Goal: Task Accomplishment & Management: Manage account settings

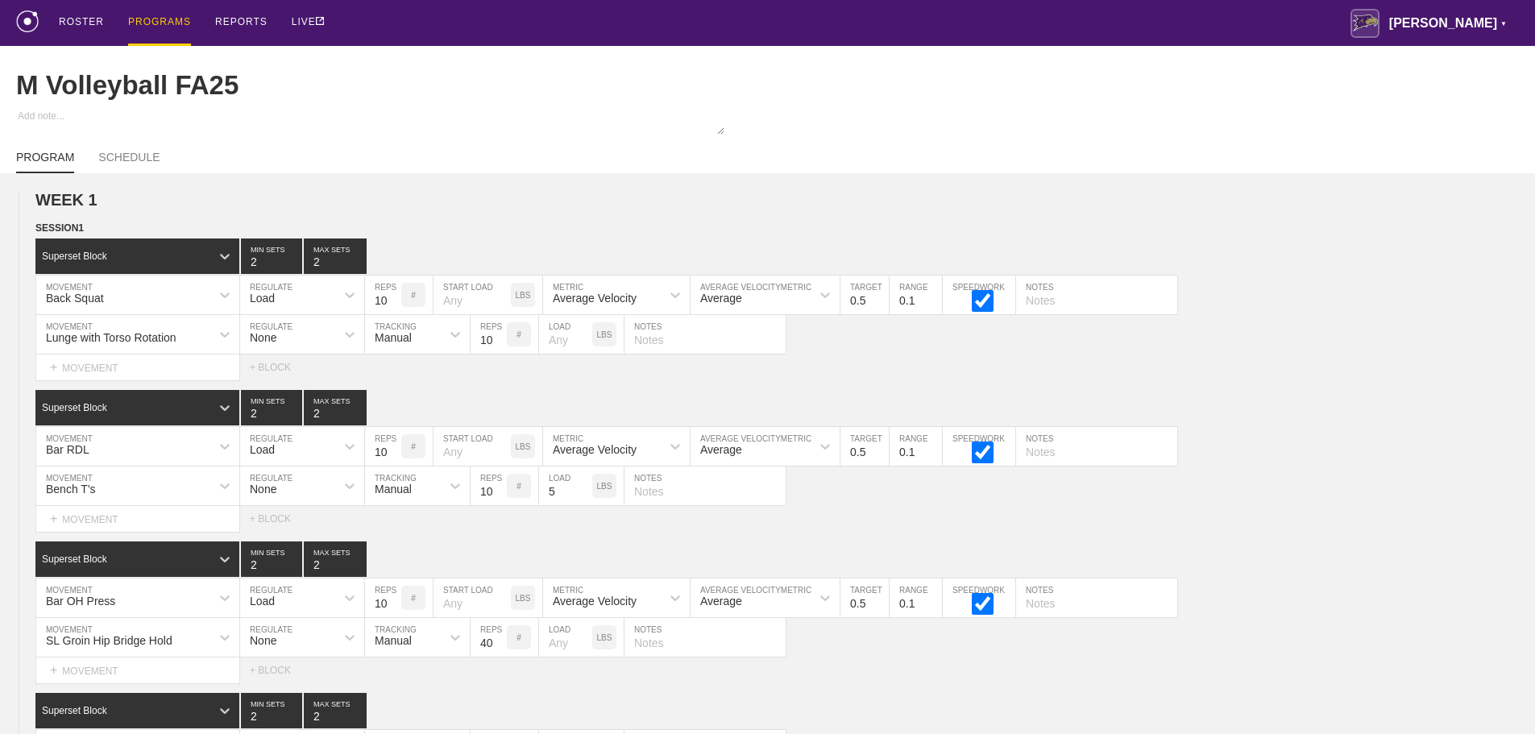
click at [1206, 93] on div "M Volleyball FA25" at bounding box center [767, 85] width 1503 height 79
click at [671, 31] on div "ROSTER PROGRAMS REPORTS LIVE [PERSON_NAME] ▼ [PERSON_NAME][EMAIL_ADDRESS][PERSO…" at bounding box center [767, 23] width 1503 height 46
click at [505, 25] on div "ROSTER PROGRAMS REPORTS LIVE [PERSON_NAME] ▼ [PERSON_NAME][EMAIL_ADDRESS][PERSO…" at bounding box center [767, 23] width 1503 height 46
click at [446, 28] on div "ROSTER PROGRAMS REPORTS LIVE [PERSON_NAME] ▼ [PERSON_NAME][EMAIL_ADDRESS][PERSO…" at bounding box center [767, 23] width 1503 height 46
click at [949, 19] on div "ROSTER PROGRAMS REPORTS LIVE [PERSON_NAME] ▼ [PERSON_NAME][EMAIL_ADDRESS][PERSO…" at bounding box center [767, 23] width 1503 height 46
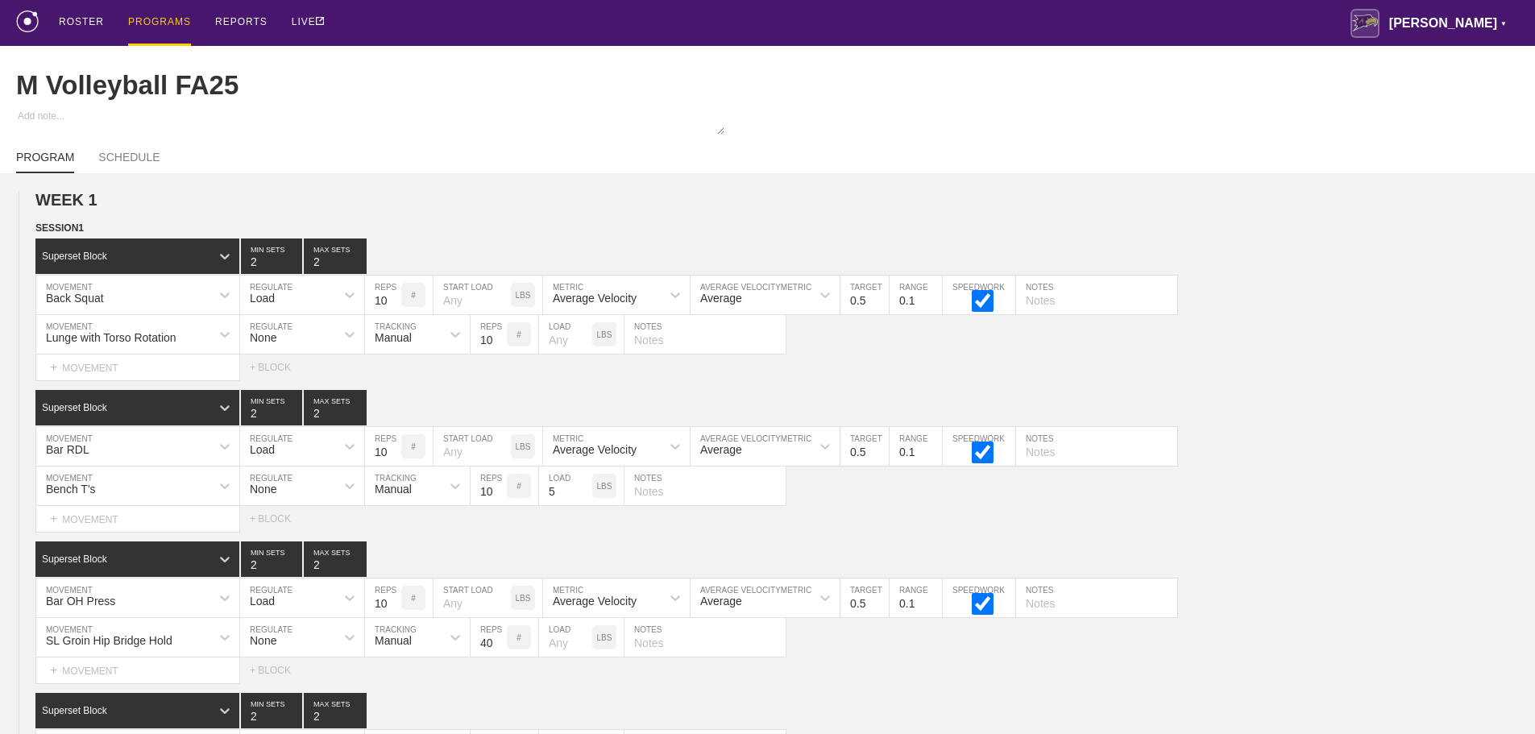
click at [163, 17] on div "PROGRAMS" at bounding box center [159, 23] width 63 height 46
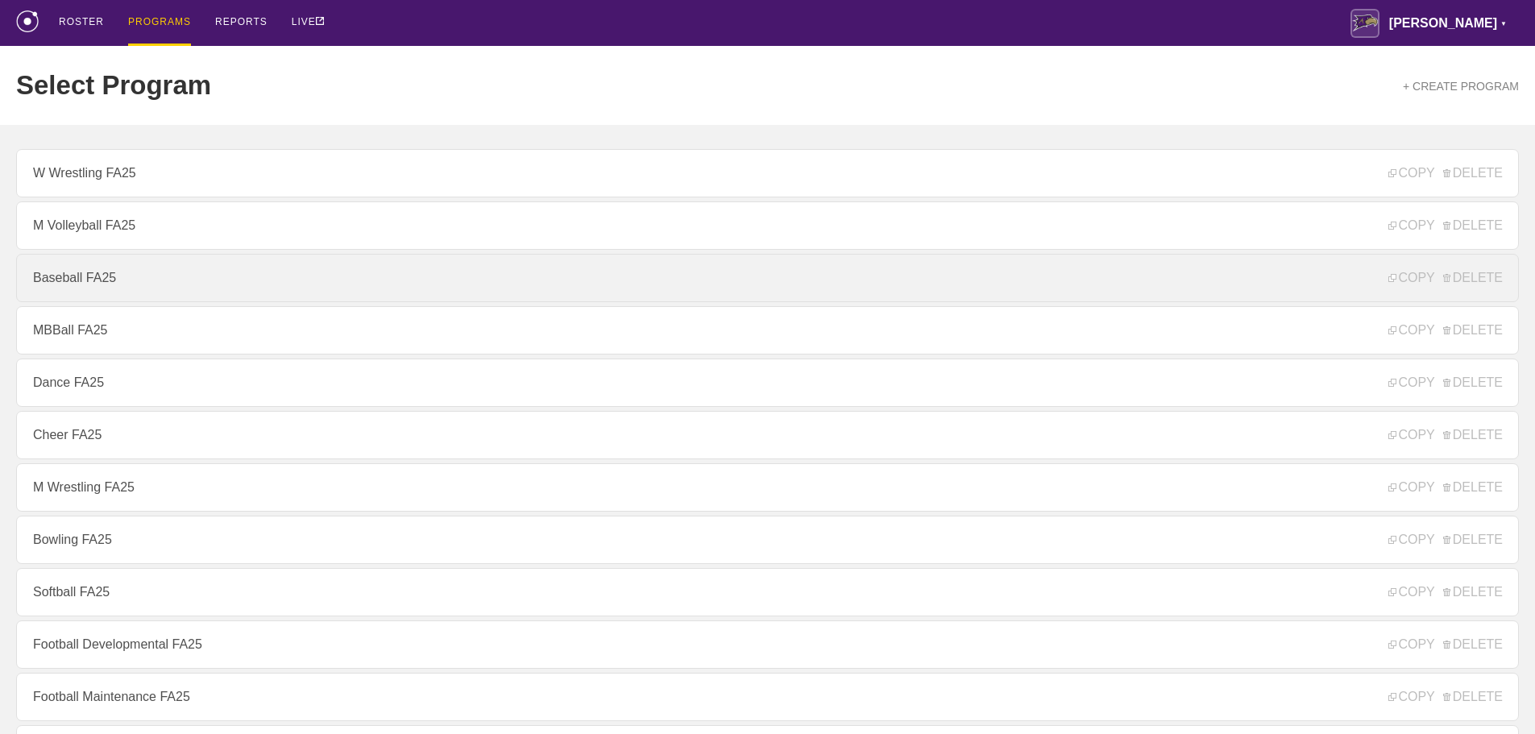
click at [86, 284] on link "Baseball FA25" at bounding box center [767, 278] width 1503 height 48
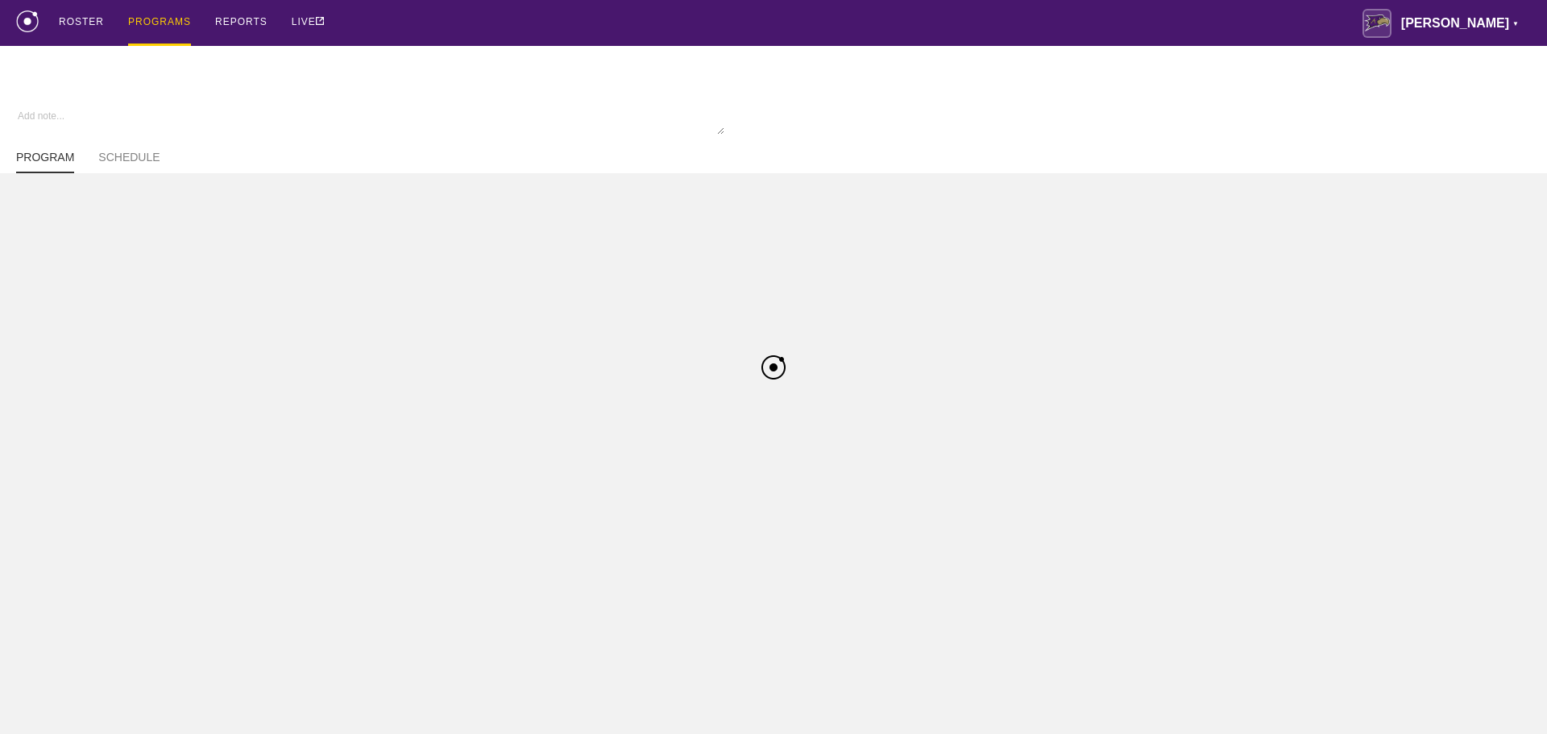
type textarea "x"
type input "Baseball FA25"
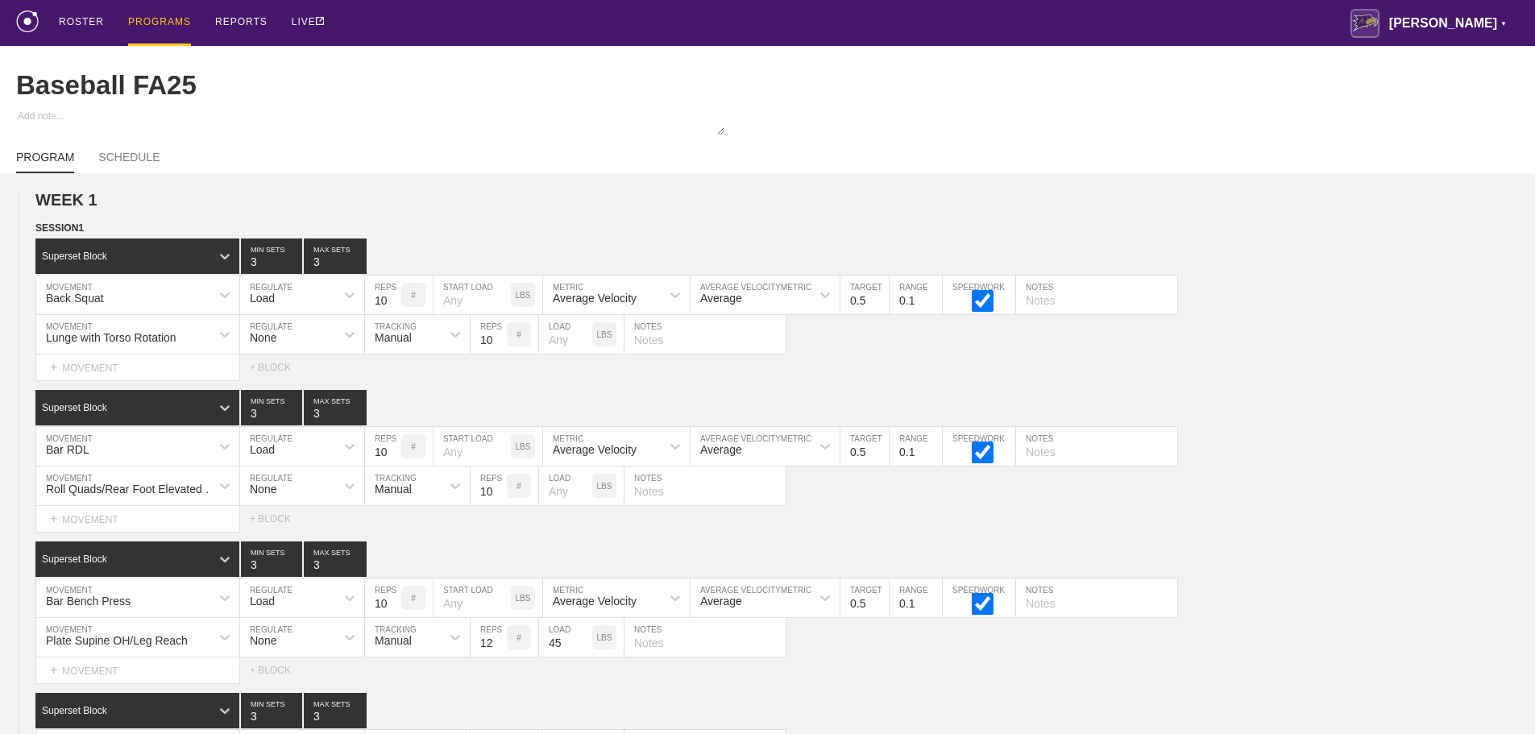
click at [987, 19] on div "ROSTER PROGRAMS REPORTS LIVE [PERSON_NAME] ▼ [PERSON_NAME][EMAIL_ADDRESS][PERSO…" at bounding box center [767, 23] width 1503 height 46
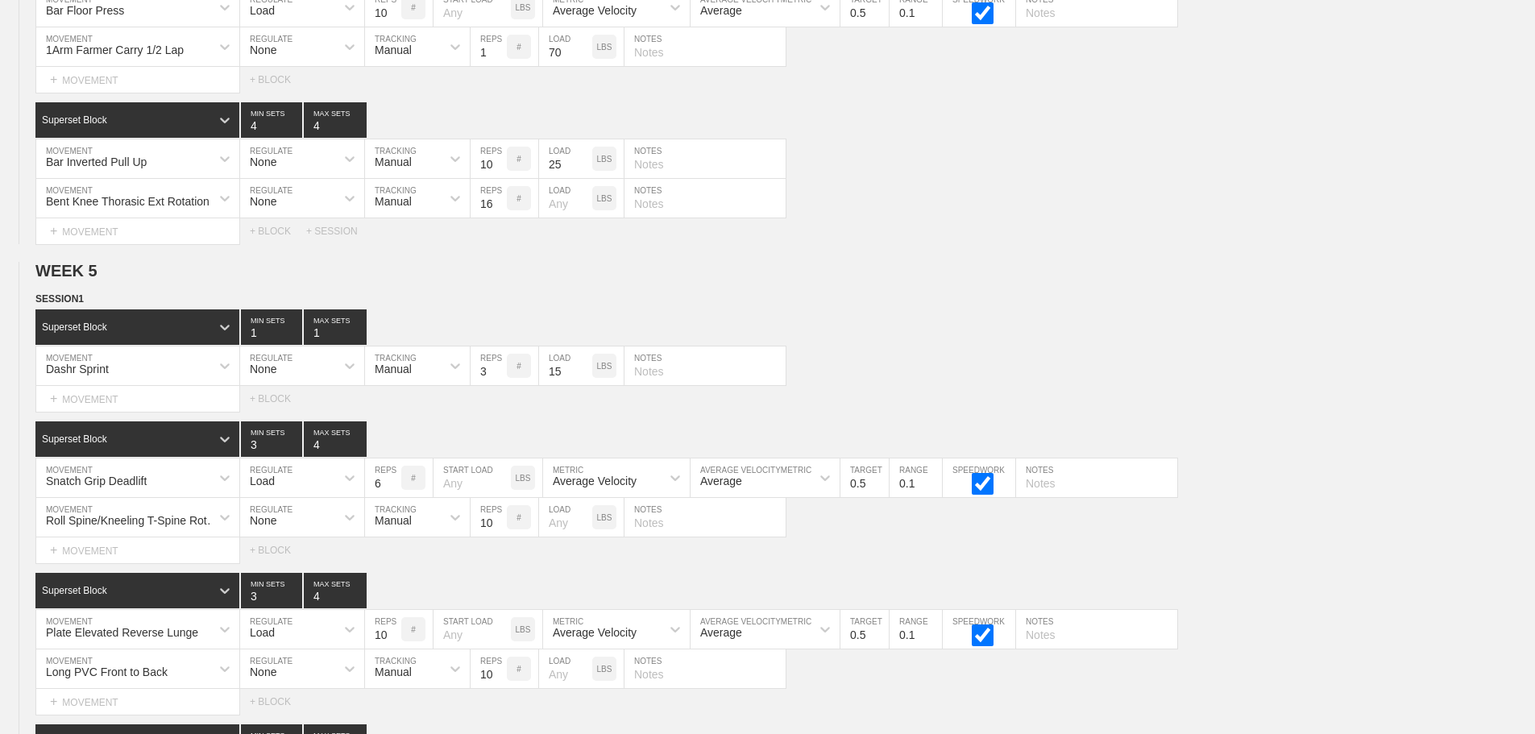
scroll to position [11144, 0]
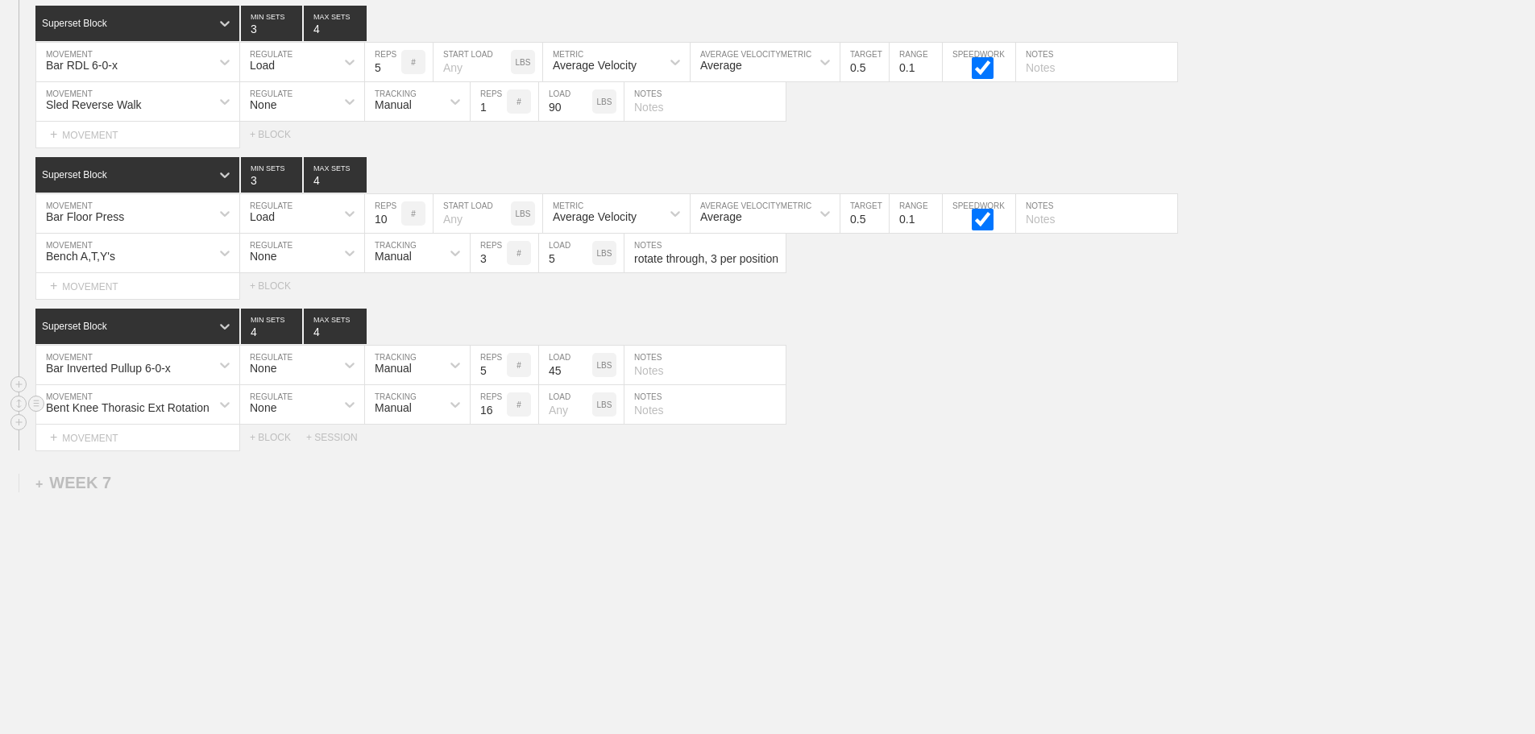
click at [983, 413] on div "Bent Knee Thorasic Ext Rotation MOVEMENT None REGULATE Manual TRACKING 16 REPS …" at bounding box center [767, 404] width 1535 height 39
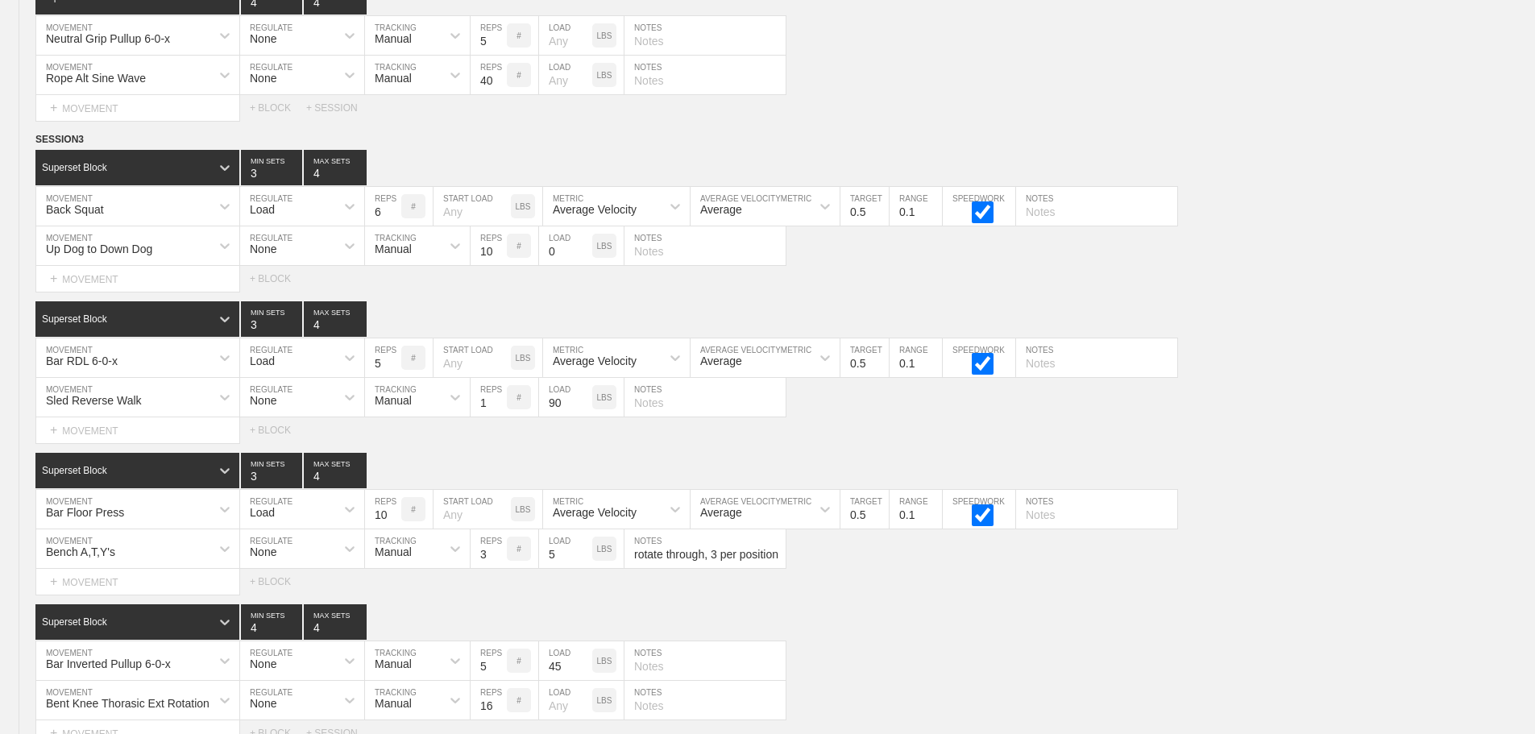
scroll to position [10822, 0]
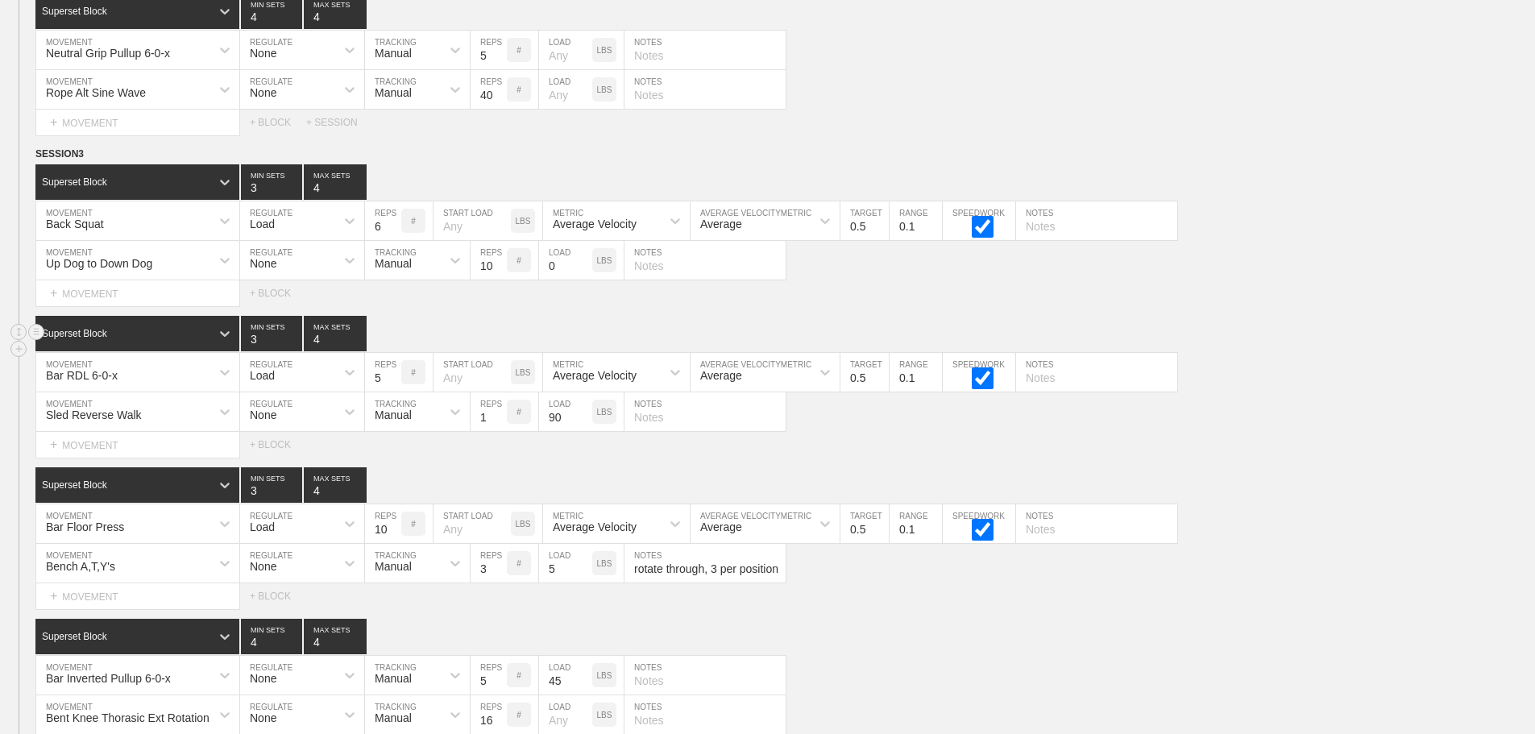
click at [1291, 334] on div "Superset Block 3 MIN SETS 4 MAX SETS" at bounding box center [785, 333] width 1500 height 35
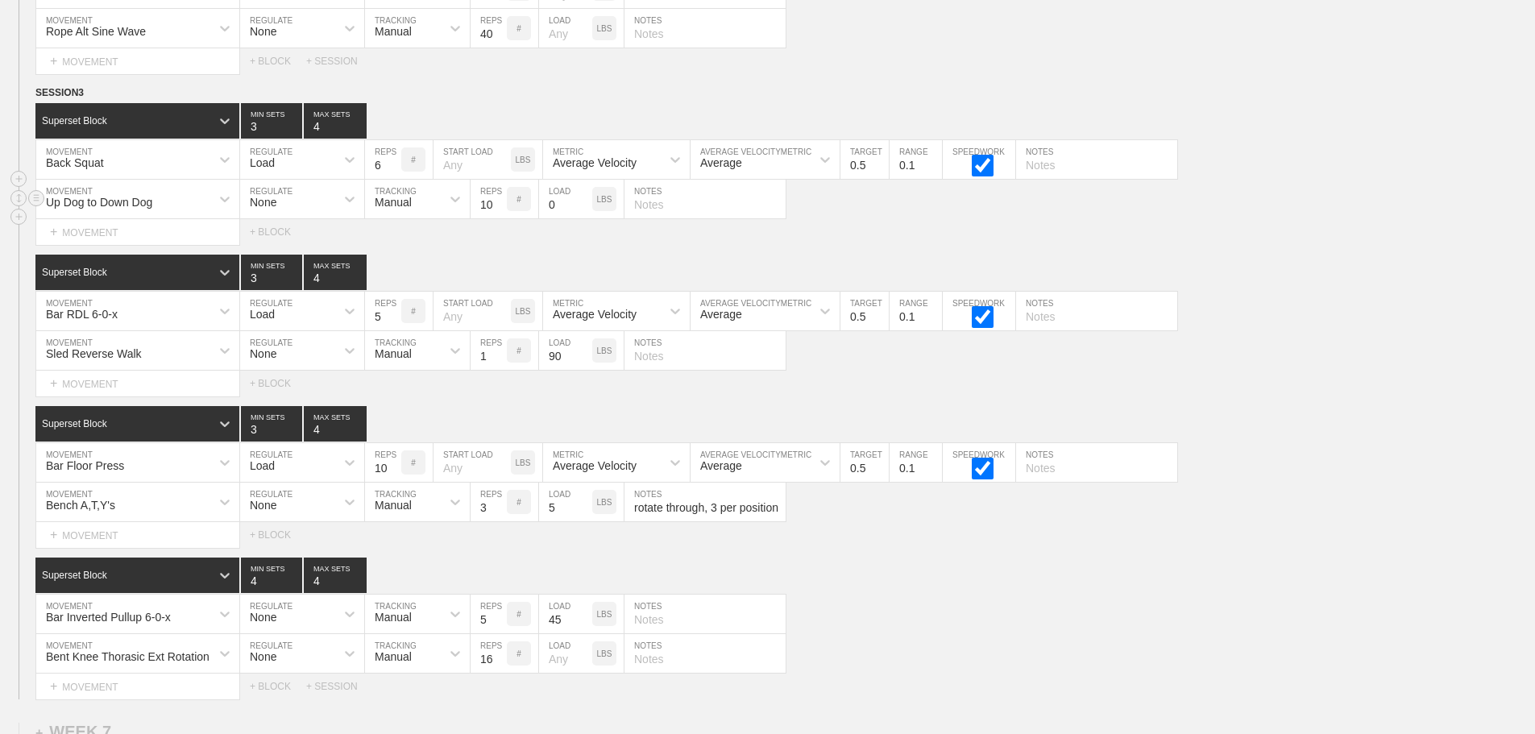
scroll to position [11144, 0]
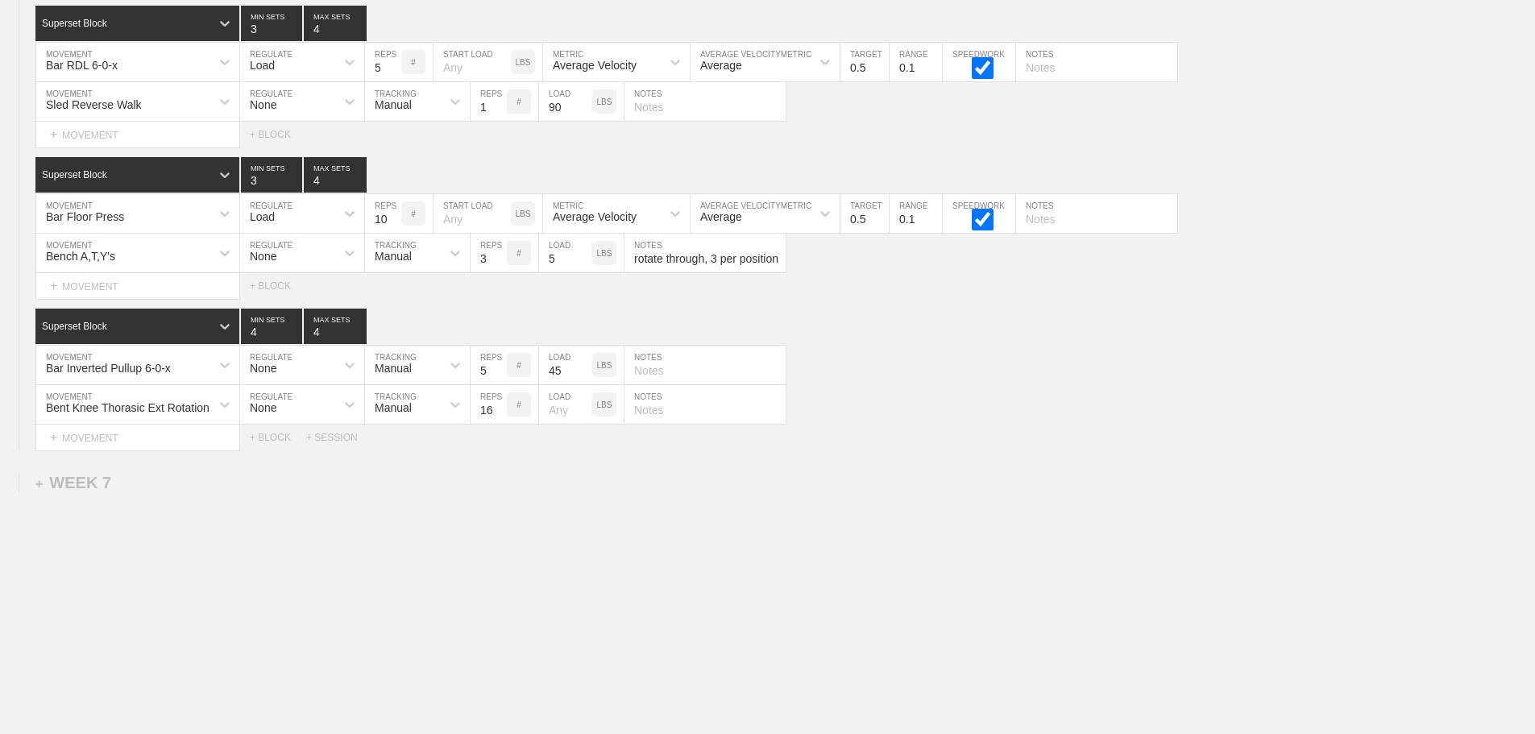
click at [1067, 417] on div "Bent Knee Thorasic Ext Rotation MOVEMENT None REGULATE Manual TRACKING 16 REPS …" at bounding box center [767, 404] width 1535 height 39
drag, startPoint x: 1061, startPoint y: 422, endPoint x: 1307, endPoint y: 481, distance: 252.9
click at [1062, 422] on div "Bent Knee Thorasic Ext Rotation MOVEMENT None REGULATE Manual TRACKING 16 REPS …" at bounding box center [767, 404] width 1535 height 39
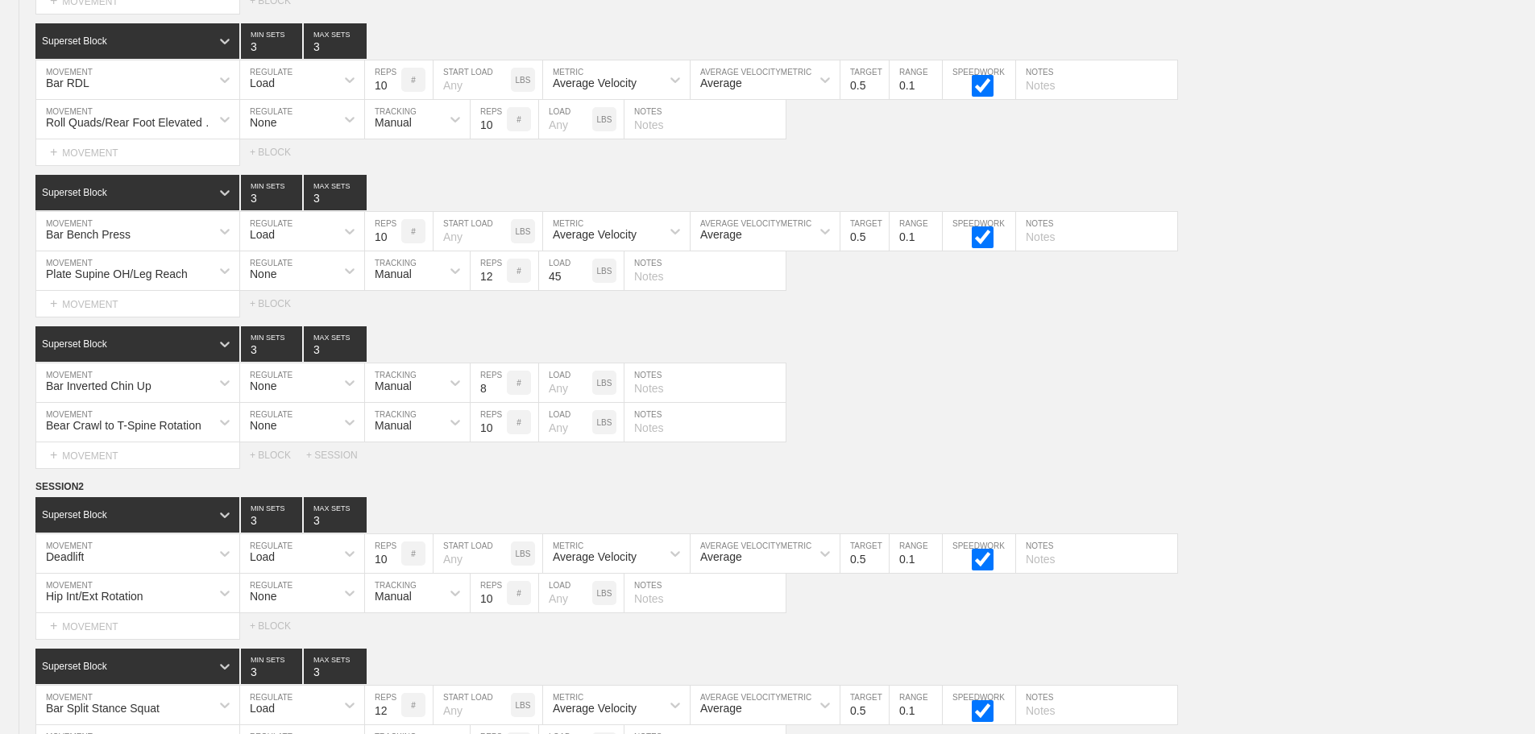
scroll to position [0, 0]
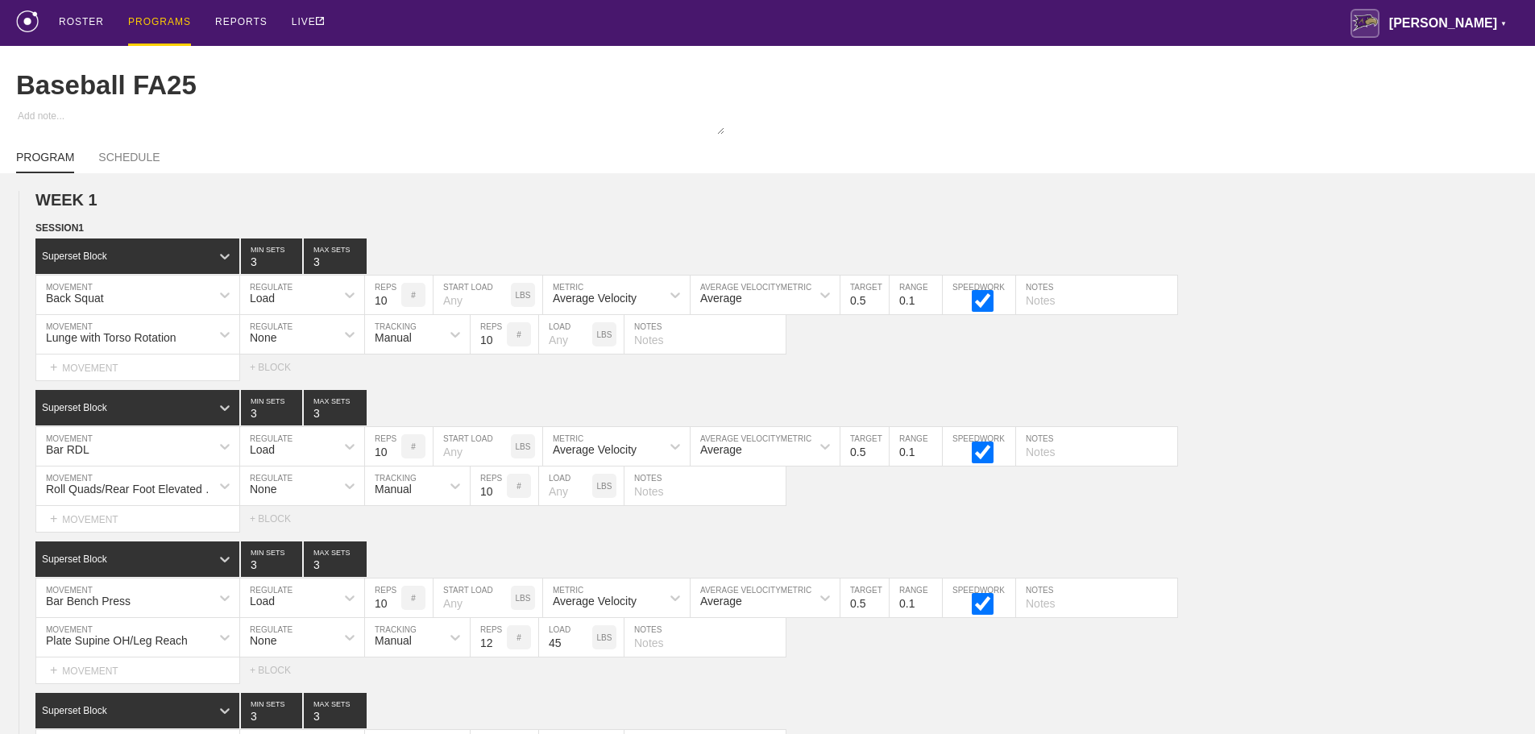
click at [168, 19] on div "PROGRAMS" at bounding box center [159, 23] width 63 height 46
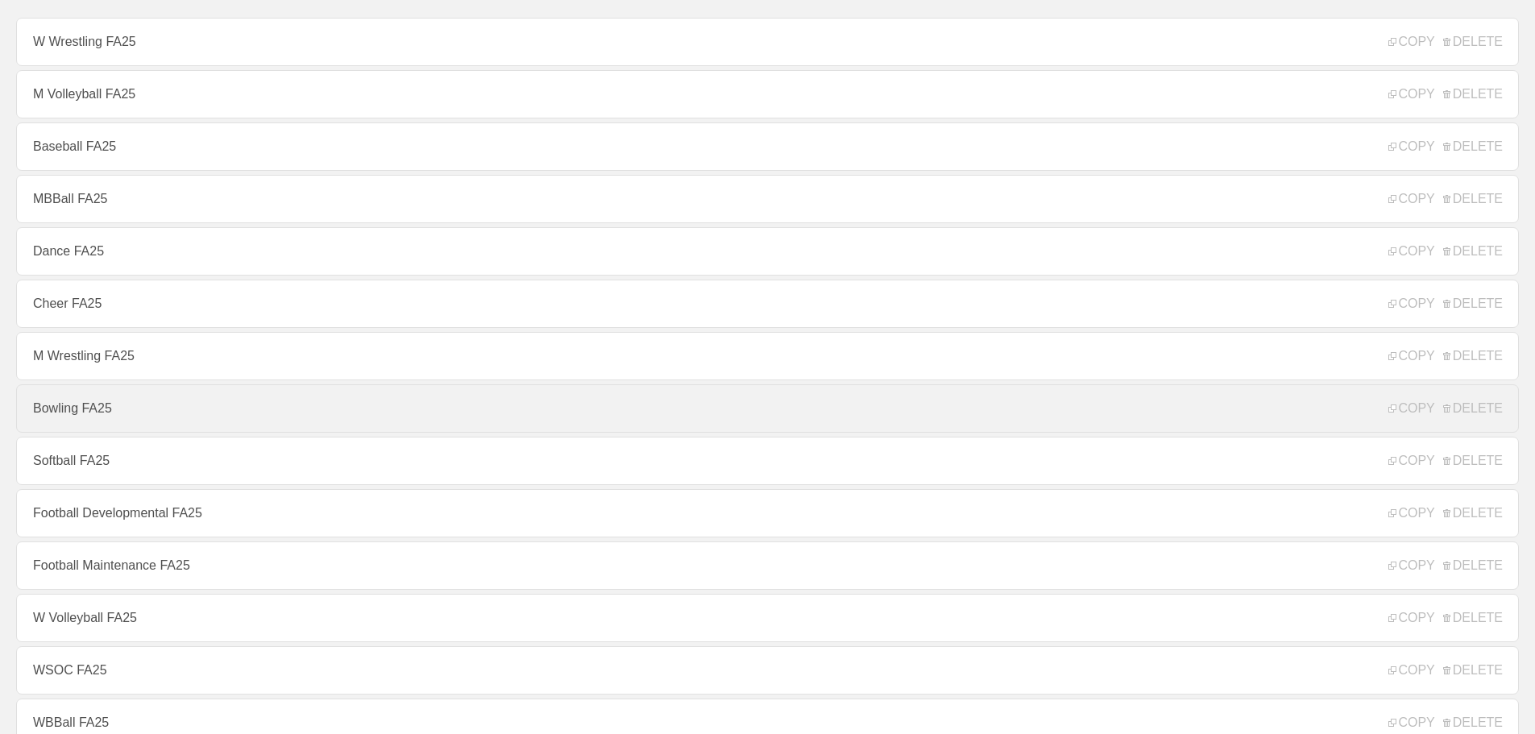
scroll to position [161, 0]
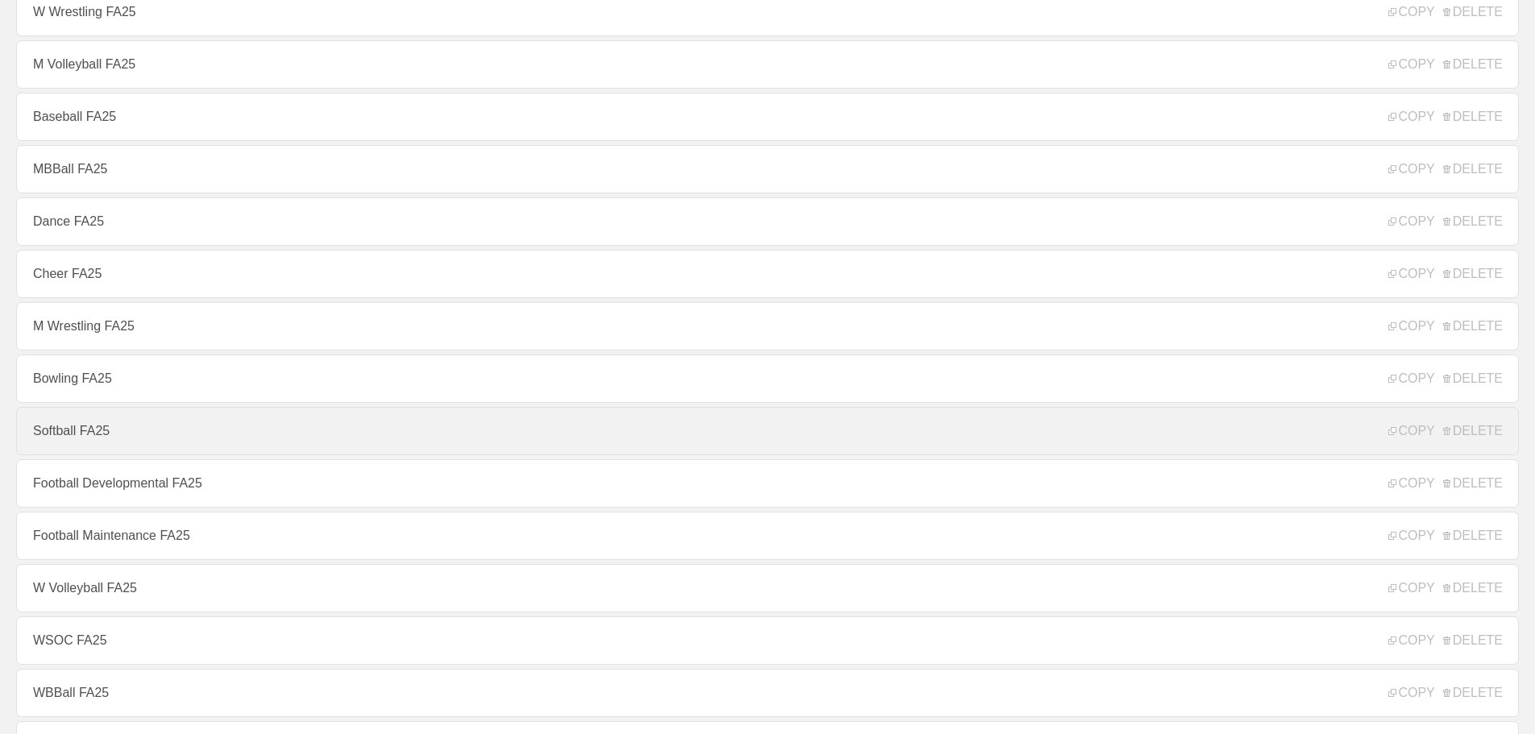
click at [89, 436] on link "Softball FA25" at bounding box center [767, 431] width 1503 height 48
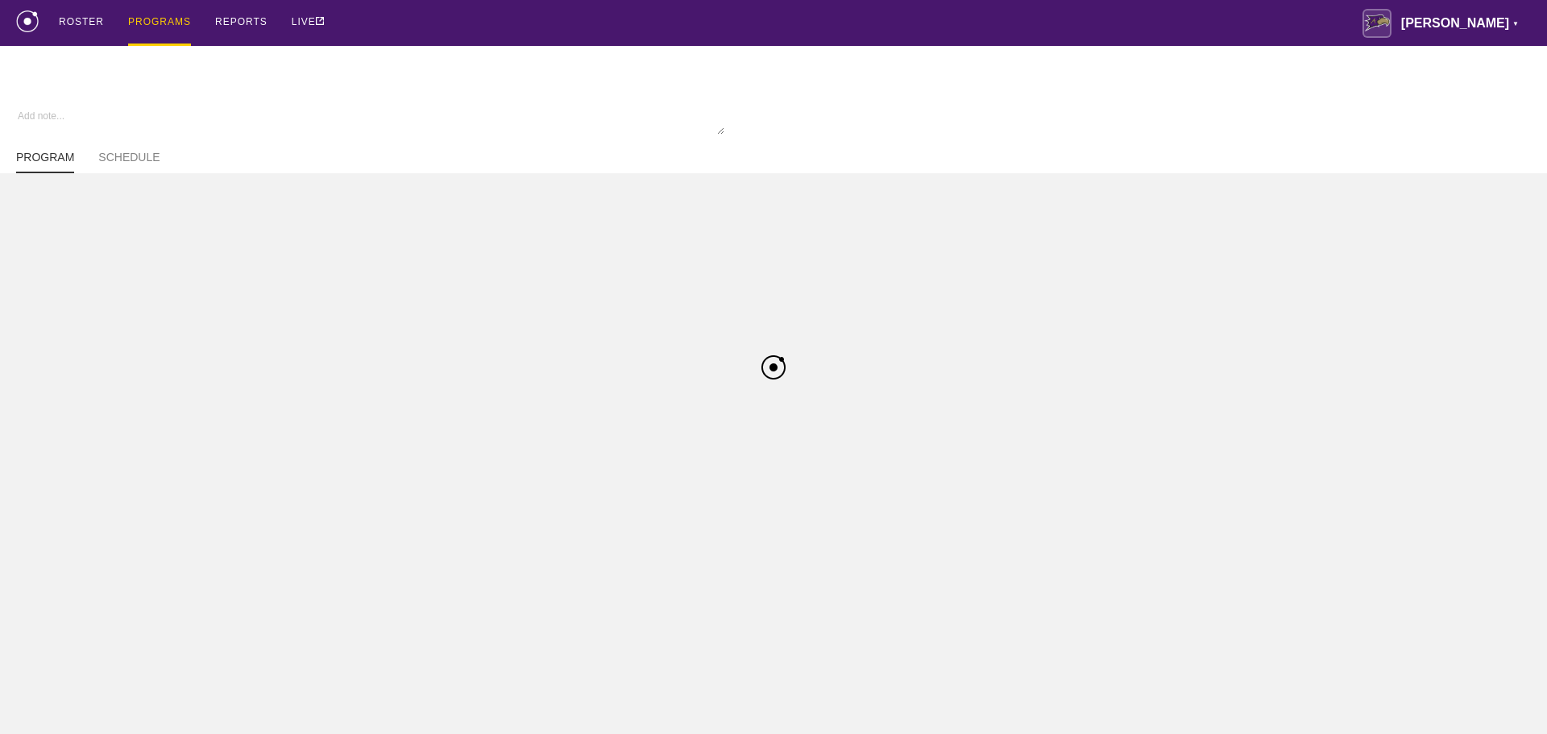
type textarea "x"
type input "Softball FA25"
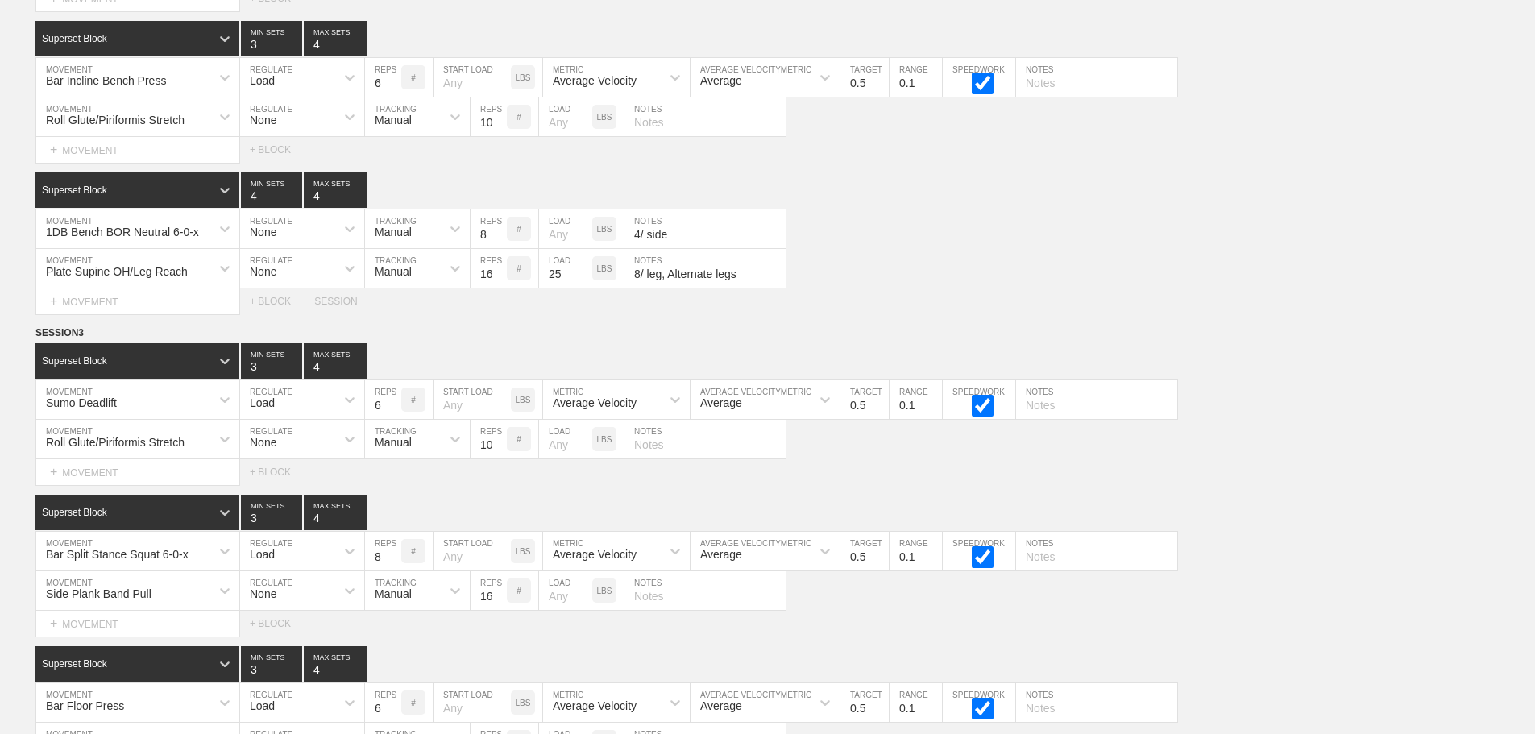
scroll to position [10519, 0]
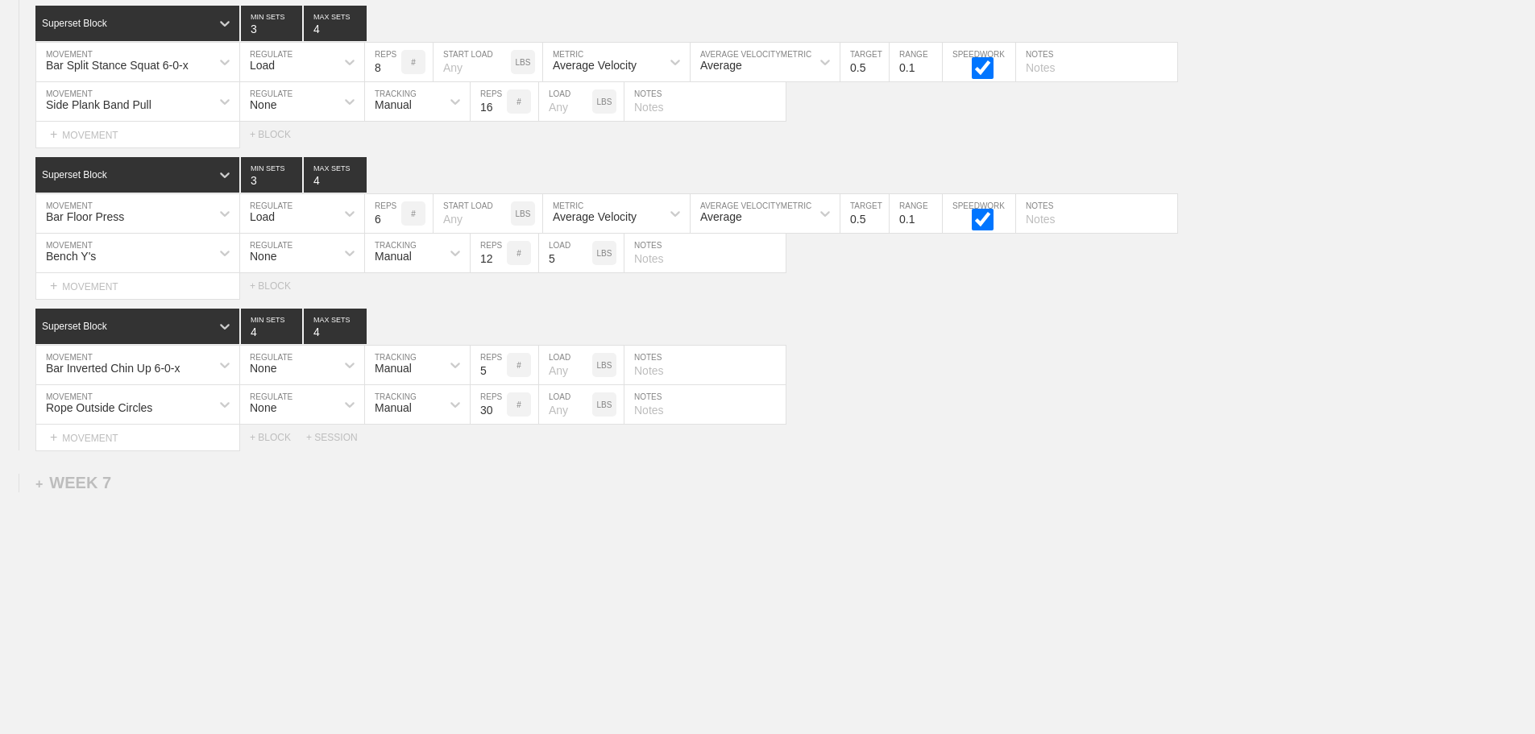
click at [991, 438] on div "Select... MOVEMENT + MOVEMENT + BLOCK + SESSION" at bounding box center [767, 438] width 1535 height 26
click at [946, 359] on div "Bar Inverted Chin Up 6-0-x MOVEMENT None REGULATE Manual TRACKING 5 REPS # LOAD…" at bounding box center [767, 365] width 1535 height 39
click at [875, 279] on div "Select... MOVEMENT + MOVEMENT + BLOCK" at bounding box center [767, 286] width 1535 height 26
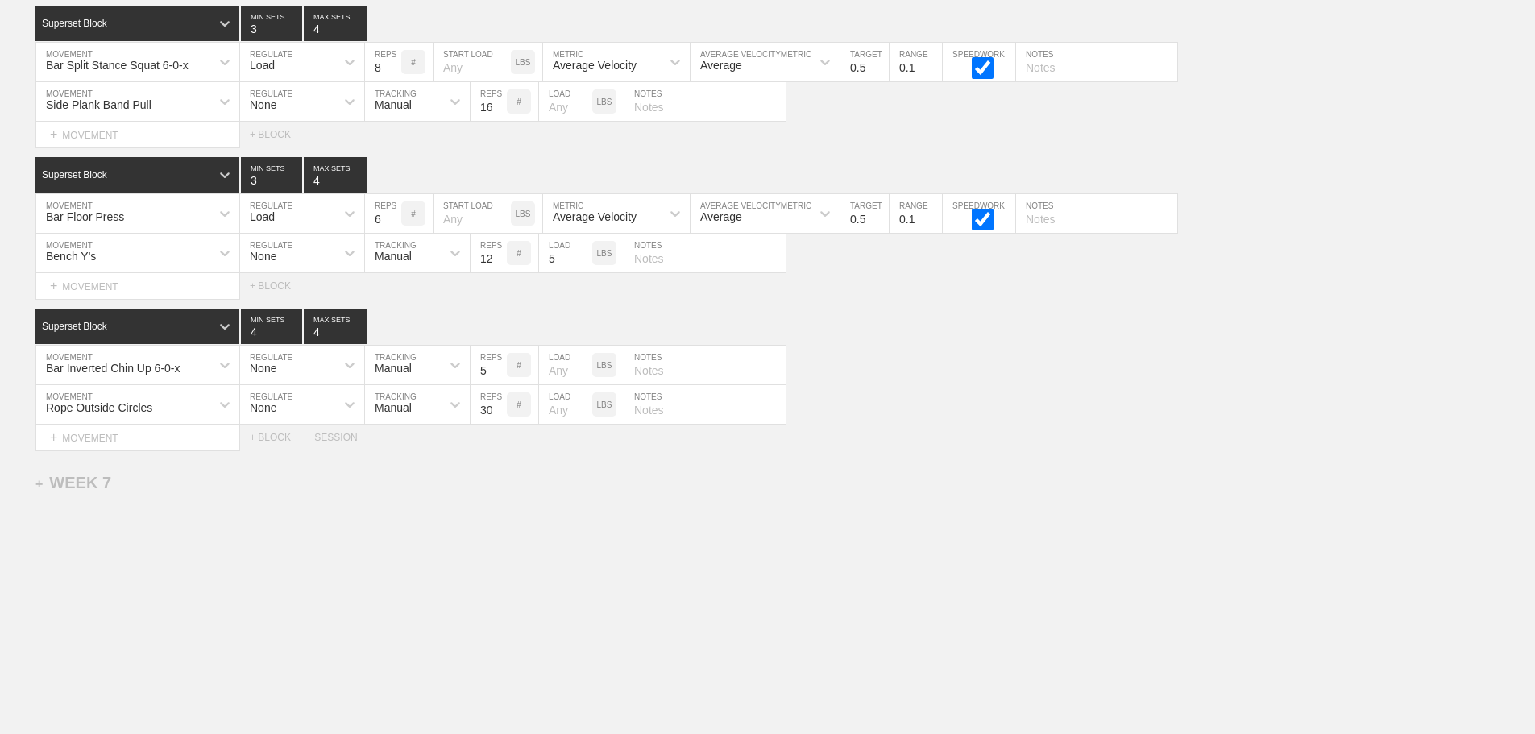
click at [851, 284] on div "Select... MOVEMENT + MOVEMENT + BLOCK" at bounding box center [767, 286] width 1535 height 26
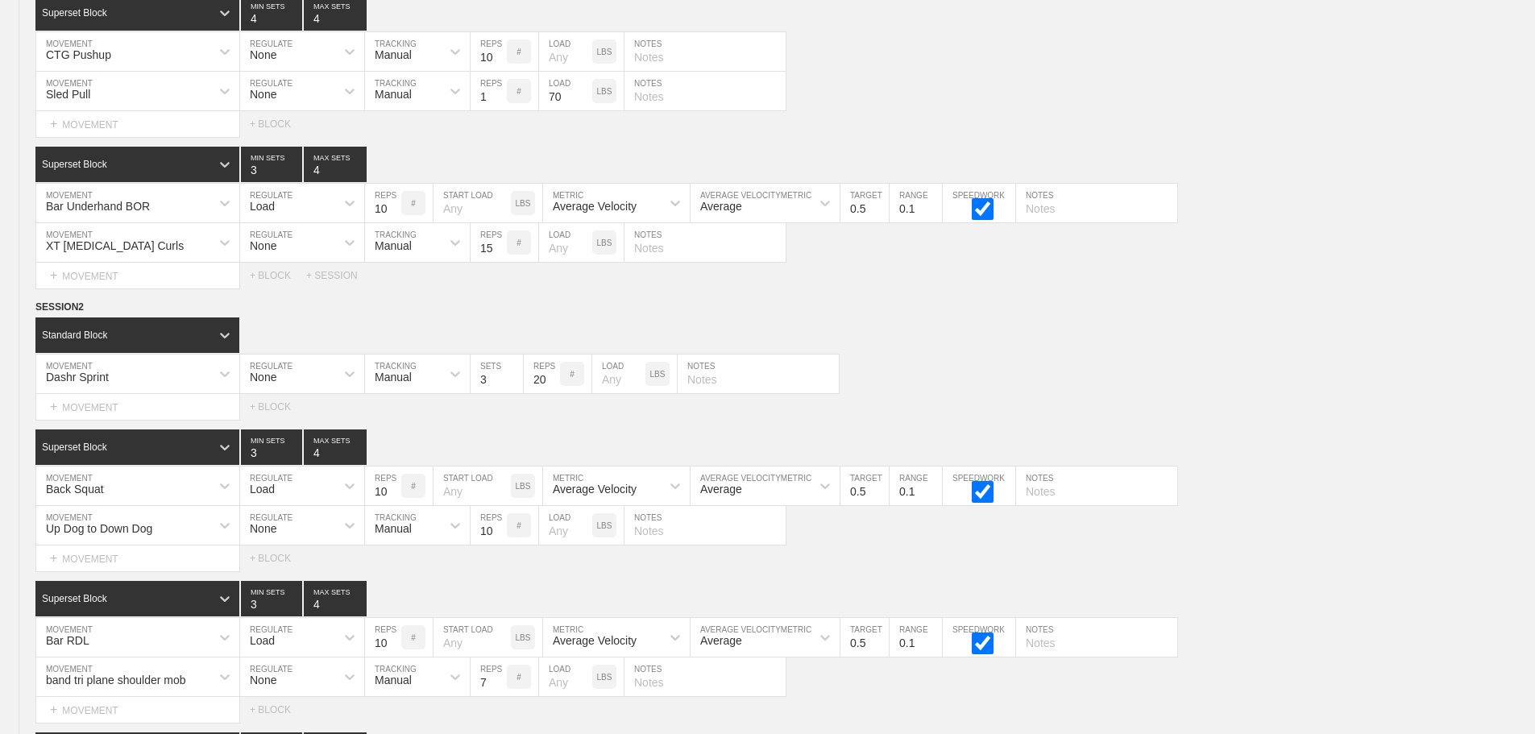
scroll to position [0, 0]
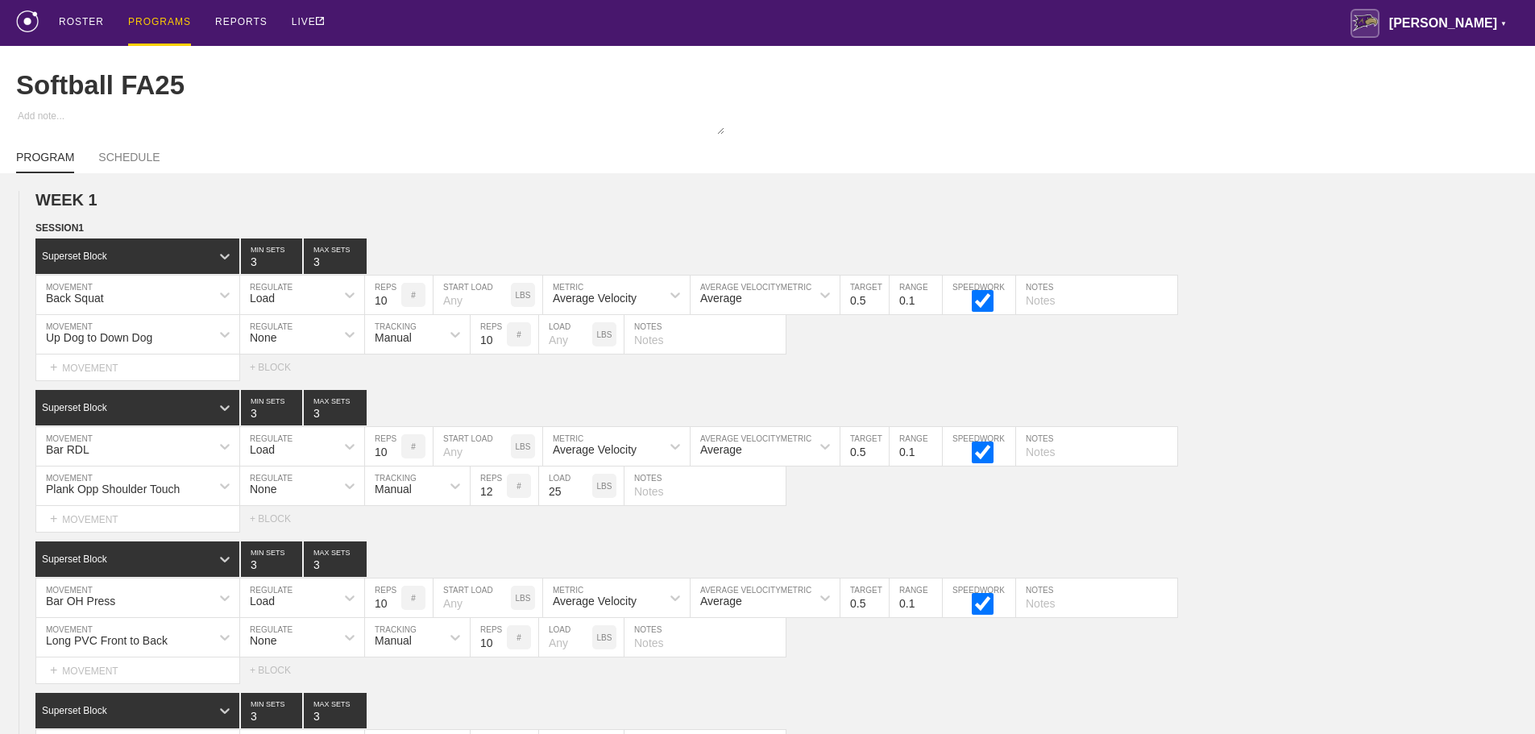
click at [156, 23] on div "PROGRAMS" at bounding box center [159, 23] width 63 height 46
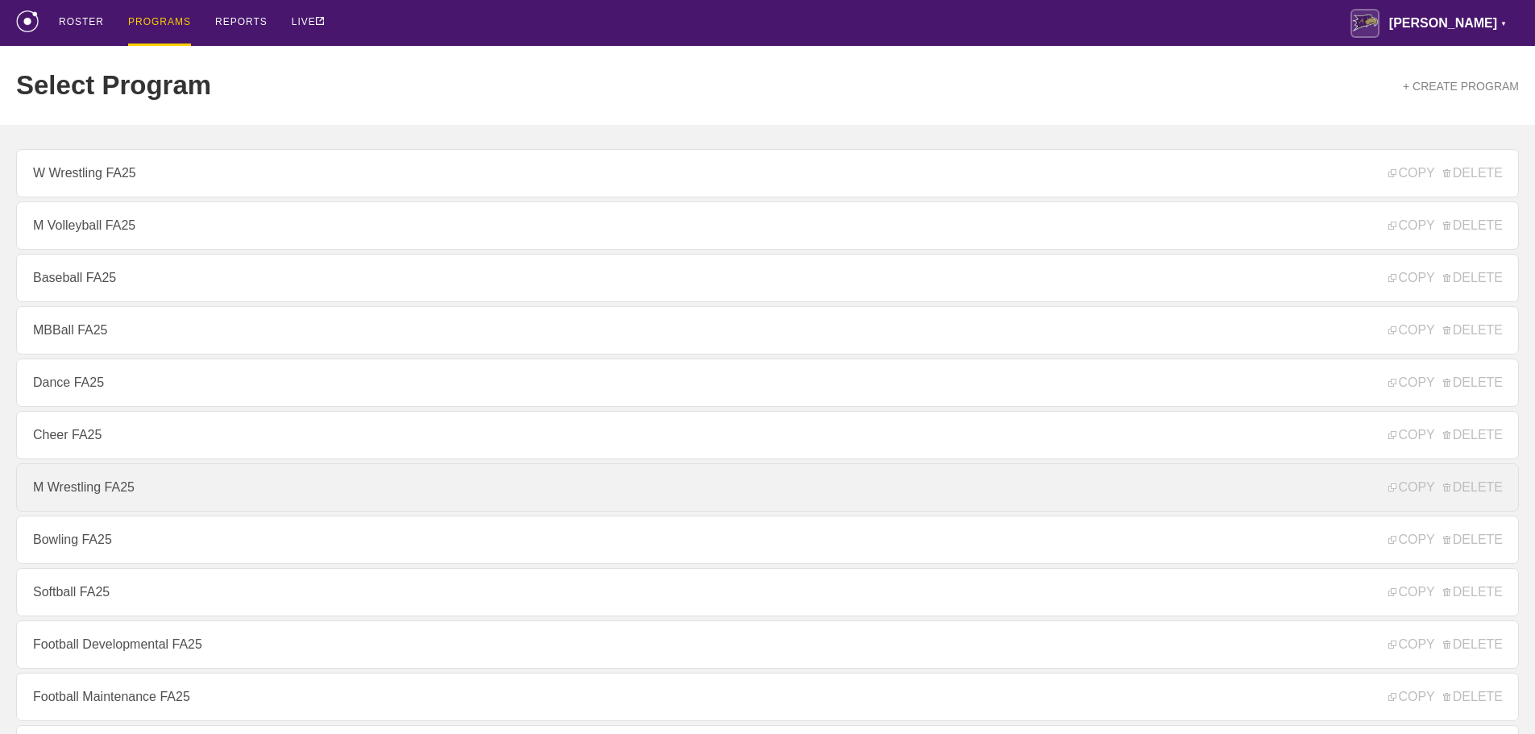
click at [85, 495] on link "M Wrestling FA25" at bounding box center [767, 487] width 1503 height 48
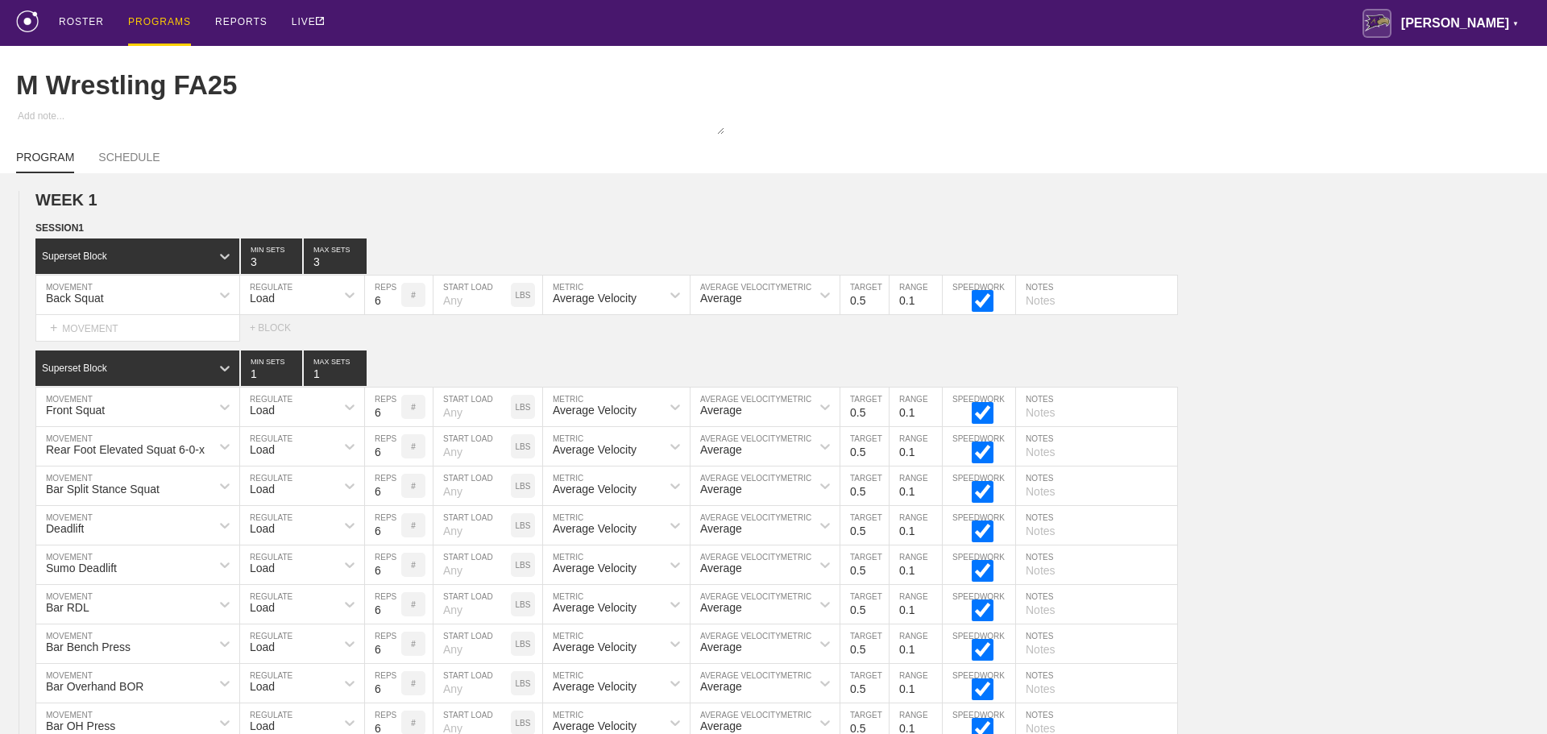
type textarea "x"
type input "M Wrestling FA25"
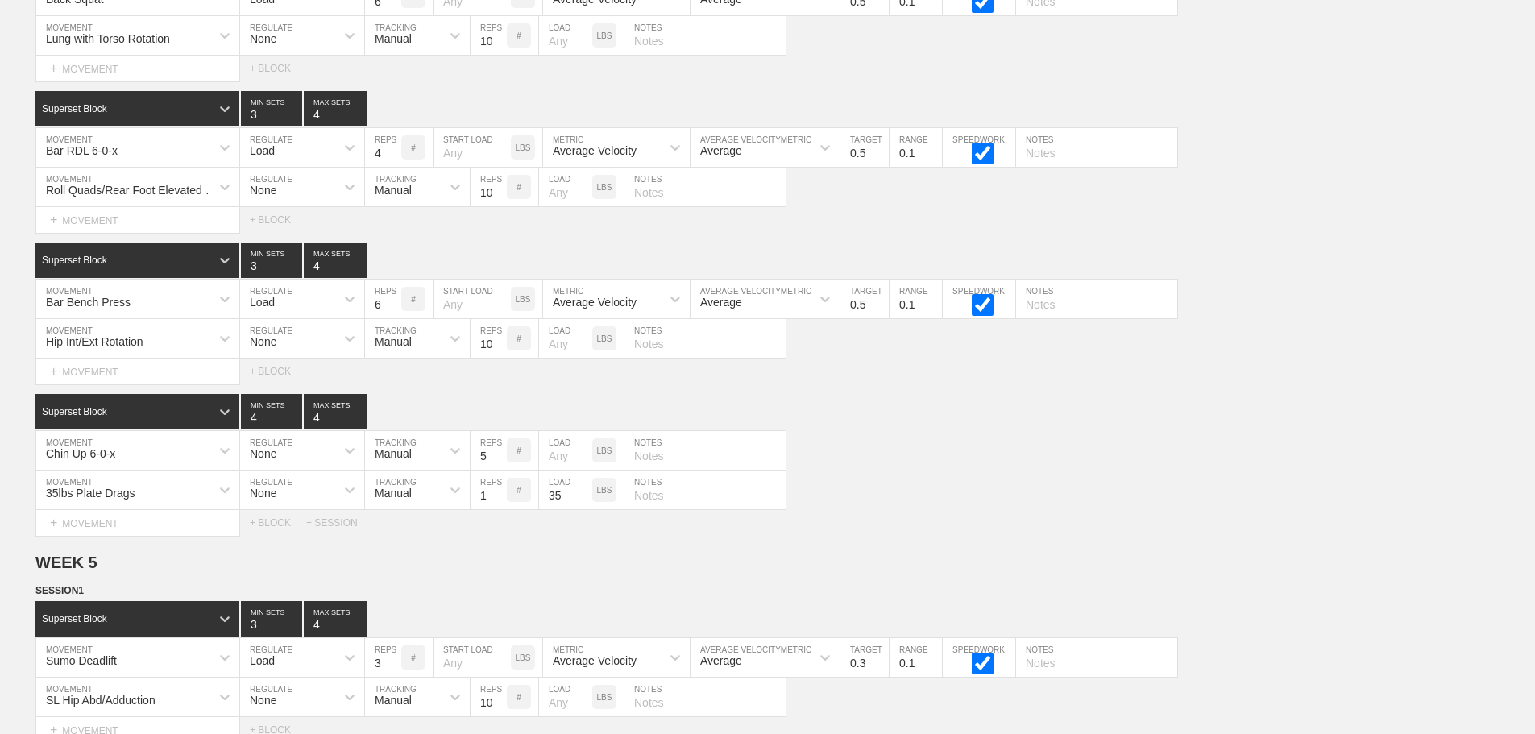
scroll to position [11219, 0]
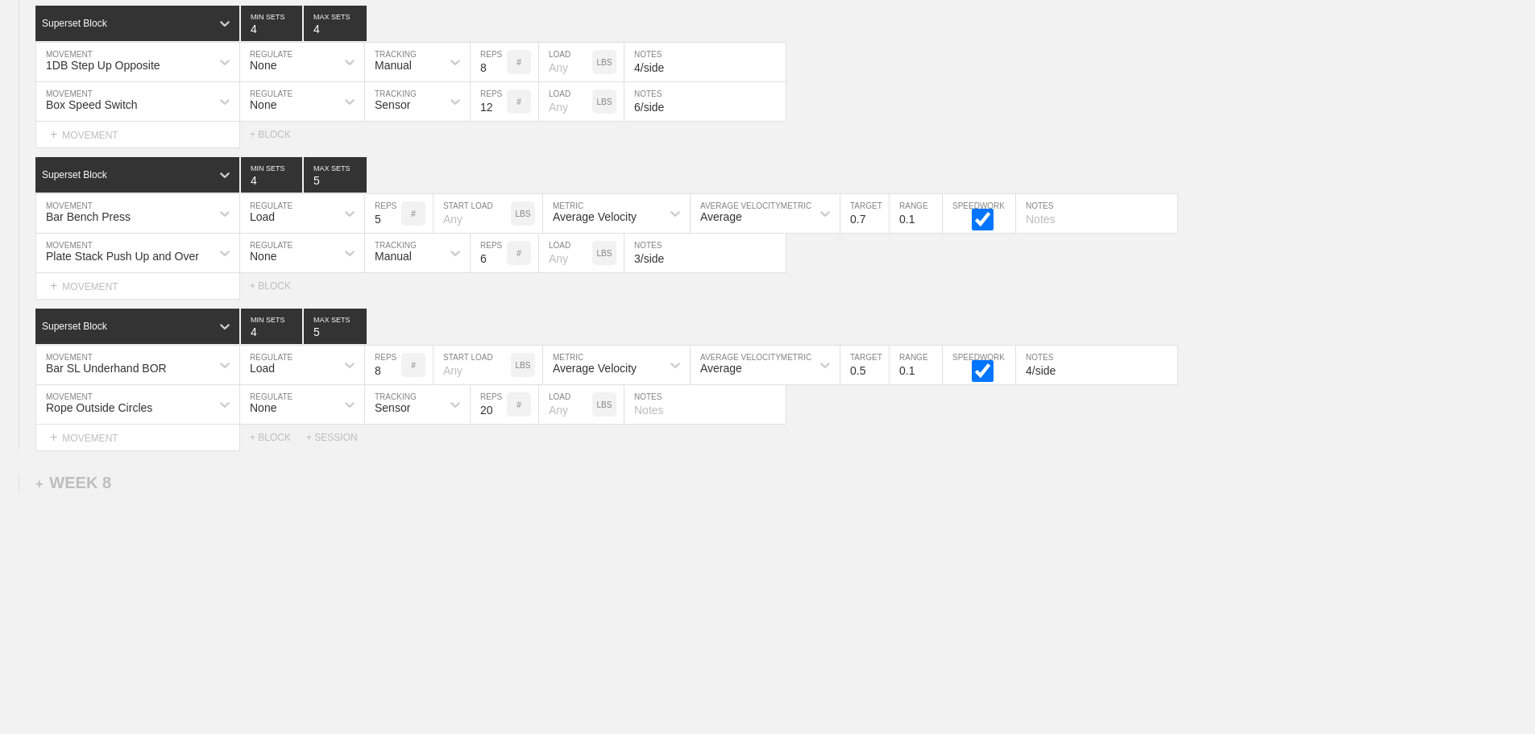
click at [416, 403] on div "Sensor" at bounding box center [403, 404] width 76 height 27
click at [403, 481] on div "Manual" at bounding box center [417, 474] width 105 height 27
click at [409, 102] on div "Sensor" at bounding box center [403, 101] width 76 height 27
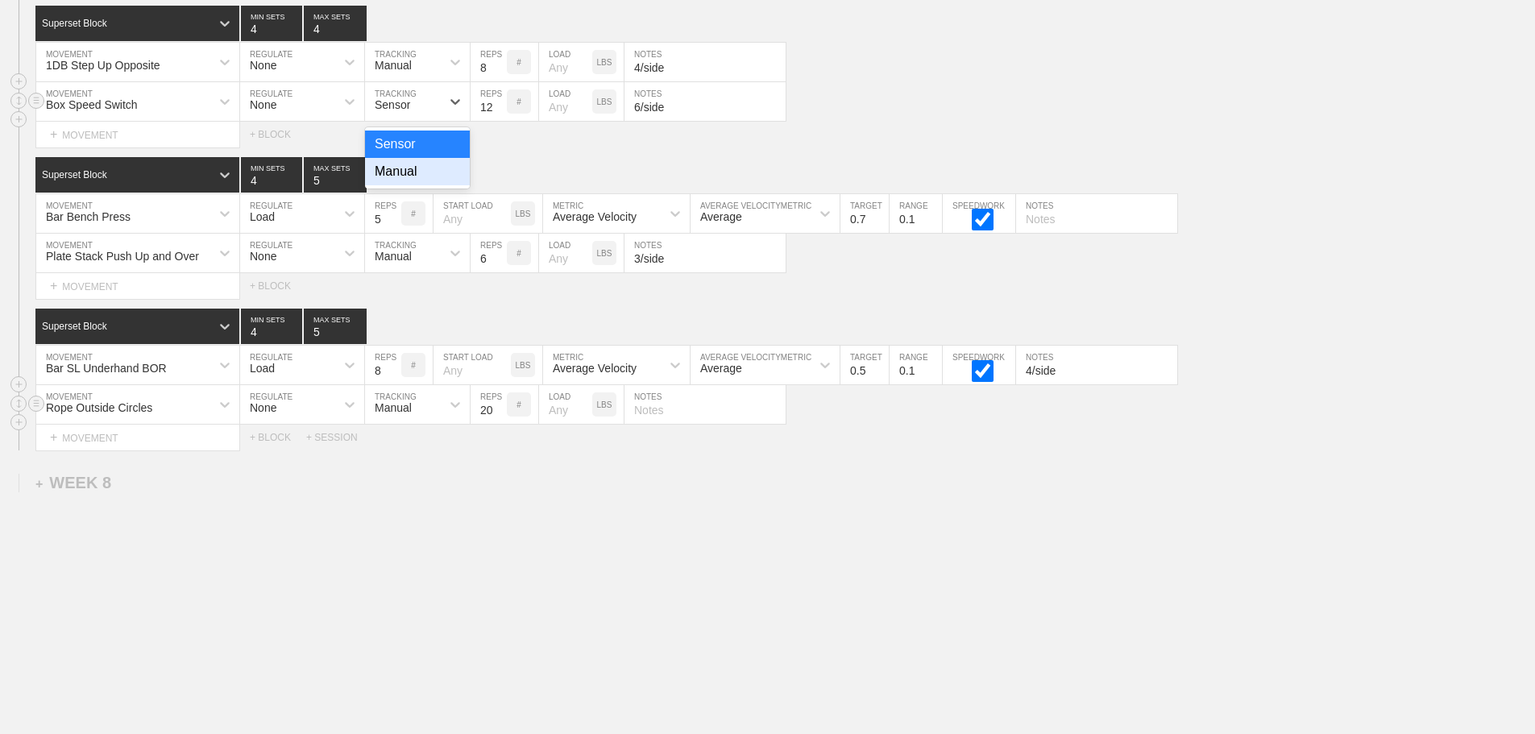
click at [407, 172] on div "Manual" at bounding box center [417, 171] width 105 height 27
click at [857, 106] on div "Box Speed Switch MOVEMENT None REGULATE option Manual, selected. 0 results avai…" at bounding box center [767, 101] width 1535 height 39
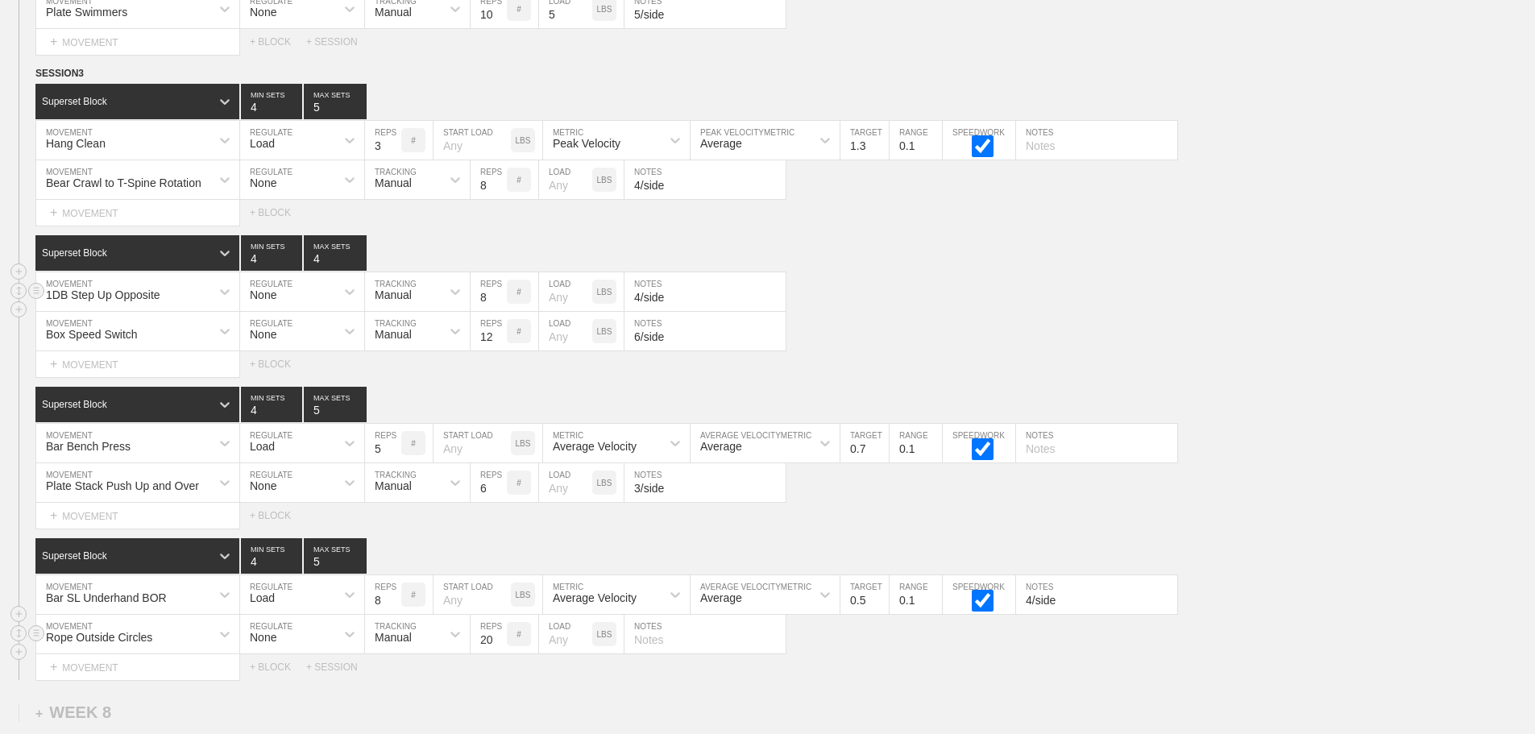
scroll to position [11058, 0]
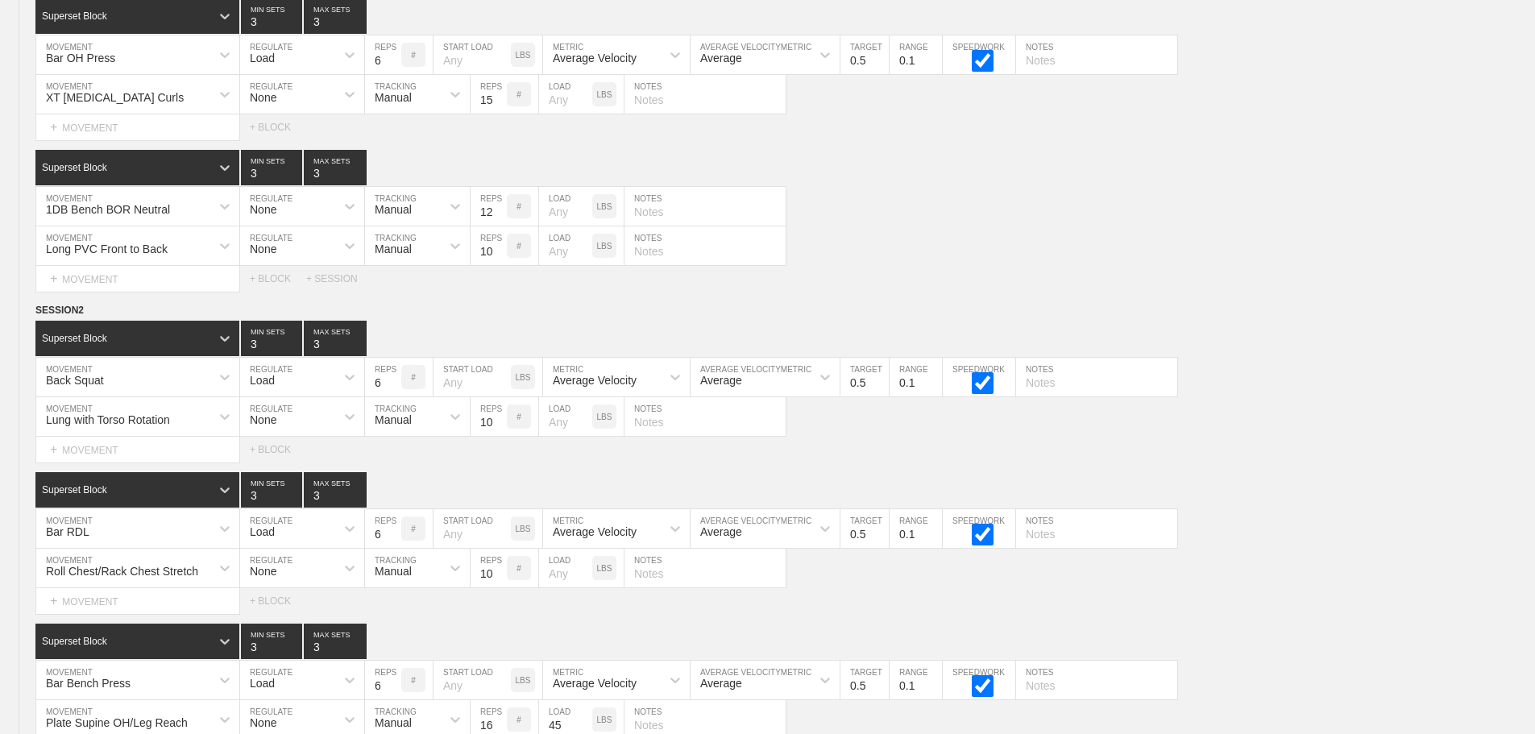
scroll to position [0, 0]
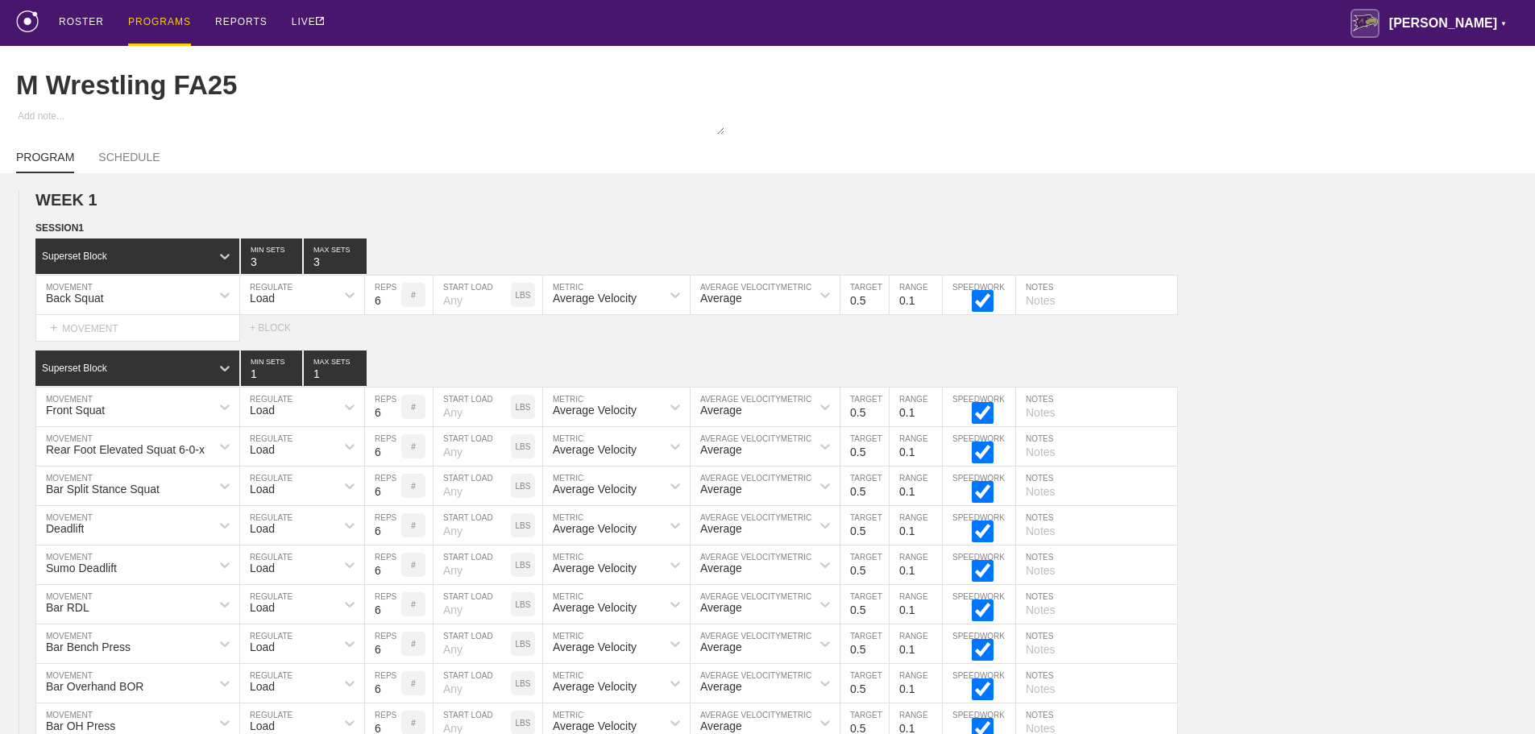
click at [154, 18] on div "PROGRAMS" at bounding box center [159, 23] width 63 height 46
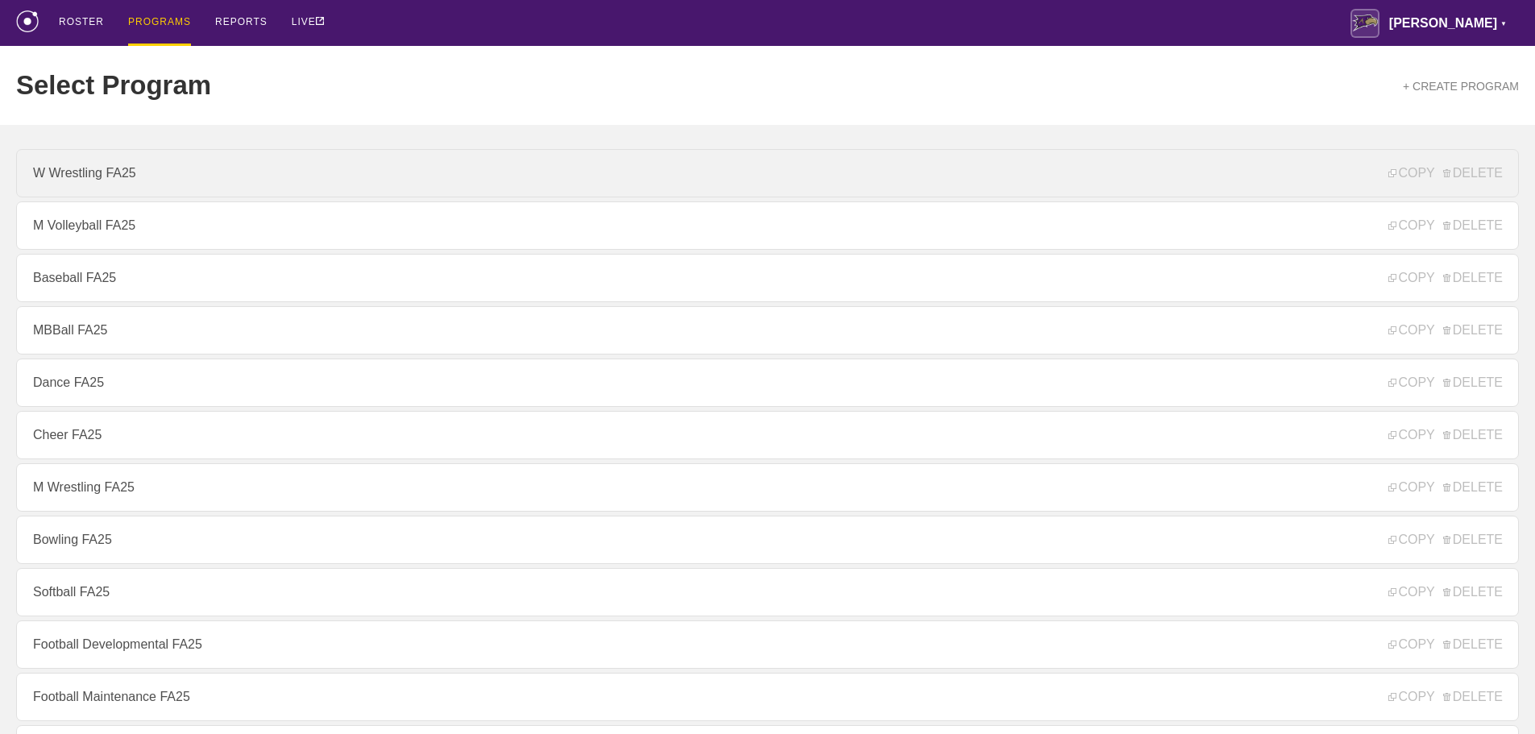
click at [139, 180] on link "W Wrestling FA25" at bounding box center [767, 173] width 1503 height 48
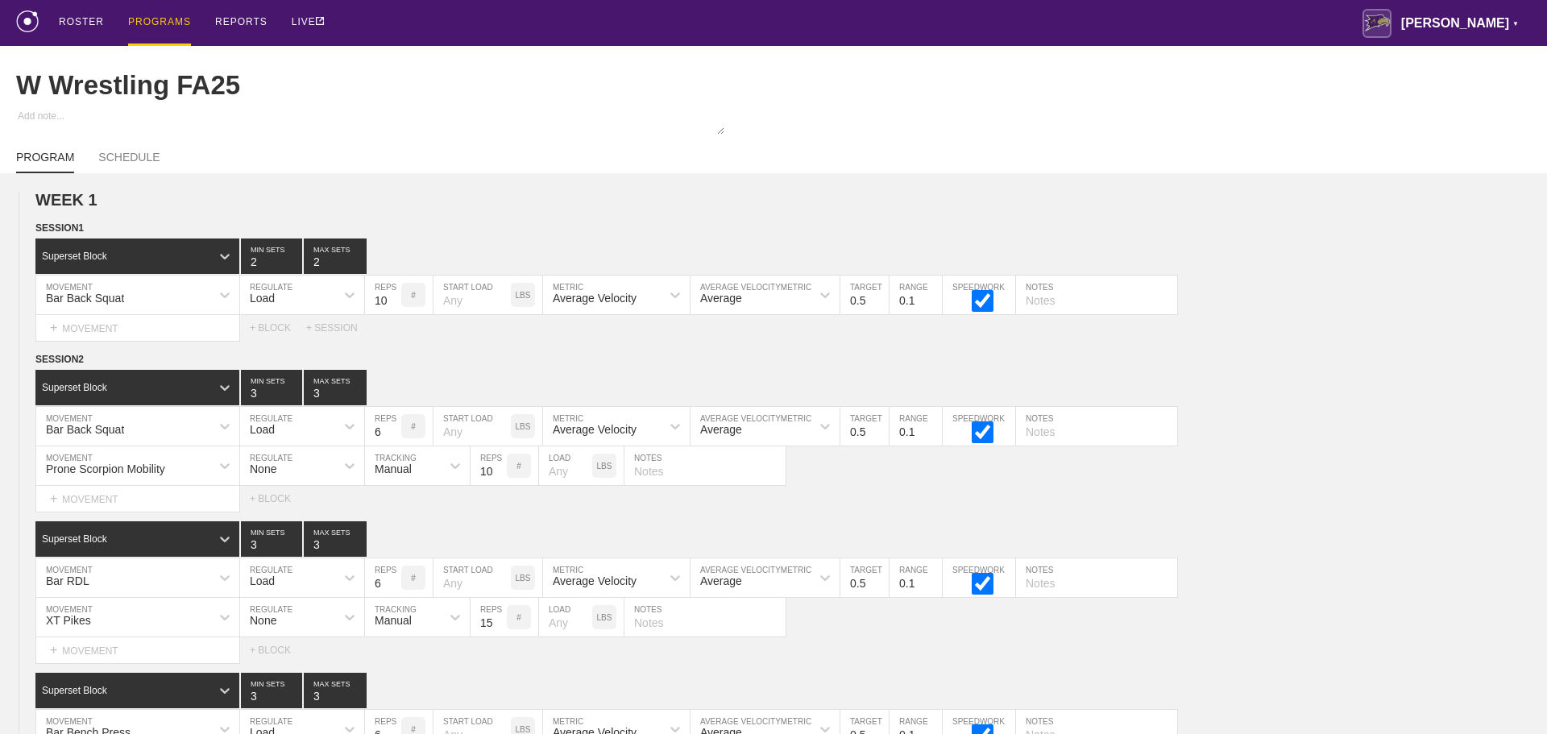
type textarea "x"
type input "W Wrestling FA25"
click at [756, 23] on div "ROSTER PROGRAMS REPORTS LIVE [PERSON_NAME] ▼ [PERSON_NAME][EMAIL_ADDRESS][PERSO…" at bounding box center [767, 23] width 1503 height 46
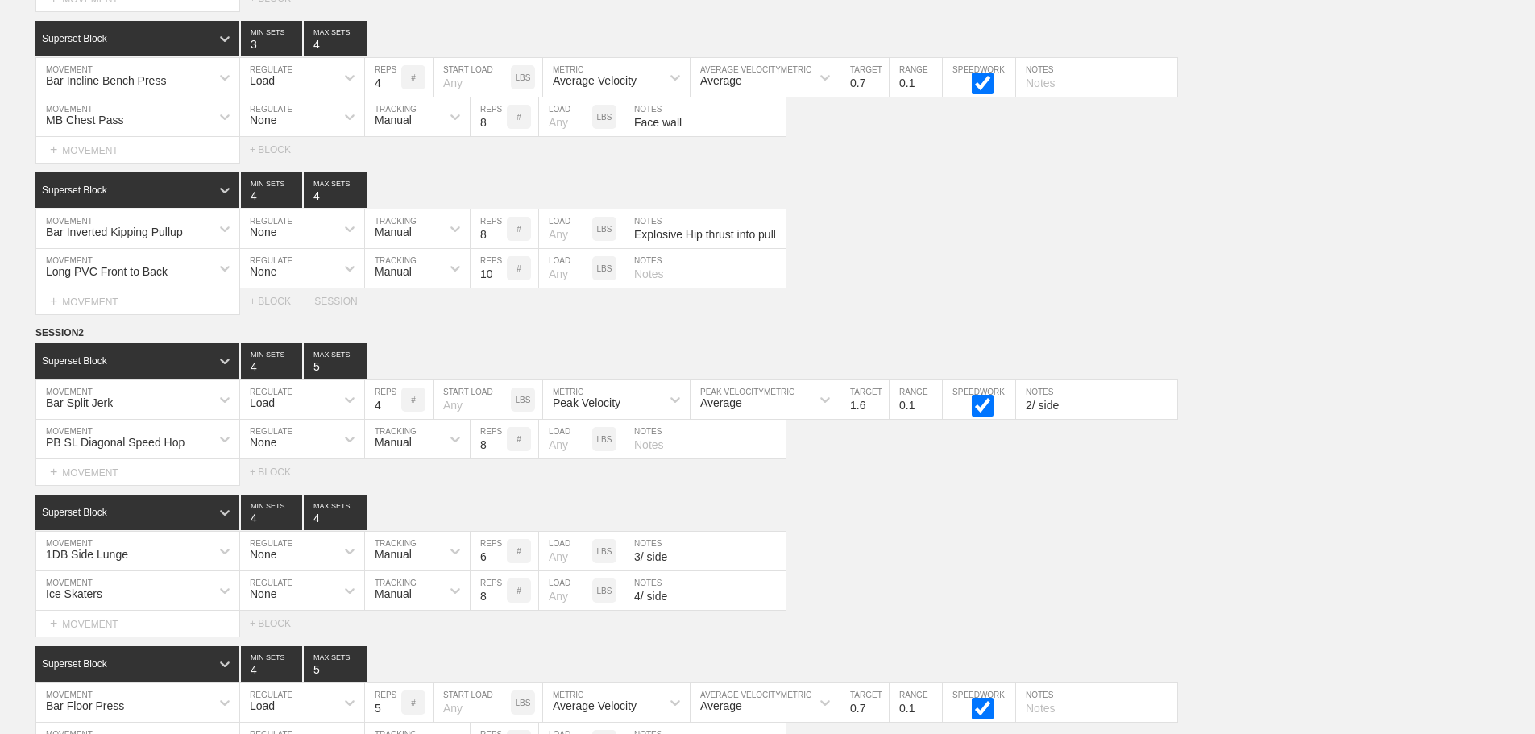
scroll to position [9465, 0]
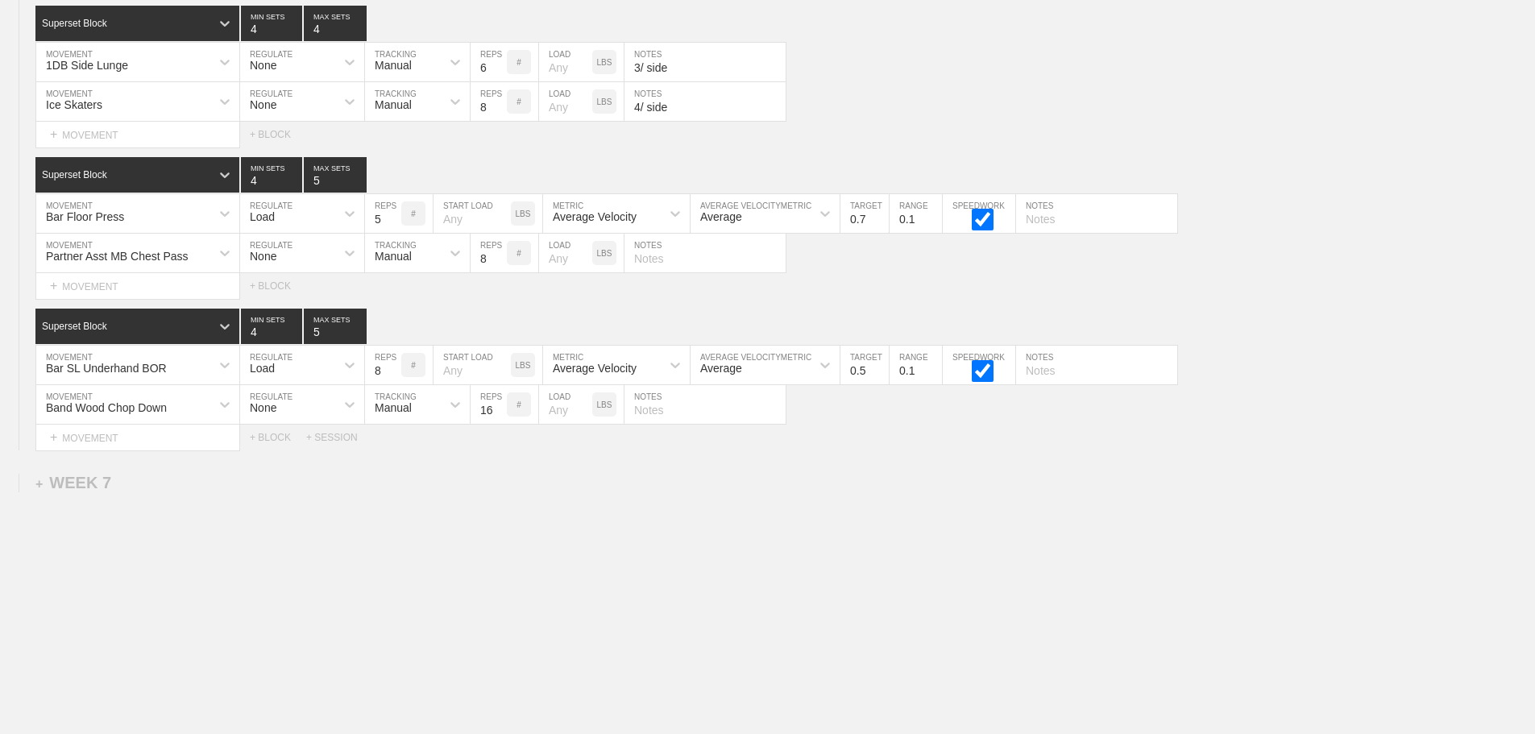
click at [342, 434] on div "+ SESSION" at bounding box center [338, 437] width 64 height 11
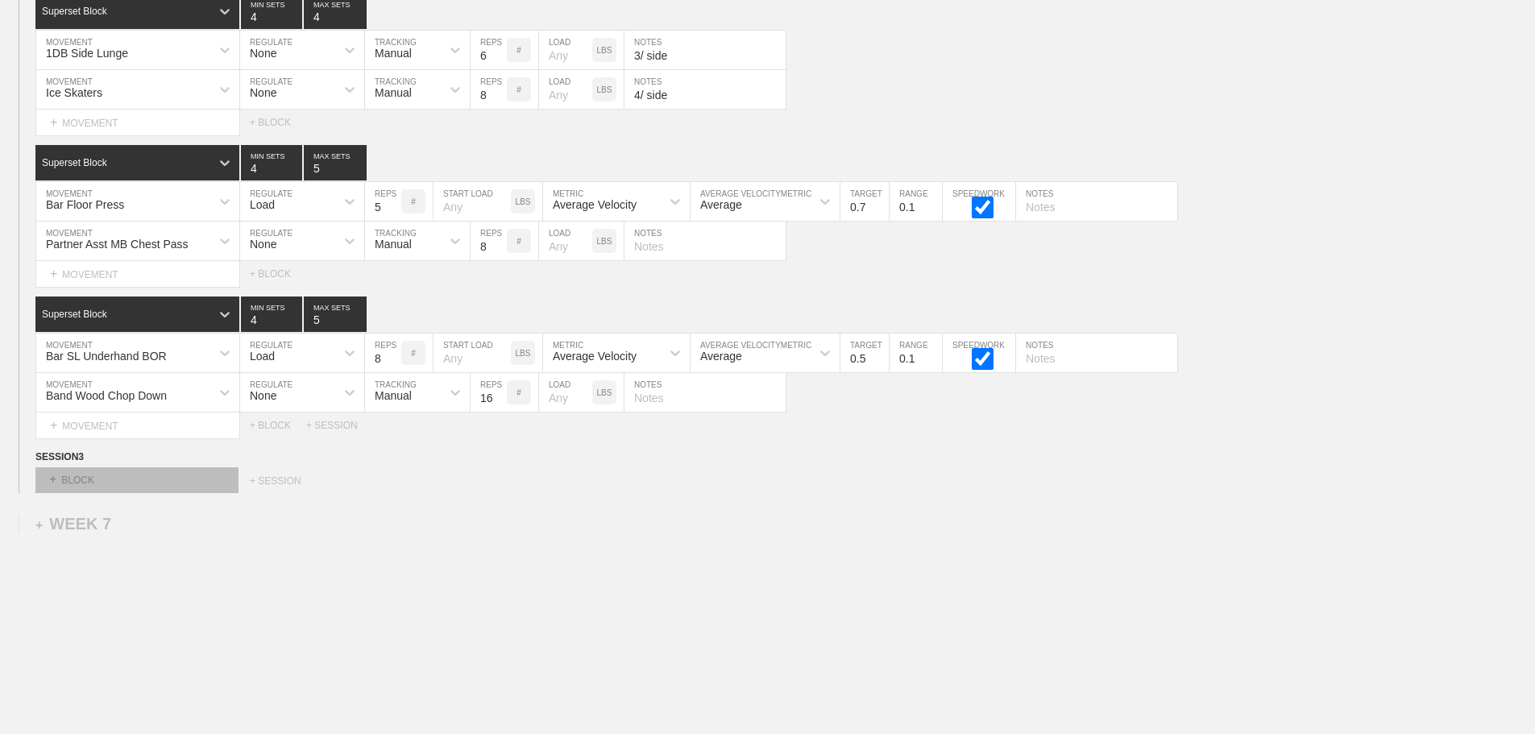
click at [200, 490] on div "+ BLOCK" at bounding box center [136, 480] width 203 height 26
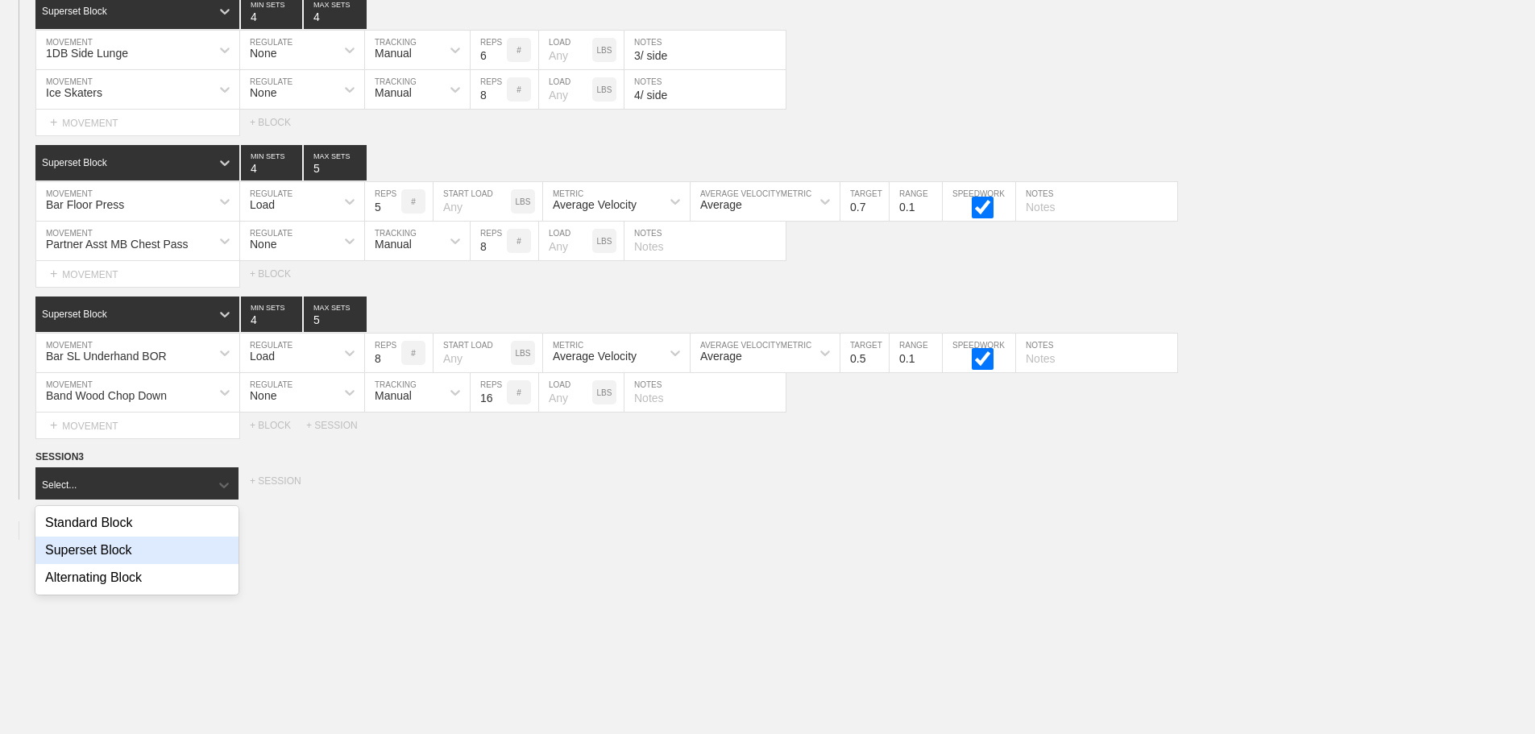
click at [116, 564] on div "Superset Block" at bounding box center [136, 550] width 203 height 27
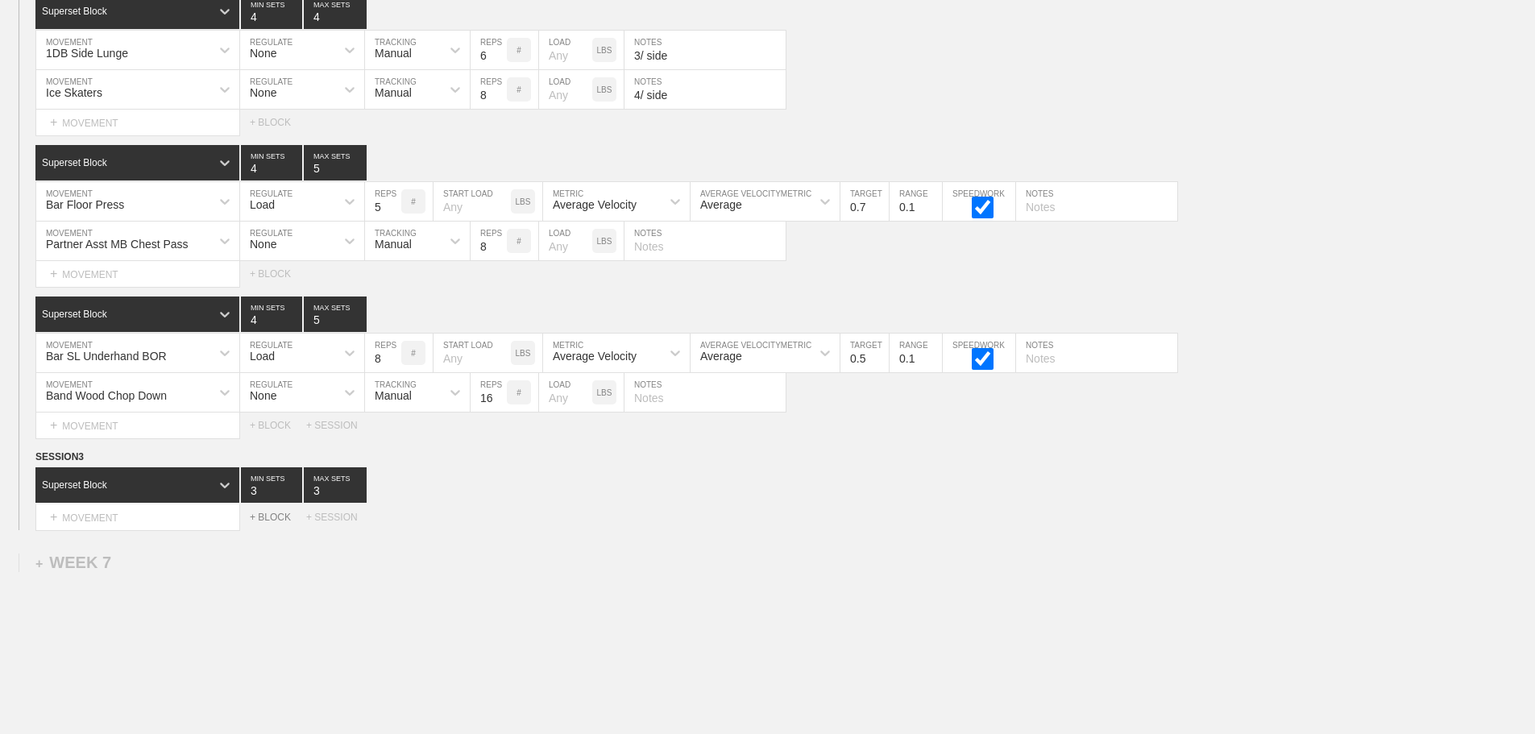
click at [279, 523] on div "+ BLOCK" at bounding box center [278, 517] width 56 height 11
click at [272, 596] on div "+ BLOCK" at bounding box center [278, 589] width 56 height 11
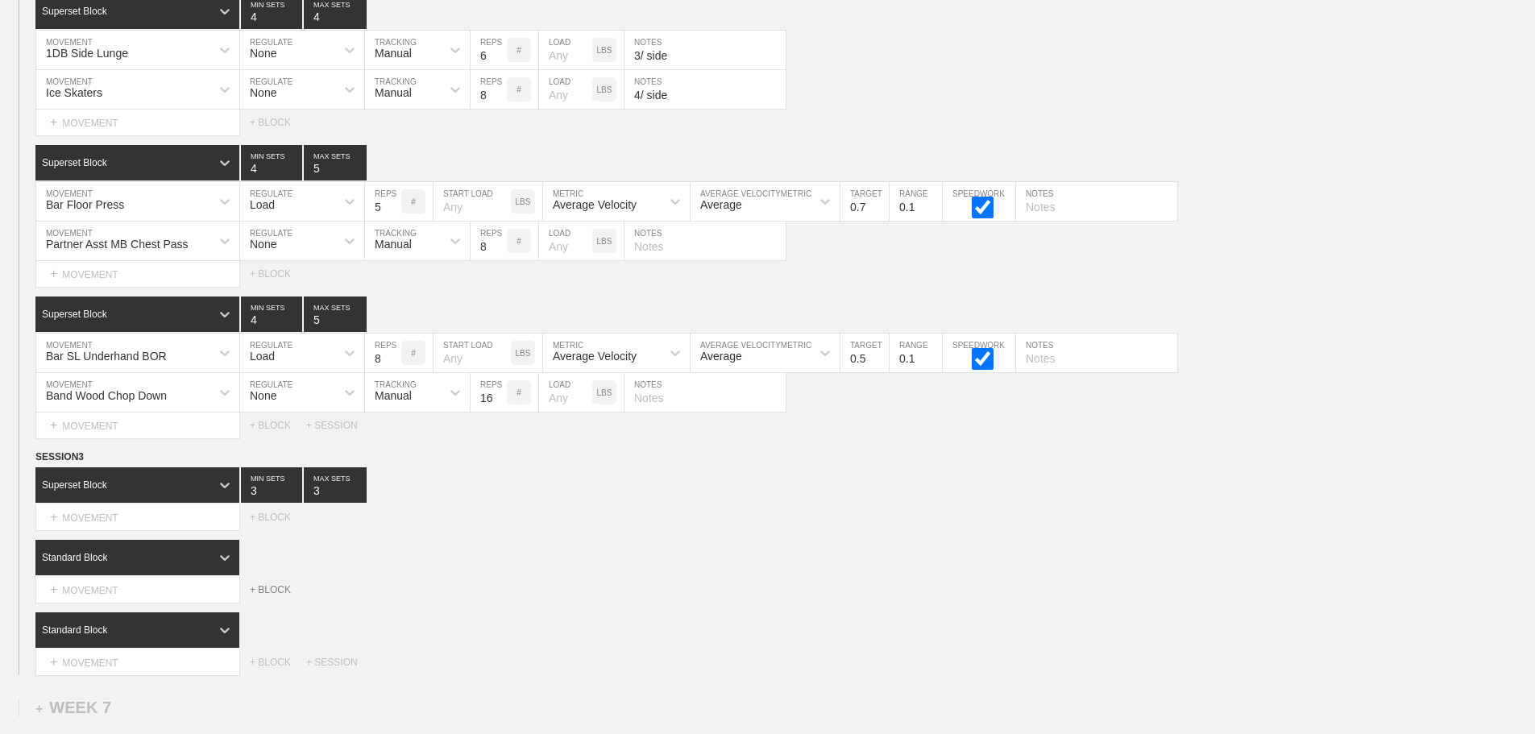
click at [272, 596] on div "+ BLOCK" at bounding box center [278, 589] width 56 height 11
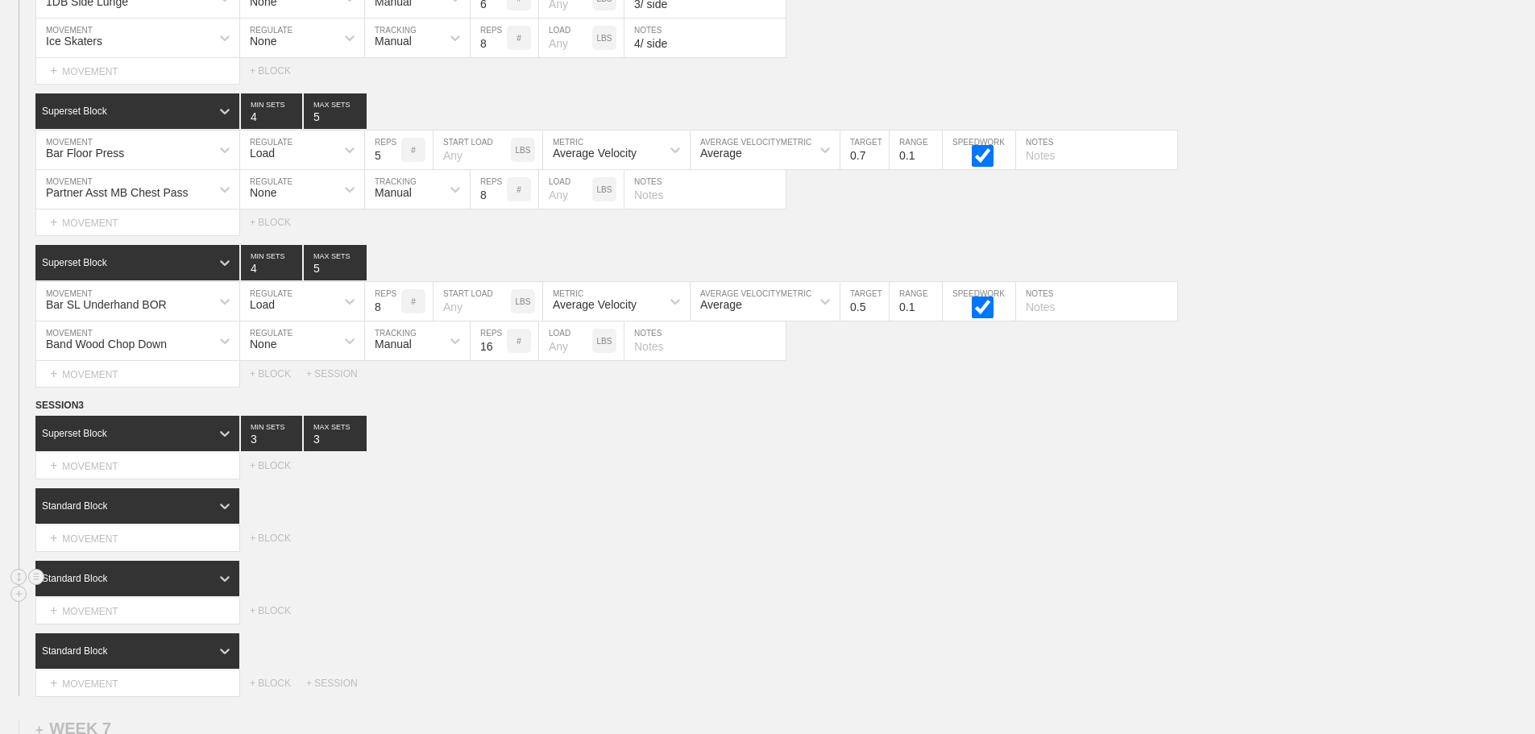
scroll to position [9546, 0]
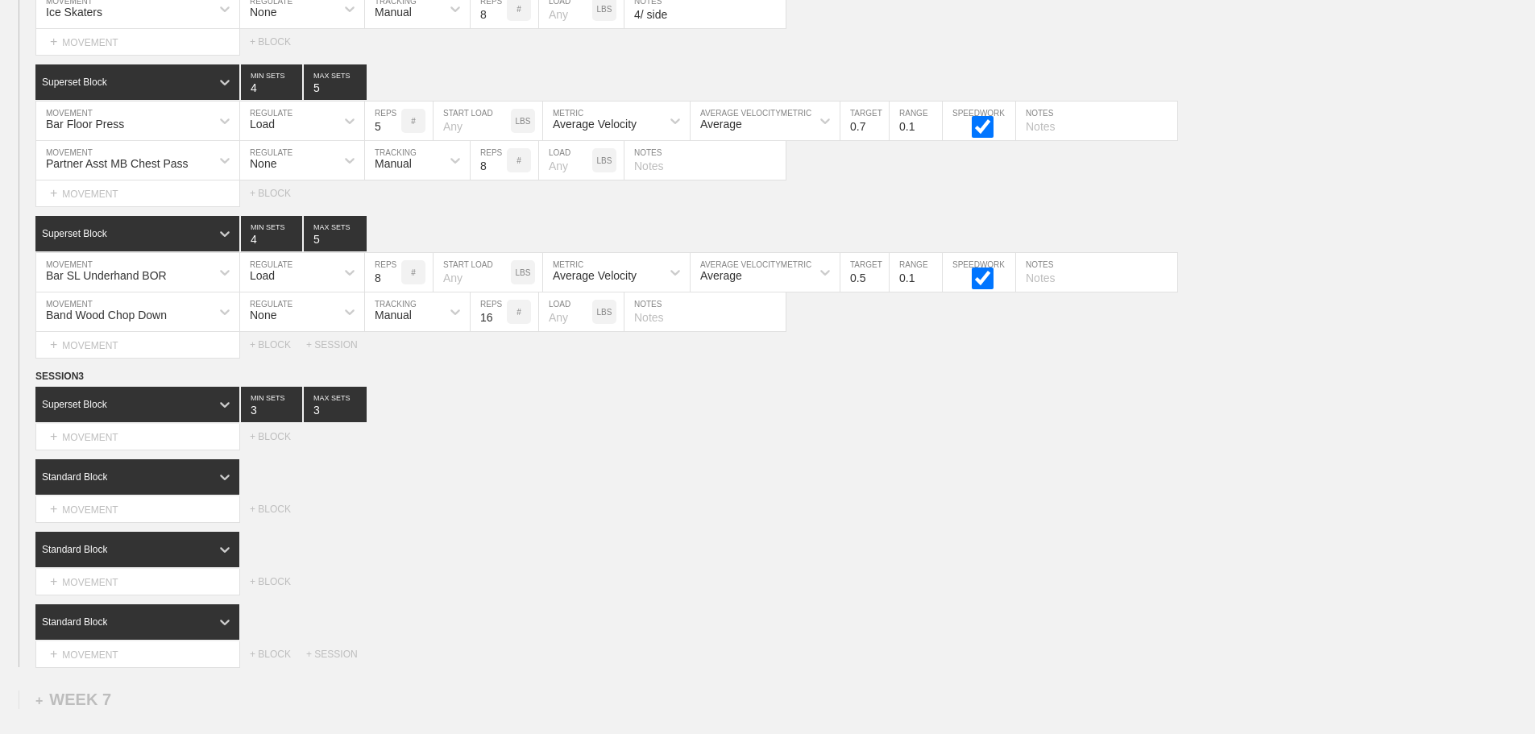
drag, startPoint x: 691, startPoint y: 447, endPoint x: 674, endPoint y: 446, distance: 17.8
click at [691, 447] on div "Select... MOVEMENT + MOVEMENT + BLOCK" at bounding box center [767, 437] width 1535 height 26
click at [169, 442] on div "+ MOVEMENT" at bounding box center [137, 437] width 205 height 27
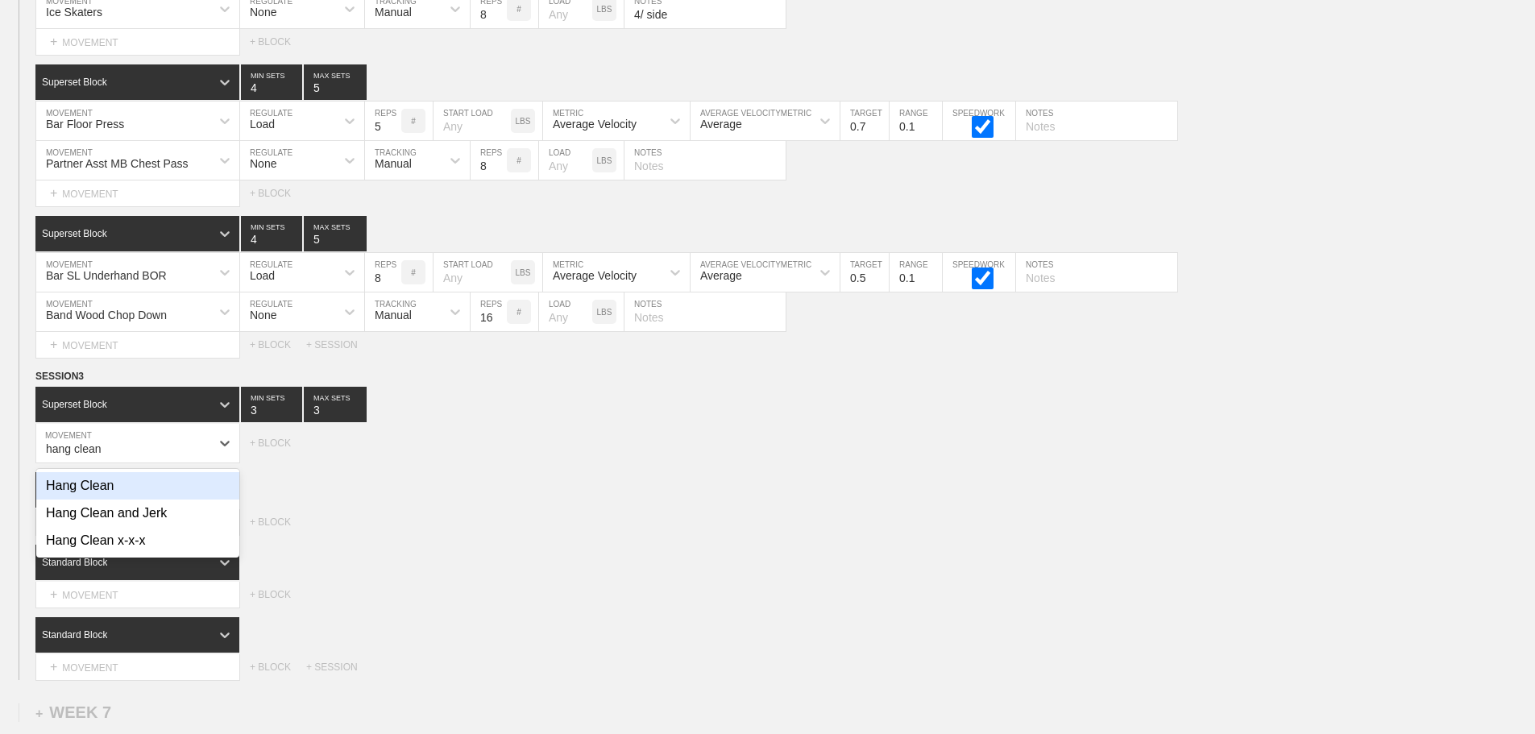
click at [106, 500] on div "Hang Clean" at bounding box center [137, 485] width 203 height 27
type input "hang clean"
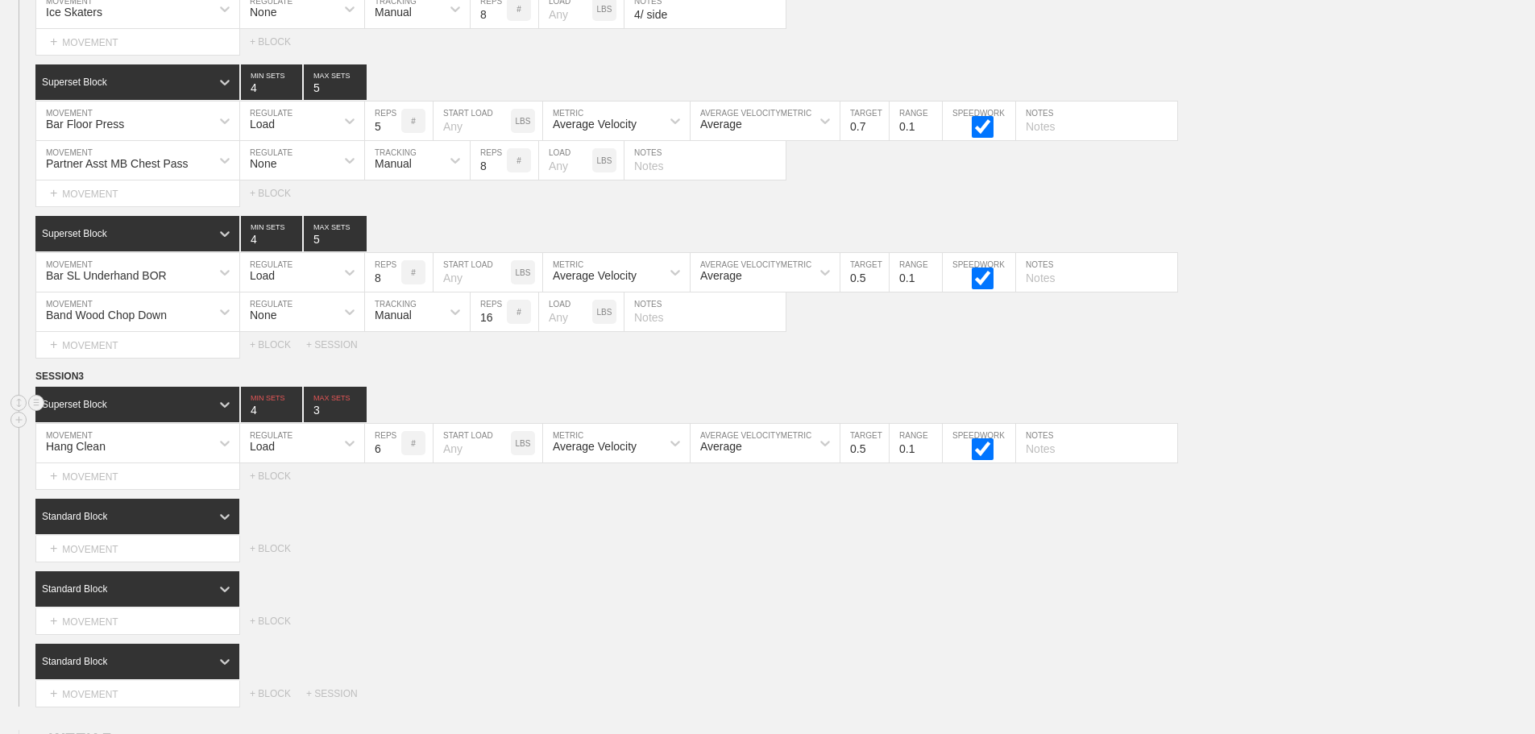
type input "4"
click at [294, 416] on input "4" at bounding box center [271, 404] width 61 height 35
click at [359, 416] on input "4" at bounding box center [335, 404] width 63 height 35
type input "5"
click at [359, 416] on input "5" at bounding box center [335, 404] width 63 height 35
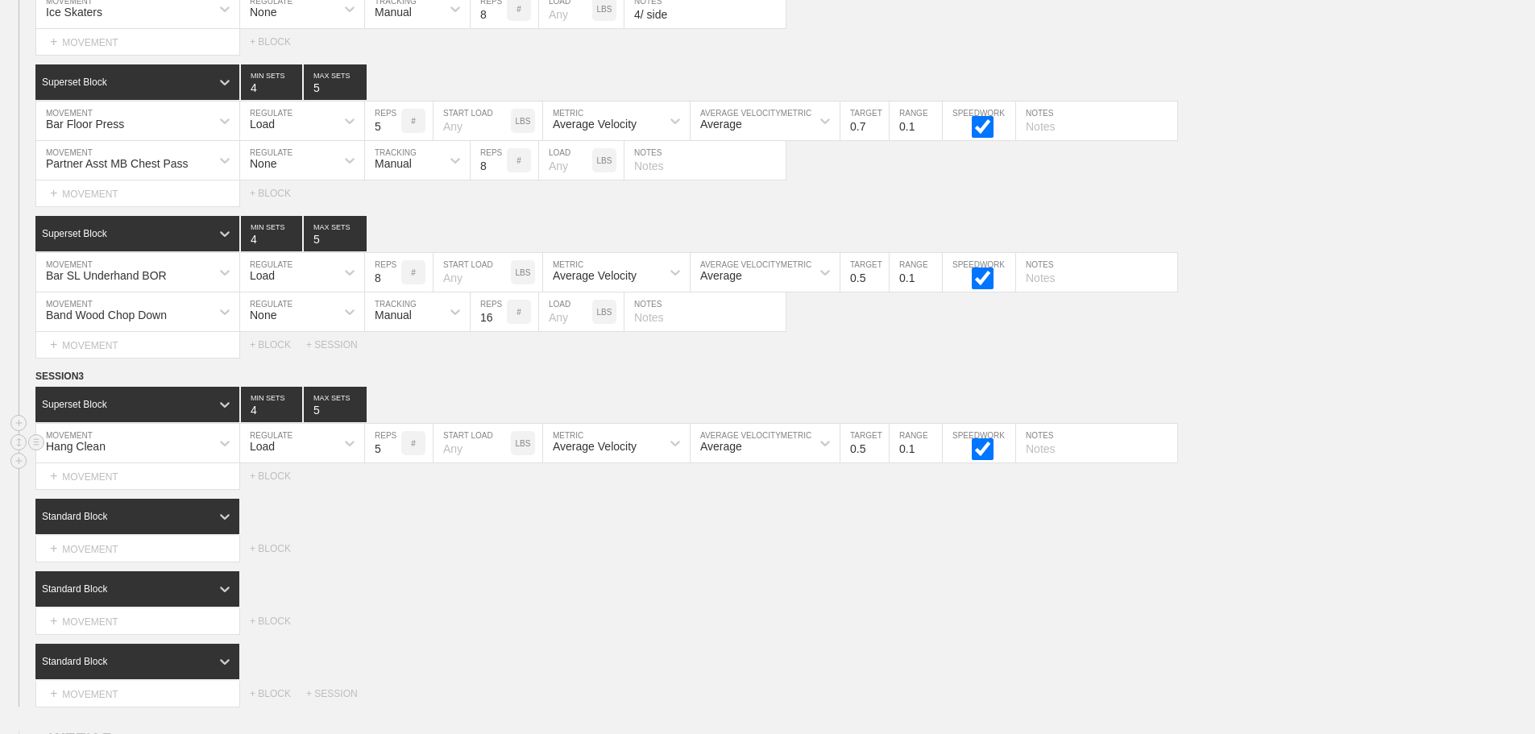
click at [392, 463] on input "5" at bounding box center [383, 443] width 36 height 39
type input "4"
click at [392, 463] on input "4" at bounding box center [383, 443] width 36 height 39
click at [570, 453] on div "Average Velocity" at bounding box center [595, 446] width 84 height 13
drag, startPoint x: 579, startPoint y: 532, endPoint x: 707, endPoint y: 523, distance: 128.5
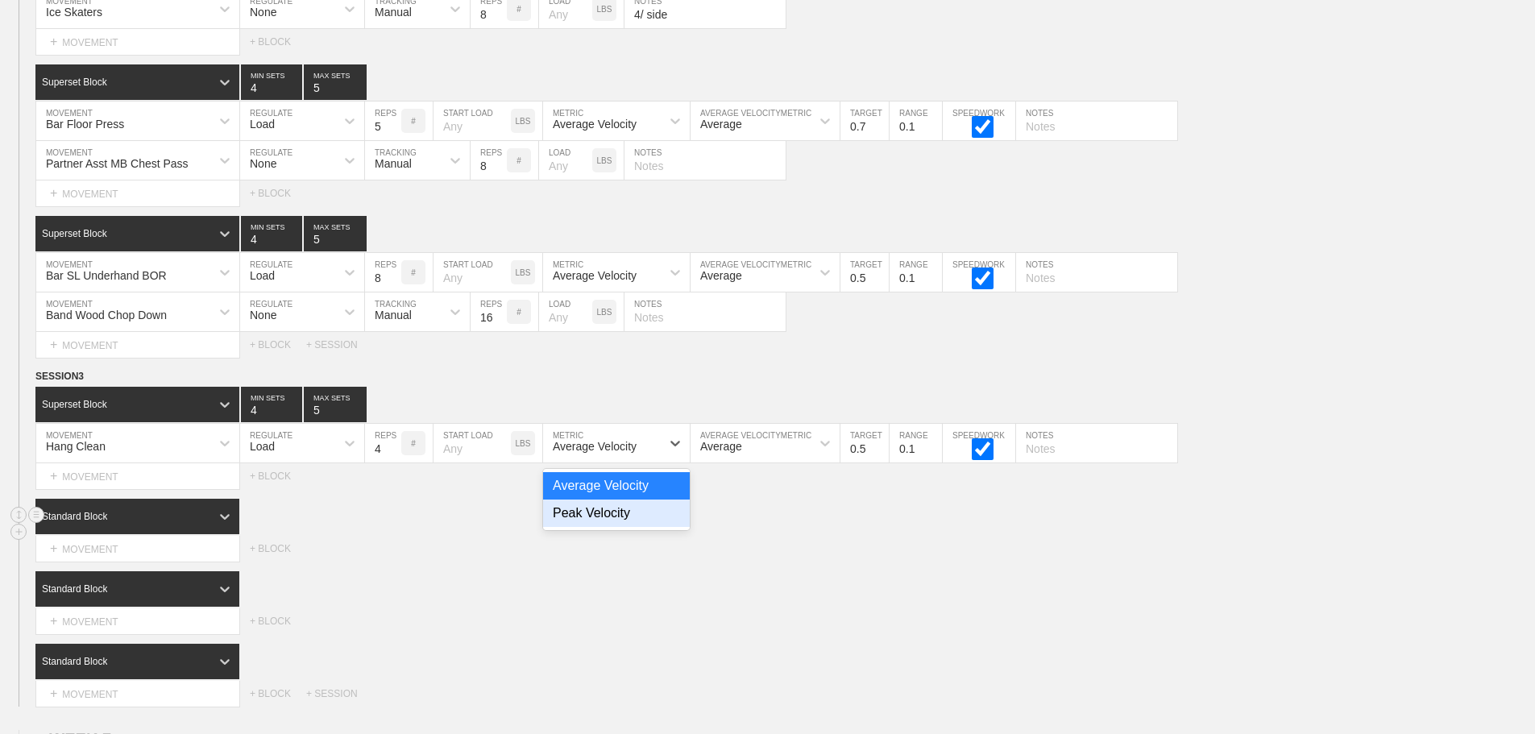
click at [581, 527] on div "Peak Velocity" at bounding box center [616, 513] width 147 height 27
click at [881, 455] on input "0.6" at bounding box center [865, 443] width 48 height 39
click at [881, 455] on input "0.7" at bounding box center [865, 443] width 48 height 39
click at [881, 455] on input "0.8" at bounding box center [865, 443] width 48 height 39
click at [881, 455] on input "0.9" at bounding box center [865, 443] width 48 height 39
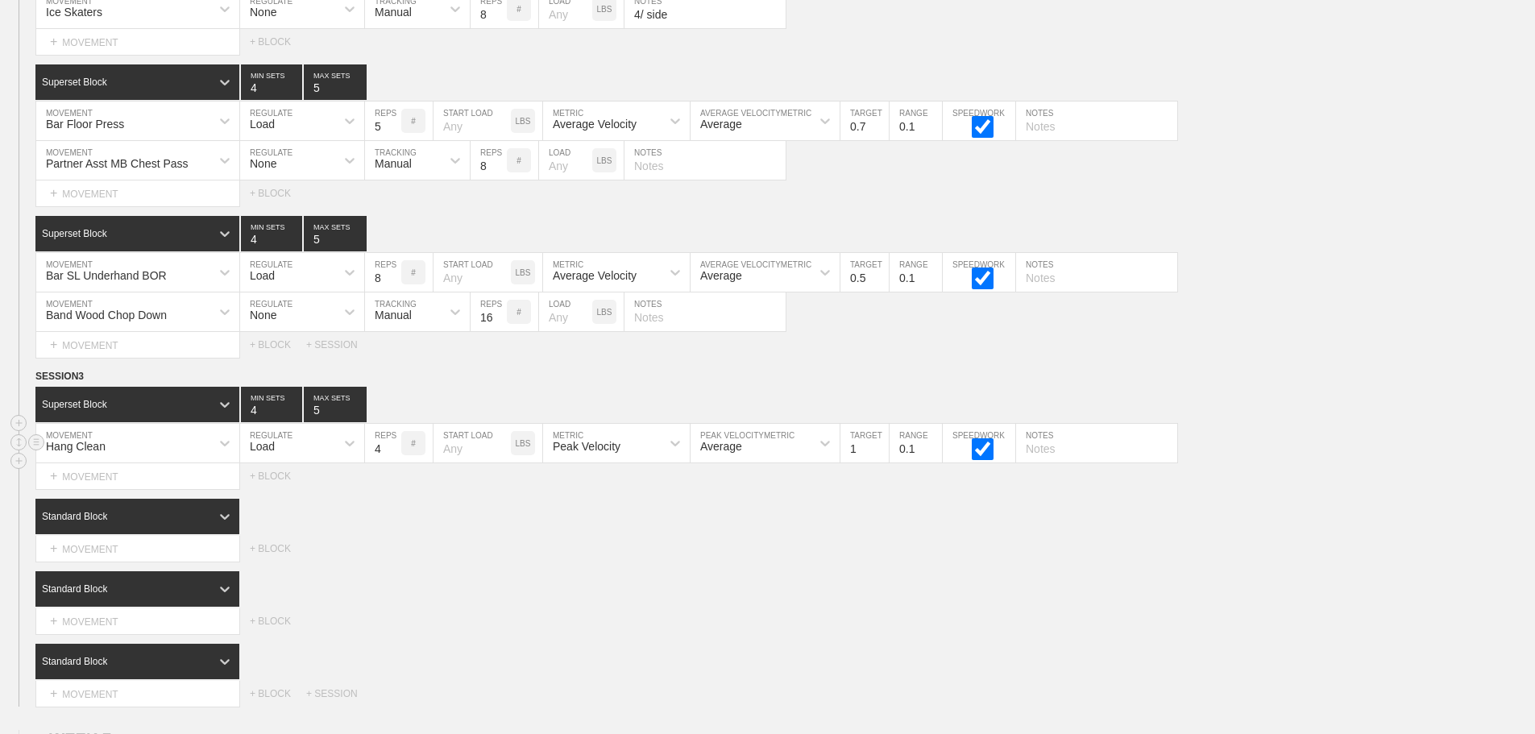
click at [881, 455] on input "1" at bounding box center [865, 443] width 48 height 39
click at [881, 455] on input "1.1" at bounding box center [865, 443] width 48 height 39
click at [881, 455] on input "1.2" at bounding box center [865, 443] width 48 height 39
type input "1.3"
click at [881, 455] on input "1.3" at bounding box center [865, 443] width 48 height 39
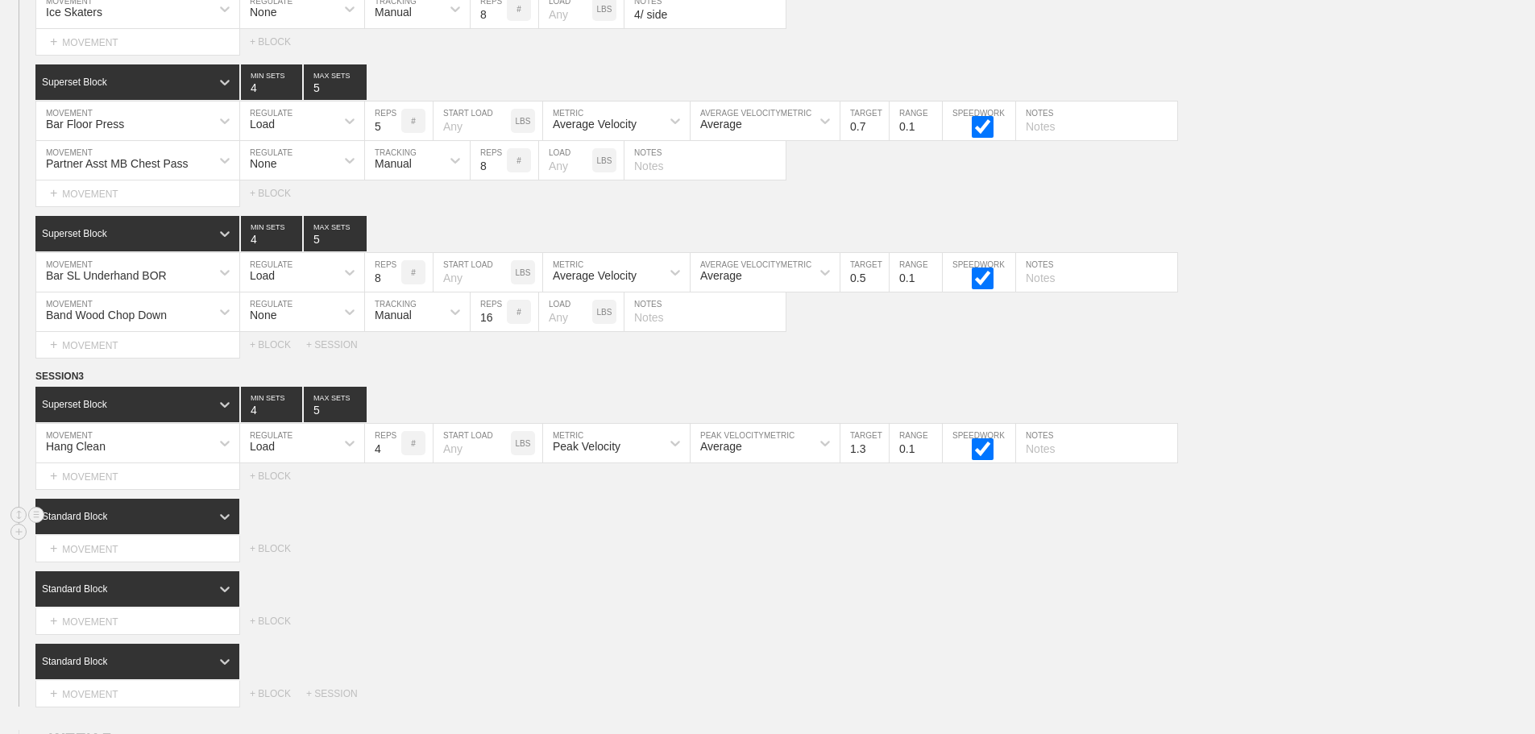
click at [870, 532] on div "Standard Block" at bounding box center [785, 516] width 1500 height 35
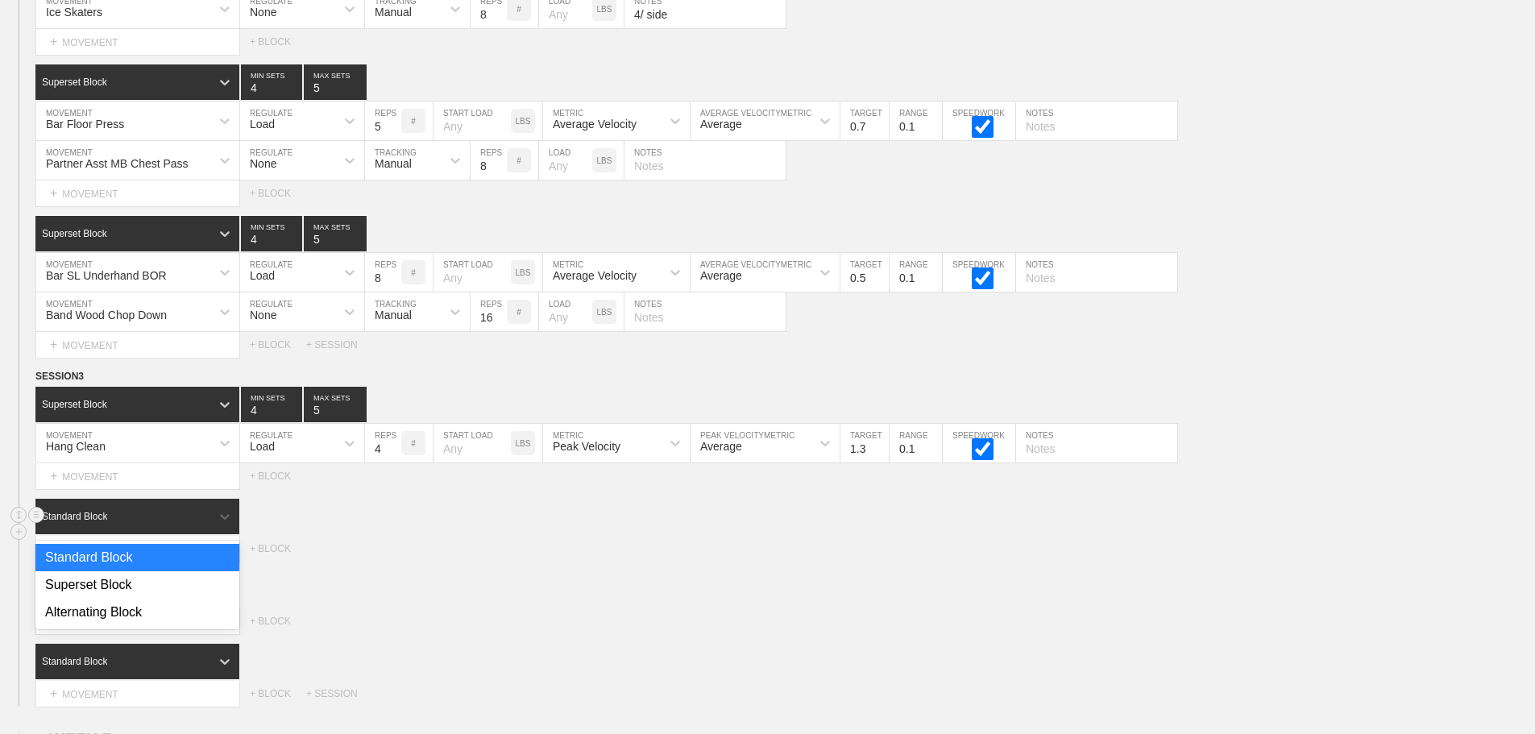
drag, startPoint x: 201, startPoint y: 524, endPoint x: 147, endPoint y: 596, distance: 90.3
click at [201, 524] on div "Standard Block" at bounding box center [122, 516] width 175 height 15
click at [127, 599] on div "Superset Block" at bounding box center [137, 584] width 204 height 27
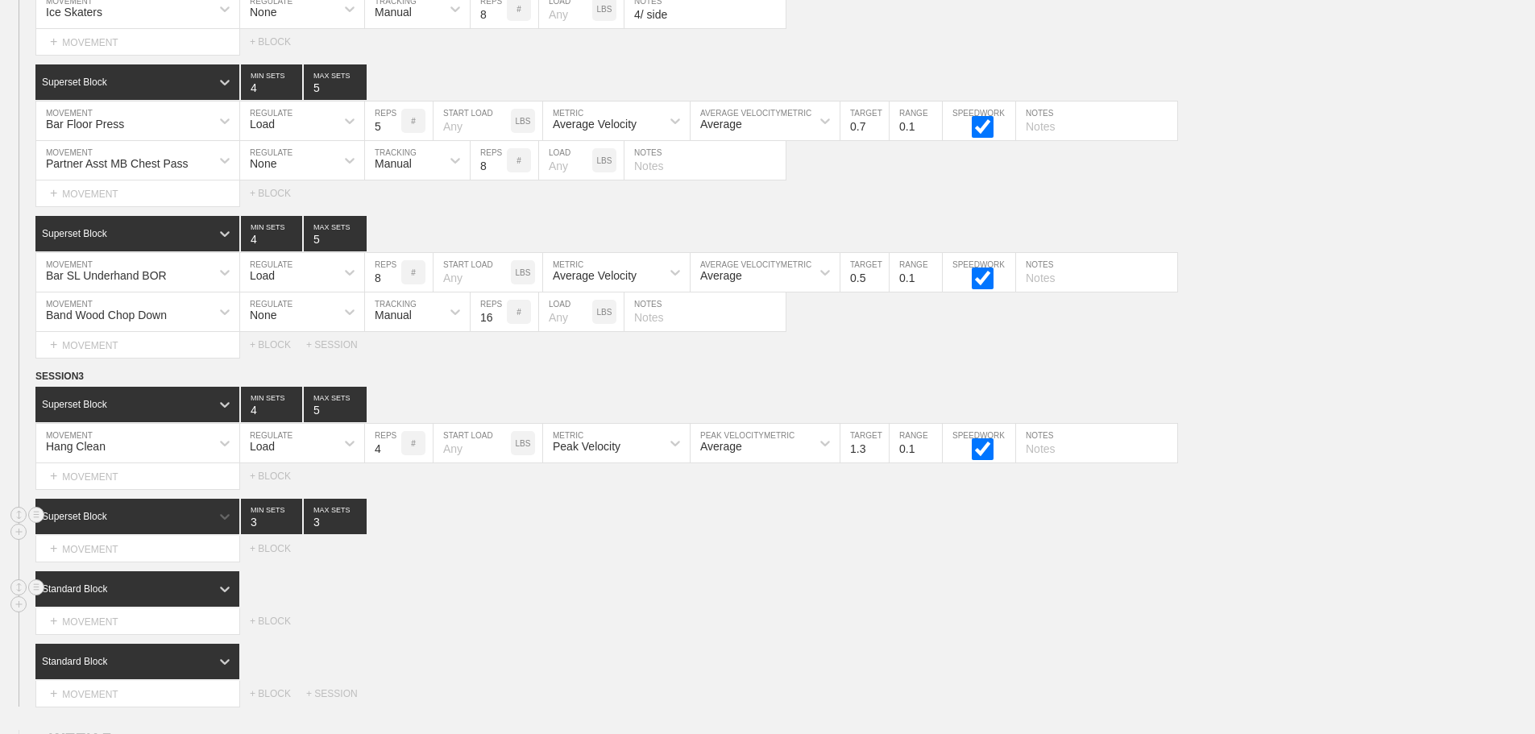
click at [197, 596] on div "Standard Block" at bounding box center [122, 589] width 175 height 15
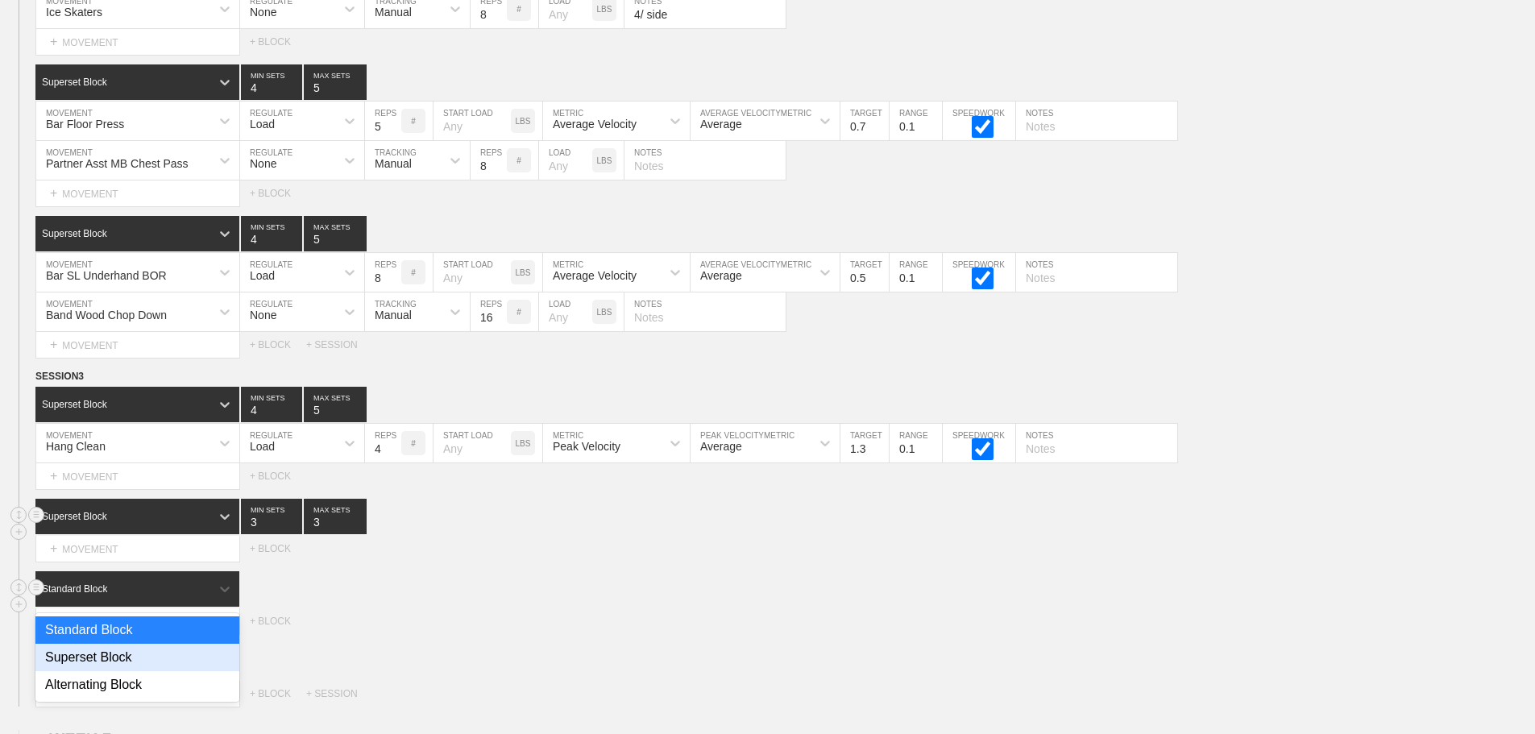
click at [92, 668] on div "Superset Block" at bounding box center [137, 657] width 204 height 27
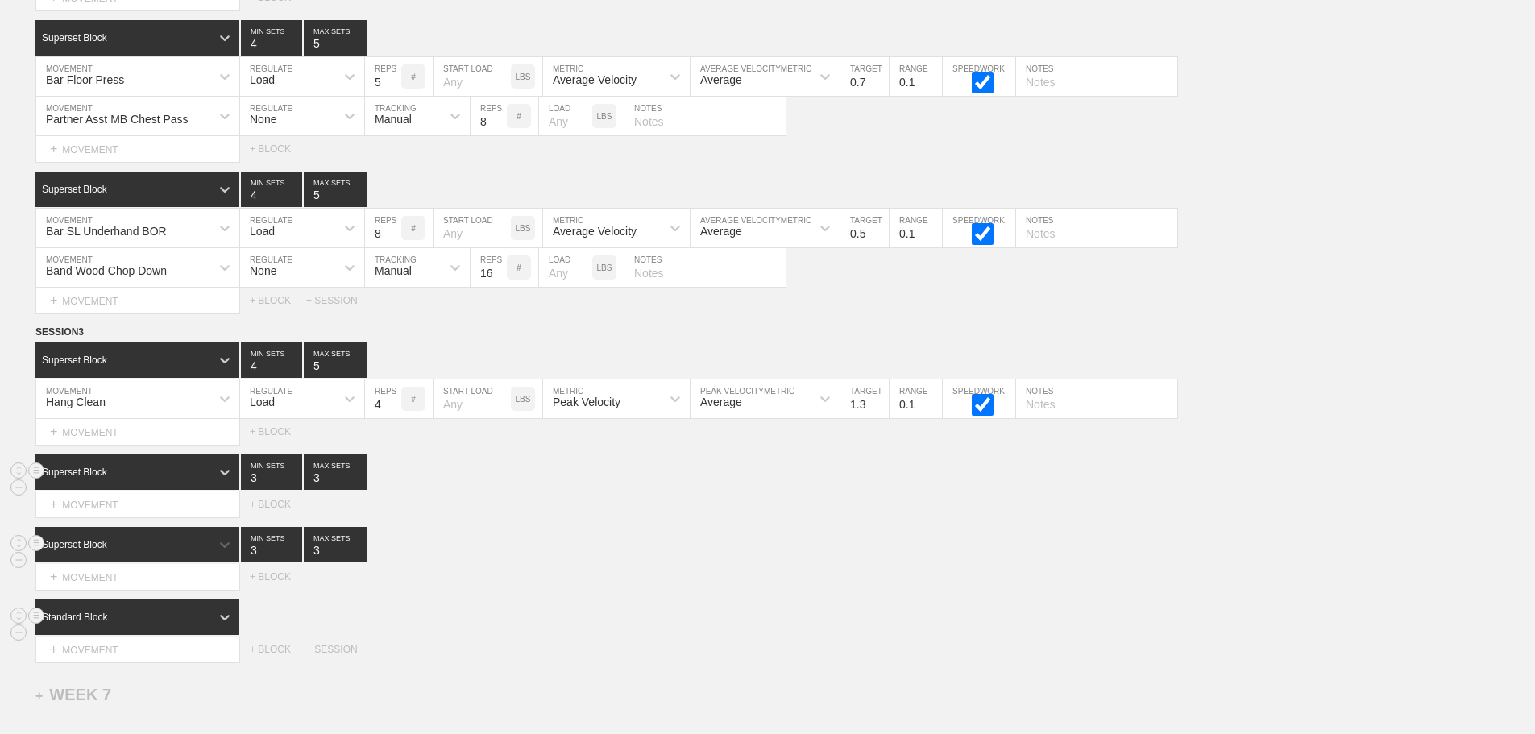
click at [176, 635] on div "Standard Block" at bounding box center [138, 617] width 206 height 35
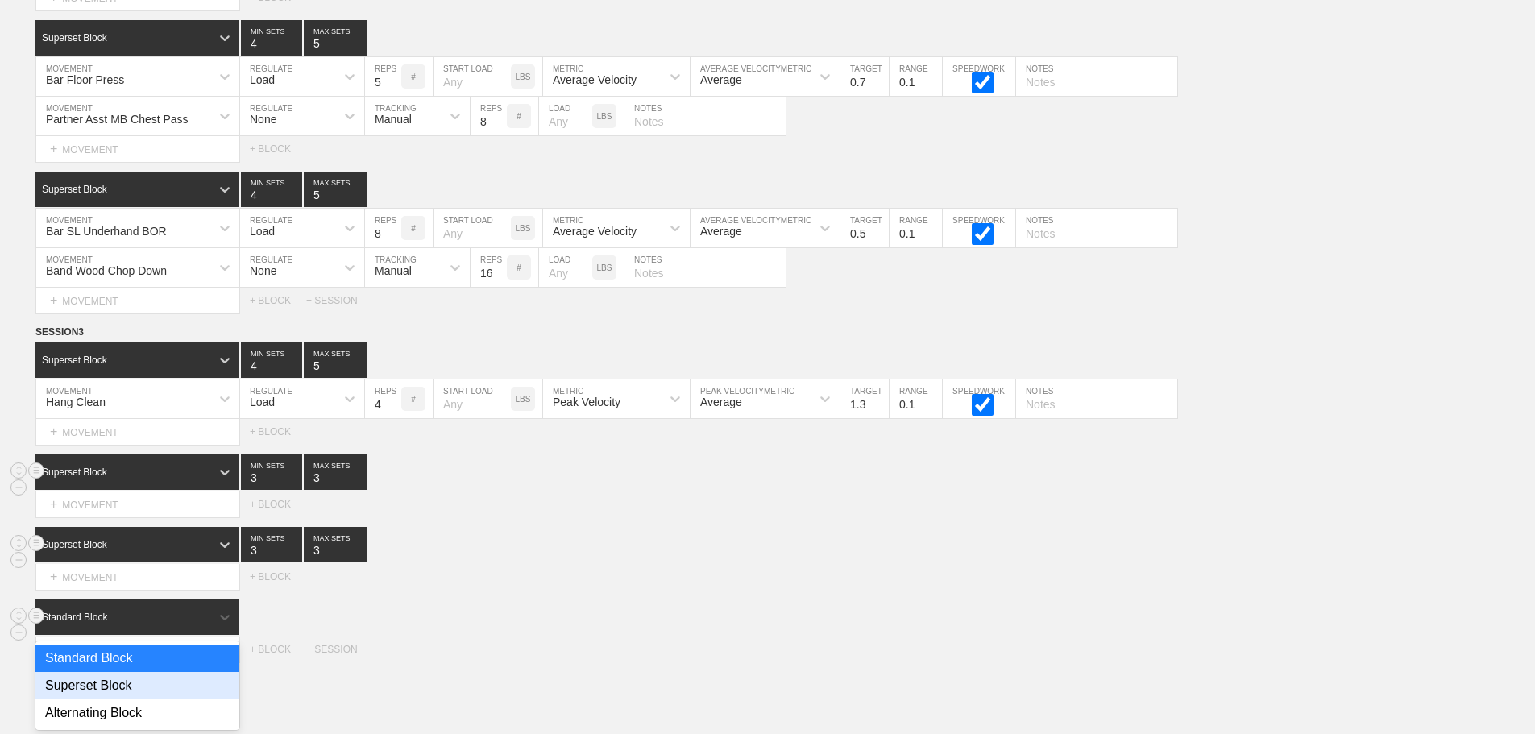
scroll to position [9604, 0]
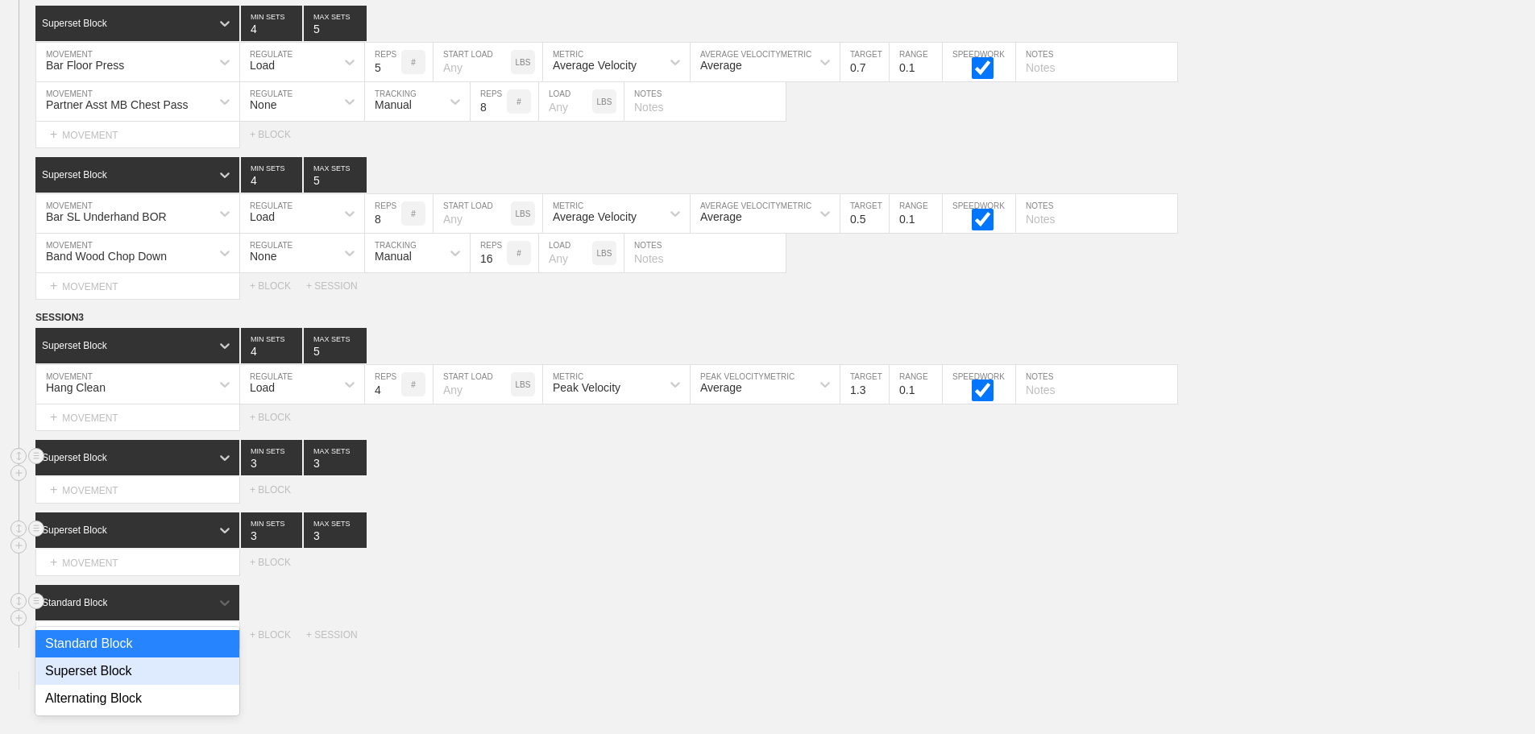
click at [122, 685] on div "Superset Block" at bounding box center [137, 671] width 204 height 27
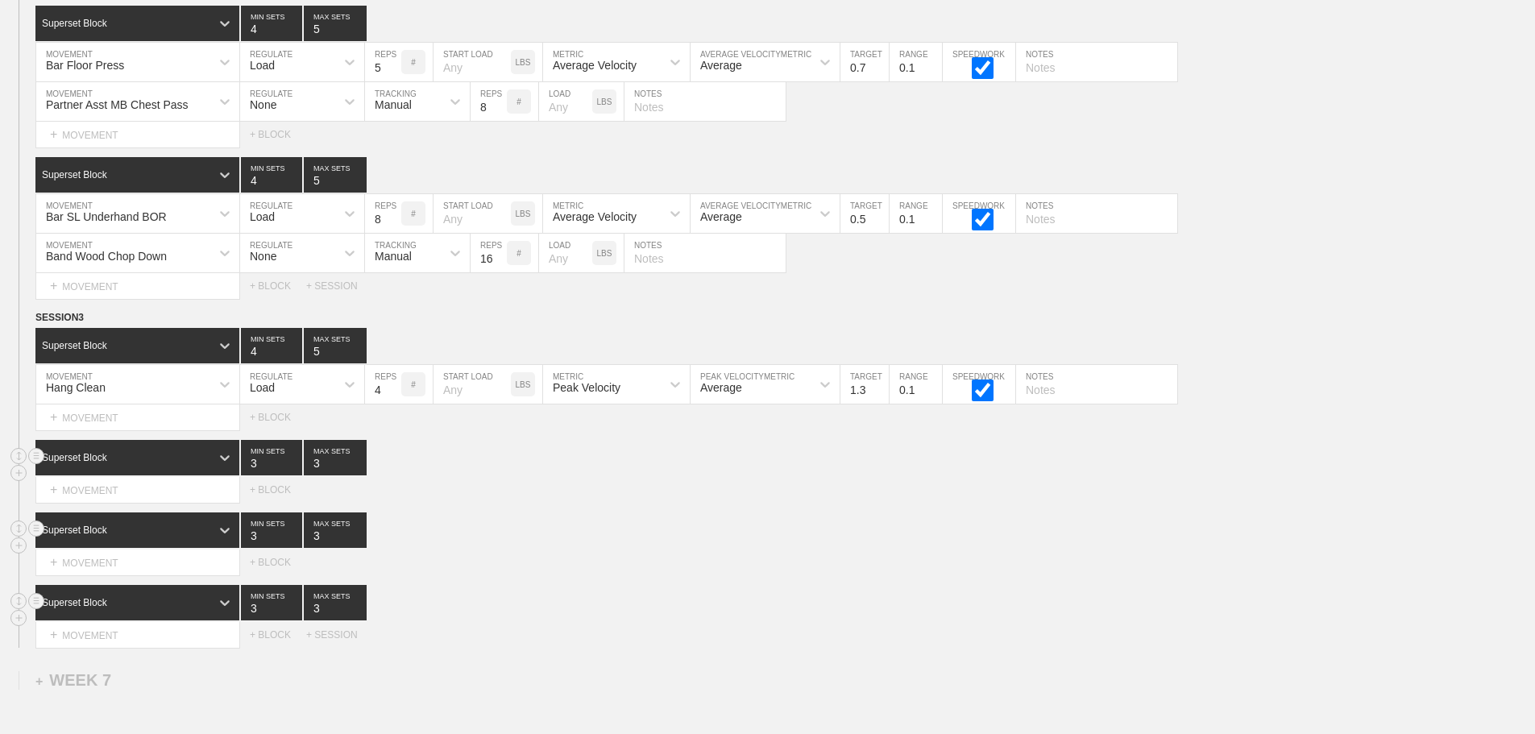
click at [711, 523] on div "SESSION 3 Superset Block 4 MIN SETS 5 MAX SETS DUPLICATE INSERT MOVEMENT AFTER …" at bounding box center [767, 478] width 1535 height 338
type input "4"
click at [356, 471] on input "4" at bounding box center [335, 457] width 63 height 35
type input "4"
click at [357, 542] on input "4" at bounding box center [335, 530] width 63 height 35
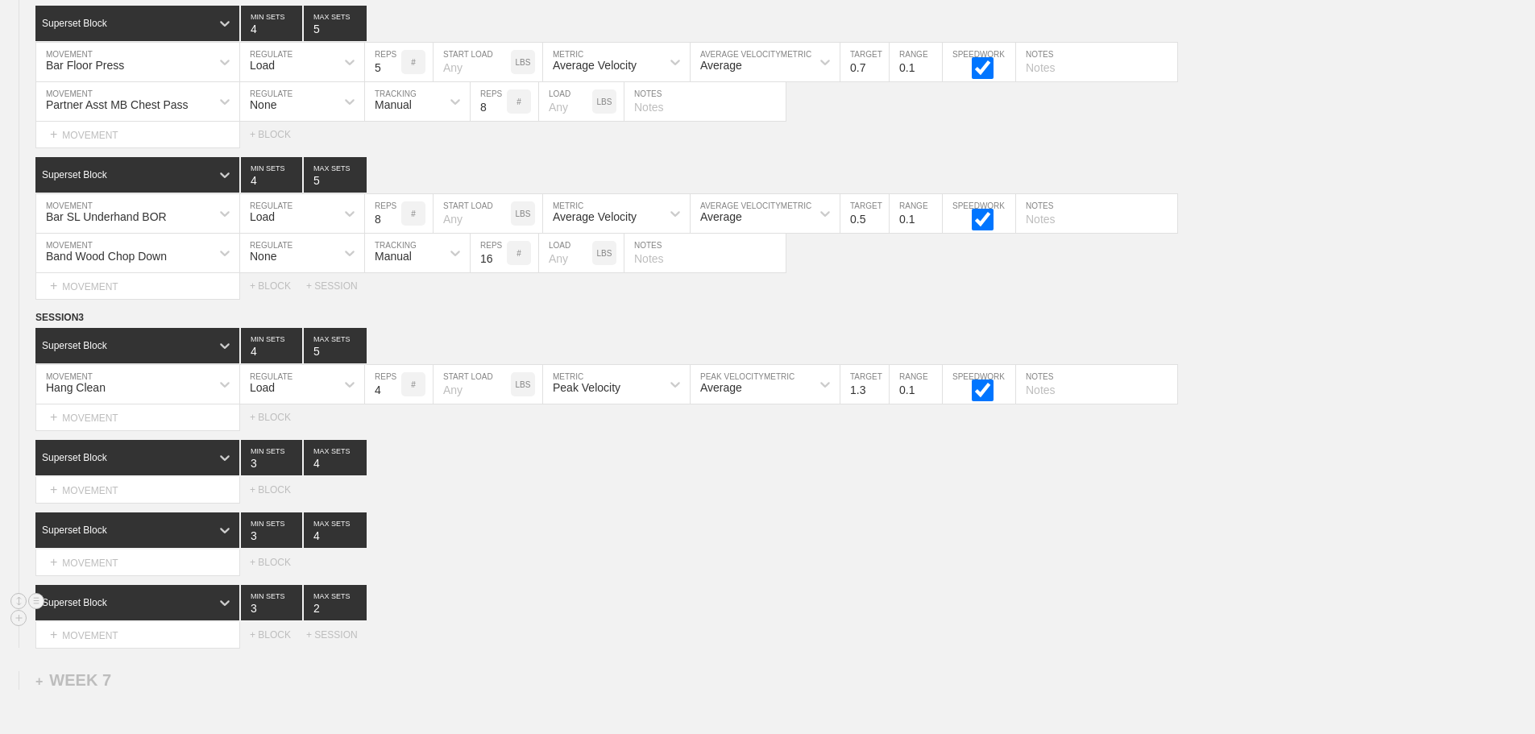
click at [359, 620] on input "2" at bounding box center [335, 602] width 63 height 35
click at [360, 616] on input "3" at bounding box center [335, 602] width 63 height 35
type input "4"
click at [360, 616] on input "4" at bounding box center [335, 602] width 63 height 35
type input "4"
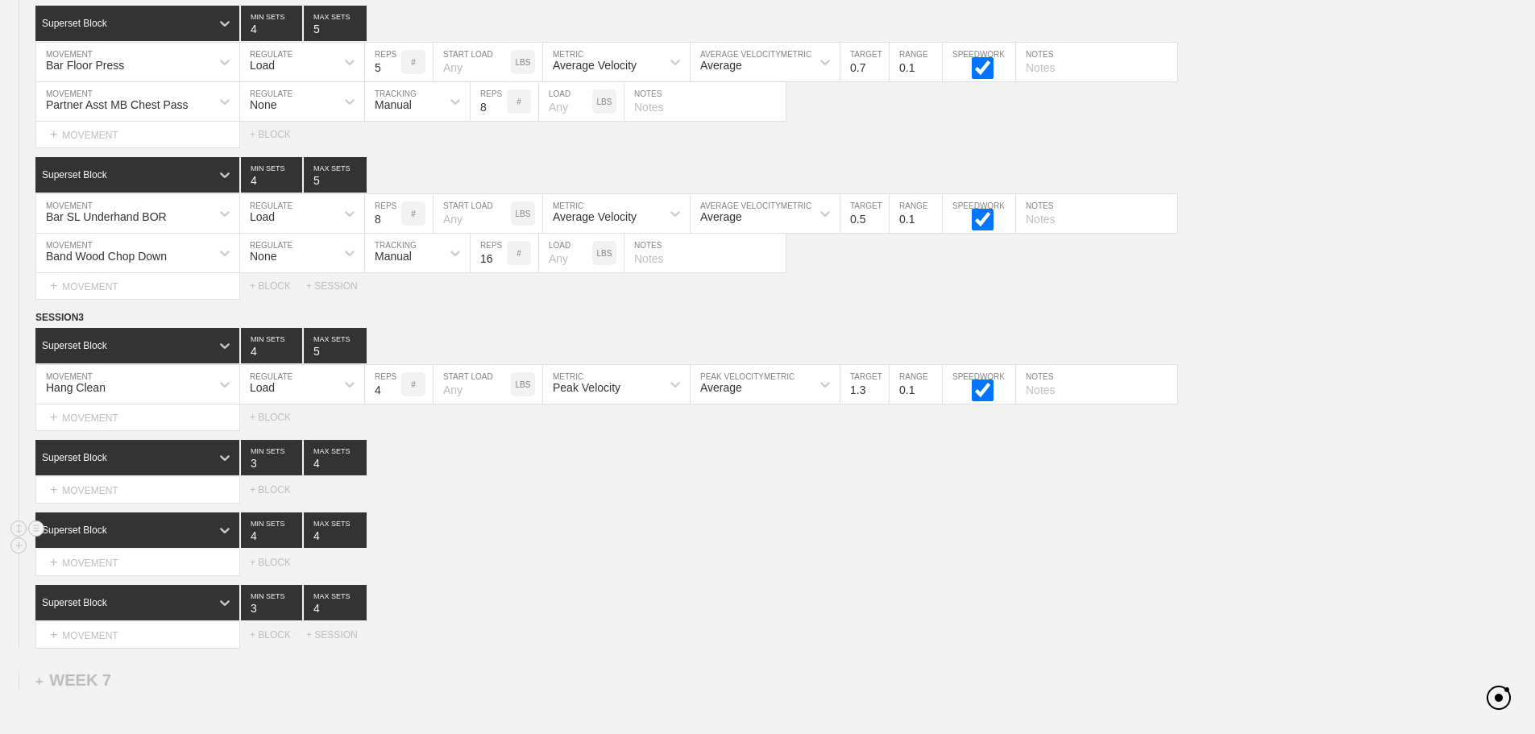
click at [293, 542] on input "4" at bounding box center [271, 530] width 61 height 35
type input "5"
click at [358, 542] on input "5" at bounding box center [335, 530] width 63 height 35
type input "4"
click at [295, 616] on input "4" at bounding box center [271, 602] width 61 height 35
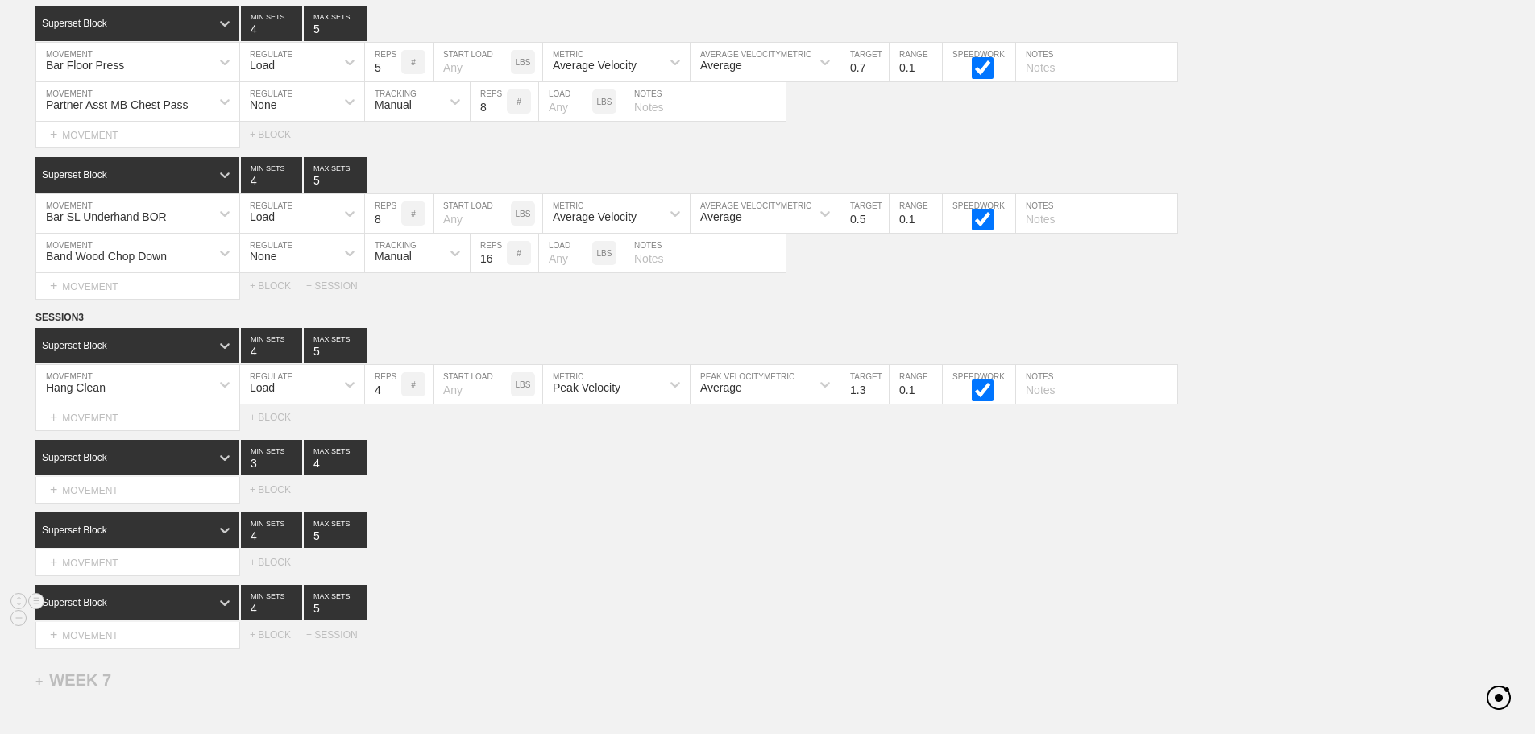
type input "5"
click at [359, 615] on input "5" at bounding box center [335, 602] width 63 height 35
click at [542, 607] on div "Superset Block 4 MIN SETS 5 MAX SETS" at bounding box center [785, 602] width 1500 height 35
click at [1256, 476] on div "Superset Block 3 MIN SETS 4 MAX SETS" at bounding box center [785, 457] width 1500 height 35
click at [575, 503] on div "Select... MOVEMENT + MOVEMENT + BLOCK" at bounding box center [767, 490] width 1535 height 26
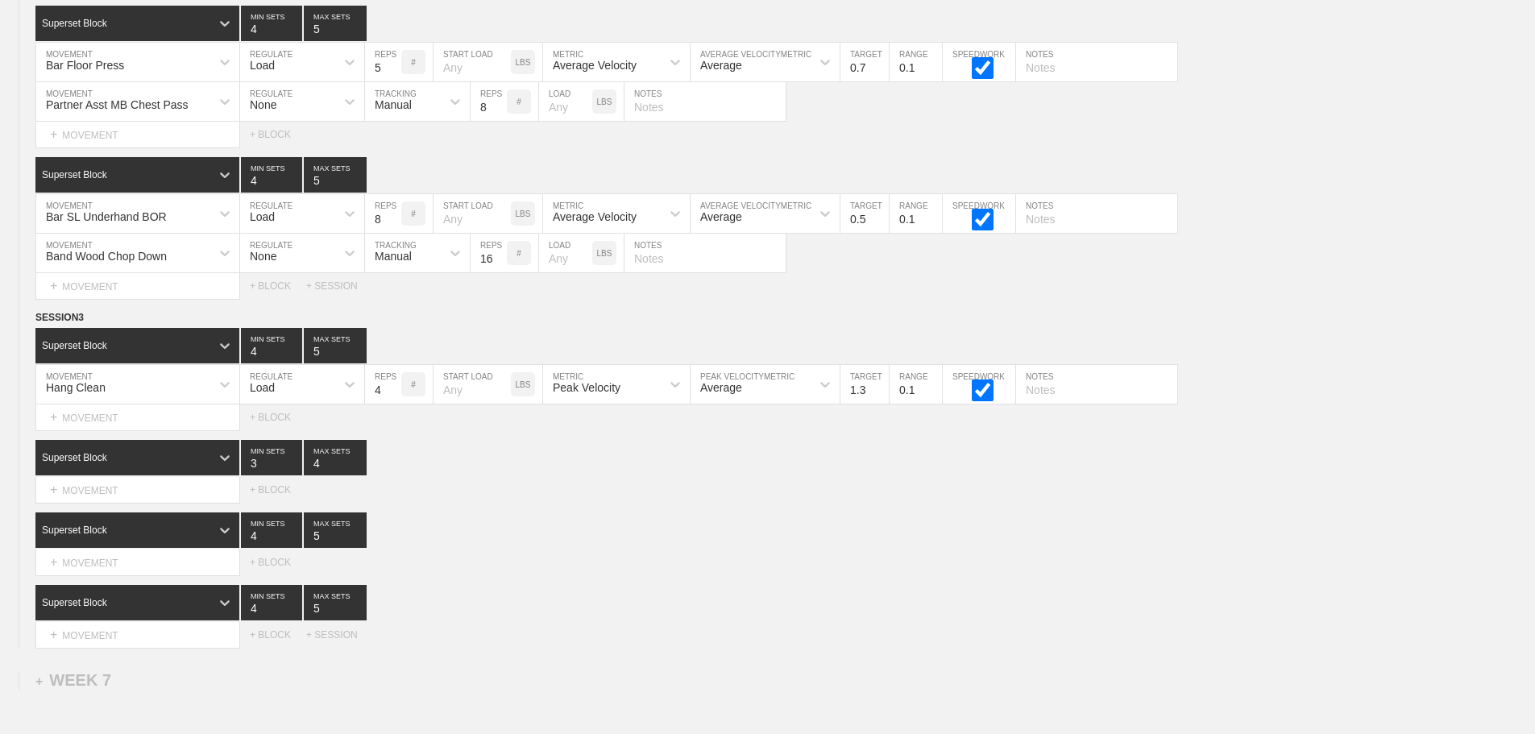
click at [500, 522] on div "SESSION 3 Superset Block 4 MIN SETS 5 MAX SETS DUPLICATE INSERT MOVEMENT AFTER …" at bounding box center [767, 478] width 1535 height 338
click at [524, 515] on div "SESSION 3 Superset Block 4 MIN SETS 5 MAX SETS DUPLICATE INSERT MOVEMENT AFTER …" at bounding box center [767, 478] width 1535 height 338
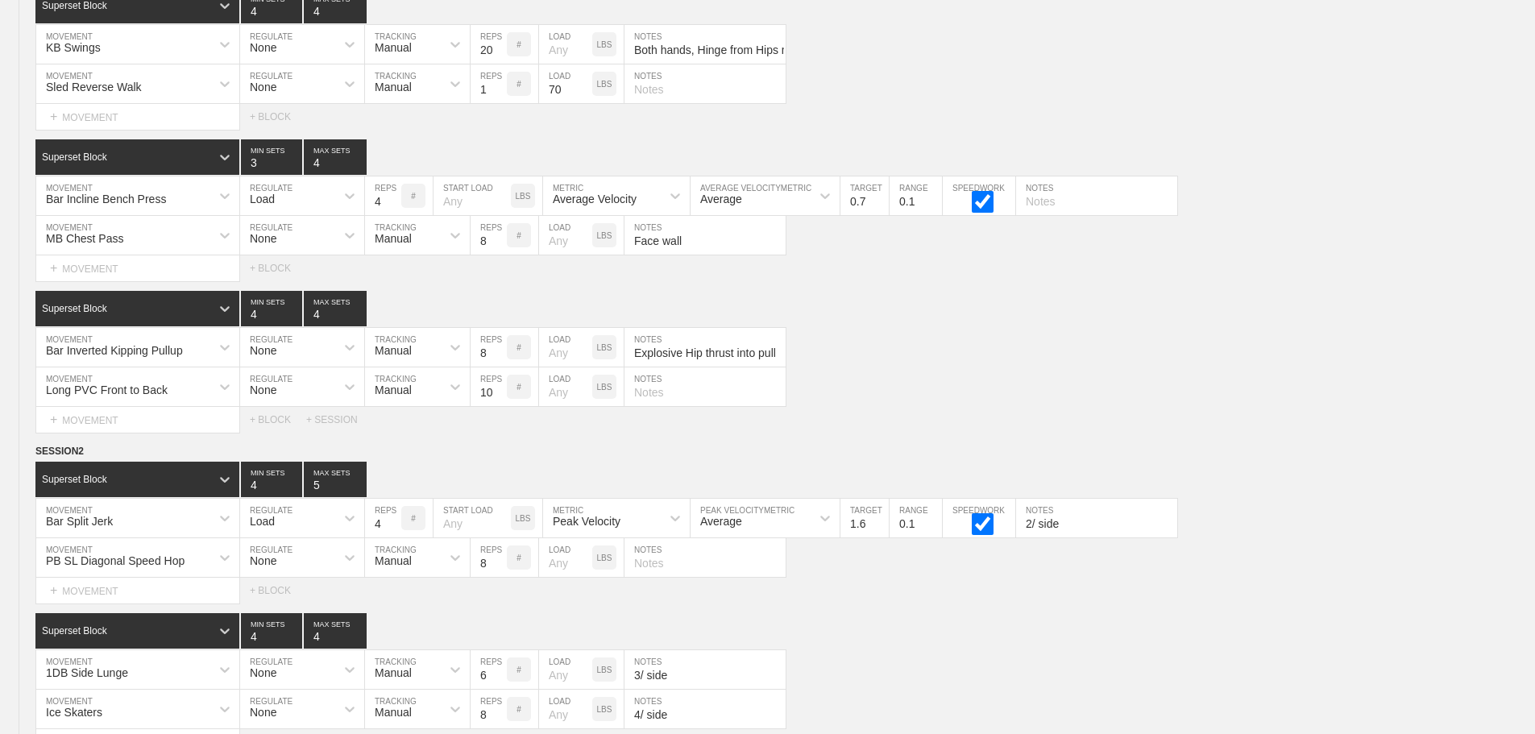
scroll to position [8766, 0]
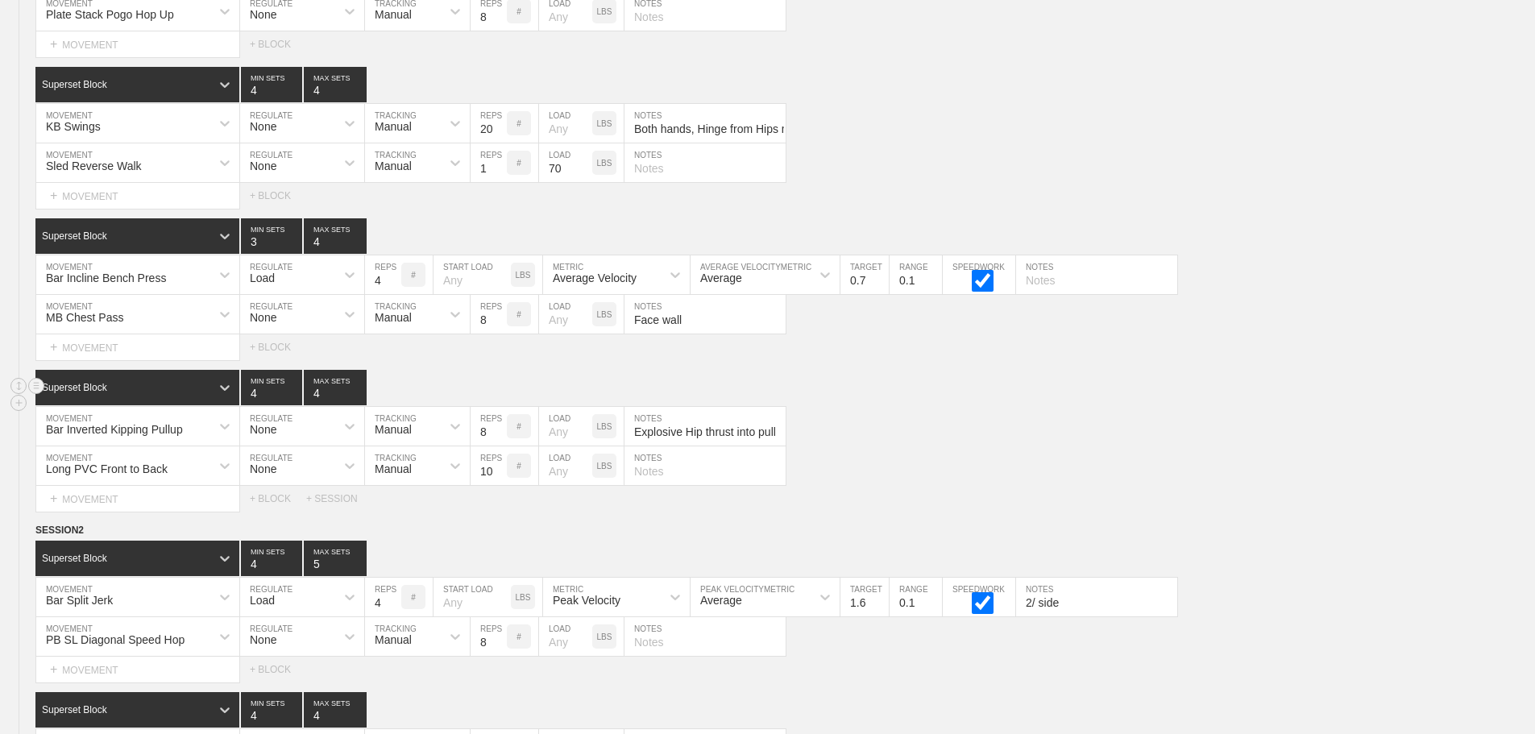
click at [1033, 404] on div "Superset Block 4 MIN SETS 4 MAX SETS" at bounding box center [785, 387] width 1500 height 35
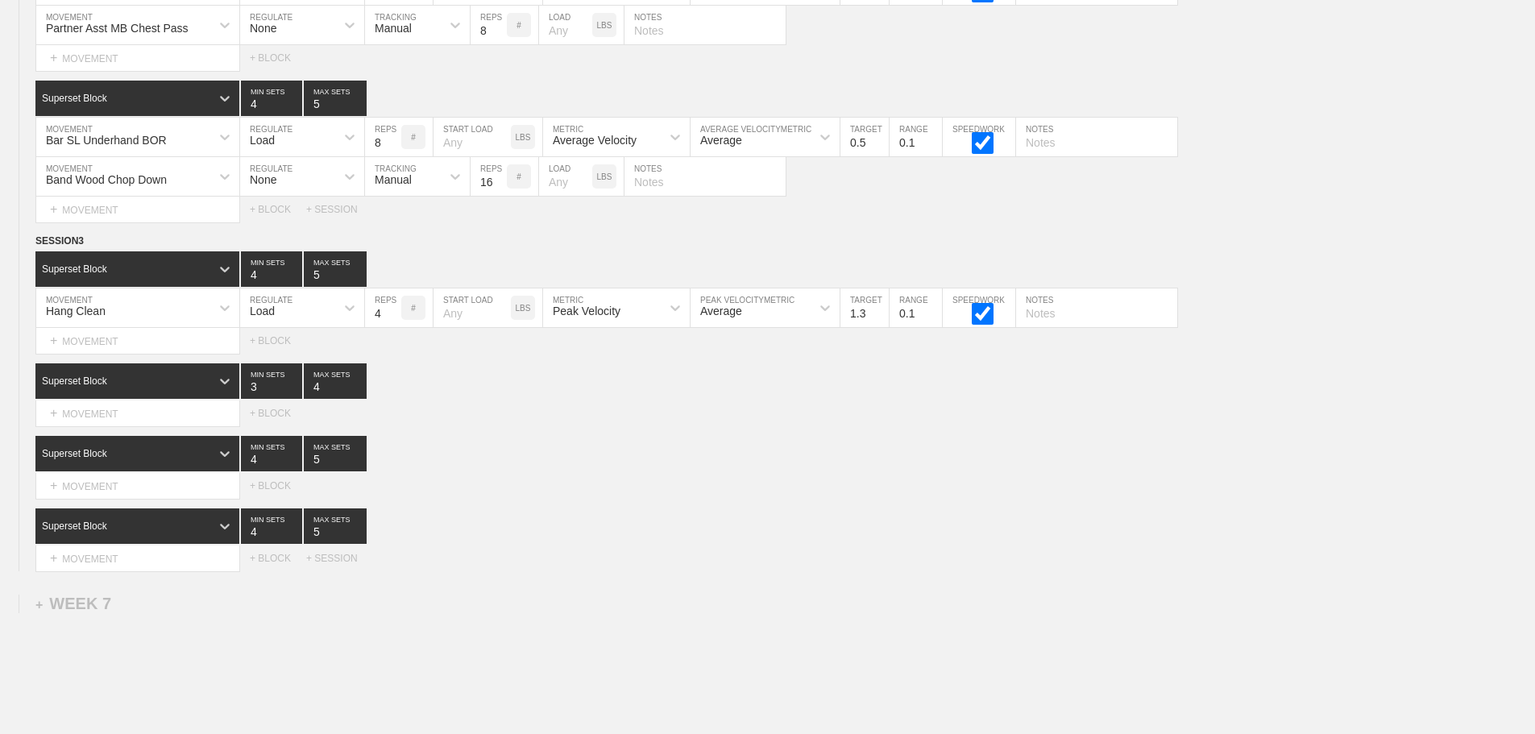
scroll to position [9733, 0]
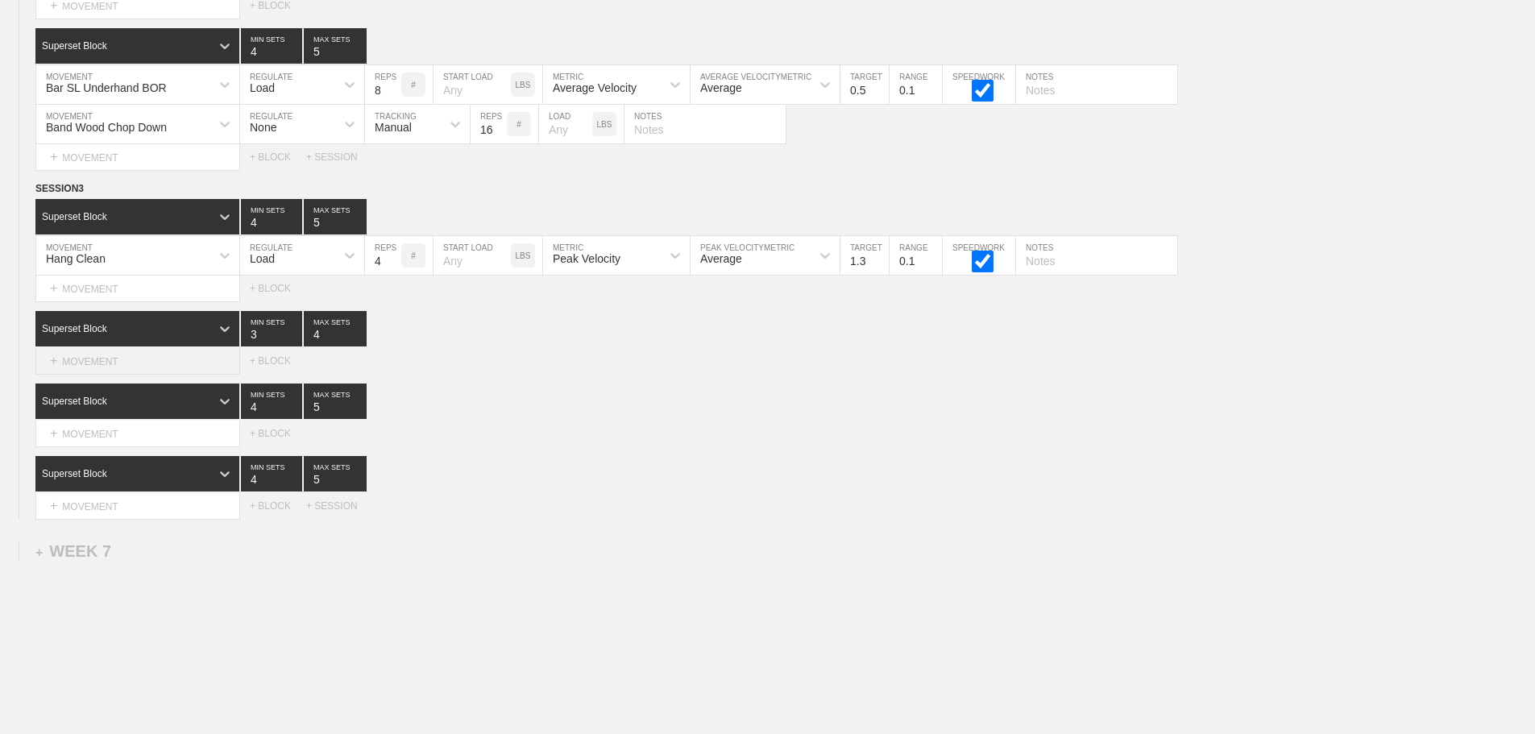
click at [113, 372] on div "+ MOVEMENT" at bounding box center [137, 361] width 205 height 27
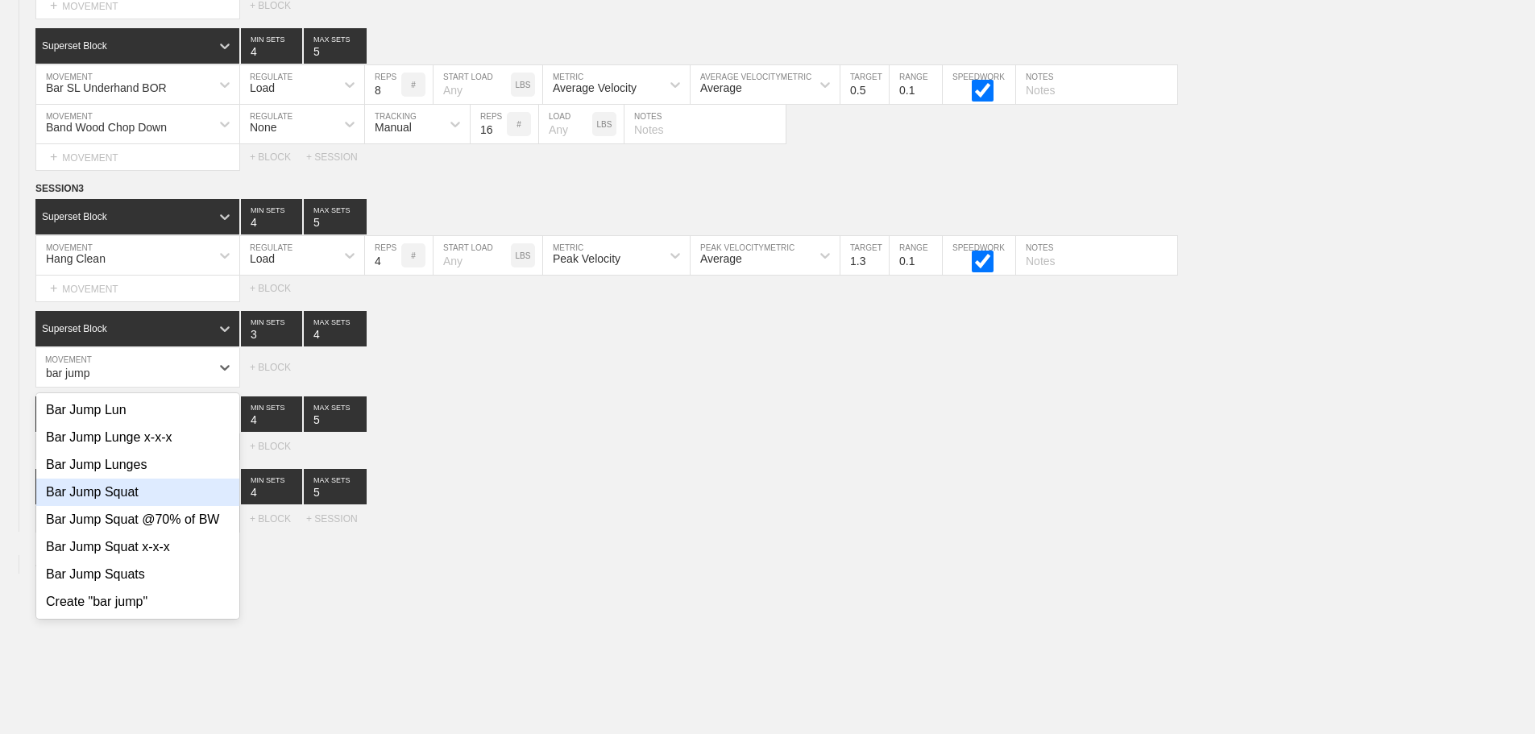
click at [140, 493] on div "Bar Jump Squat" at bounding box center [137, 492] width 203 height 27
type input "bar jump"
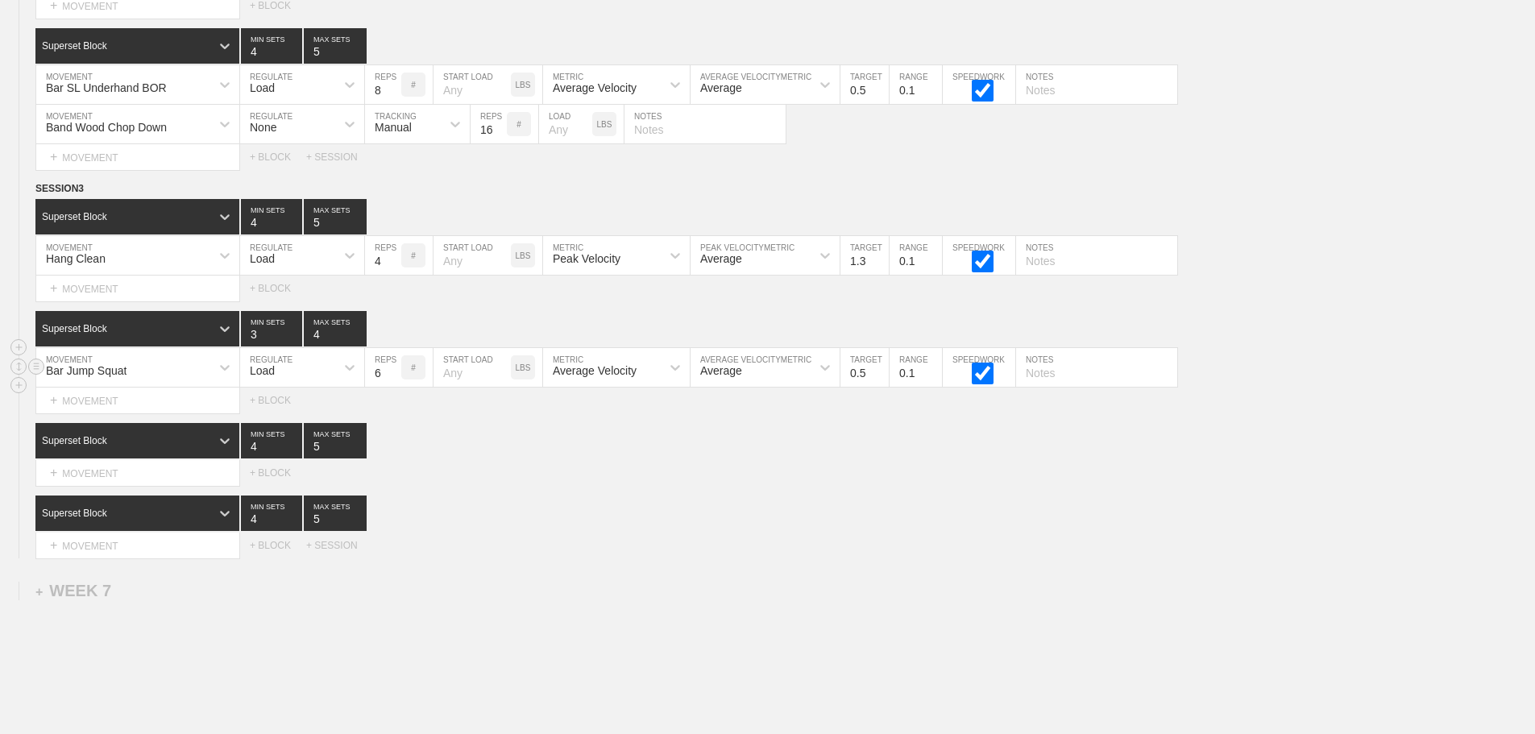
click at [165, 368] on div "Bar Jump Squat" at bounding box center [123, 367] width 174 height 27
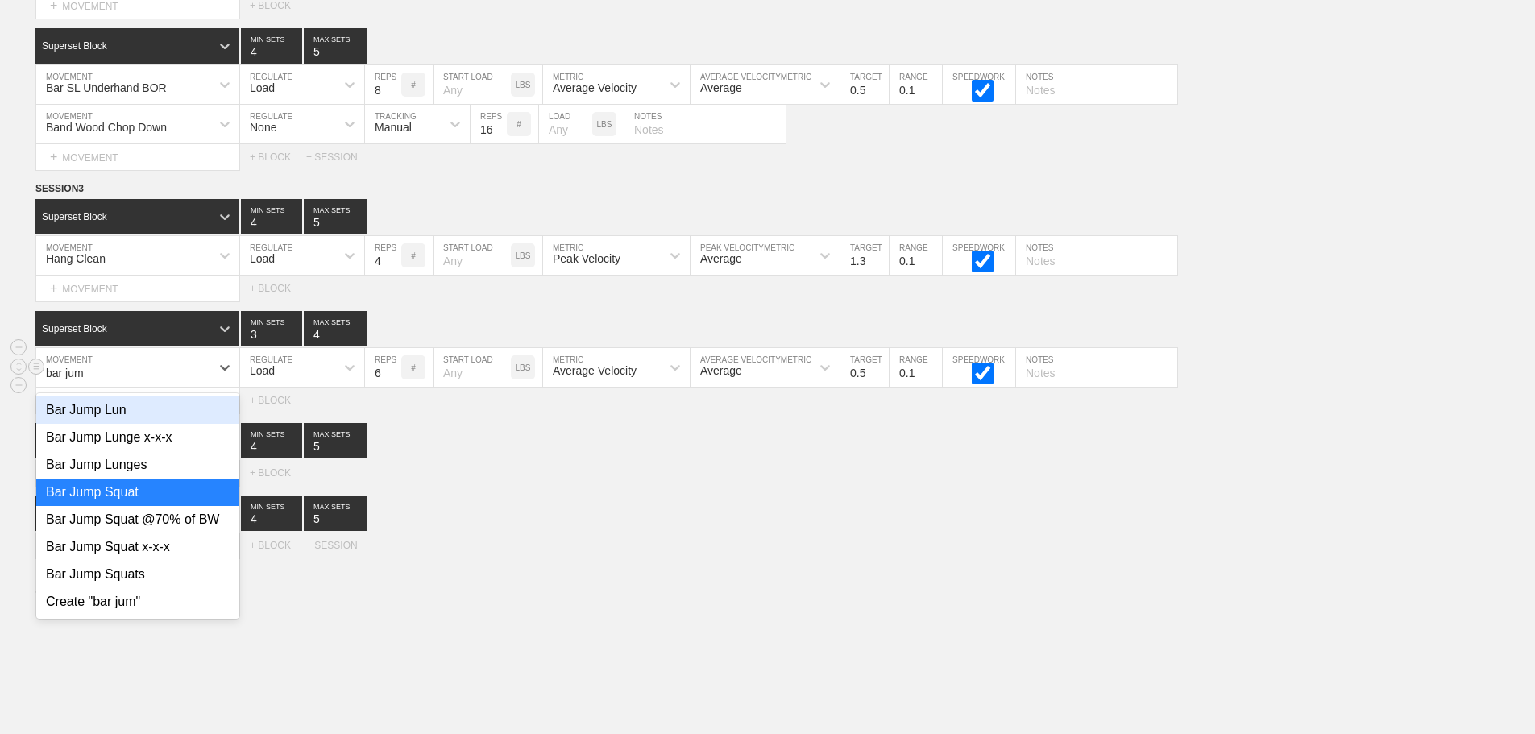
type input "bar jump"
click at [141, 475] on div "Bar Jump Lunges" at bounding box center [137, 464] width 203 height 27
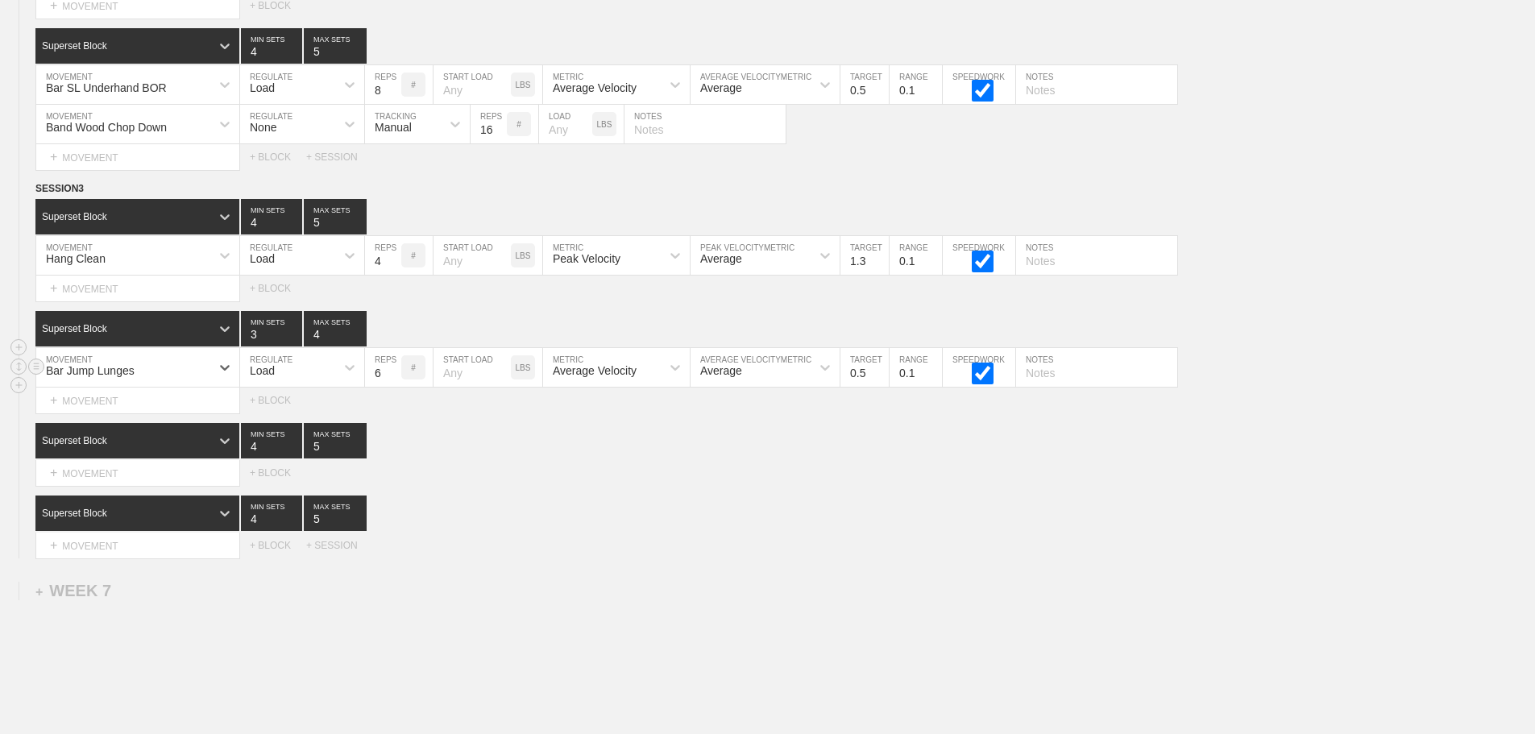
click at [612, 377] on div "Average Velocity" at bounding box center [595, 370] width 84 height 13
drag, startPoint x: 608, startPoint y: 444, endPoint x: 904, endPoint y: 390, distance: 300.7
click at [610, 444] on div "Peak Velocity" at bounding box center [616, 437] width 147 height 27
click at [879, 381] on input "0.6" at bounding box center [865, 367] width 48 height 39
click at [879, 381] on input "0.7" at bounding box center [865, 367] width 48 height 39
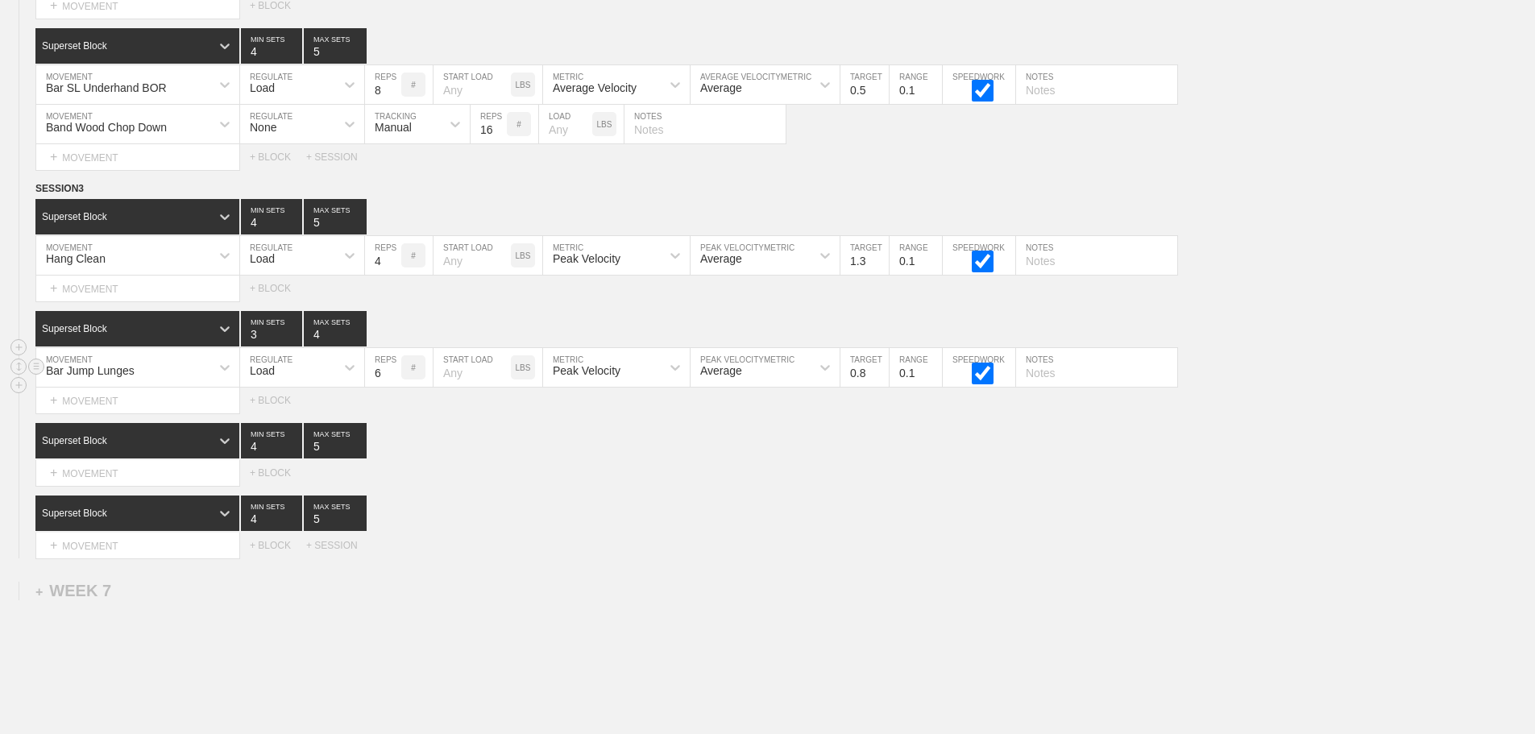
click at [879, 381] on input "0.8" at bounding box center [865, 367] width 48 height 39
click at [879, 381] on input "0.9" at bounding box center [865, 367] width 48 height 39
click at [879, 381] on input "1" at bounding box center [865, 367] width 48 height 39
click at [879, 381] on input "1.1" at bounding box center [865, 367] width 48 height 39
click at [879, 381] on input "1.2" at bounding box center [865, 367] width 48 height 39
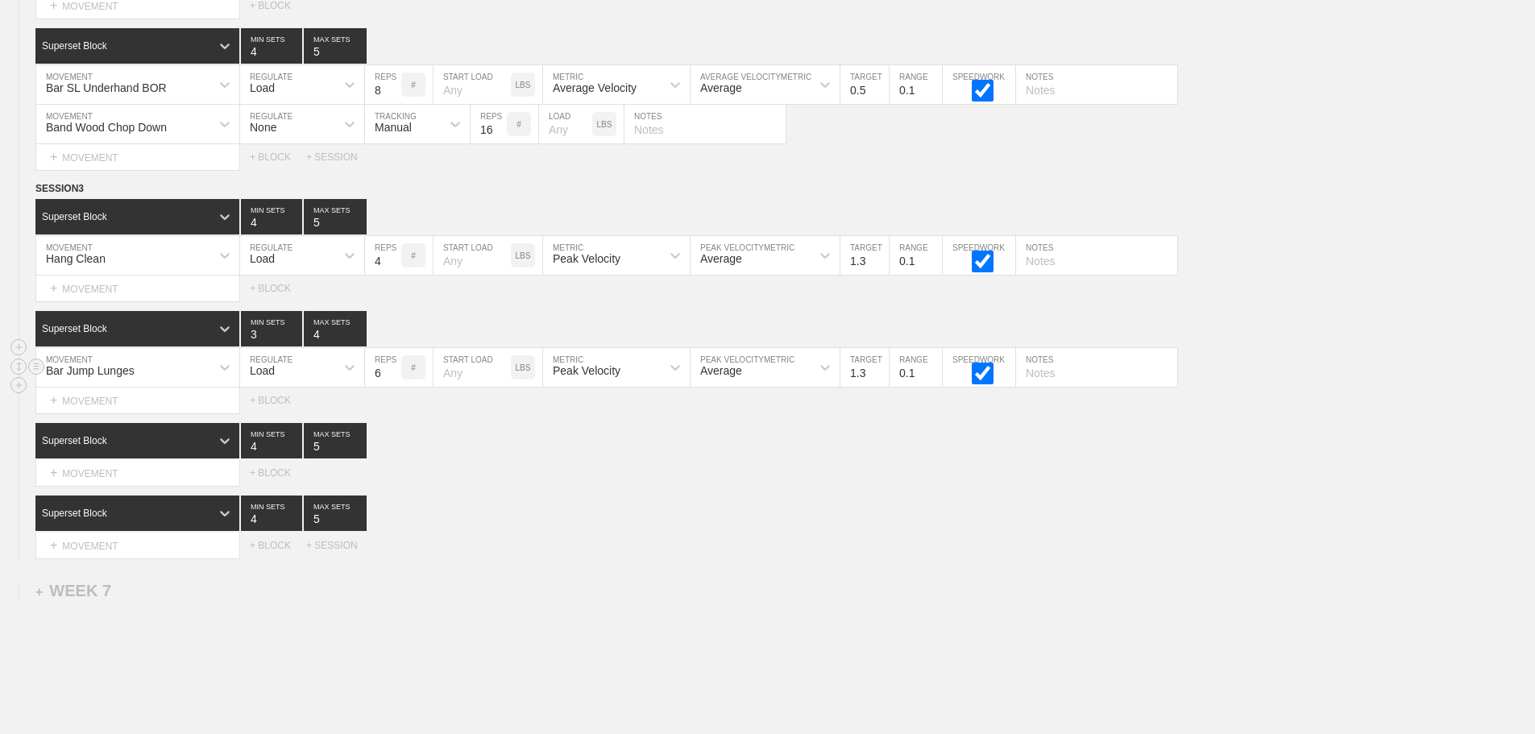
click at [879, 381] on input "1.3" at bounding box center [865, 367] width 48 height 39
click at [879, 381] on input "1.4" at bounding box center [865, 367] width 48 height 39
click at [879, 381] on input "1.5" at bounding box center [865, 367] width 48 height 39
type input "1.6"
click at [879, 381] on input "1.6" at bounding box center [865, 367] width 48 height 39
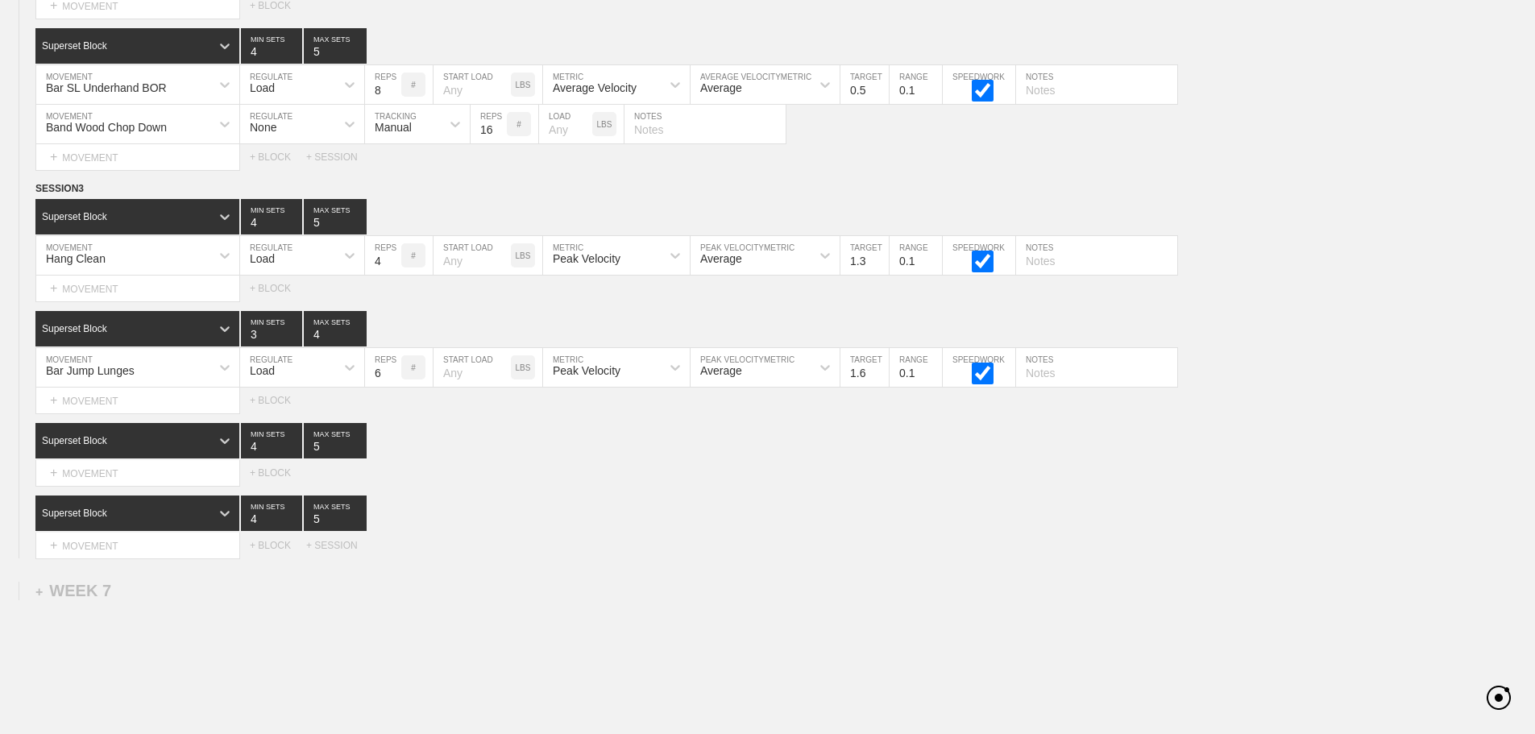
drag, startPoint x: 881, startPoint y: 430, endPoint x: 422, endPoint y: 493, distance: 463.8
click at [880, 430] on div "SESSION 3 Superset Block 4 MIN SETS 5 MAX SETS DUPLICATE INSERT MOVEMENT AFTER …" at bounding box center [767, 370] width 1535 height 378
click at [524, 486] on div "Select... MOVEMENT + MOVEMENT + BLOCK" at bounding box center [767, 473] width 1535 height 26
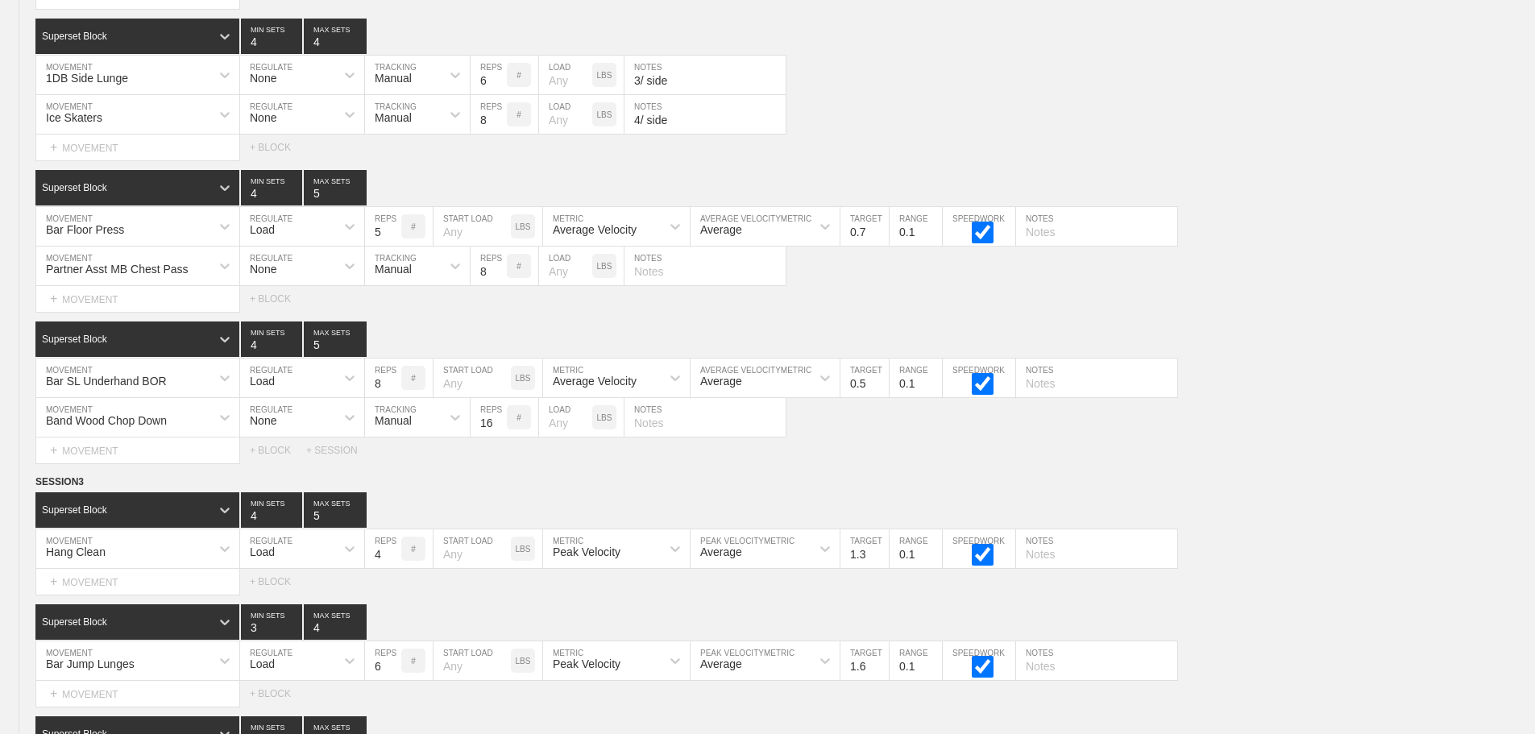
scroll to position [9411, 0]
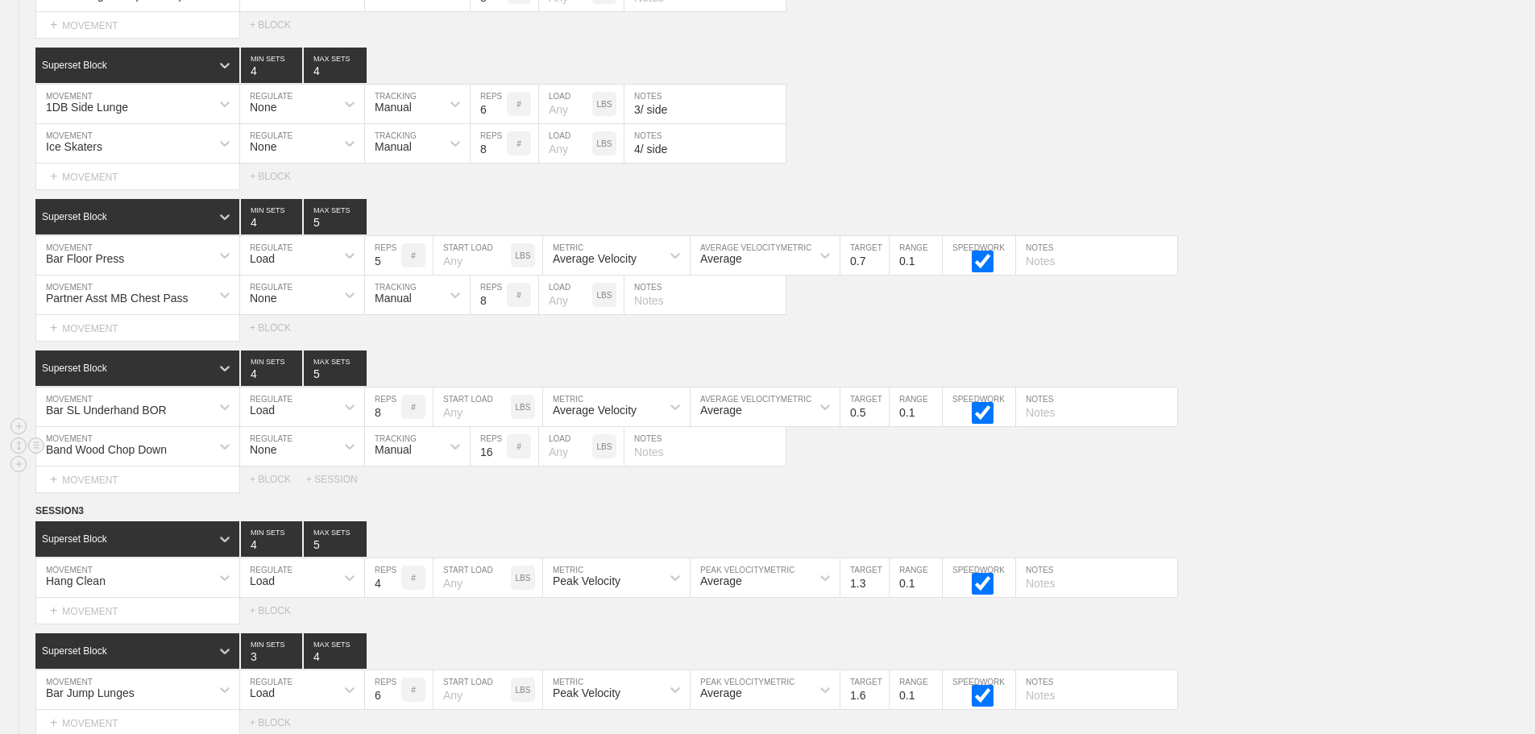
click at [1331, 467] on div "Band Wood Chop Down MOVEMENT None REGULATE Manual TRACKING 16 REPS # LOAD LBS N…" at bounding box center [767, 446] width 1535 height 39
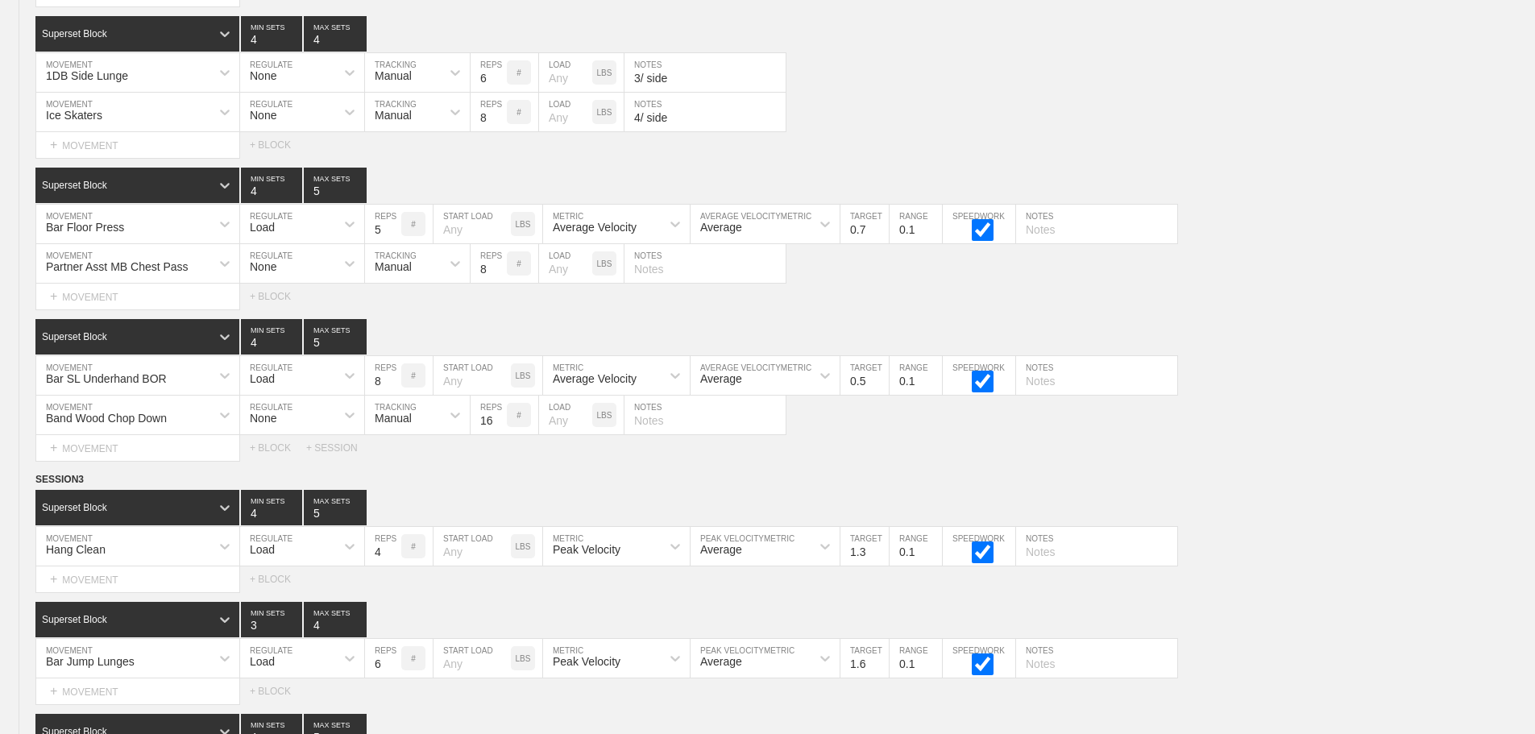
scroll to position [9572, 0]
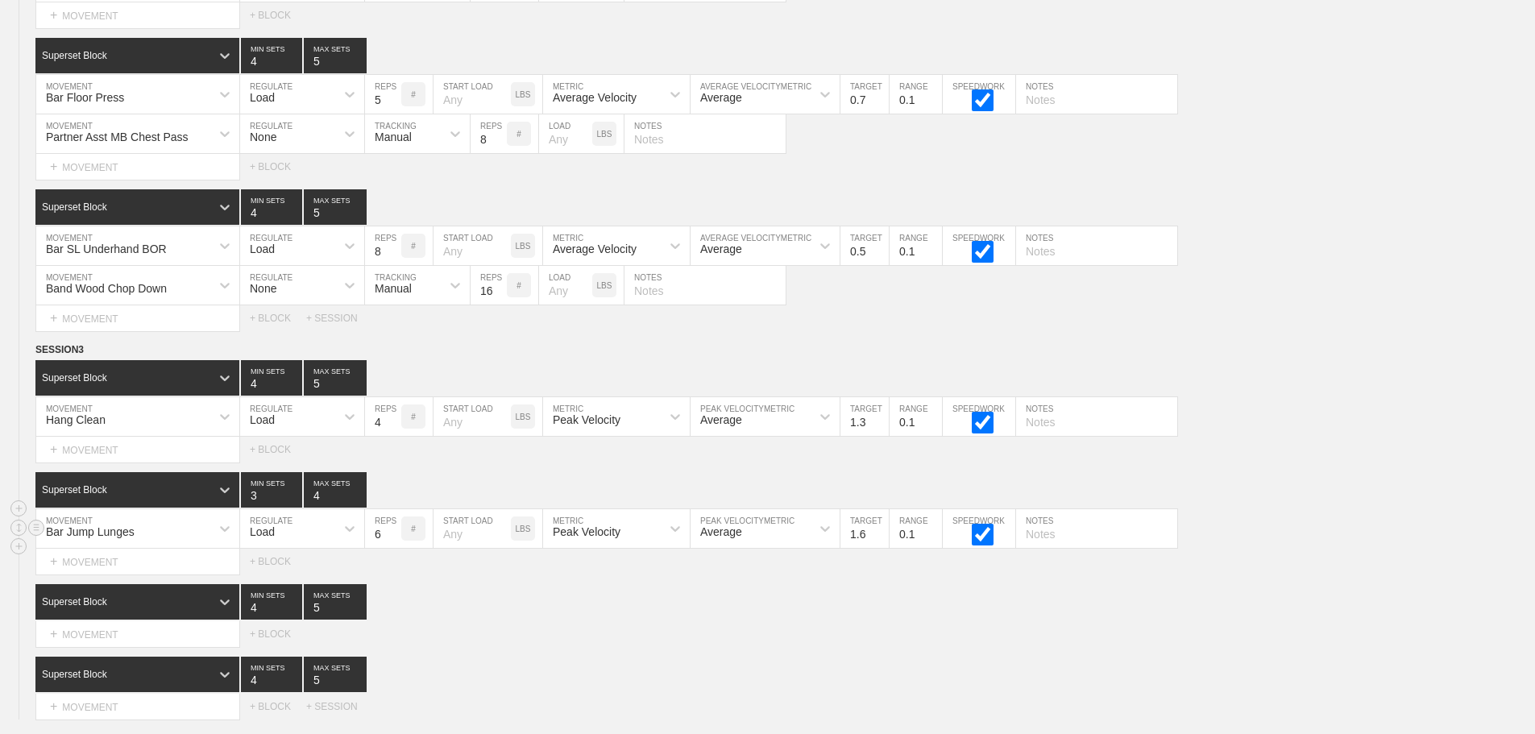
click at [1282, 538] on div "Bar Jump Lunges MOVEMENT Load REGULATE 6 REPS # START LOAD LBS Peak Velocity ME…" at bounding box center [767, 528] width 1535 height 39
click at [1266, 497] on div "Superset Block 3 MIN SETS 4 MAX SETS" at bounding box center [785, 489] width 1500 height 35
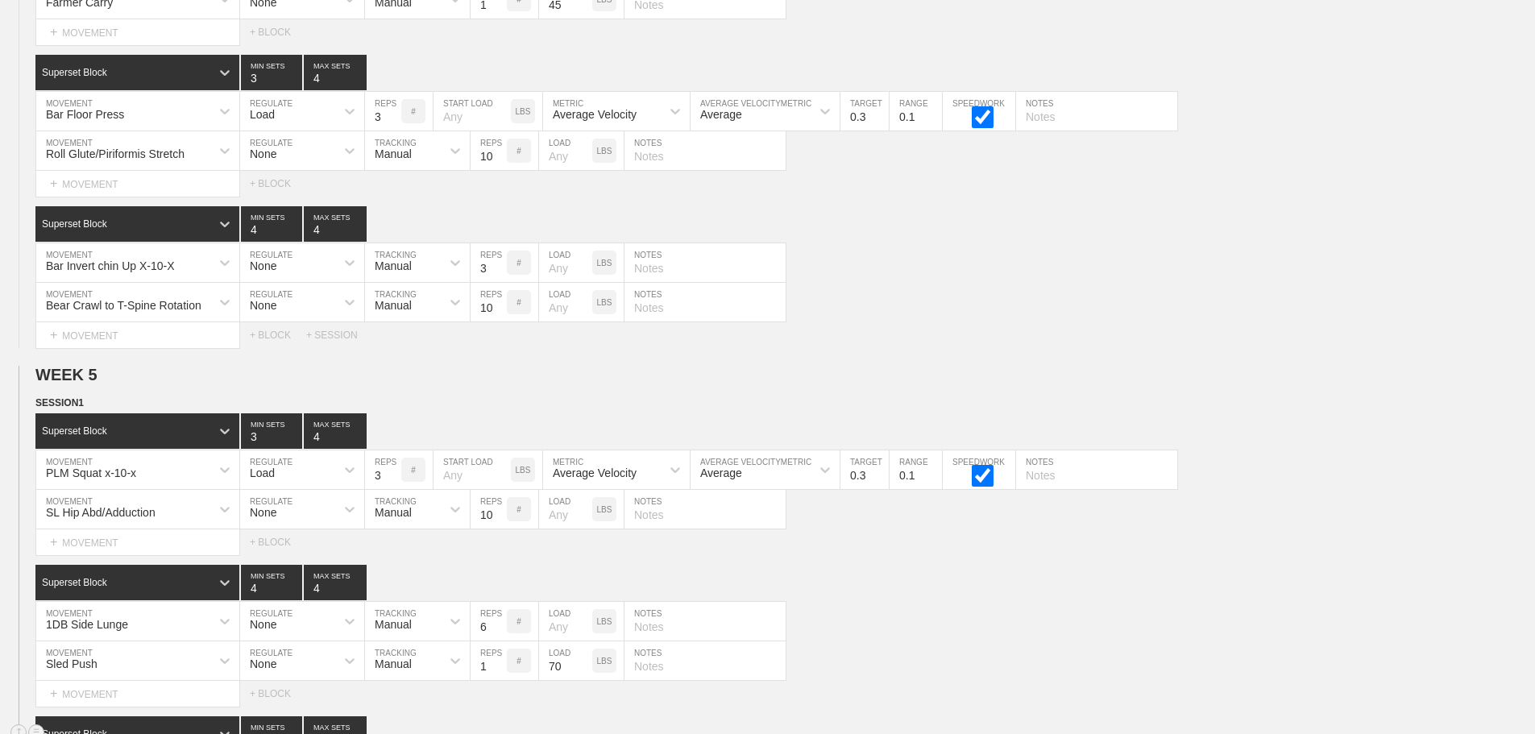
scroll to position [6510, 0]
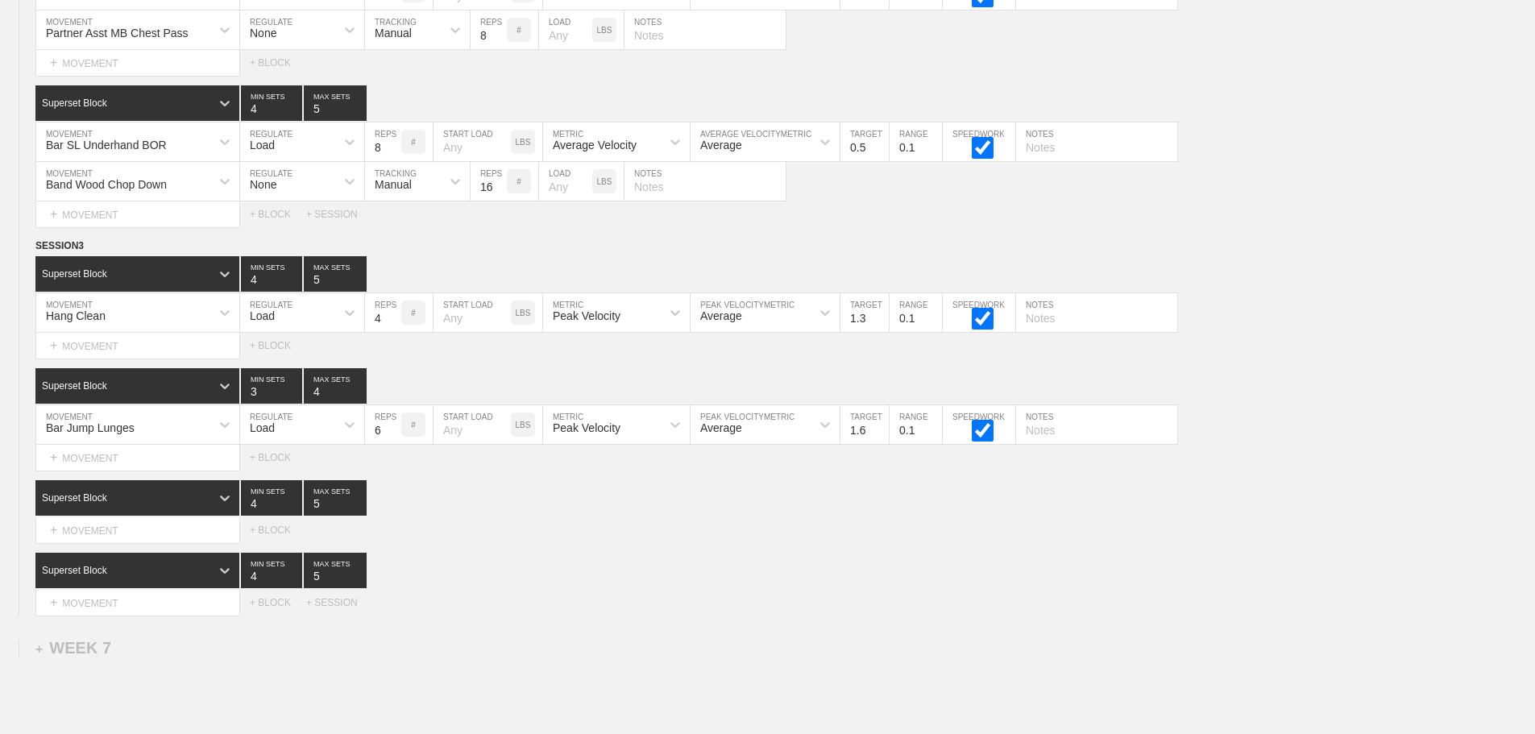
scroll to position [9450, 0]
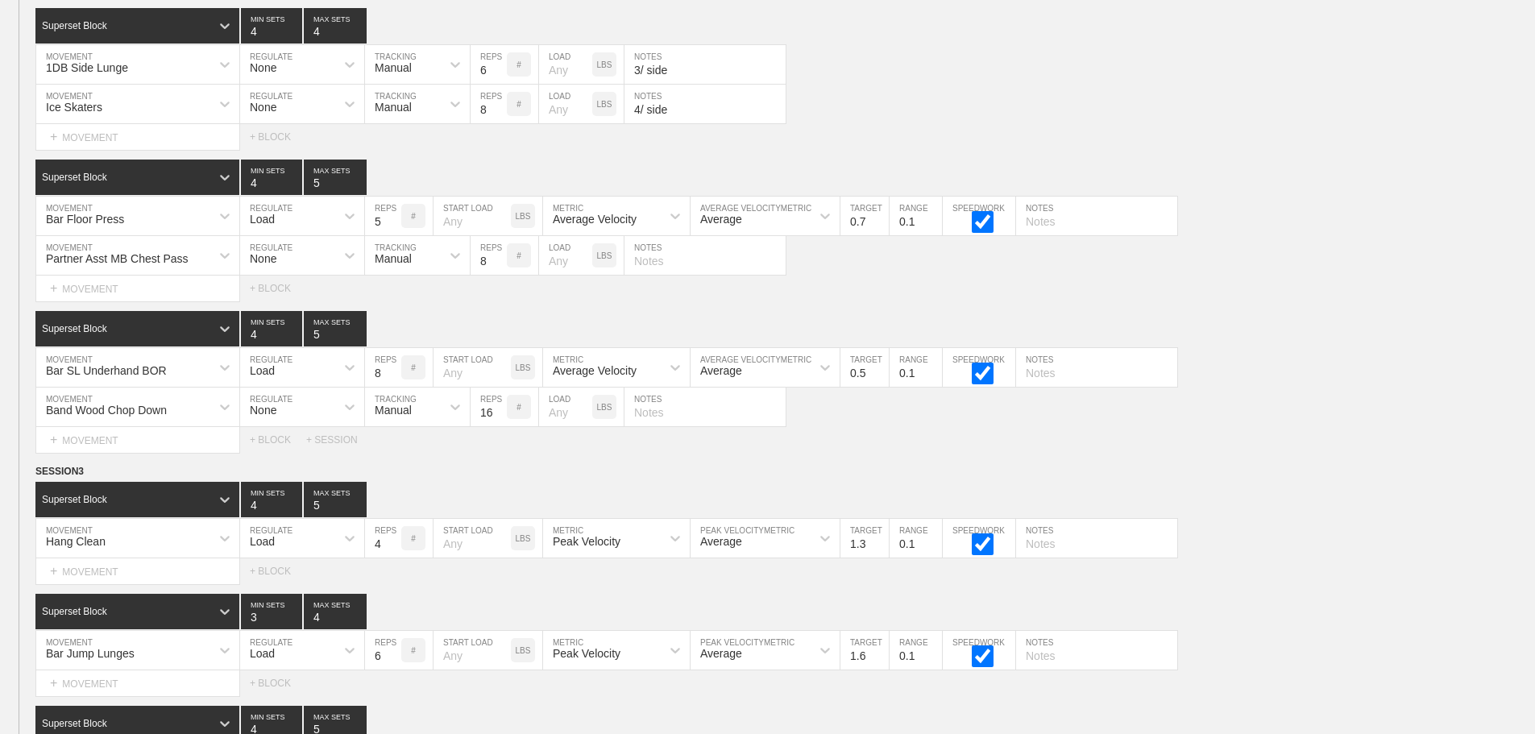
click at [1223, 453] on div "Select... MOVEMENT + MOVEMENT + BLOCK + SESSION" at bounding box center [767, 440] width 1535 height 26
click at [1243, 453] on div "Select... MOVEMENT + MOVEMENT + BLOCK + SESSION" at bounding box center [767, 440] width 1535 height 26
click at [1278, 467] on div "WEEK 6 DUPLICATE DELETE SESSION 1 Superset Block 3 MIN SETS 4 MAX SETS DUPLICAT…" at bounding box center [767, 13] width 1535 height 1658
click at [133, 585] on div "+ MOVEMENT" at bounding box center [137, 572] width 205 height 27
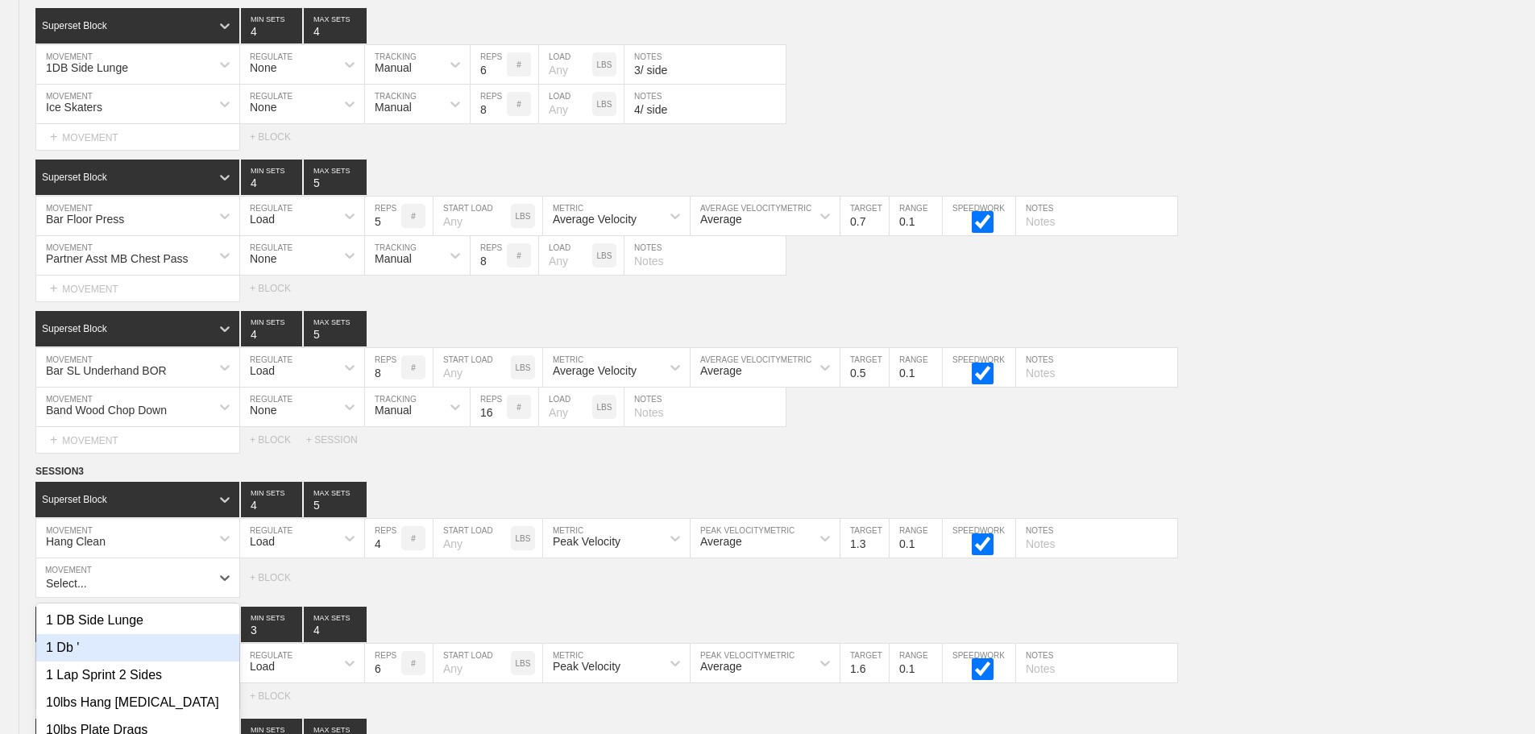
scroll to position [9580, 0]
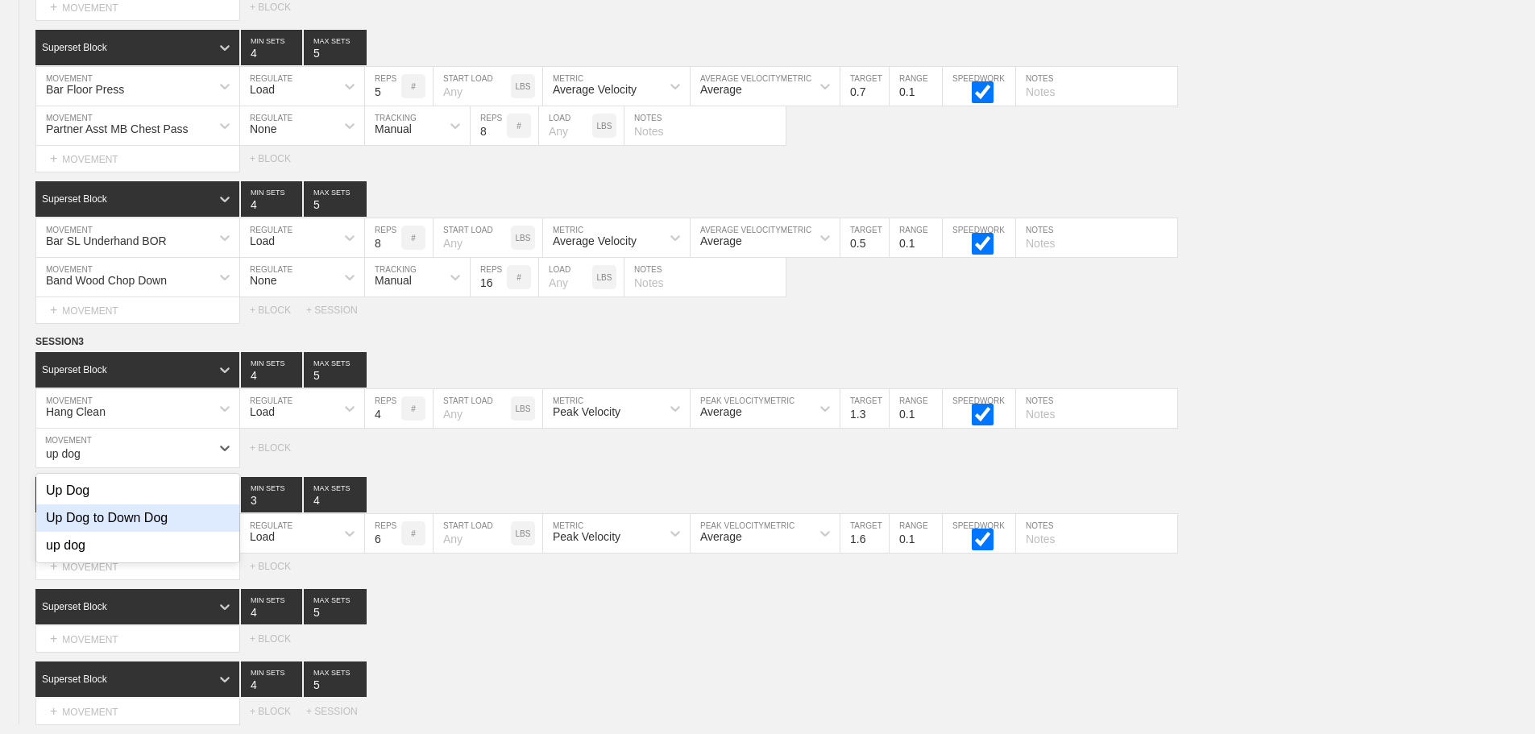
click at [135, 520] on div "Up Dog to Down Dog" at bounding box center [137, 518] width 203 height 27
type input "up dog"
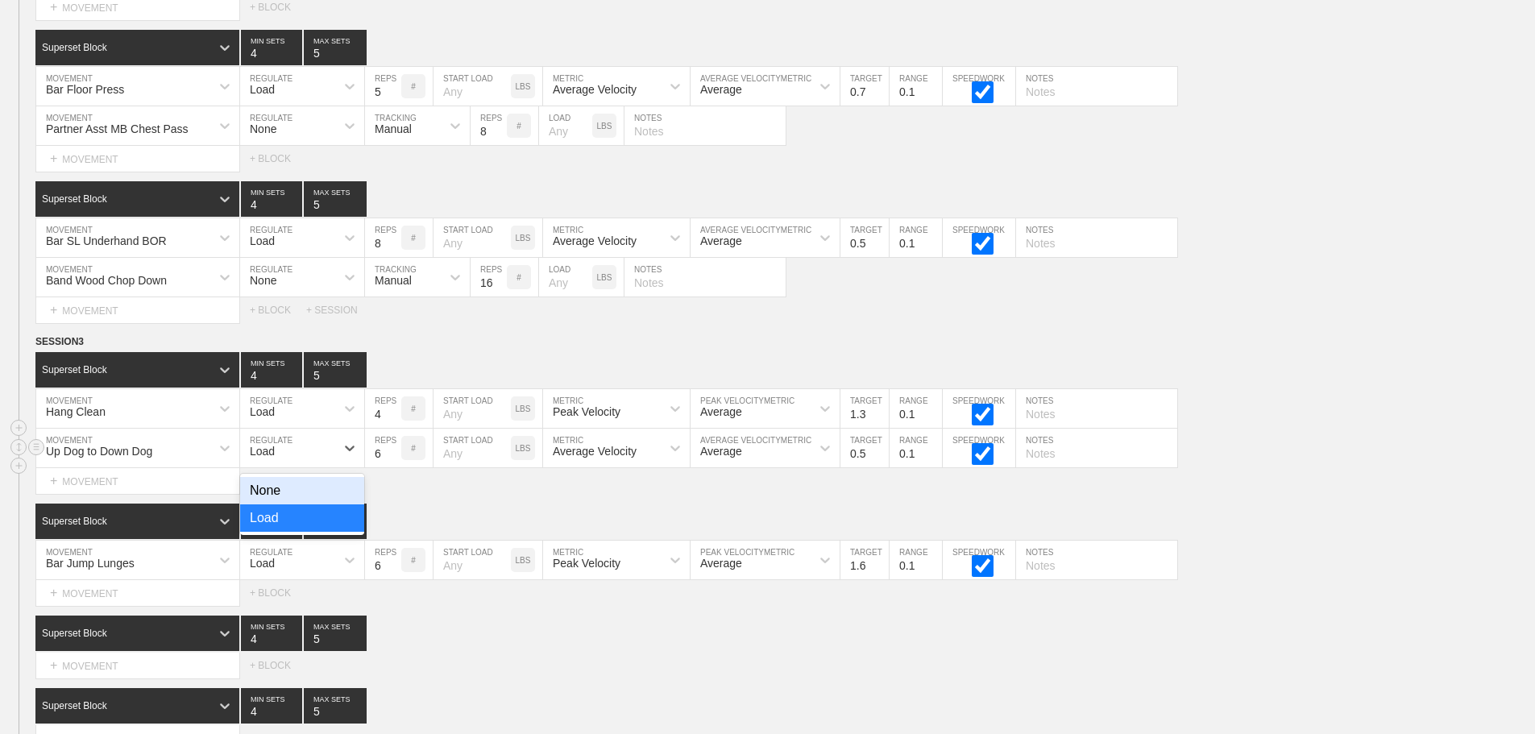
click at [256, 458] on div "Load" at bounding box center [262, 451] width 25 height 13
click at [279, 500] on div "None" at bounding box center [302, 490] width 124 height 27
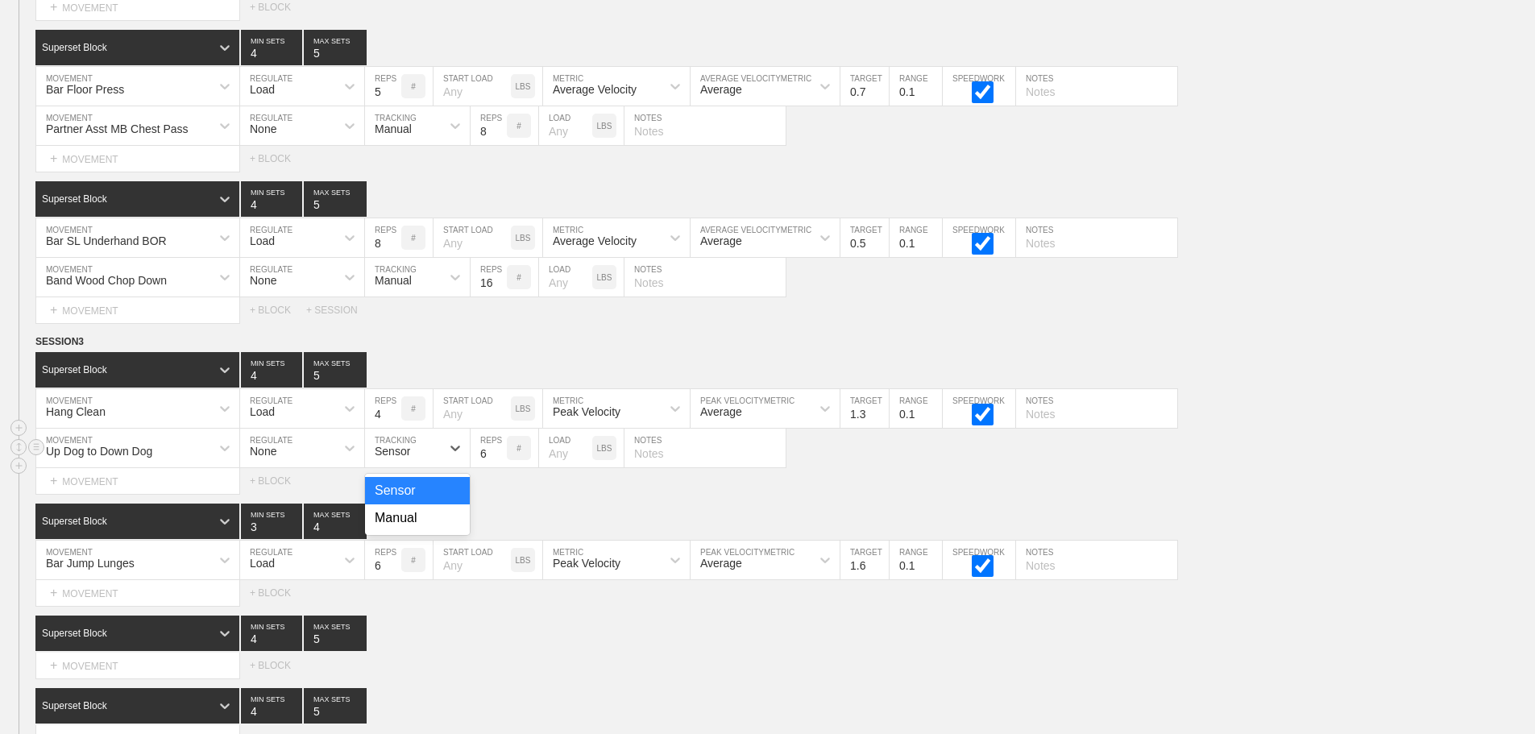
click at [394, 458] on div "Sensor" at bounding box center [392, 451] width 35 height 13
click at [410, 531] on div "Manual" at bounding box center [417, 518] width 105 height 27
click at [497, 463] on input "7" at bounding box center [489, 448] width 36 height 39
click at [497, 463] on input "8" at bounding box center [489, 448] width 36 height 39
click at [497, 463] on input "9" at bounding box center [489, 448] width 36 height 39
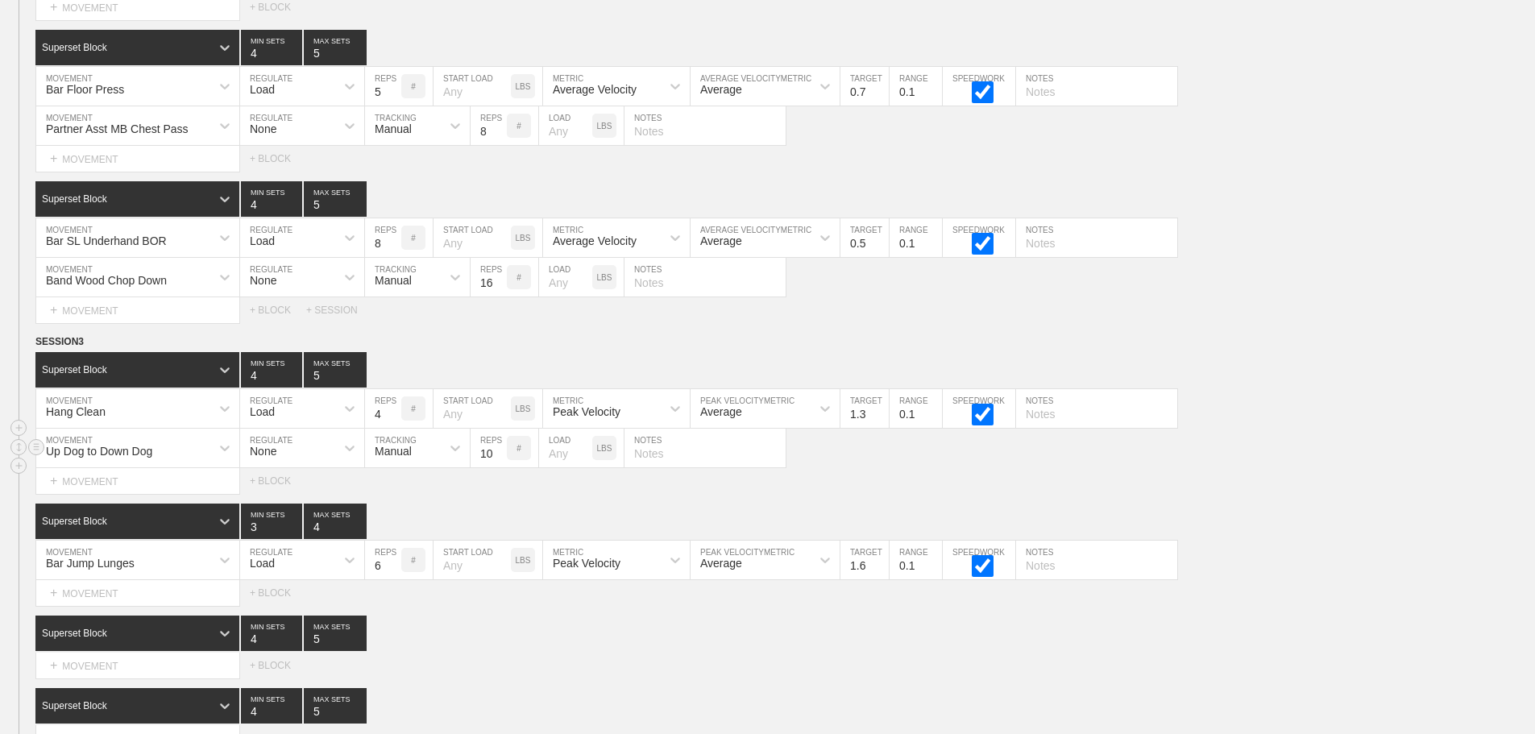
type input "10"
click at [497, 463] on input "10" at bounding box center [489, 448] width 36 height 39
click at [704, 643] on div "Superset Block 4 MIN SETS 5 MAX SETS" at bounding box center [785, 633] width 1500 height 35
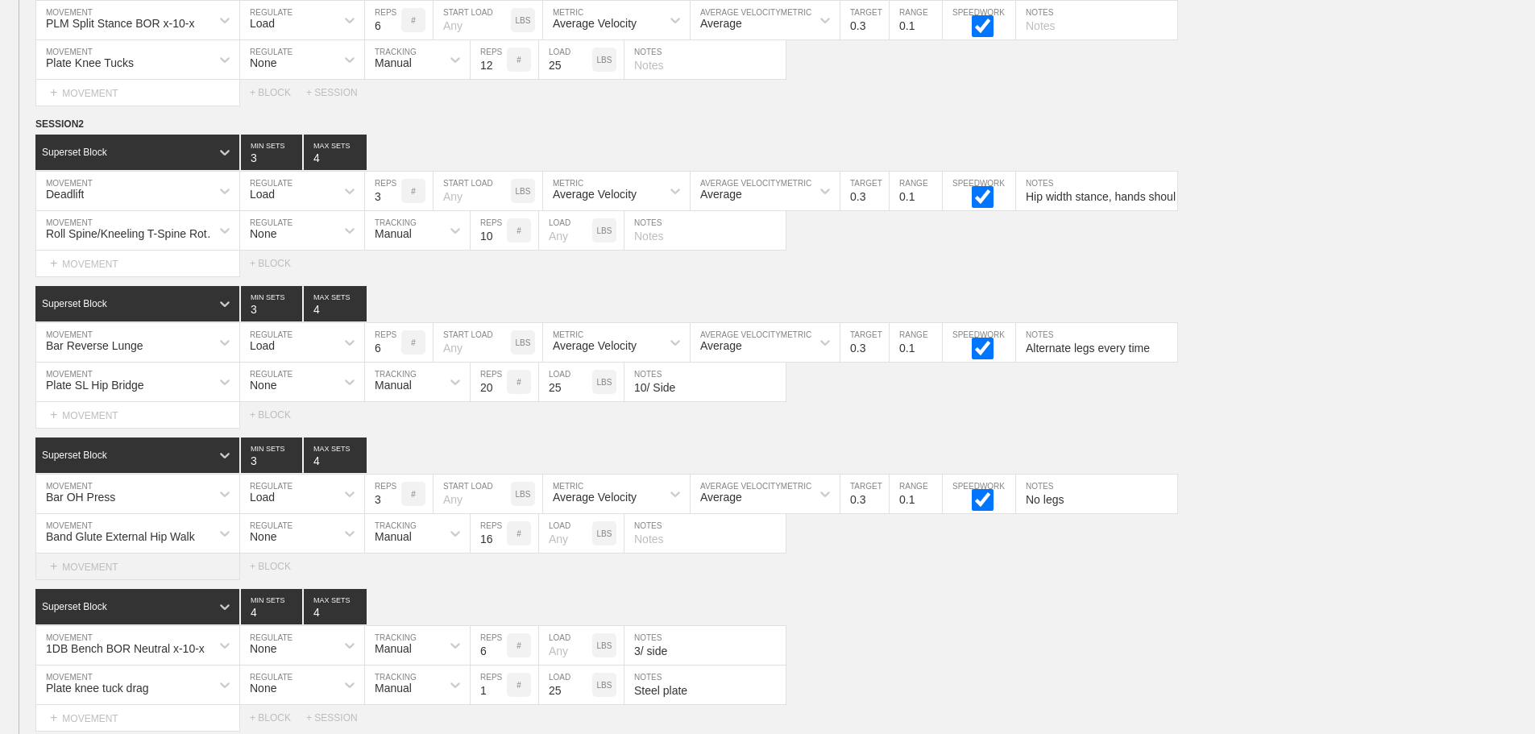
scroll to position [7243, 0]
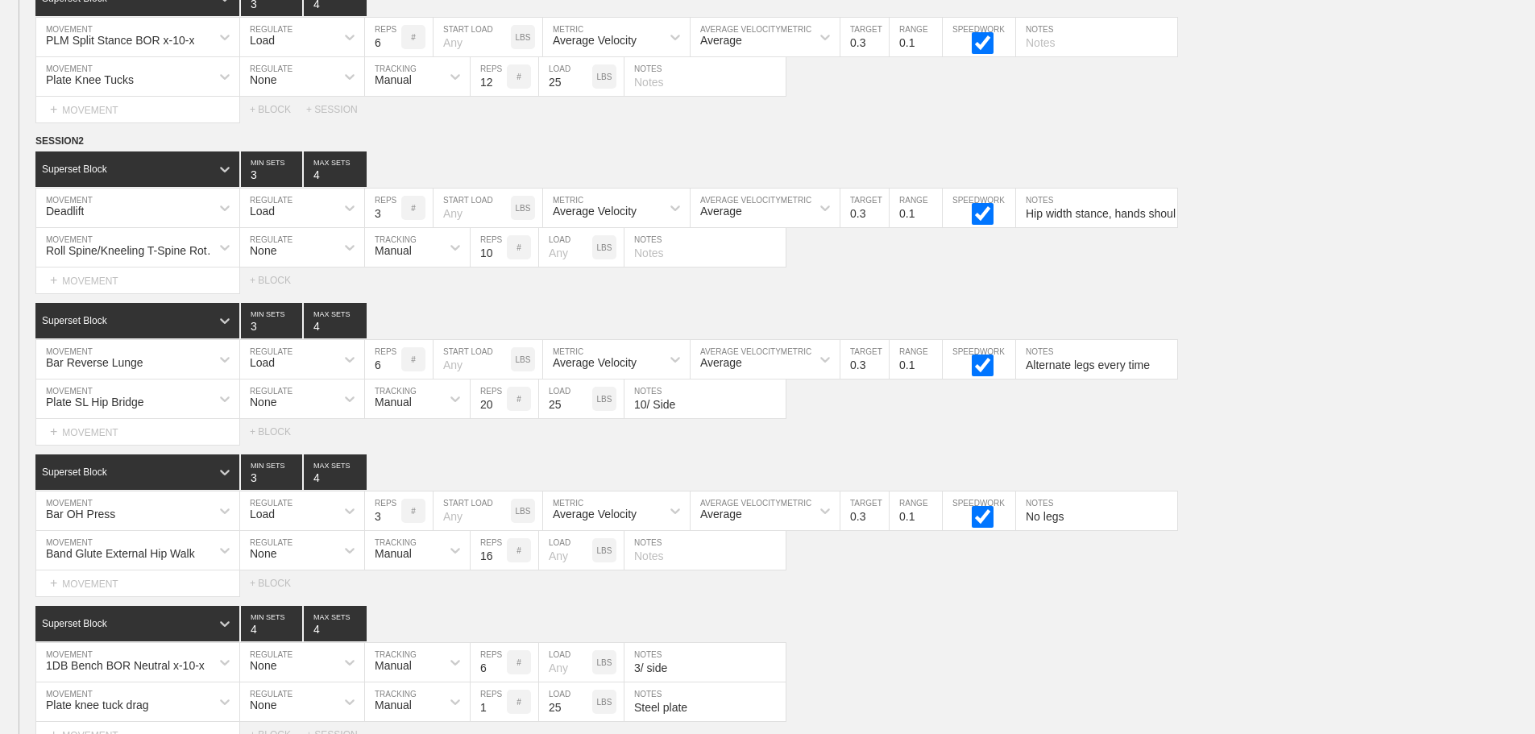
click at [1234, 458] on div "SESSION 2 Superset Block 3 MIN SETS 4 MAX SETS DUPLICATE INSERT MOVEMENT AFTER …" at bounding box center [767, 440] width 1535 height 615
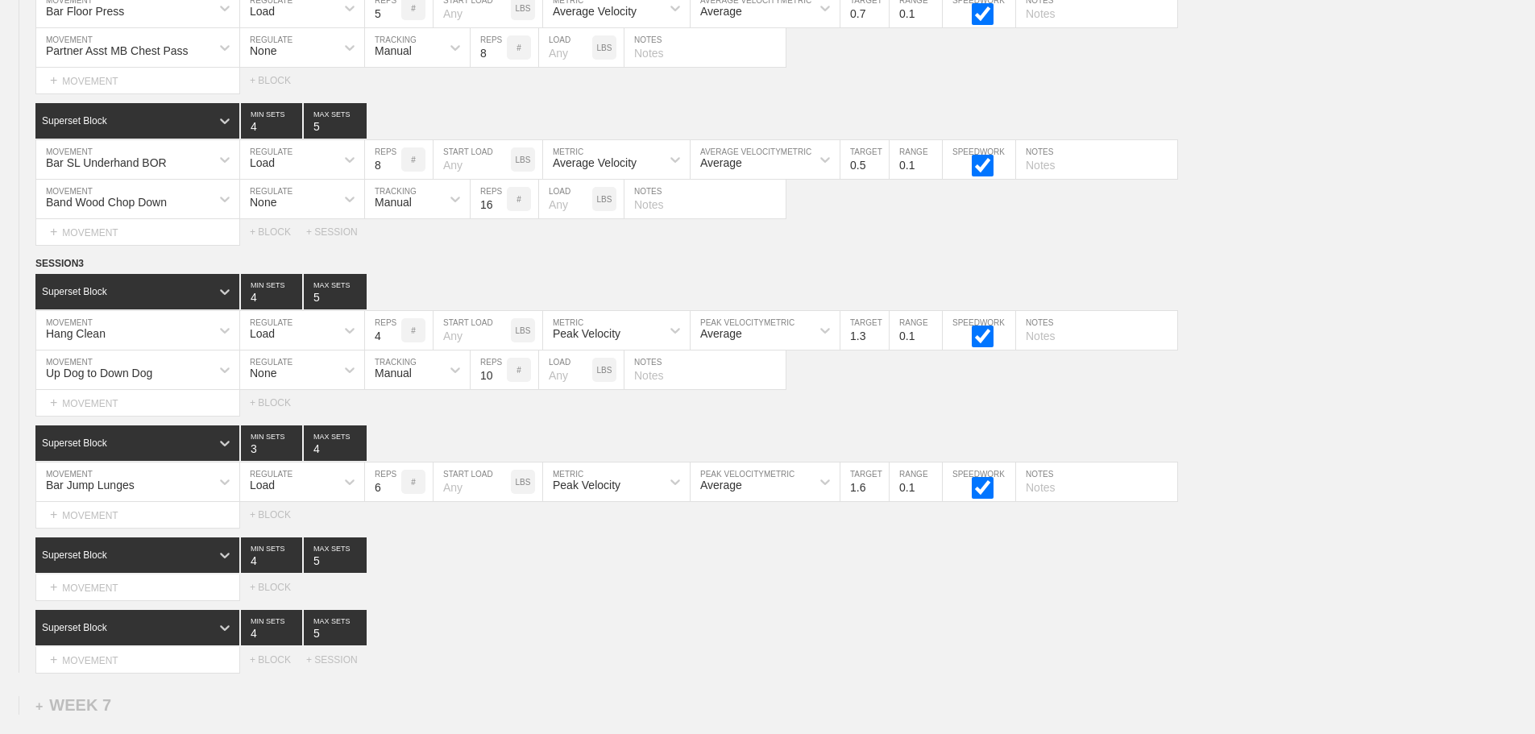
scroll to position [9893, 0]
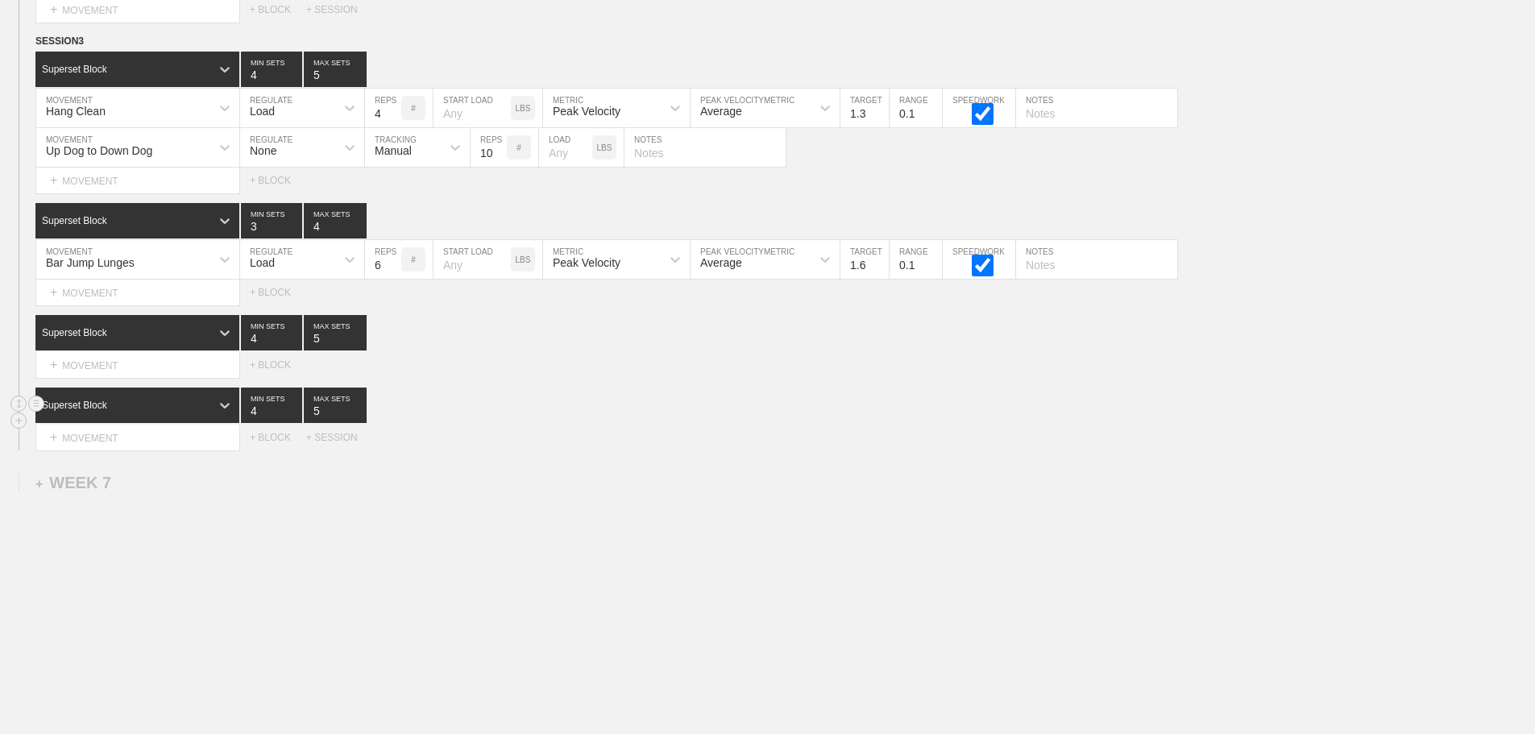
click at [999, 396] on div "Superset Block 4 MIN SETS 5 MAX SETS" at bounding box center [785, 405] width 1500 height 35
click at [129, 367] on div "+ MOVEMENT" at bounding box center [137, 365] width 205 height 27
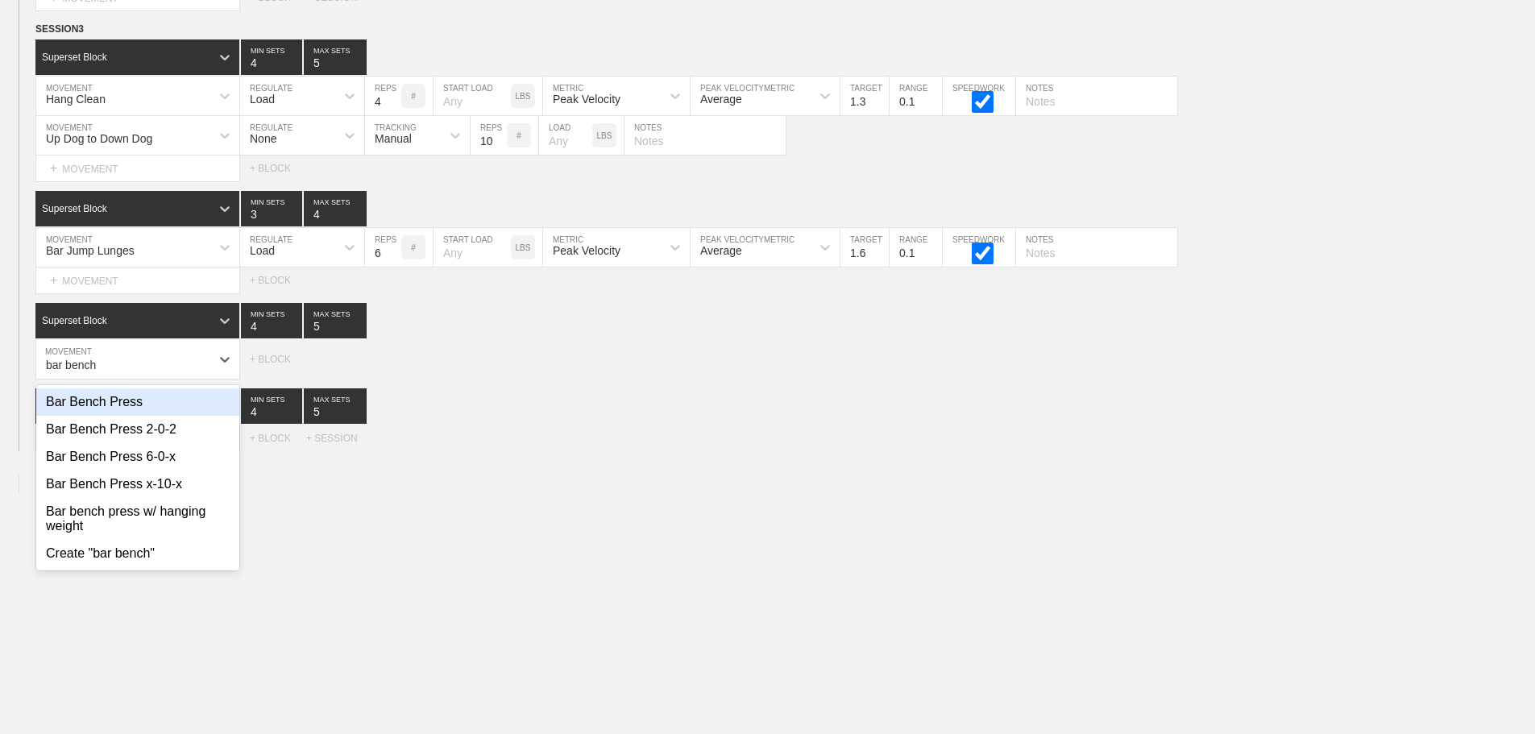
click at [123, 411] on div "Bar Bench Press" at bounding box center [137, 401] width 203 height 27
type input "bar bench"
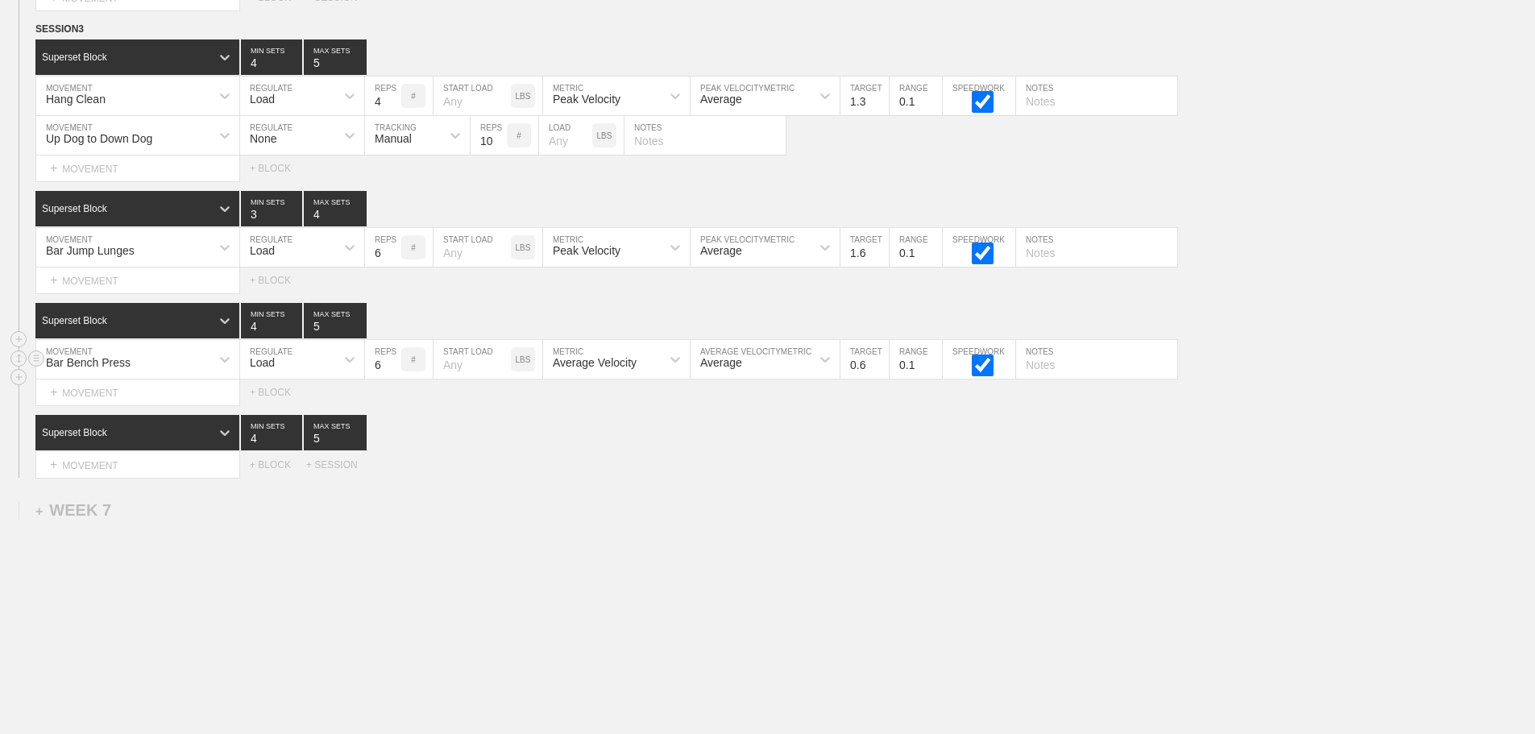
click at [879, 373] on input "0.6" at bounding box center [865, 359] width 48 height 39
type input "0.7"
click at [879, 373] on input "0.7" at bounding box center [865, 359] width 48 height 39
click at [895, 466] on div "Select... MOVEMENT + MOVEMENT + BLOCK + SESSION" at bounding box center [767, 465] width 1535 height 26
click at [156, 404] on div "+ MOVEMENT" at bounding box center [137, 393] width 205 height 27
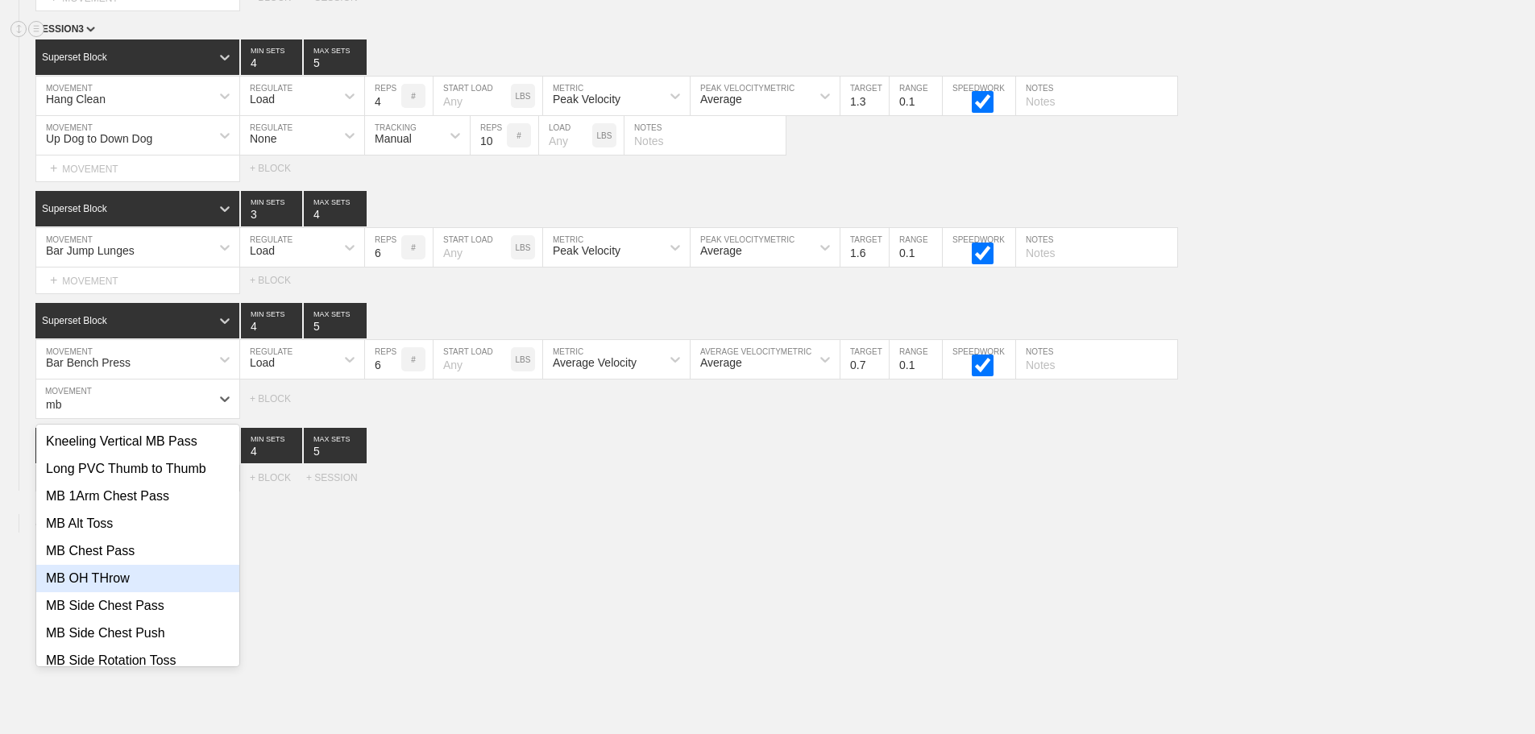
type input "mb"
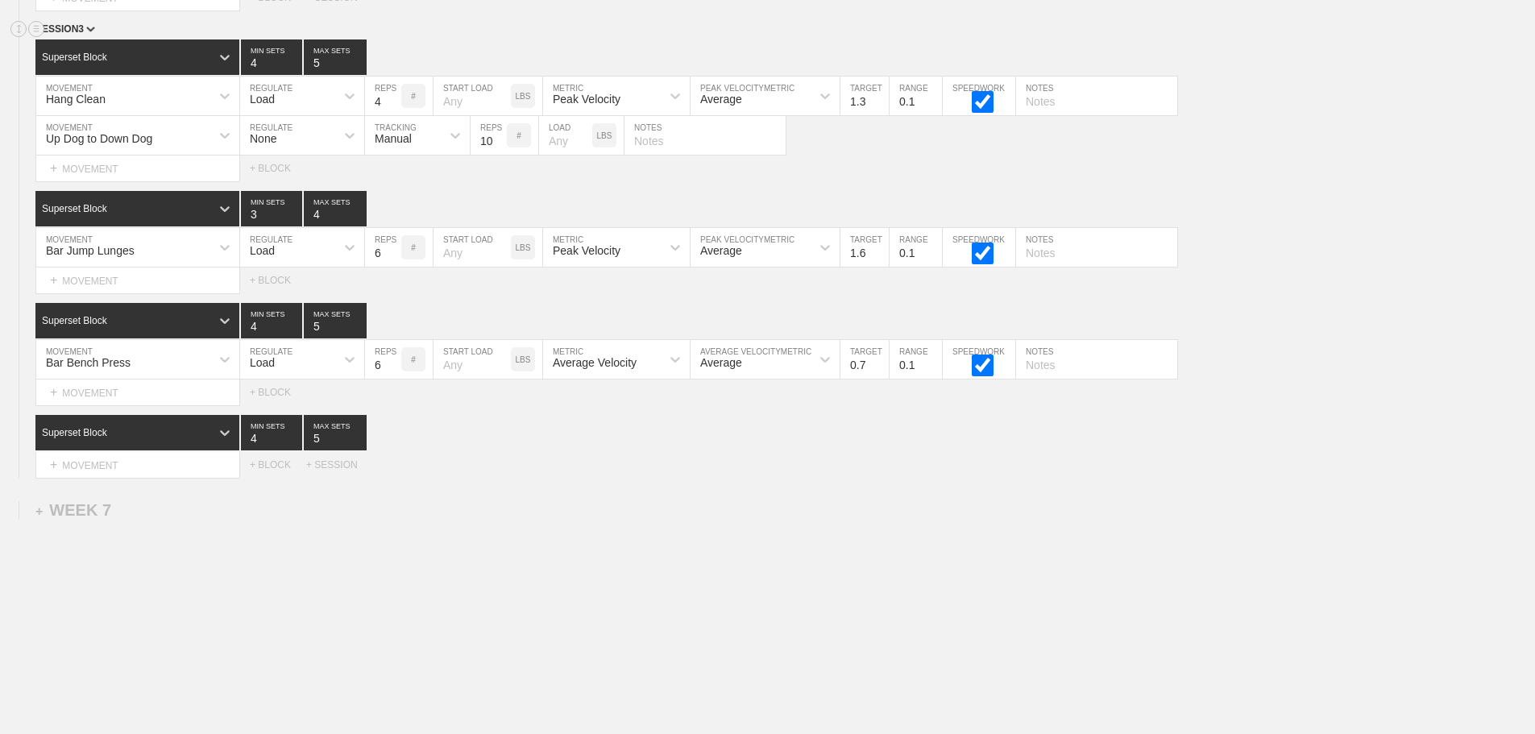
scroll to position [1079, 0]
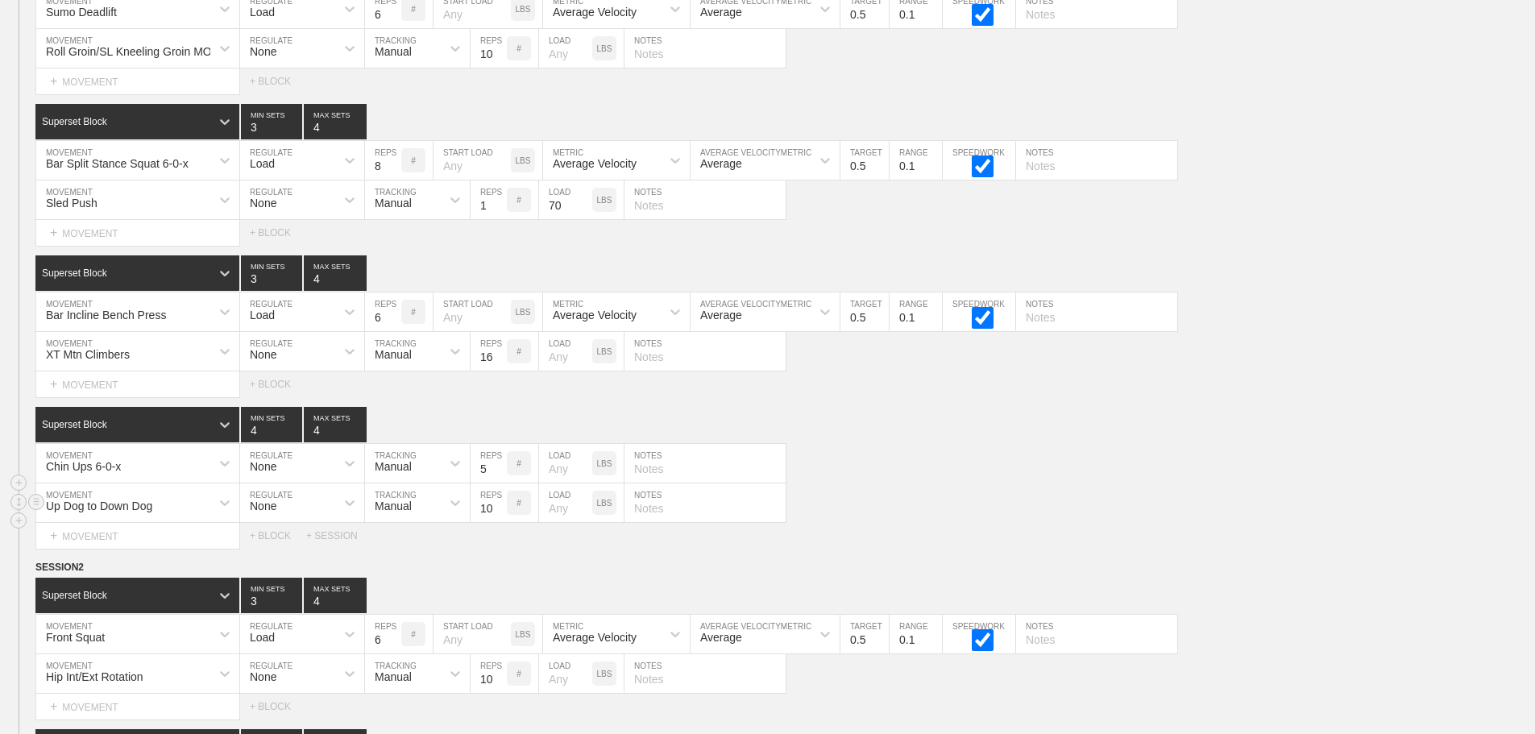
click at [1232, 504] on div "Up Dog to Down Dog MOVEMENT None REGULATE Manual TRACKING 10 REPS # LOAD LBS NO…" at bounding box center [767, 503] width 1535 height 39
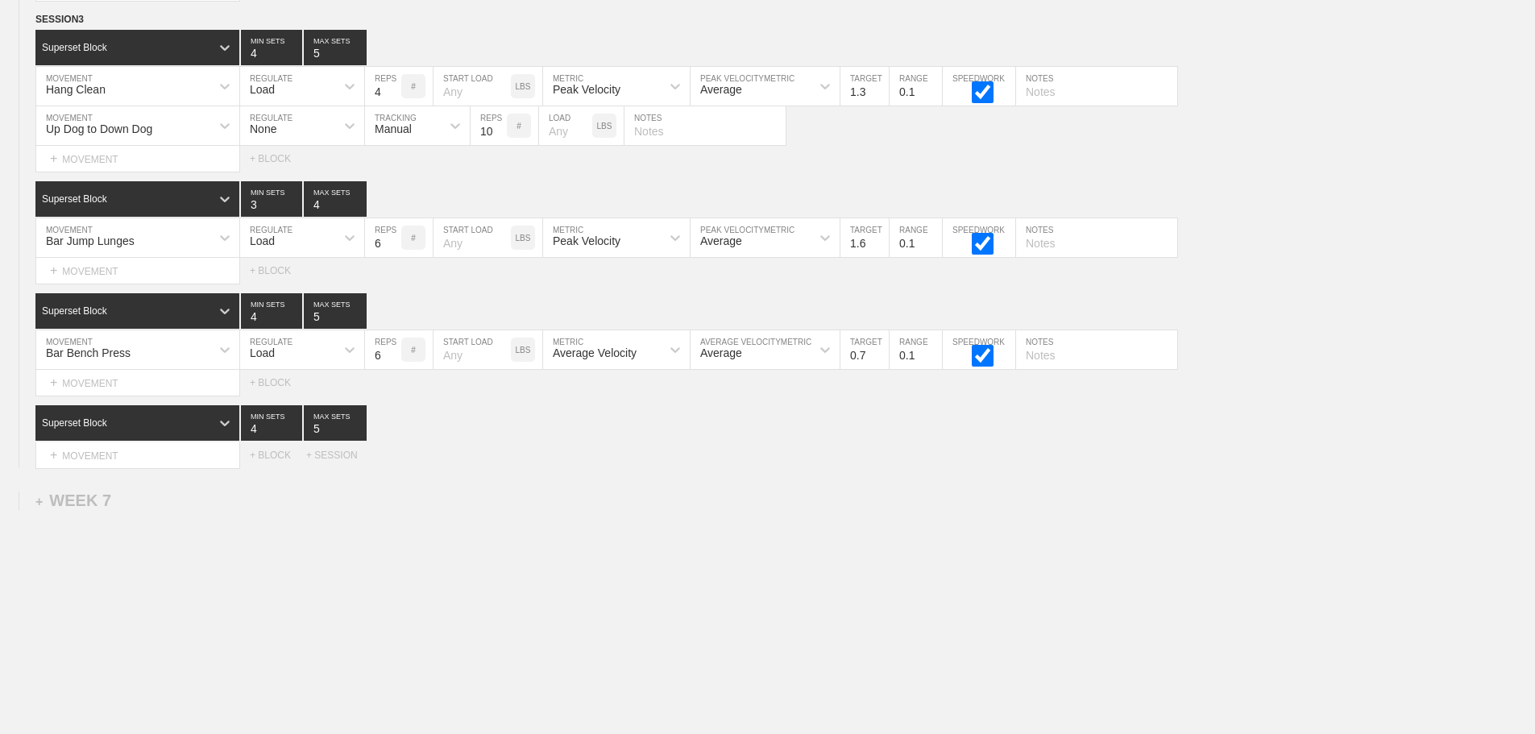
scroll to position [9932, 0]
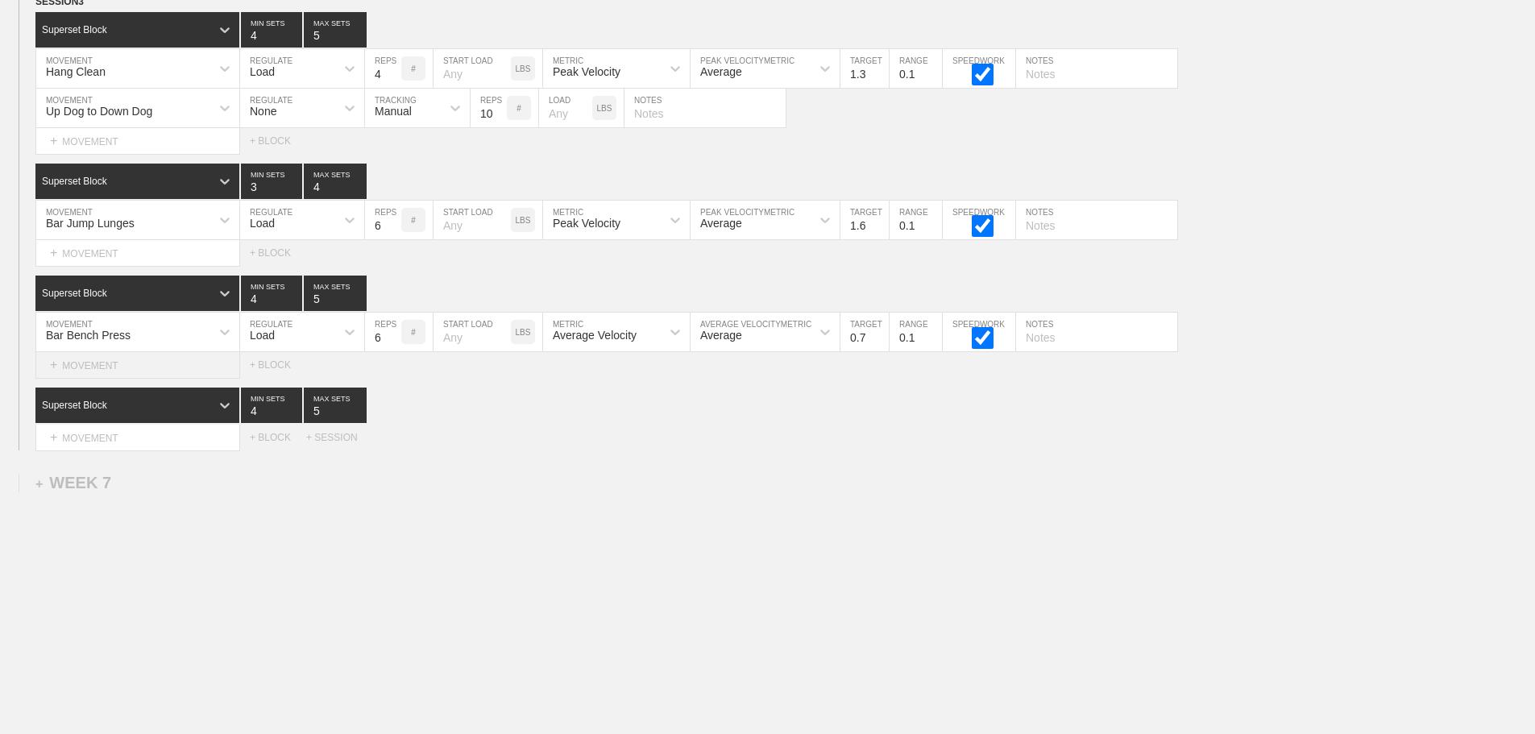
click at [139, 367] on div "+ MOVEMENT" at bounding box center [137, 365] width 205 height 27
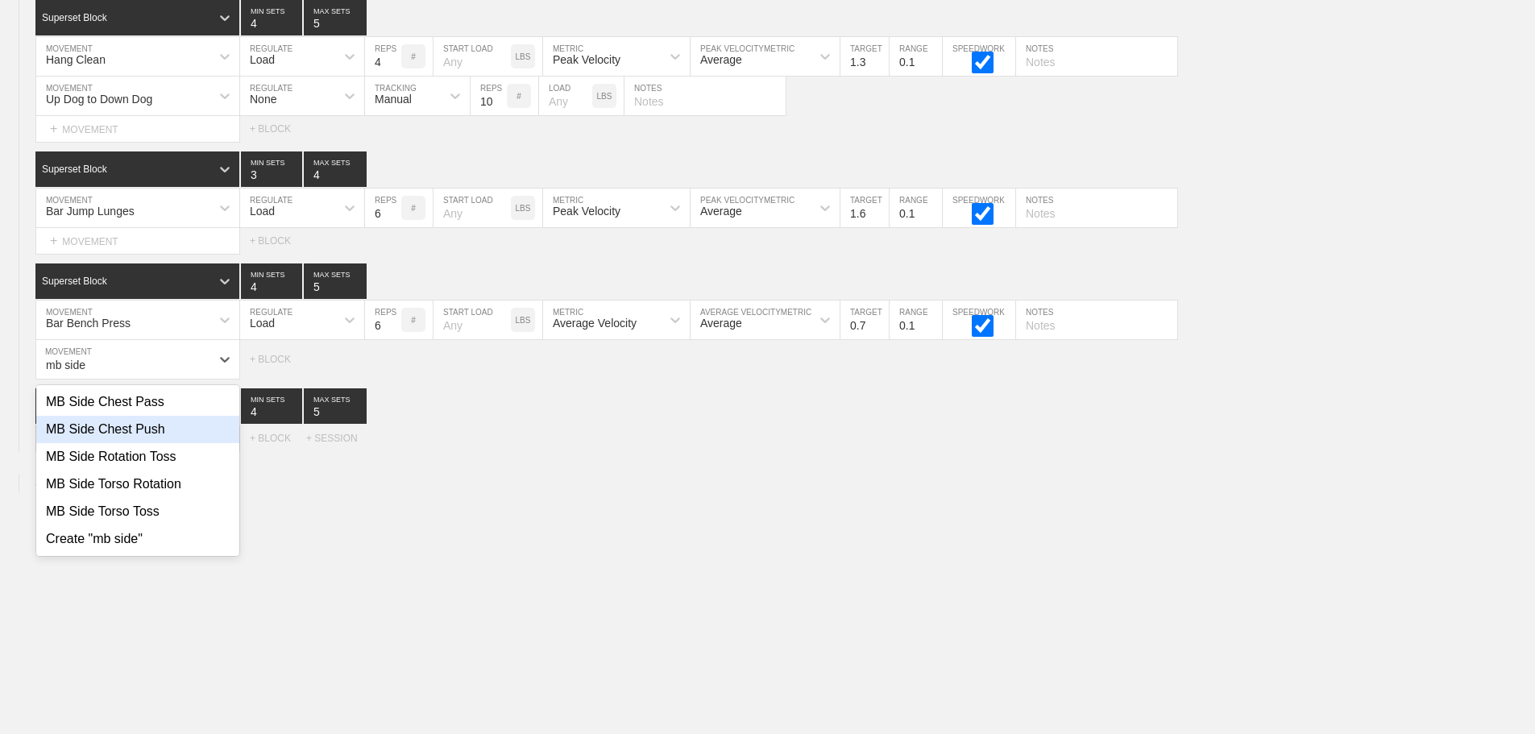
click at [131, 443] on div "MB Side Chest Push" at bounding box center [137, 429] width 203 height 27
type input "mb side"
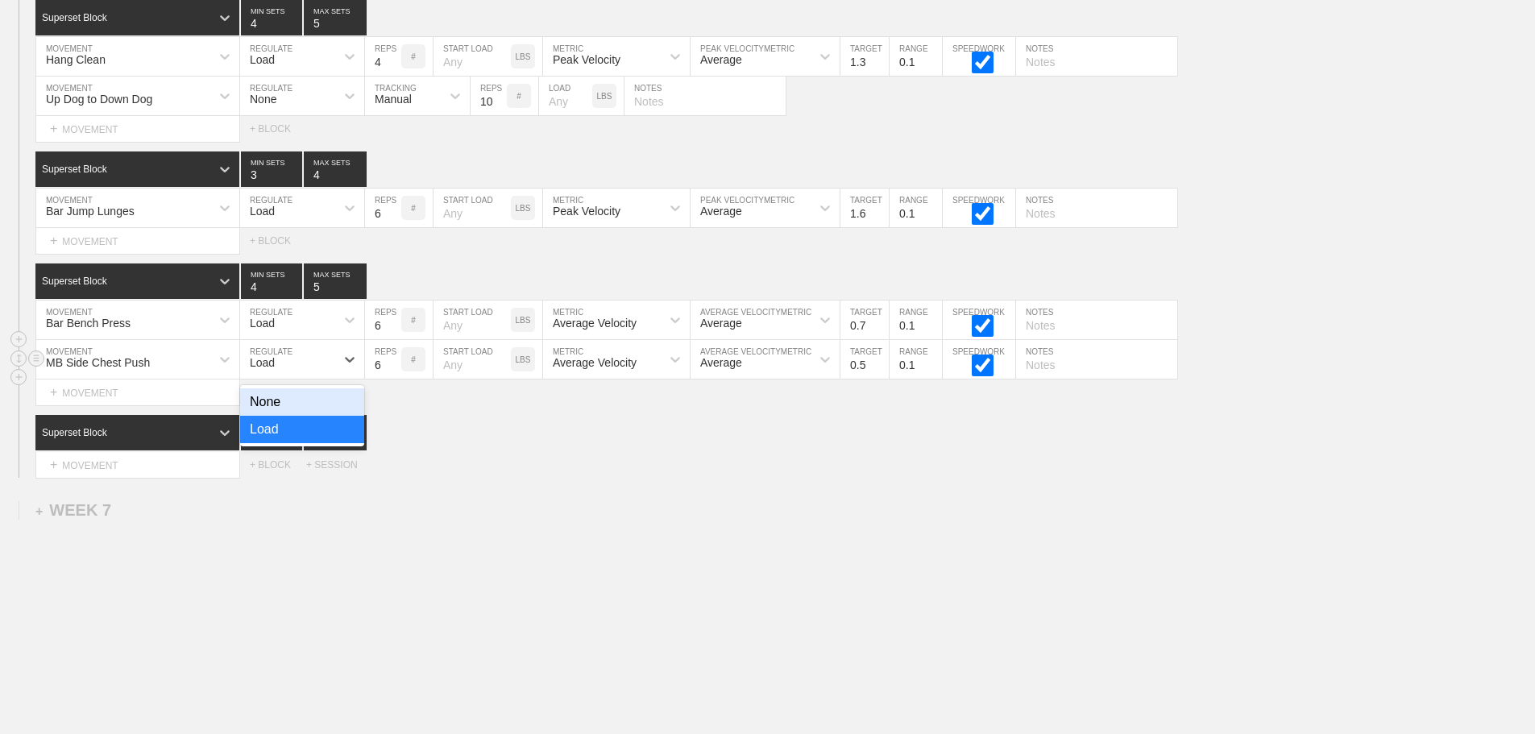
click at [304, 368] on div "Load" at bounding box center [287, 359] width 95 height 27
click at [283, 416] on div "None" at bounding box center [302, 401] width 124 height 27
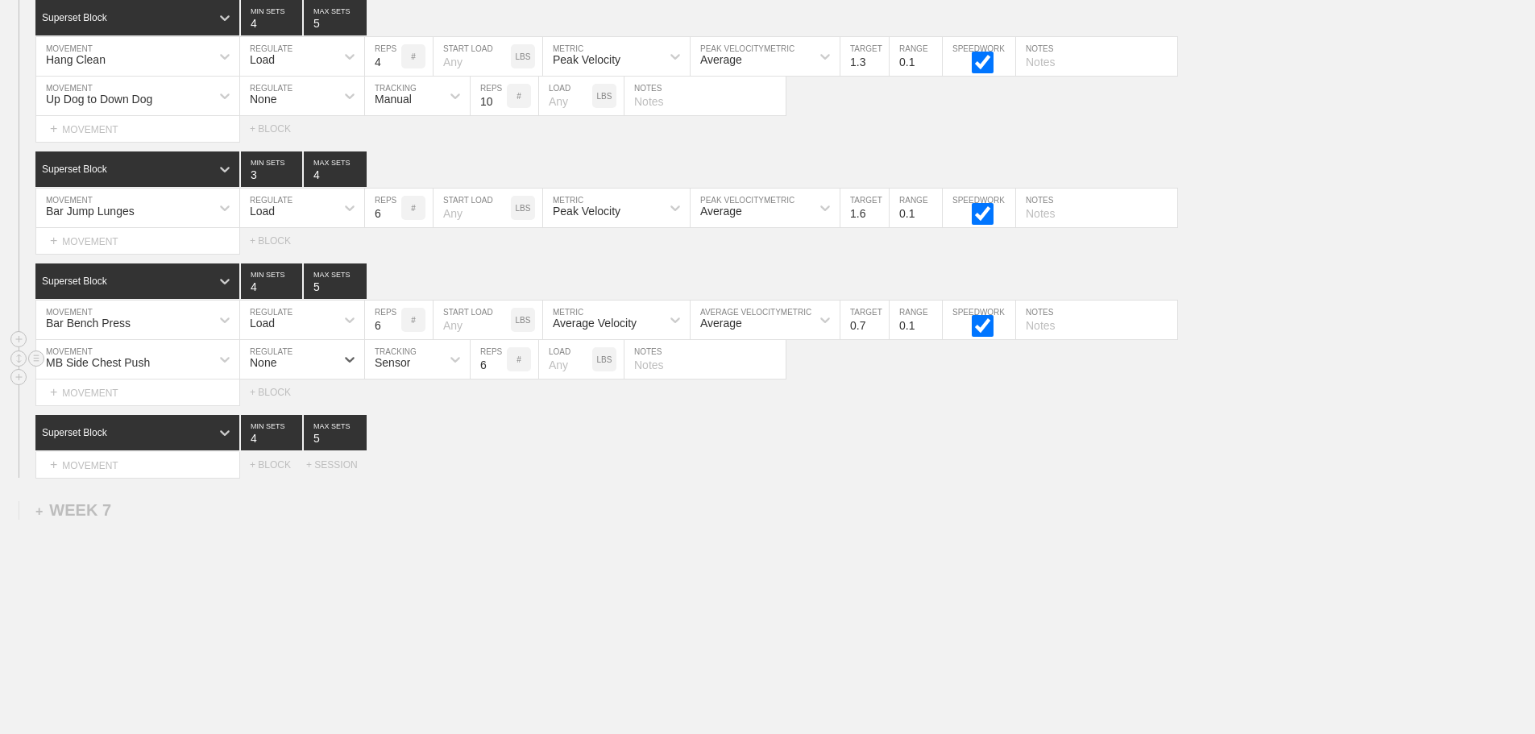
click at [398, 369] on div "Sensor" at bounding box center [392, 362] width 35 height 13
click at [415, 442] on div "Manual" at bounding box center [417, 429] width 105 height 27
click at [497, 373] on input "7" at bounding box center [489, 359] width 36 height 39
click at [497, 373] on input "8" at bounding box center [489, 359] width 36 height 39
click at [497, 373] on input "9" at bounding box center [489, 359] width 36 height 39
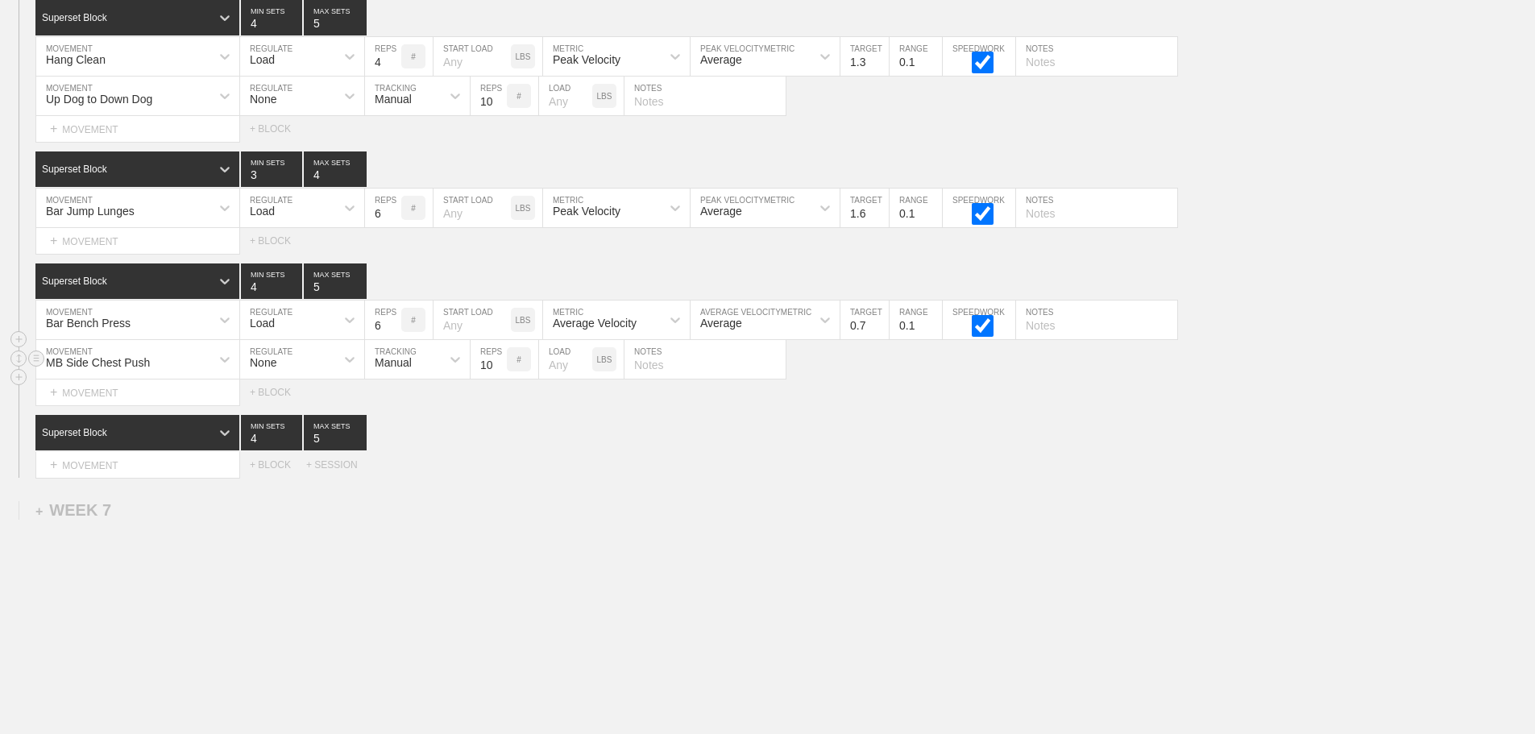
type input "10"
click at [497, 373] on input "10" at bounding box center [489, 359] width 36 height 39
drag, startPoint x: 519, startPoint y: 452, endPoint x: 398, endPoint y: 347, distance: 160.5
click at [513, 445] on div "Superset Block 4 MIN SETS 5 MAX SETS" at bounding box center [785, 432] width 1500 height 35
type input "5"
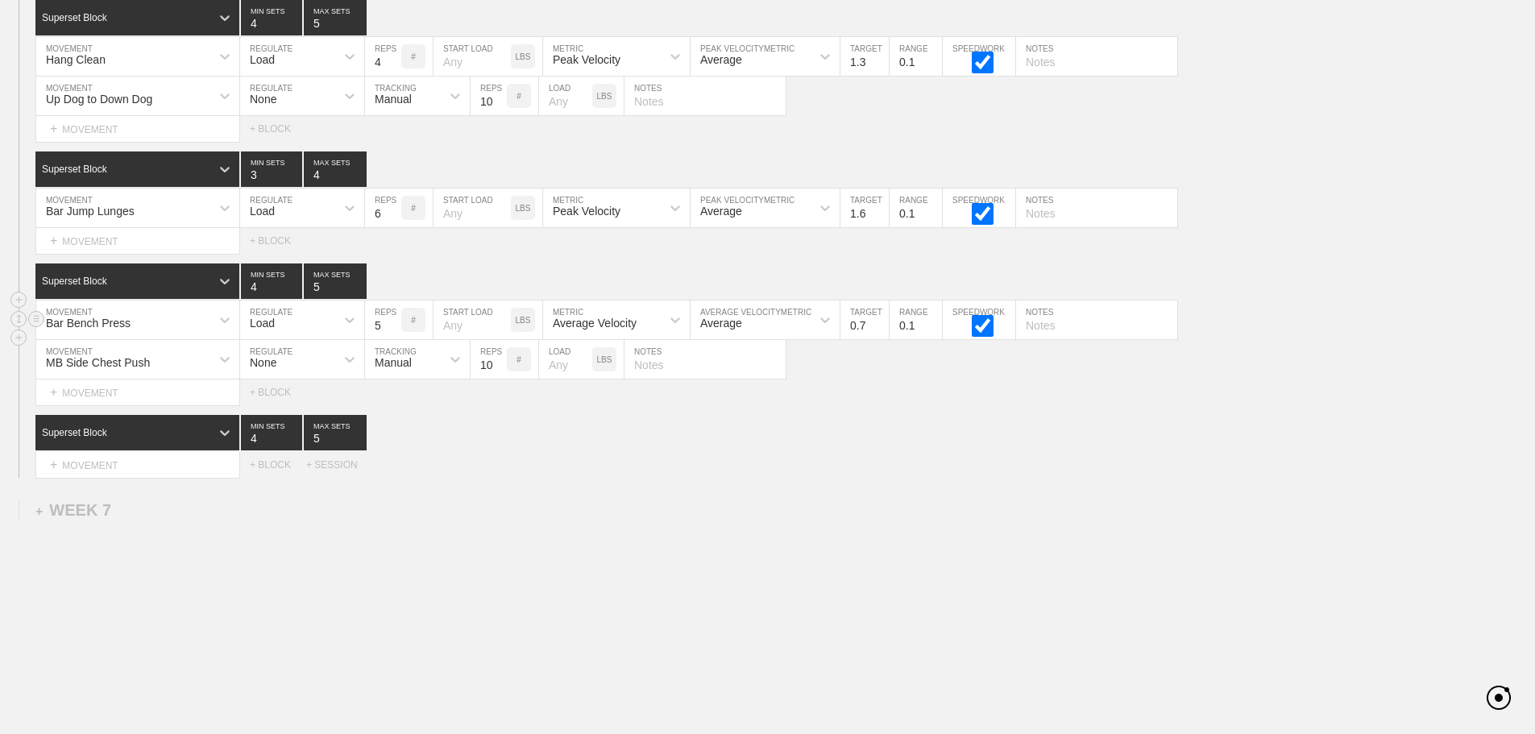
click at [391, 339] on input "5" at bounding box center [383, 320] width 36 height 39
click at [120, 255] on div "+ MOVEMENT" at bounding box center [137, 241] width 205 height 27
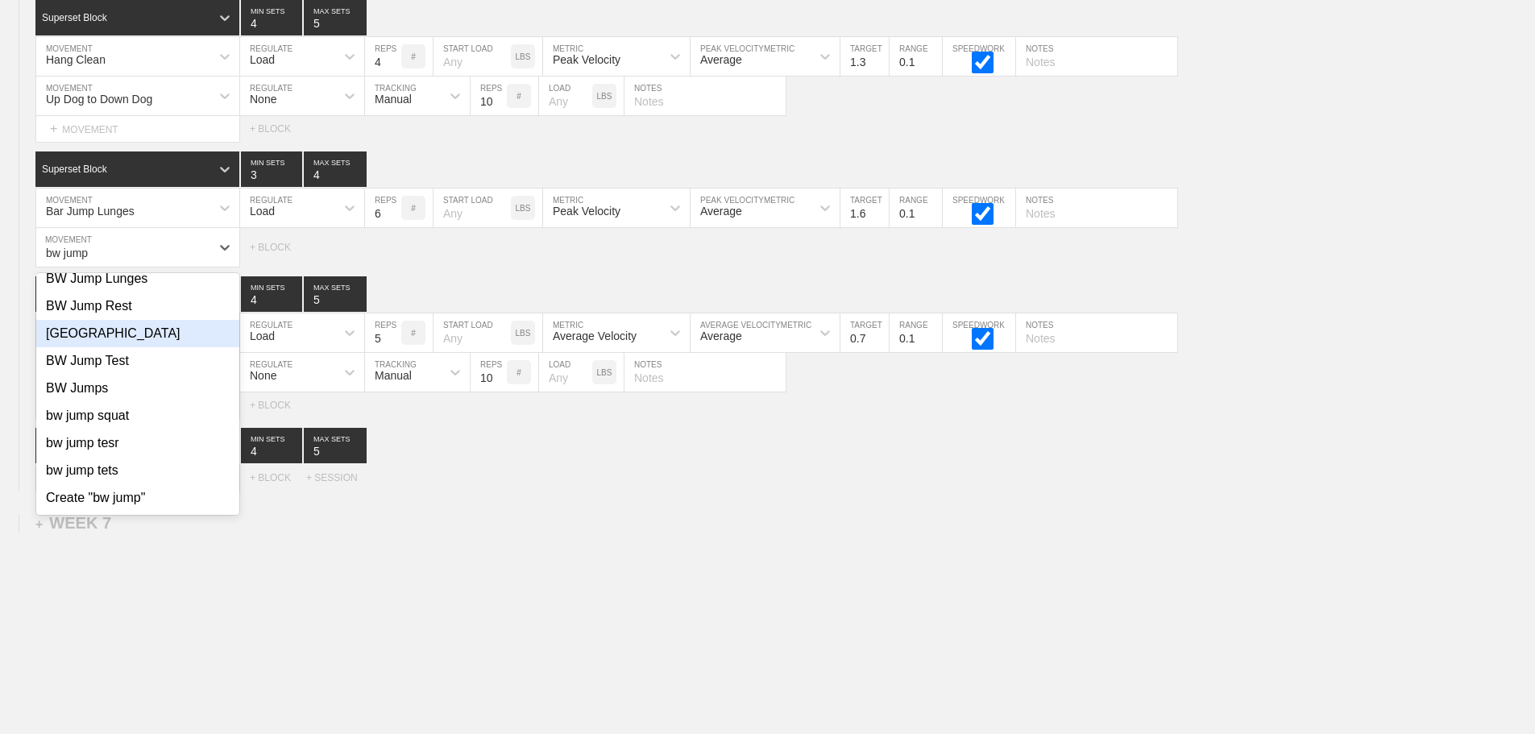
scroll to position [0, 0]
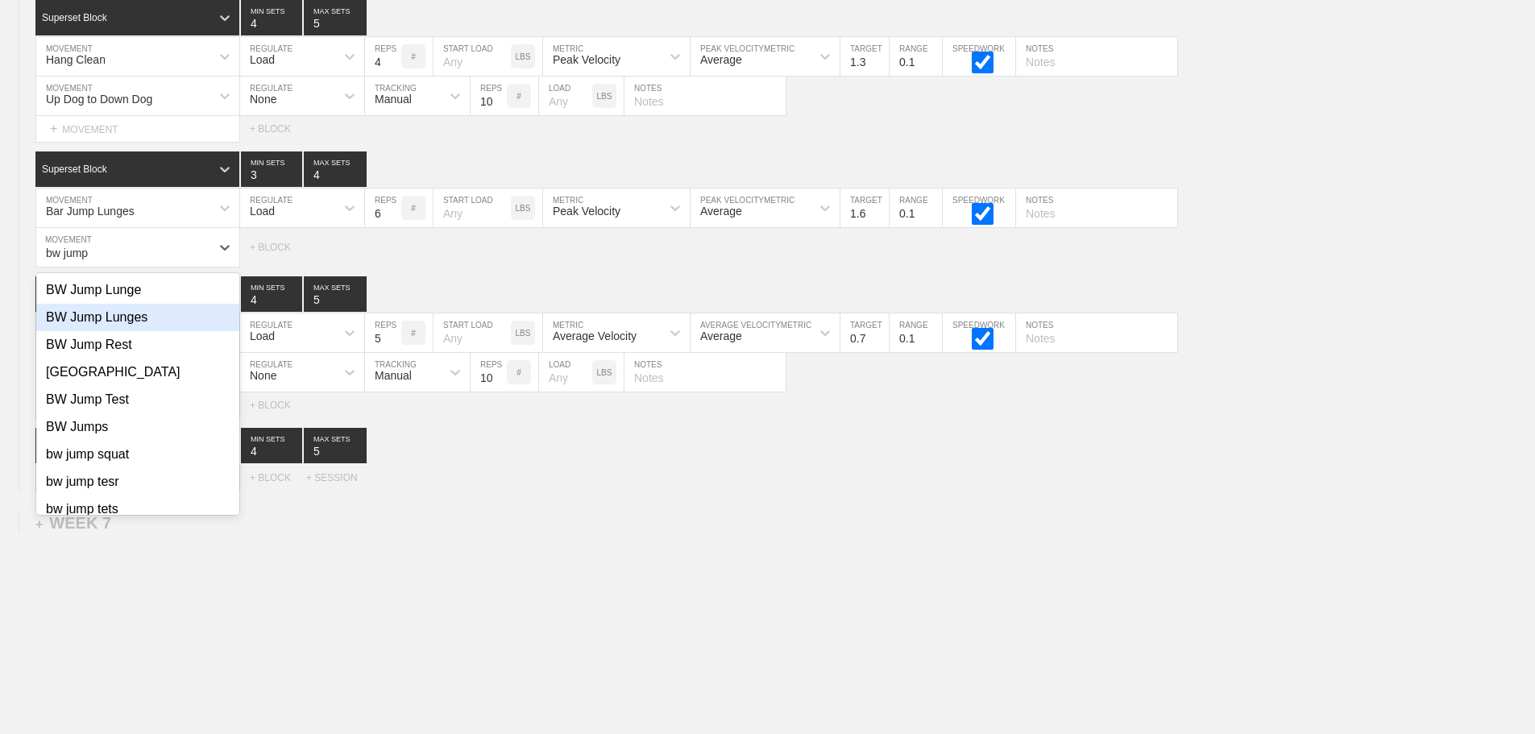
drag, startPoint x: 112, startPoint y: 322, endPoint x: 123, endPoint y: 326, distance: 11.5
click at [114, 322] on div "BW Jump Lunges" at bounding box center [137, 317] width 203 height 27
type input "bw jump"
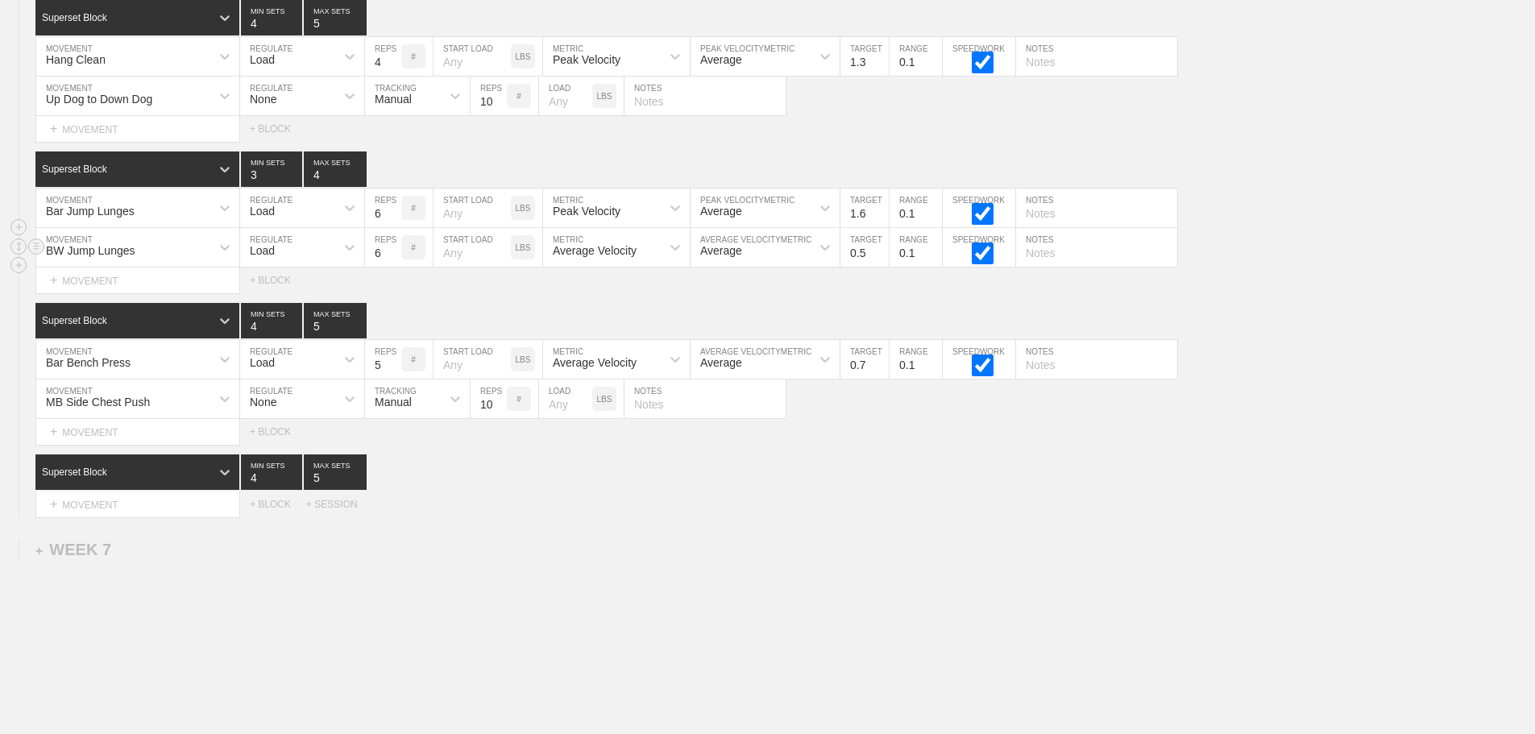
click at [265, 257] on div "Load" at bounding box center [262, 250] width 25 height 13
click at [267, 304] on div "None" at bounding box center [302, 289] width 124 height 27
drag, startPoint x: 400, startPoint y: 258, endPoint x: 405, endPoint y: 274, distance: 16.8
click at [405, 261] on div "Sensor" at bounding box center [403, 247] width 76 height 27
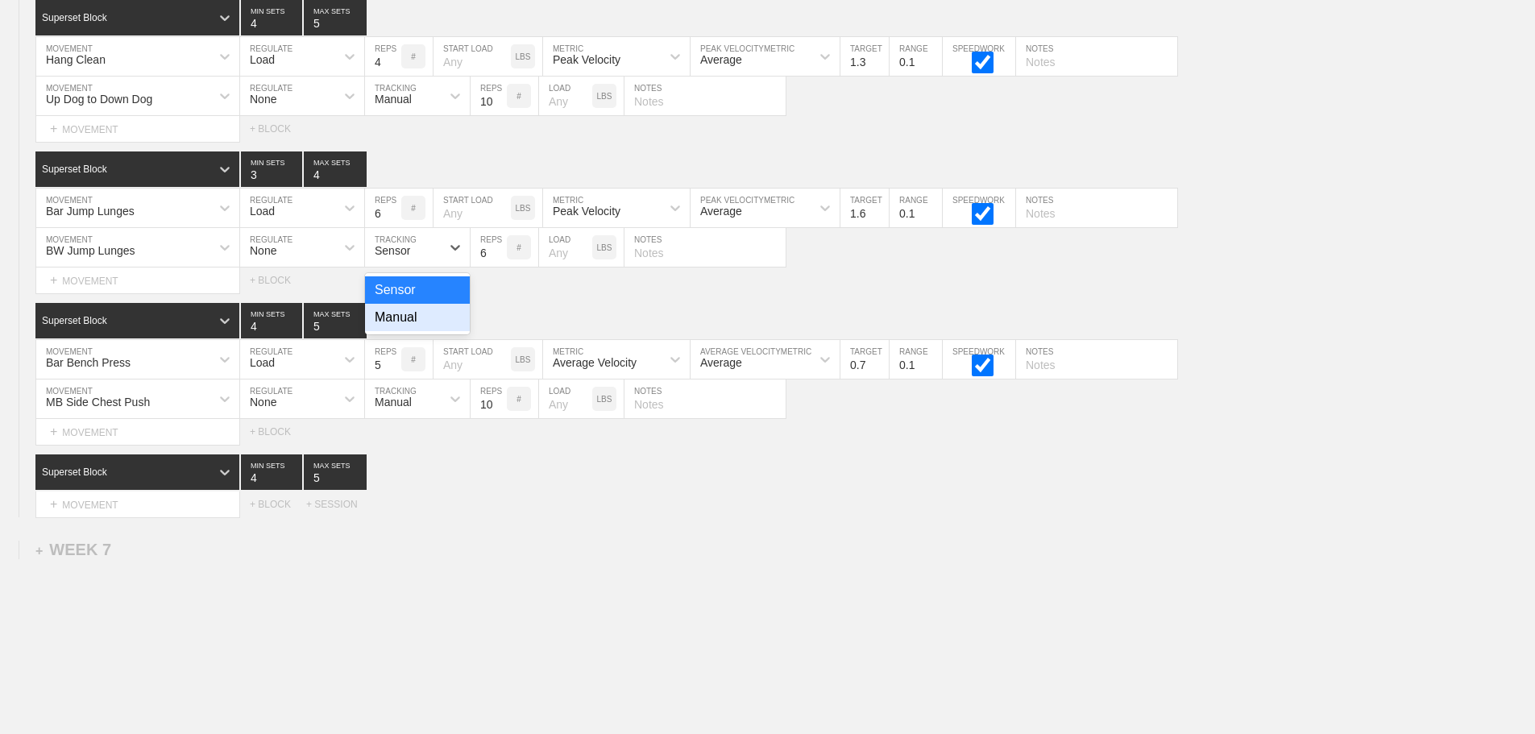
drag, startPoint x: 405, startPoint y: 330, endPoint x: 478, endPoint y: 283, distance: 86.7
click at [407, 330] on div "Manual" at bounding box center [417, 317] width 105 height 27
click at [498, 259] on input "7" at bounding box center [489, 247] width 36 height 39
type input "8"
click at [498, 259] on input "8" at bounding box center [489, 247] width 36 height 39
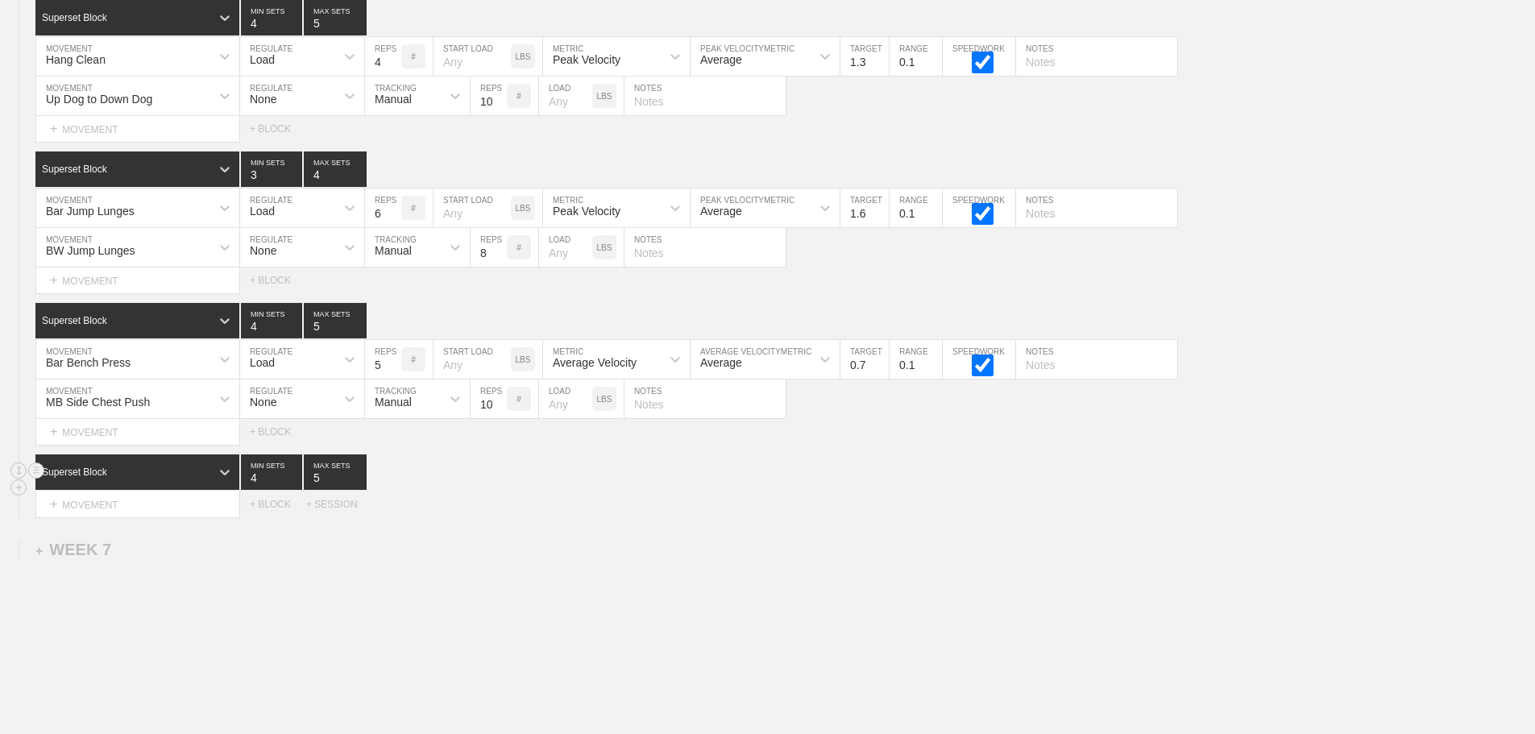
click at [647, 267] on input "text" at bounding box center [705, 247] width 161 height 39
type input "4/ side"
click at [654, 417] on input "text" at bounding box center [705, 399] width 161 height 39
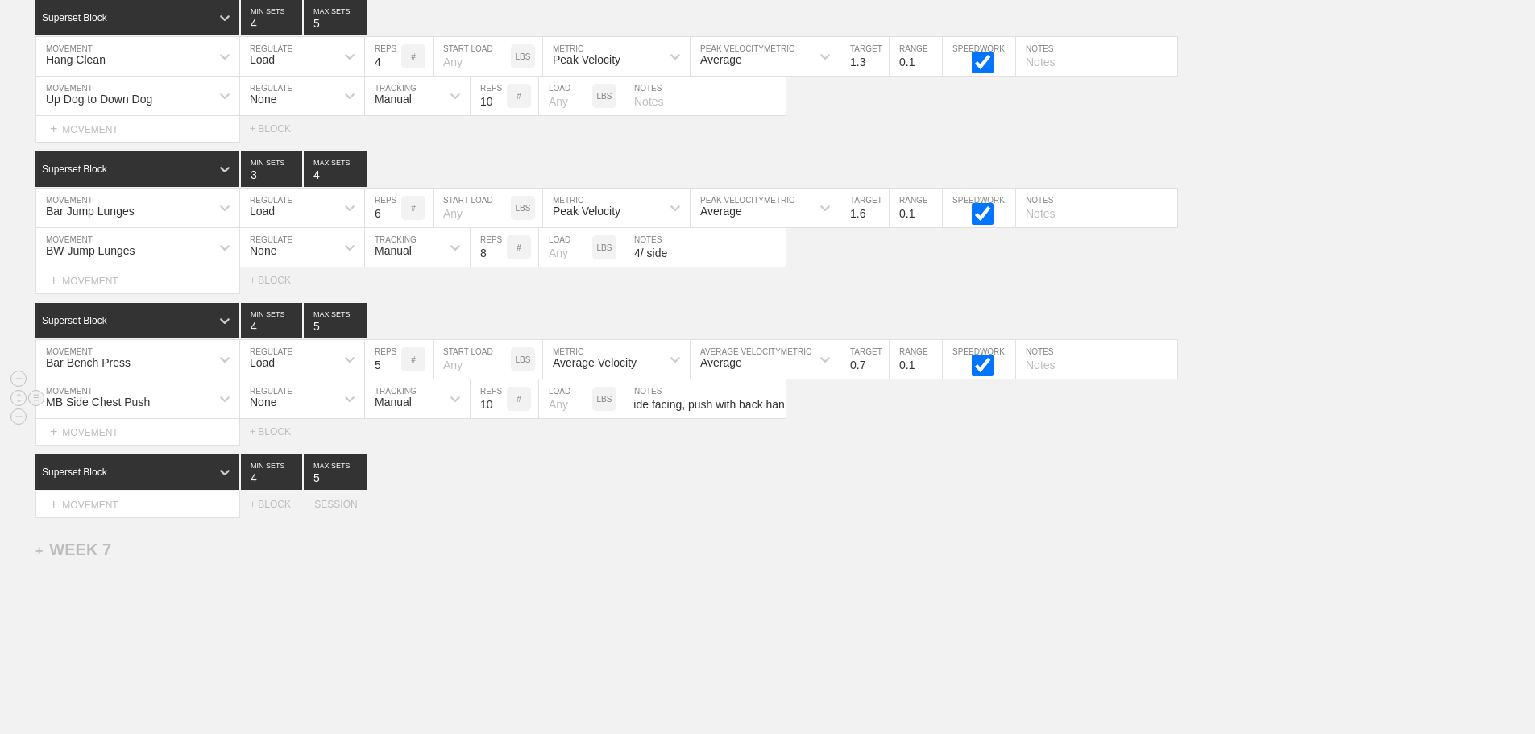
scroll to position [0, 15]
type input "Side facing, push with back hand"
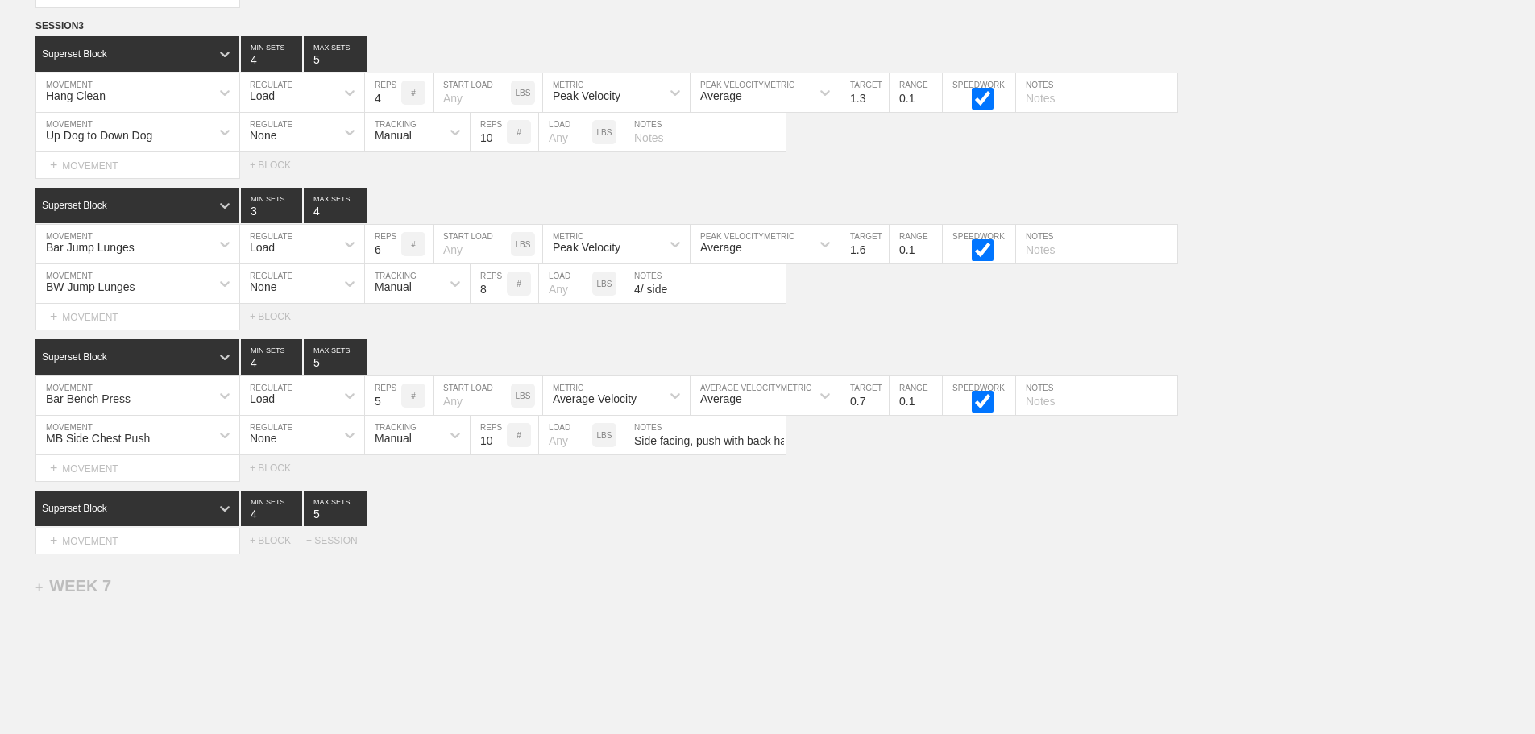
scroll to position [10011, 0]
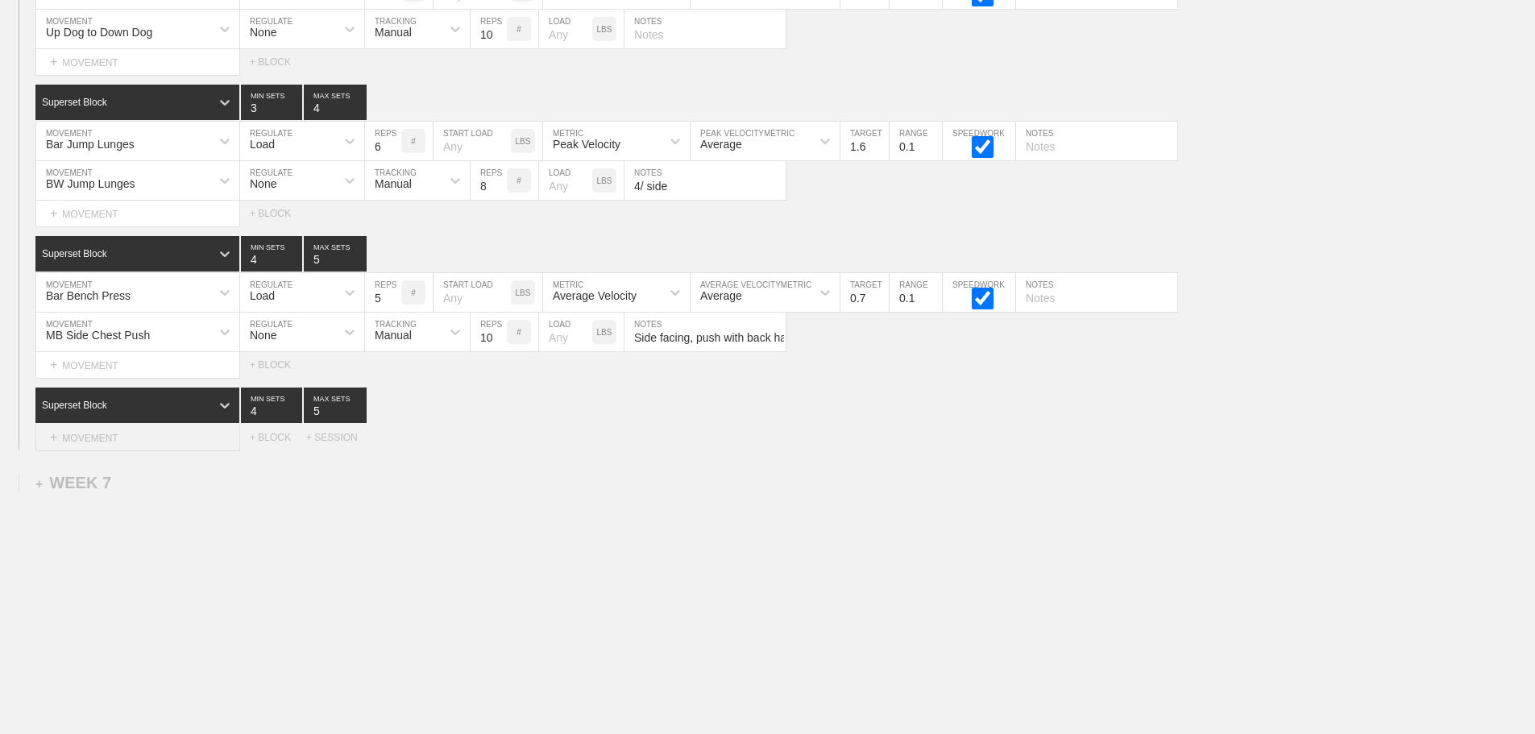
click at [118, 437] on div "+ MOVEMENT" at bounding box center [137, 438] width 205 height 27
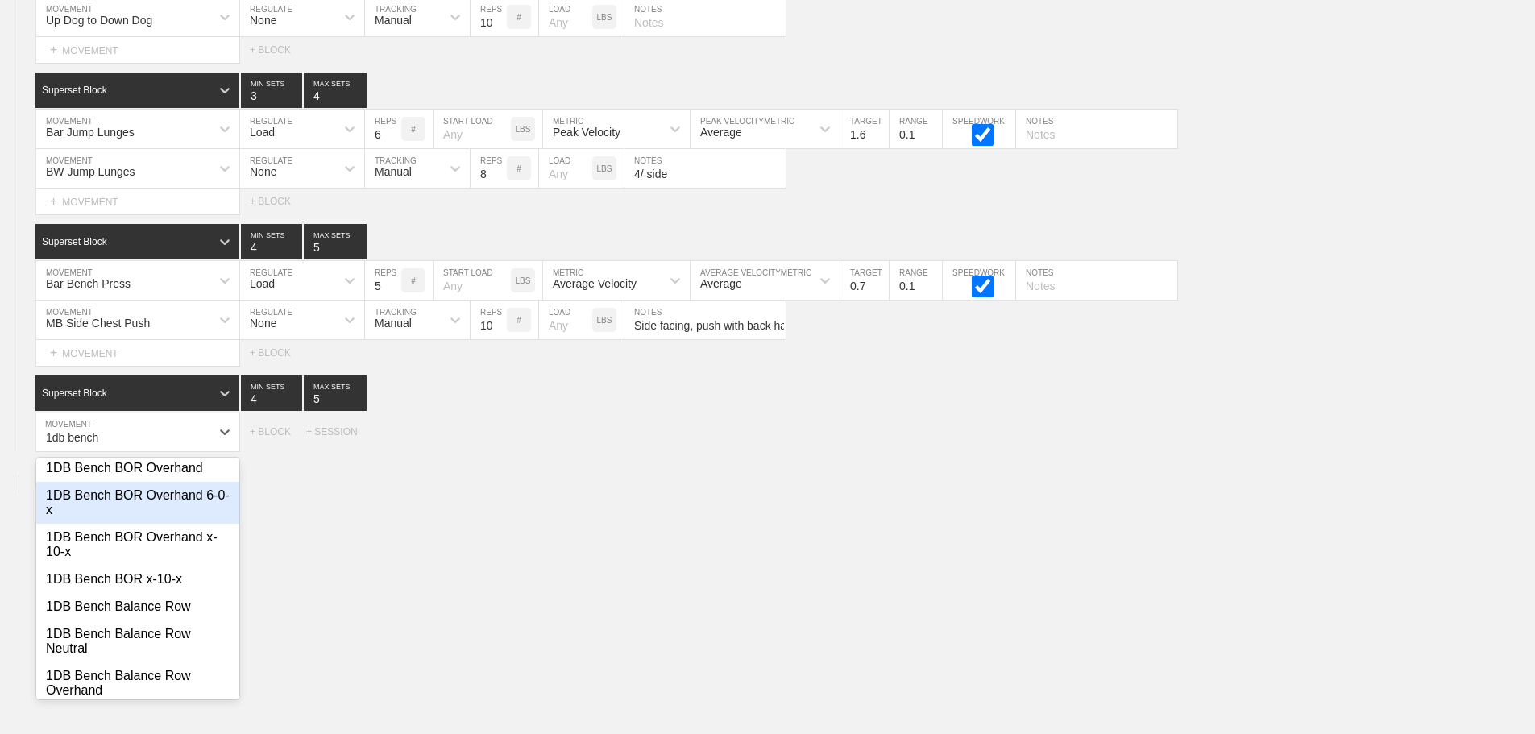
scroll to position [161, 0]
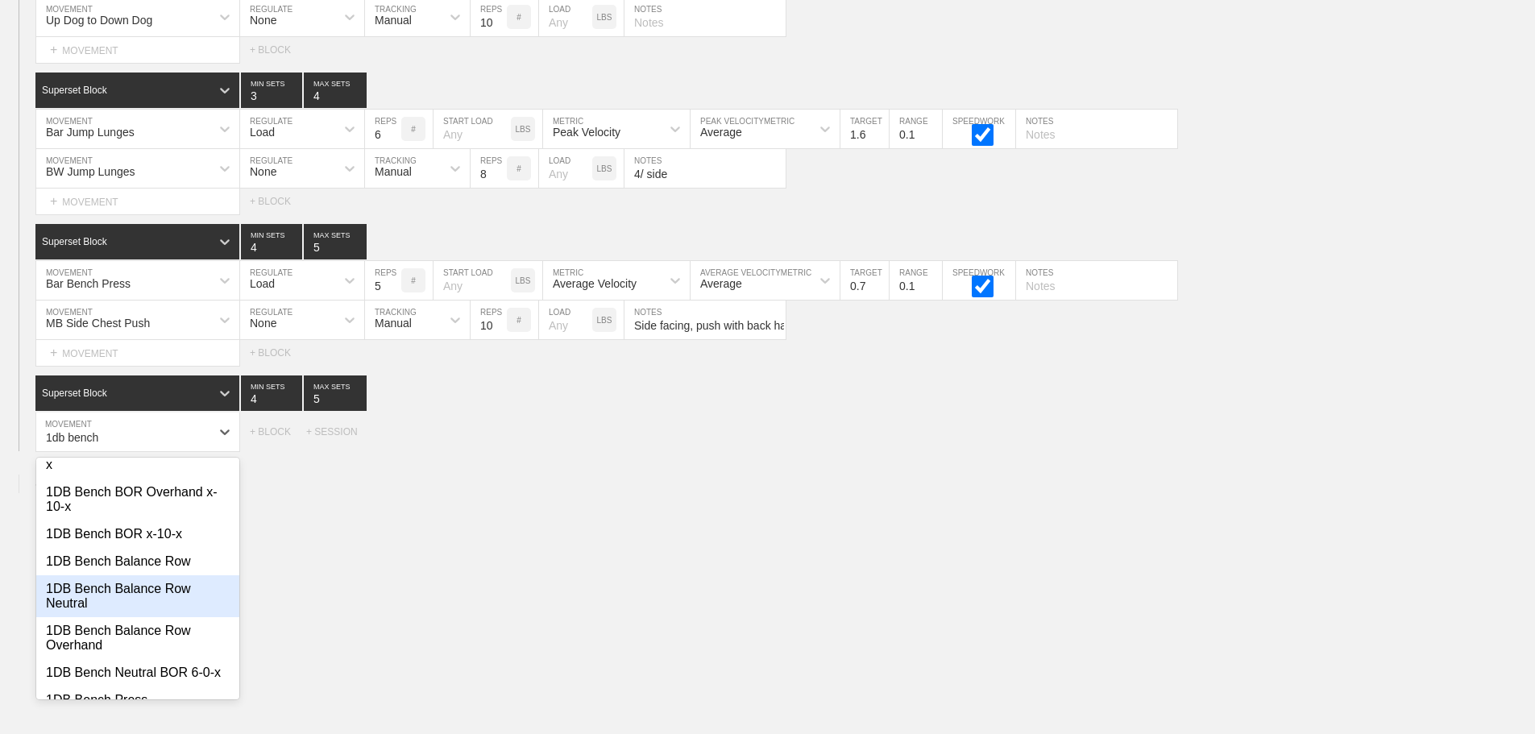
click at [168, 617] on div "1DB Bench Balance Row Neutral" at bounding box center [137, 596] width 203 height 42
type input "1db bench"
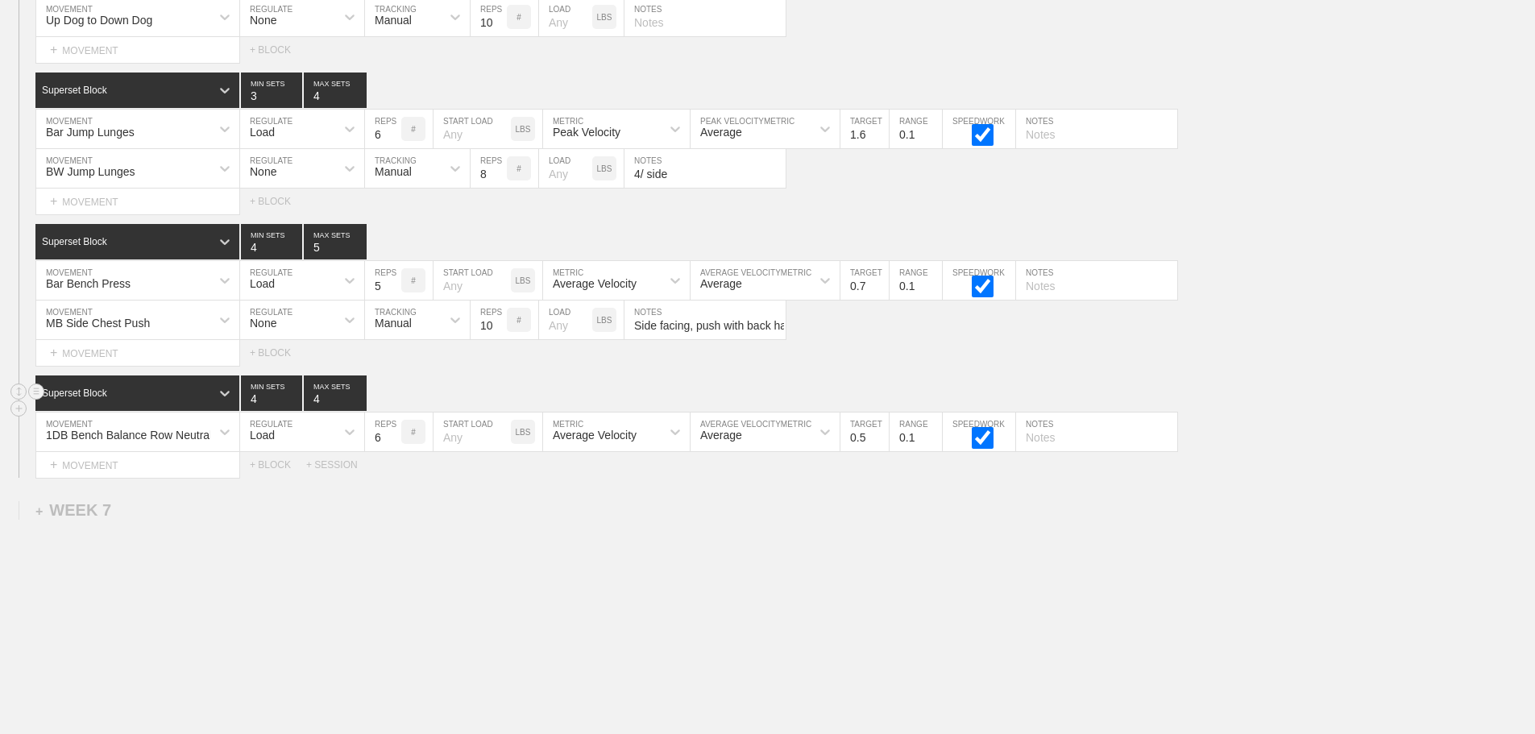
type input "4"
click at [360, 411] on input "4" at bounding box center [335, 393] width 63 height 35
click at [326, 446] on div "Load" at bounding box center [287, 431] width 95 height 27
click at [288, 488] on div "None" at bounding box center [302, 474] width 124 height 27
click at [391, 442] on div "Sensor" at bounding box center [392, 435] width 35 height 13
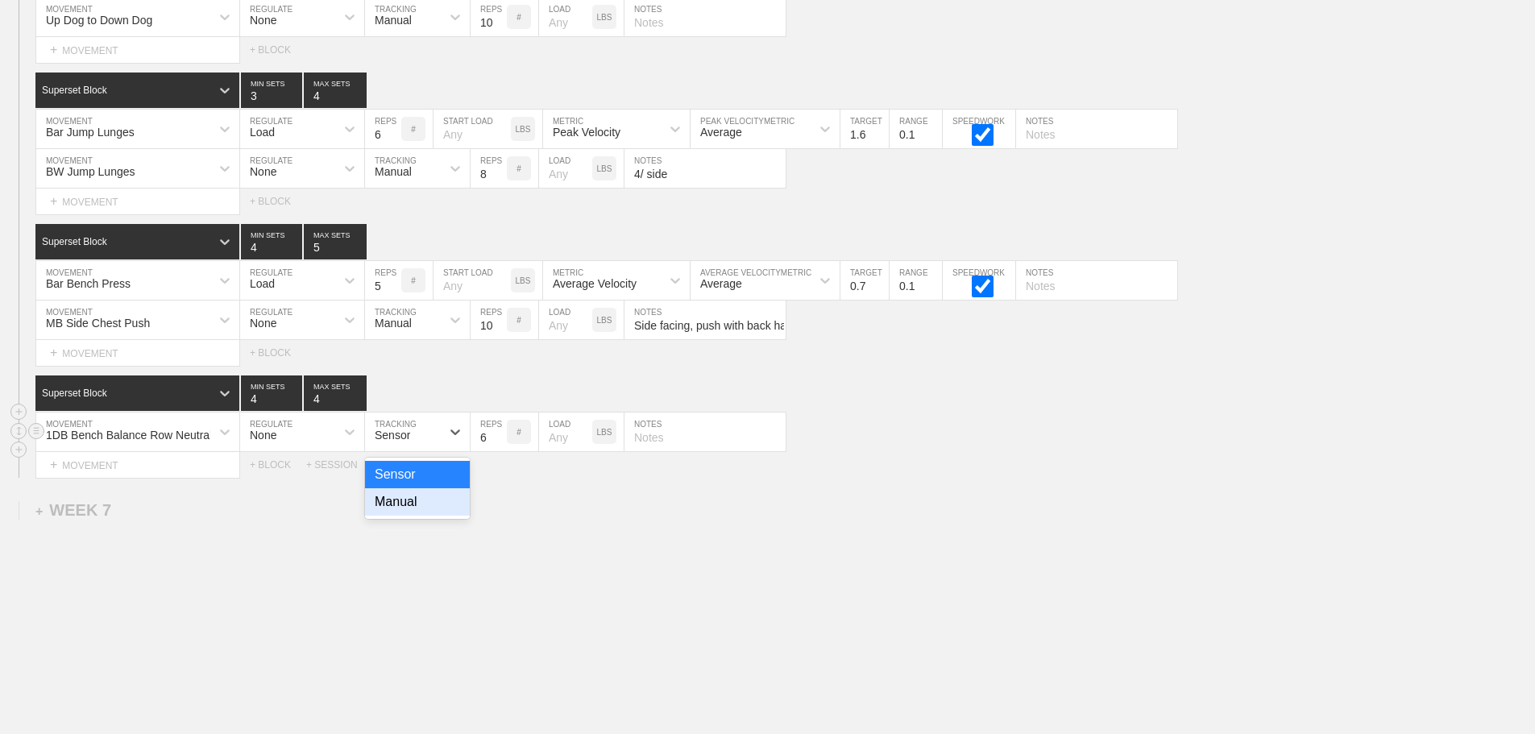
click at [422, 516] on div "Manual" at bounding box center [417, 501] width 105 height 27
click at [499, 445] on input "7" at bounding box center [489, 432] width 36 height 39
type input "8"
click at [499, 445] on input "8" at bounding box center [489, 432] width 36 height 39
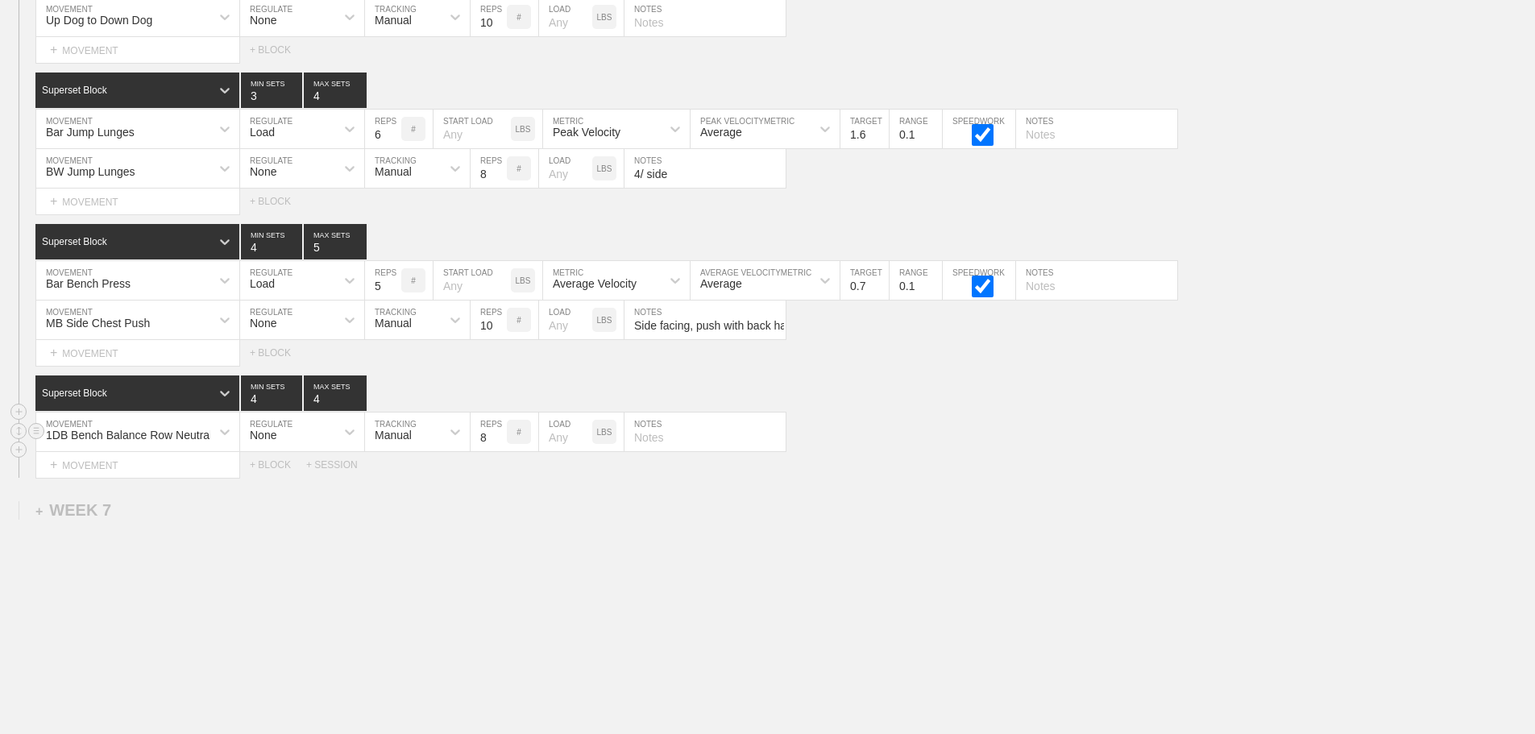
click at [931, 451] on div "1DB Bench Balance Row Neutral MOVEMENT None REGULATE Manual TRACKING 8 REPS # L…" at bounding box center [767, 432] width 1535 height 39
click at [901, 405] on div "Superset Block 4 MIN SETS 4 MAX SETS" at bounding box center [785, 393] width 1500 height 35
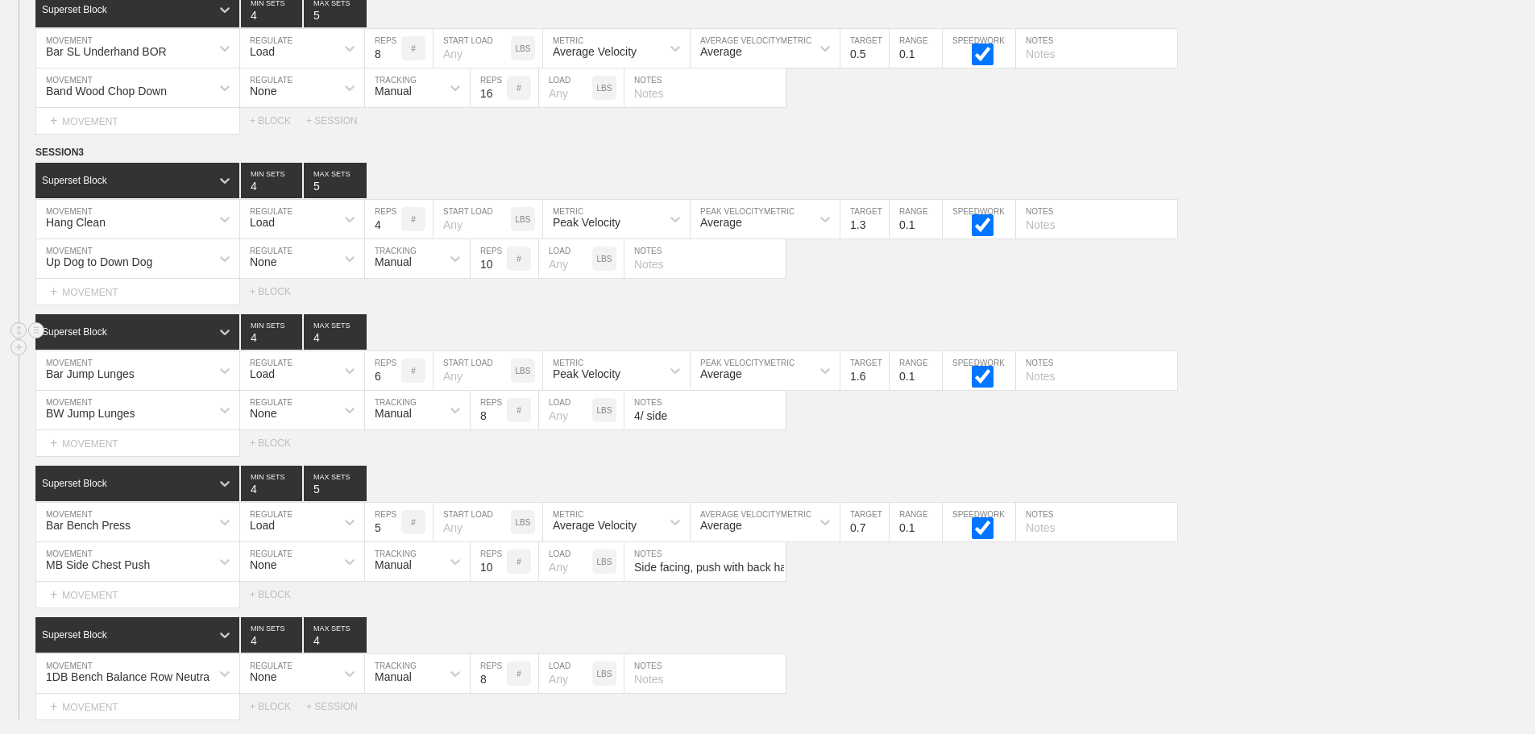
type input "4"
click at [293, 346] on input "4" at bounding box center [271, 331] width 61 height 35
type input "5"
click at [359, 345] on input "5" at bounding box center [335, 331] width 63 height 35
click at [443, 324] on div "SESSION 3 Superset Block 4 MIN SETS 5 MAX SETS DUPLICATE INSERT MOVEMENT AFTER …" at bounding box center [767, 431] width 1535 height 575
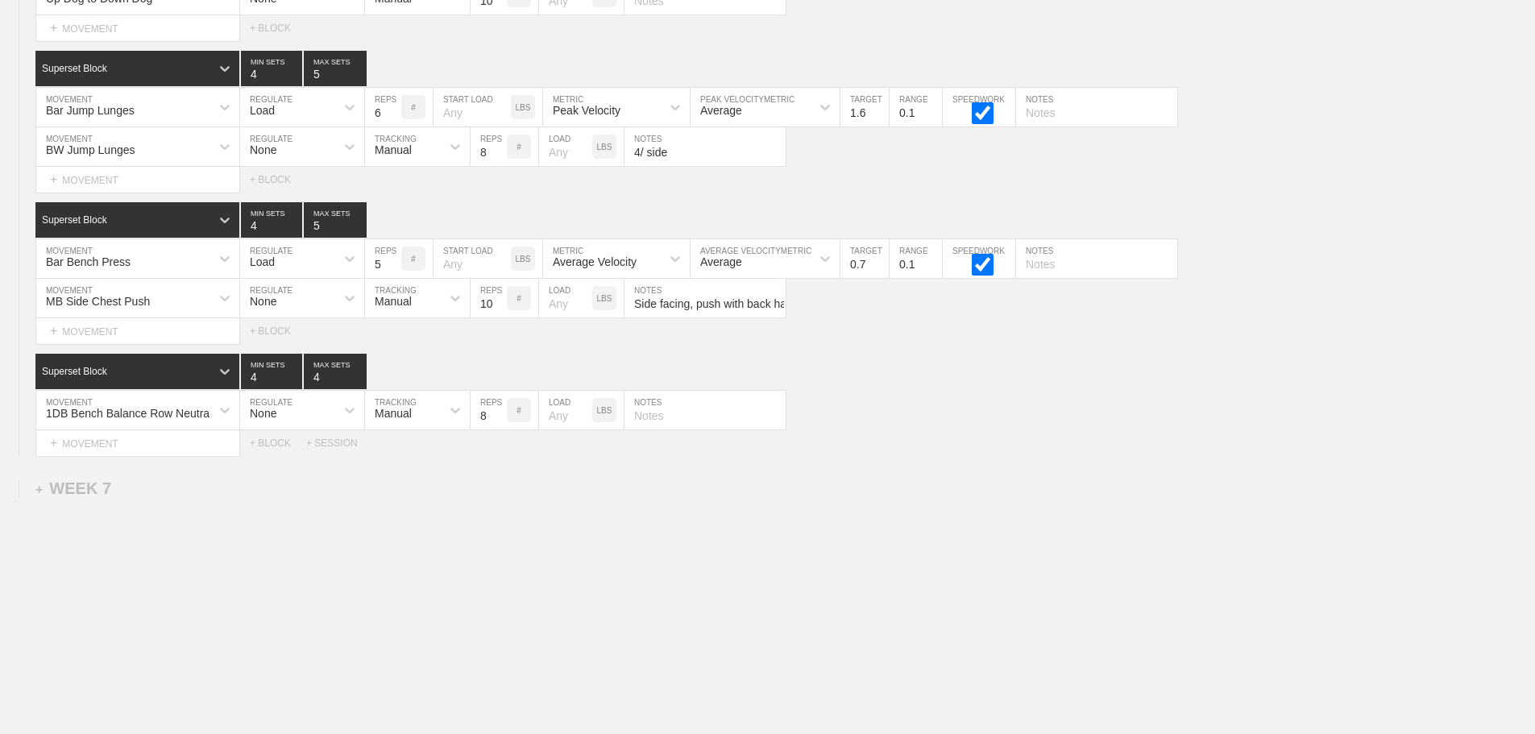
scroll to position [10051, 0]
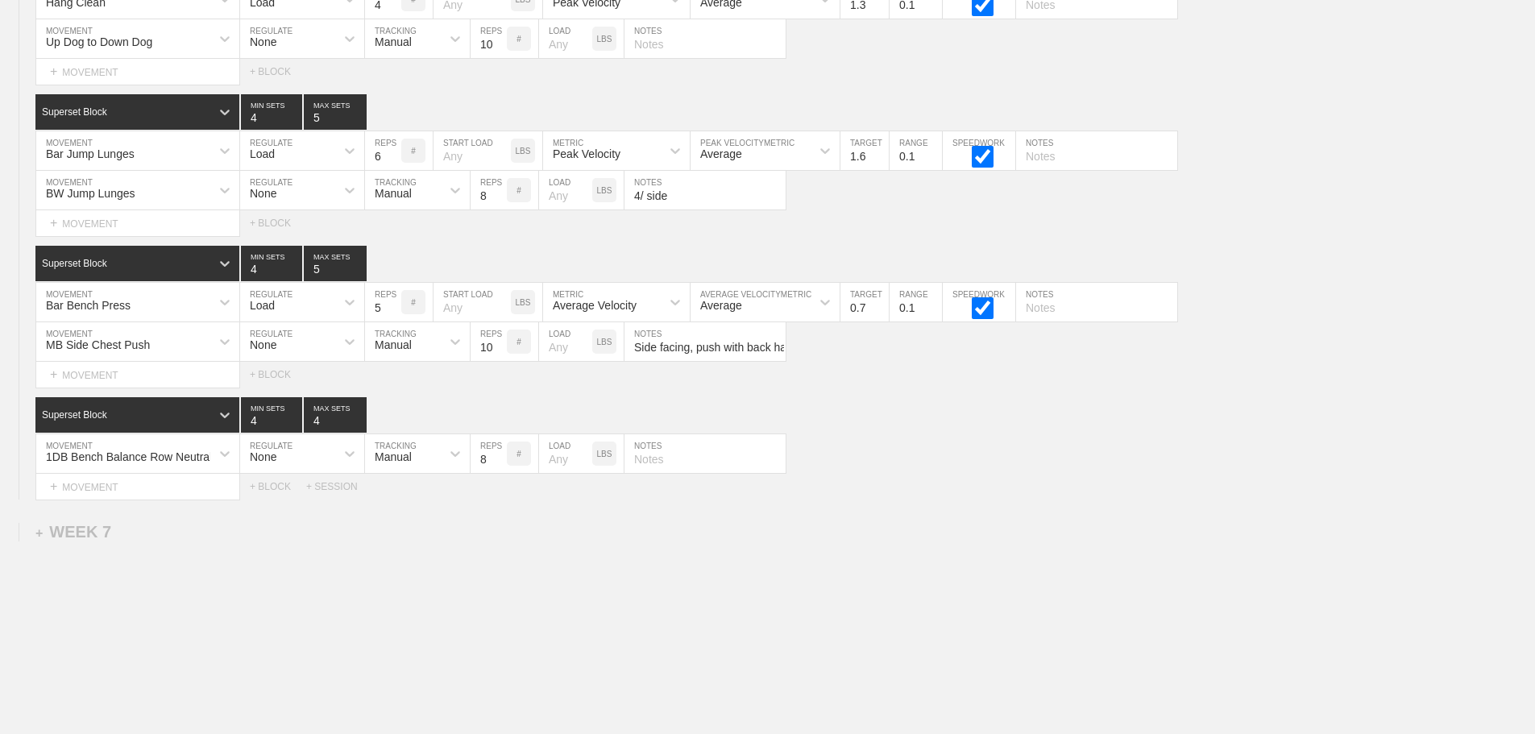
scroll to position [9890, 0]
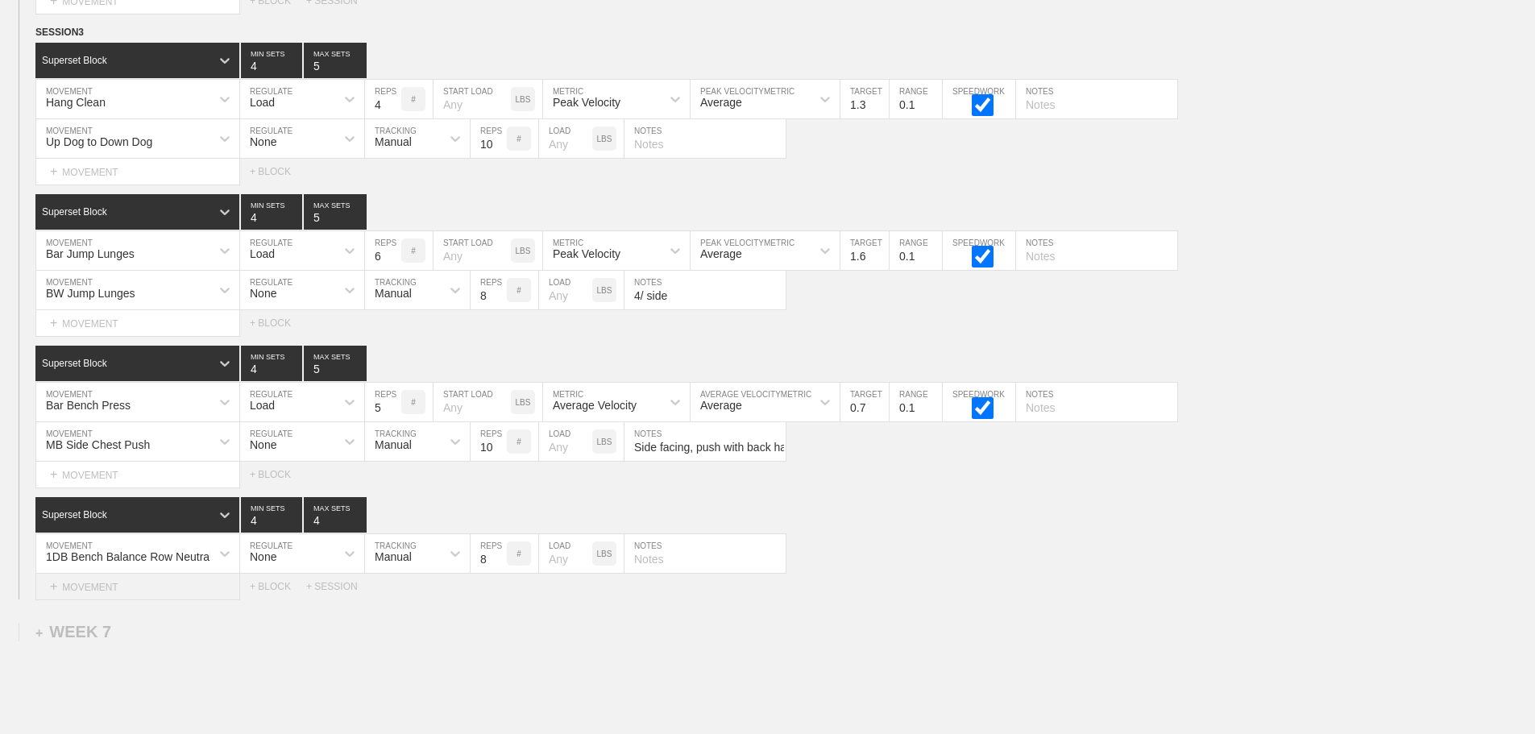
click at [151, 600] on div "+ MOVEMENT" at bounding box center [137, 587] width 205 height 27
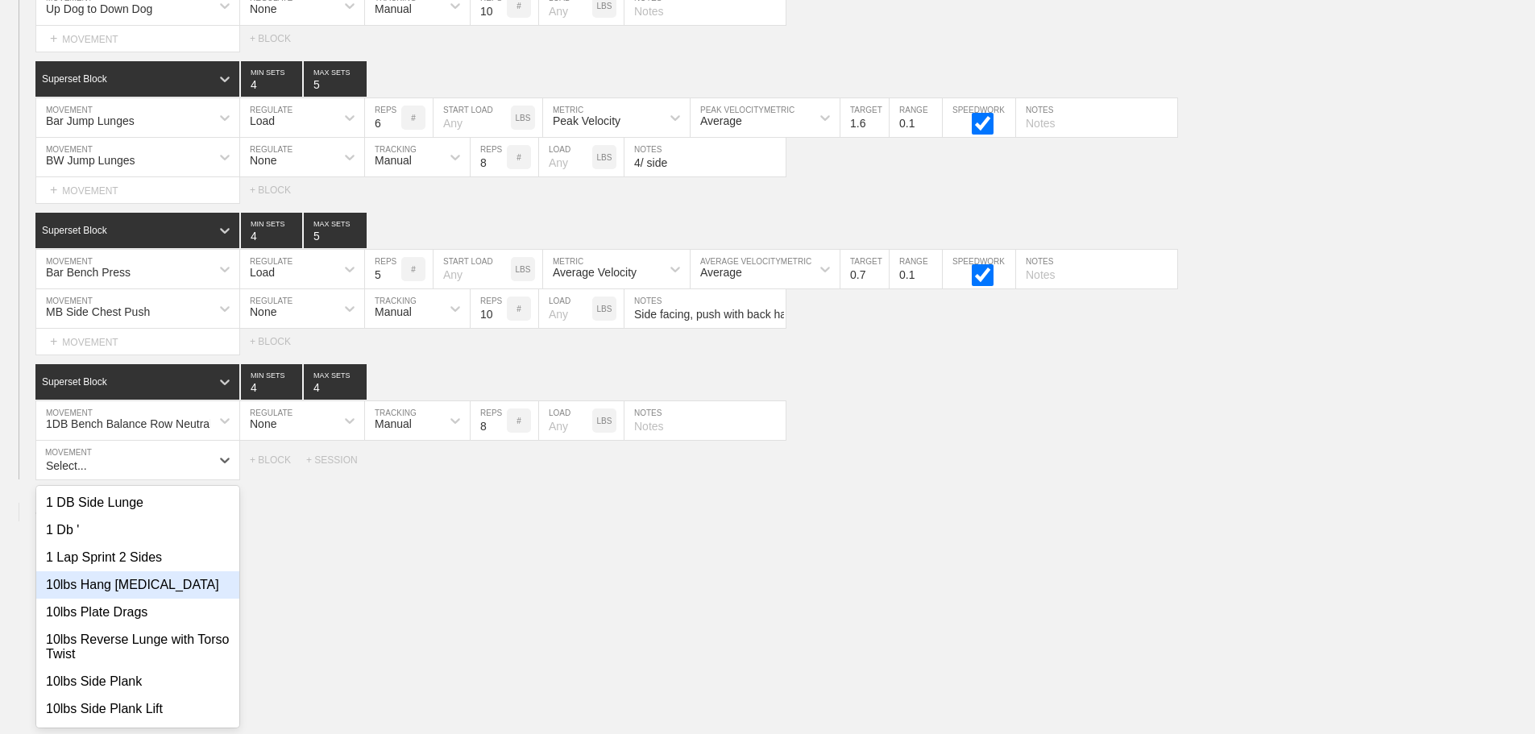
scroll to position [10035, 0]
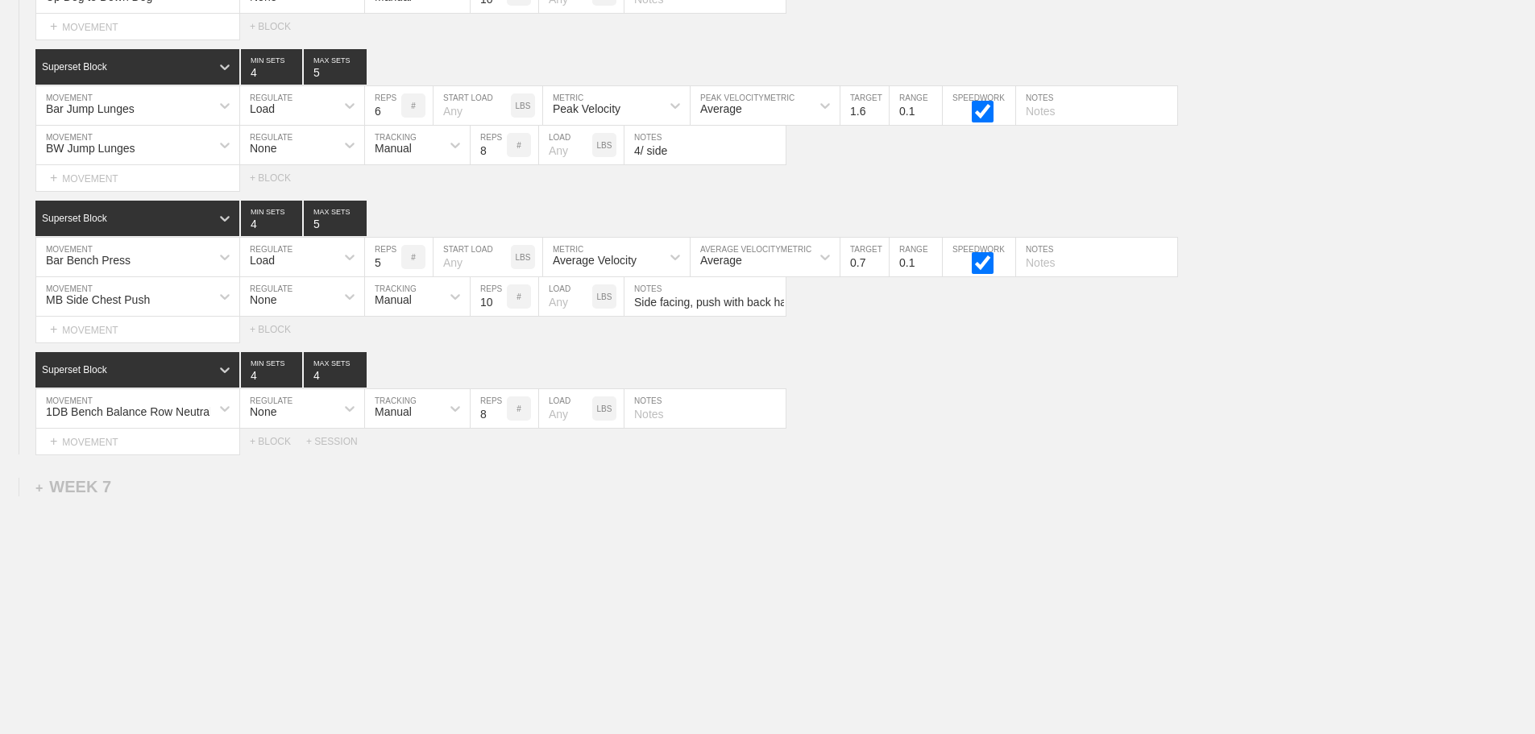
click at [110, 452] on div "+ MOVEMENT" at bounding box center [137, 442] width 205 height 27
click at [129, 527] on div "Plate SL Hip Bridge" at bounding box center [137, 518] width 203 height 27
type input "plate sl hip bridge"
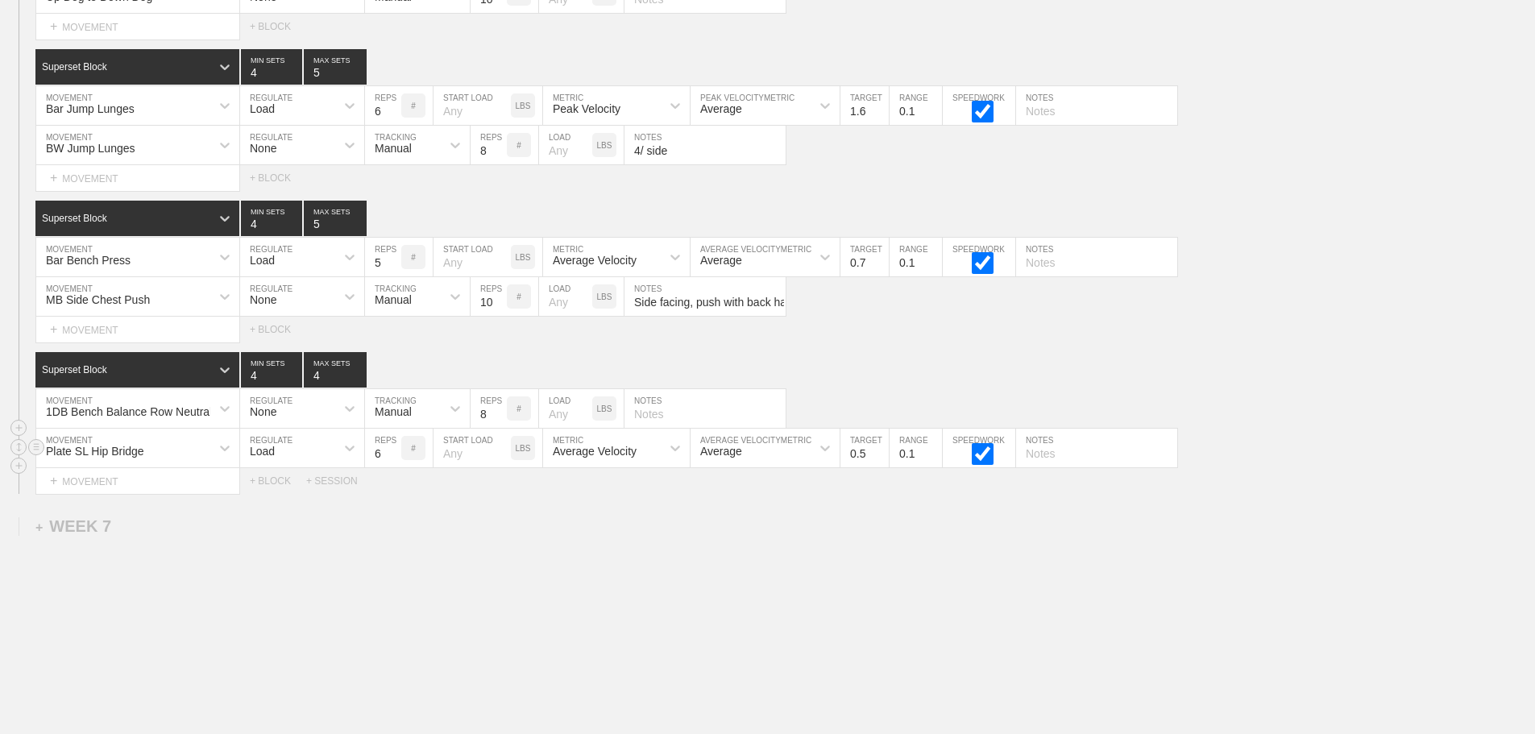
click at [275, 458] on div "Load" at bounding box center [262, 451] width 25 height 13
click at [279, 499] on div "None" at bounding box center [302, 490] width 124 height 27
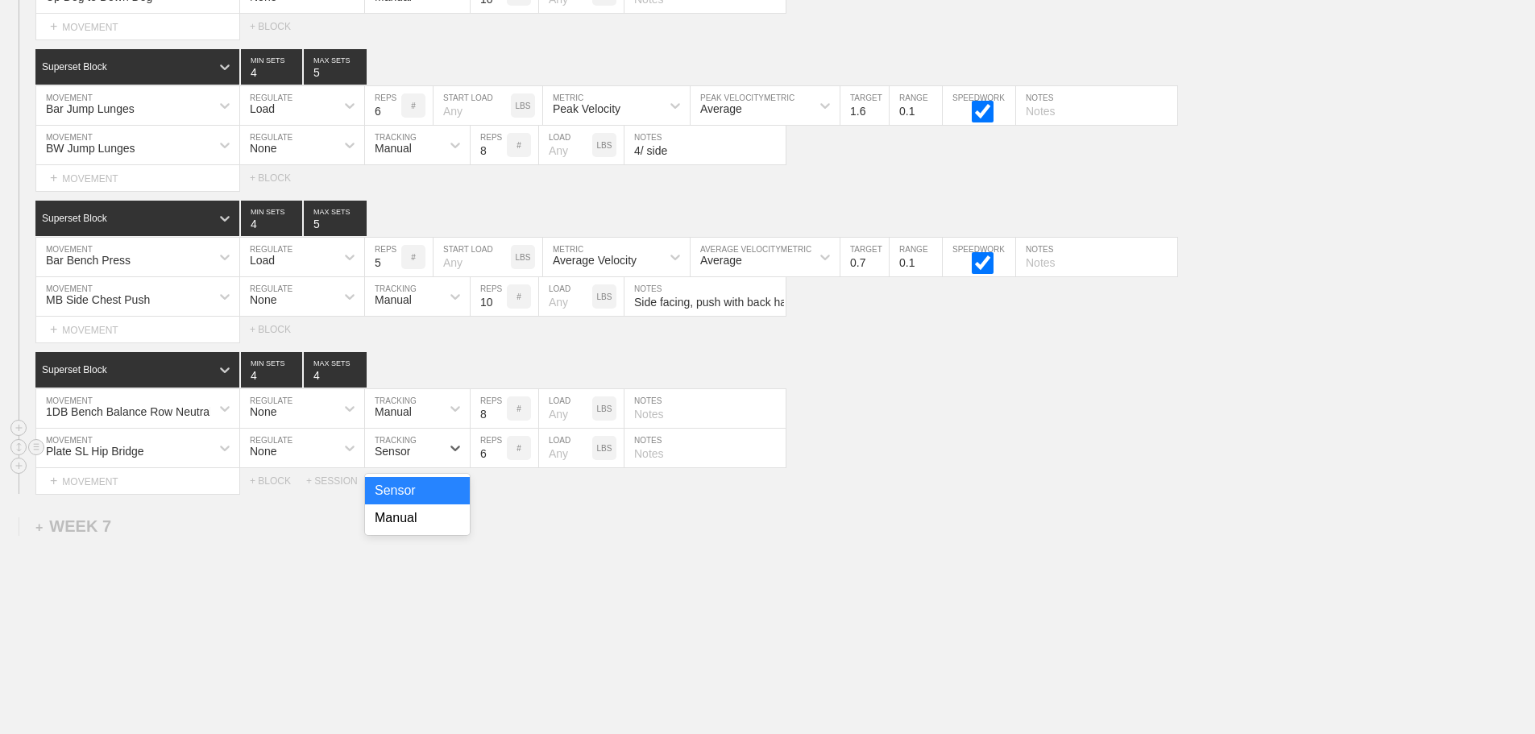
click at [423, 462] on div "Sensor" at bounding box center [403, 447] width 76 height 27
click at [406, 527] on div "Manual" at bounding box center [417, 518] width 105 height 27
click at [497, 460] on input "7" at bounding box center [489, 448] width 36 height 39
click at [497, 460] on input "8" at bounding box center [489, 448] width 36 height 39
click at [497, 460] on input "9" at bounding box center [489, 448] width 36 height 39
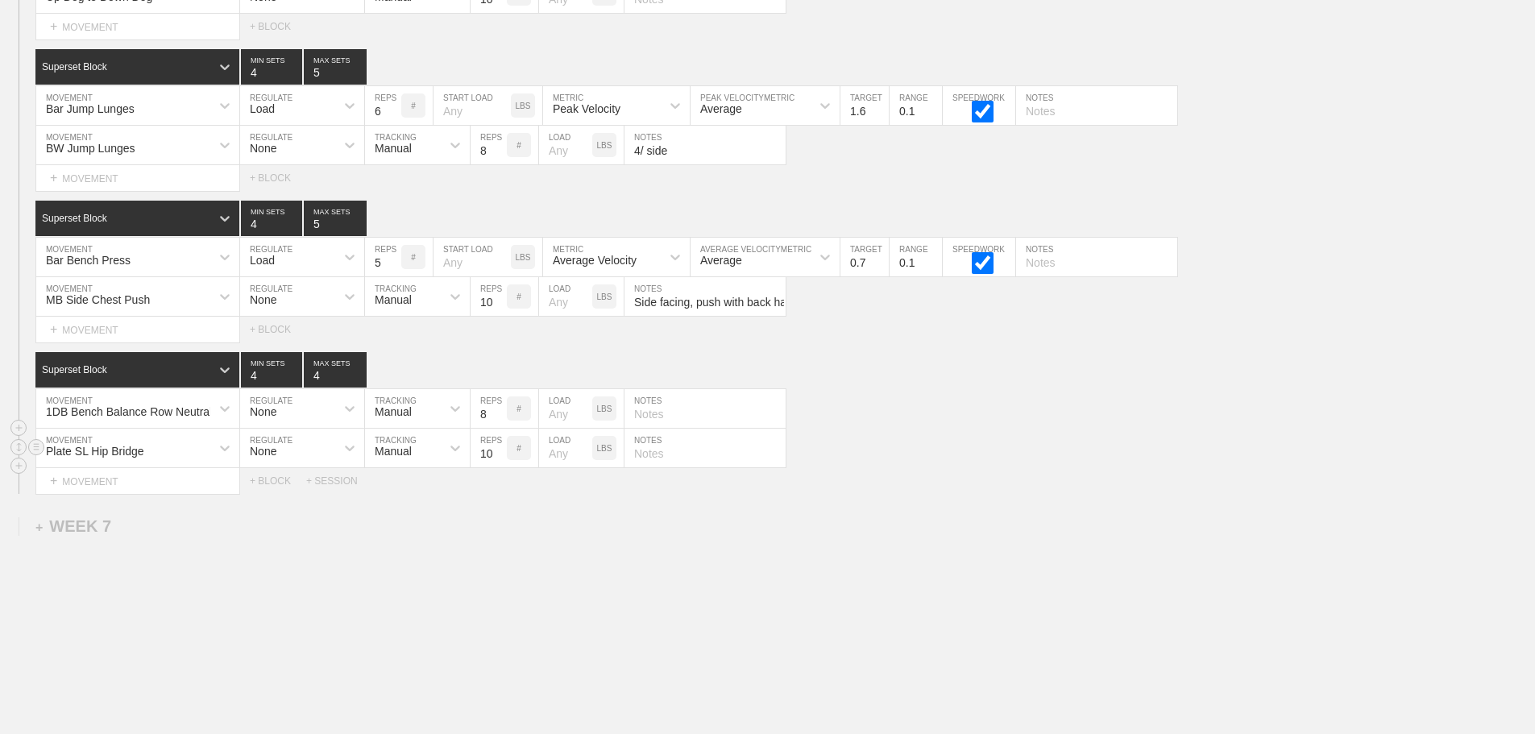
click at [497, 460] on input "10" at bounding box center [489, 448] width 36 height 39
click at [497, 460] on input "11" at bounding box center [489, 448] width 36 height 39
type input "12"
click at [497, 460] on input "12" at bounding box center [489, 448] width 36 height 39
click at [559, 467] on input "number" at bounding box center [565, 448] width 53 height 39
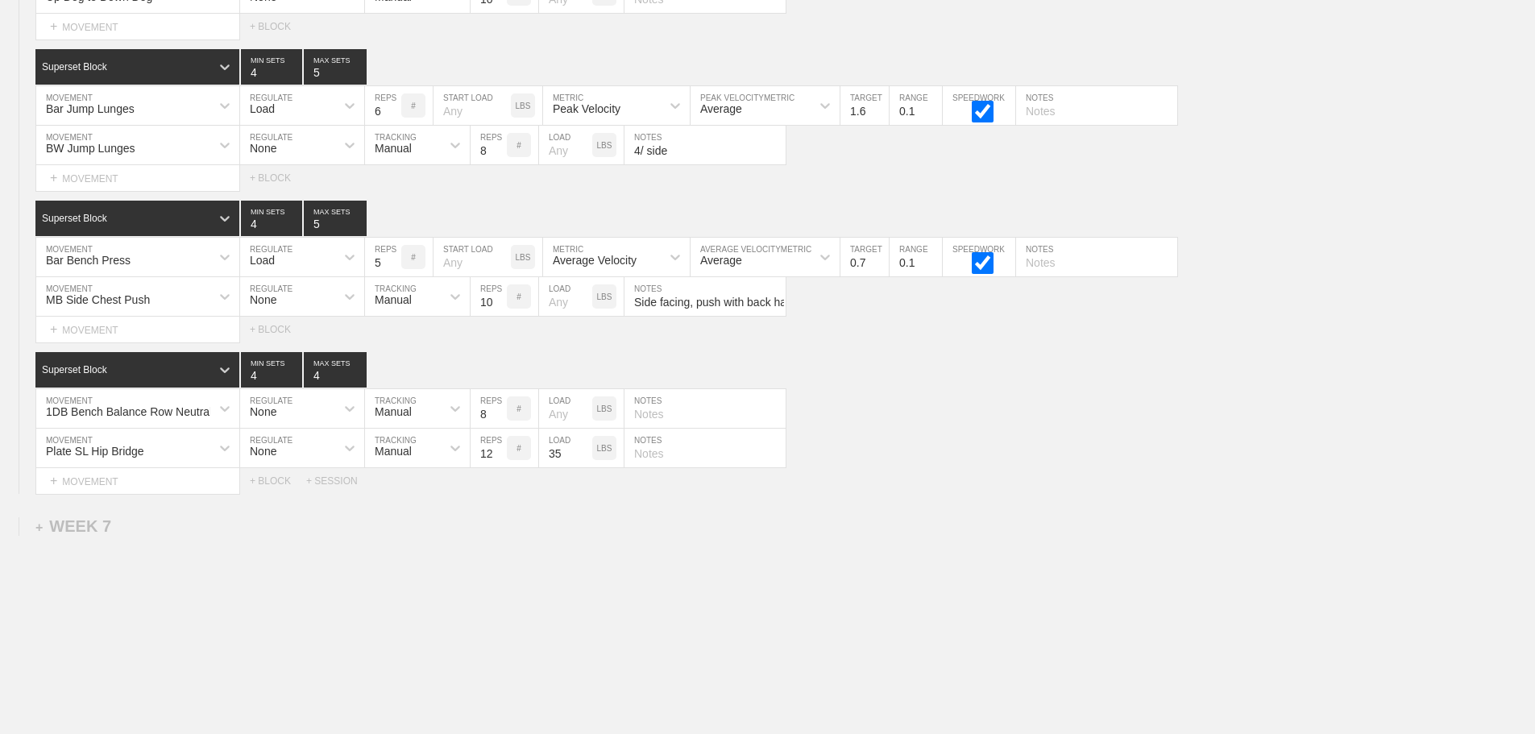
type input "35"
click at [1014, 468] on div "Plate SL Hip Bridge MOVEMENT None REGULATE Manual TRACKING 12 REPS # 35 LOAD LB…" at bounding box center [767, 448] width 1535 height 39
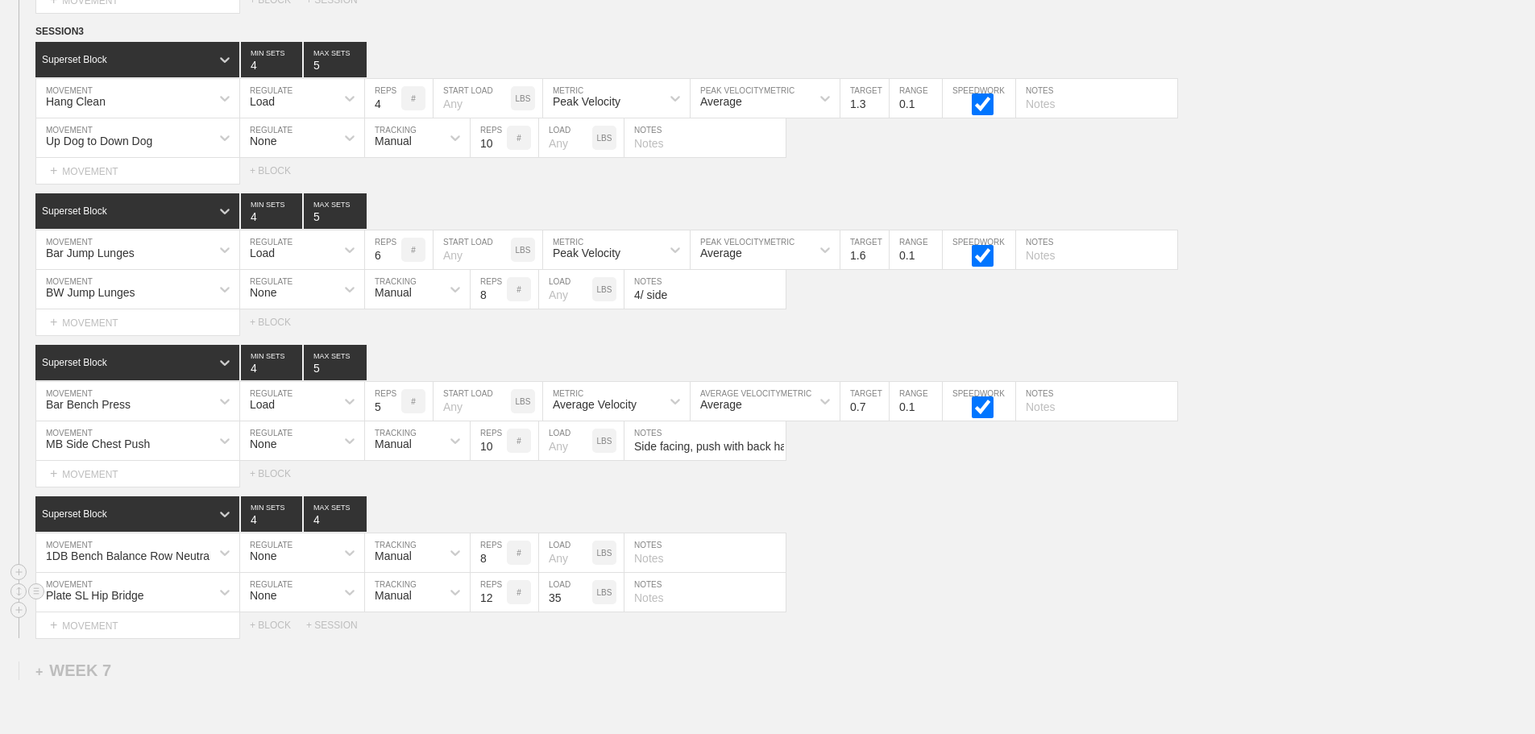
scroll to position [9874, 0]
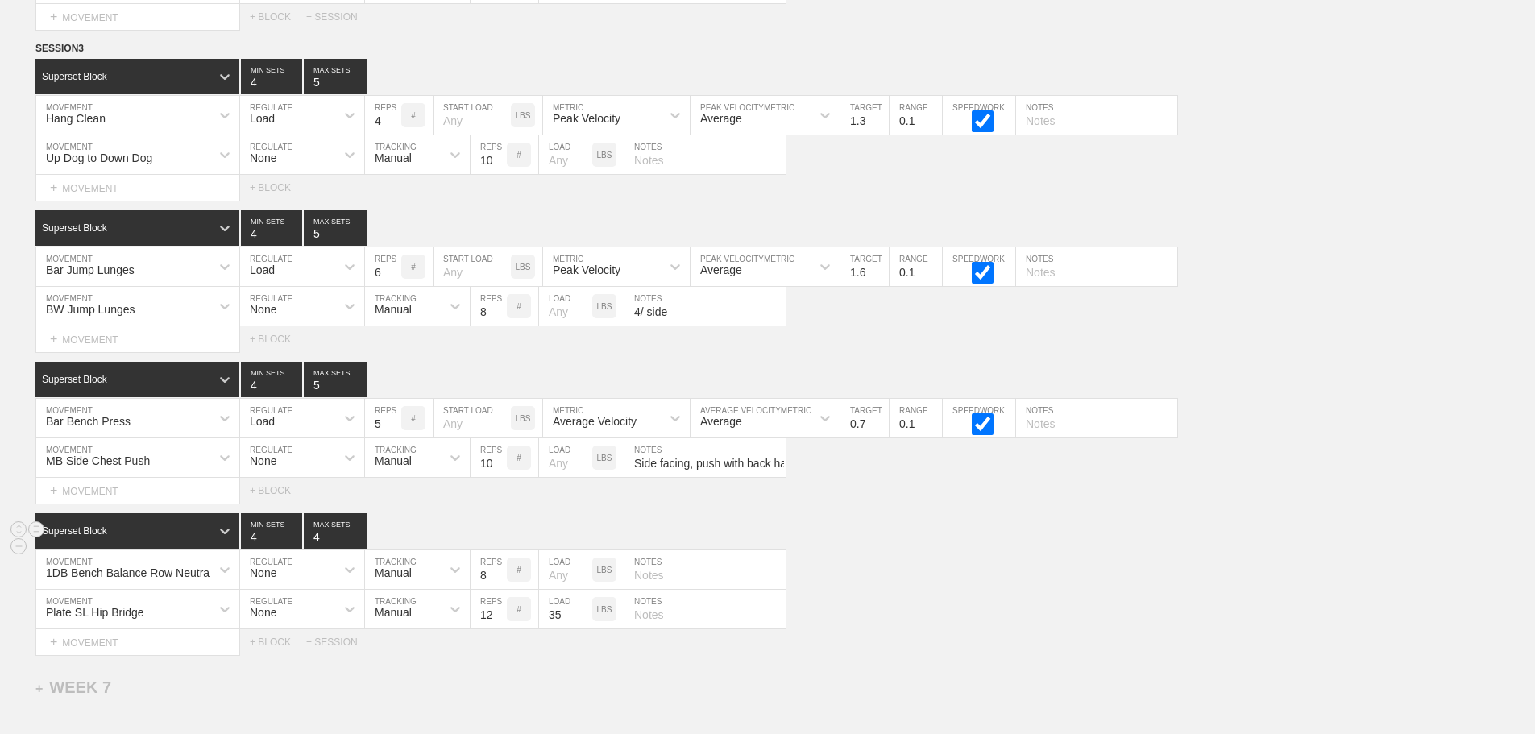
click at [996, 549] on div "Superset Block 4 MIN SETS 4 MAX SETS" at bounding box center [785, 530] width 1500 height 35
click at [677, 628] on input "text" at bounding box center [705, 609] width 161 height 39
type input "6/ side"
click at [1007, 526] on div "Superset Block 4 MIN SETS 4 MAX SETS" at bounding box center [785, 530] width 1500 height 35
click at [870, 549] on div "Superset Block 4 MIN SETS 4 MAX SETS" at bounding box center [785, 530] width 1500 height 35
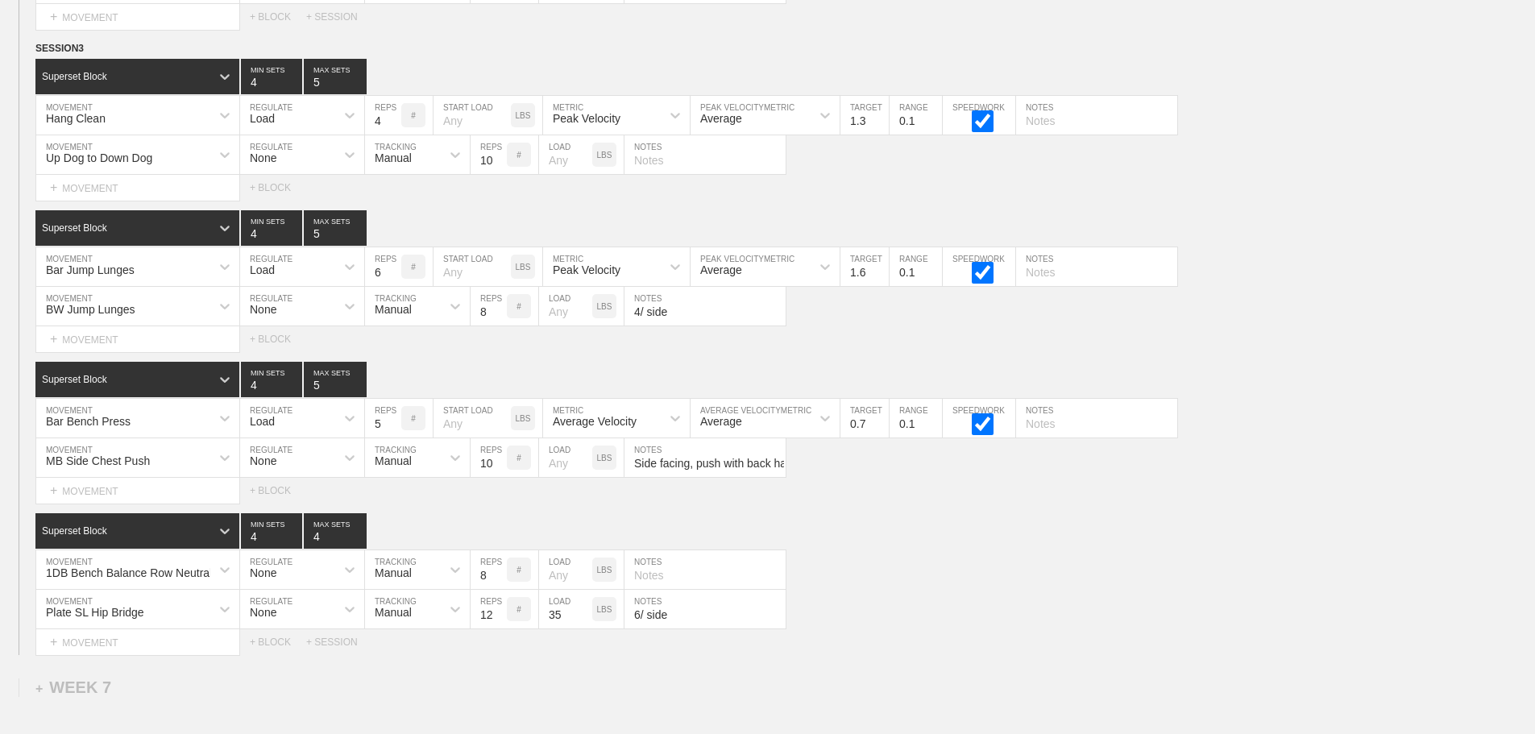
click at [1225, 339] on div "Select... MOVEMENT + MOVEMENT + BLOCK" at bounding box center [767, 339] width 1535 height 26
click at [910, 549] on div "Superset Block 4 MIN SETS 4 MAX SETS" at bounding box center [785, 530] width 1500 height 35
click at [879, 549] on div "Superset Block 4 MIN SETS 4 MAX SETS" at bounding box center [785, 530] width 1500 height 35
click at [833, 564] on div "1DB Bench Balance Row Neutral MOVEMENT None REGULATE Manual TRACKING 8 REPS # L…" at bounding box center [767, 569] width 1535 height 39
click at [962, 567] on div "1DB Bench Balance Row Neutral MOVEMENT None REGULATE Manual TRACKING 8 REPS # L…" at bounding box center [767, 569] width 1535 height 39
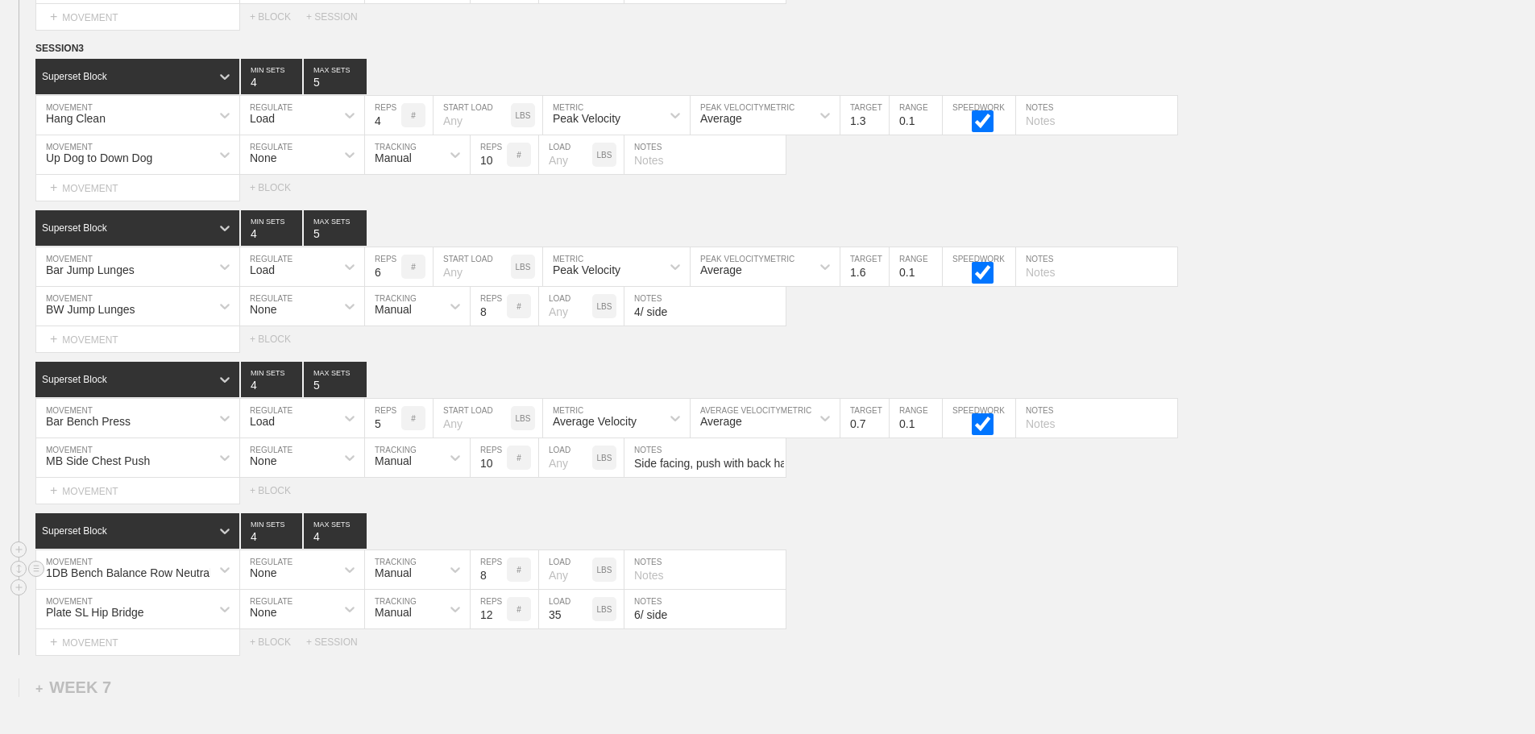
click at [1051, 588] on div "1DB Bench Balance Row Neutral MOVEMENT None REGULATE Manual TRACKING 8 REPS # L…" at bounding box center [767, 569] width 1535 height 39
click at [957, 521] on div "SESSION 3 Superset Block 4 MIN SETS 5 MAX SETS DUPLICATE INSERT MOVEMENT AFTER …" at bounding box center [767, 347] width 1535 height 615
click at [940, 549] on div "Superset Block 4 MIN SETS 4 MAX SETS" at bounding box center [785, 530] width 1500 height 35
click at [1286, 374] on div "Superset Block 4 MIN SETS 5 MAX SETS" at bounding box center [785, 379] width 1500 height 35
click at [945, 548] on div "Superset Block 4 MIN SETS 4 MAX SETS" at bounding box center [785, 530] width 1500 height 35
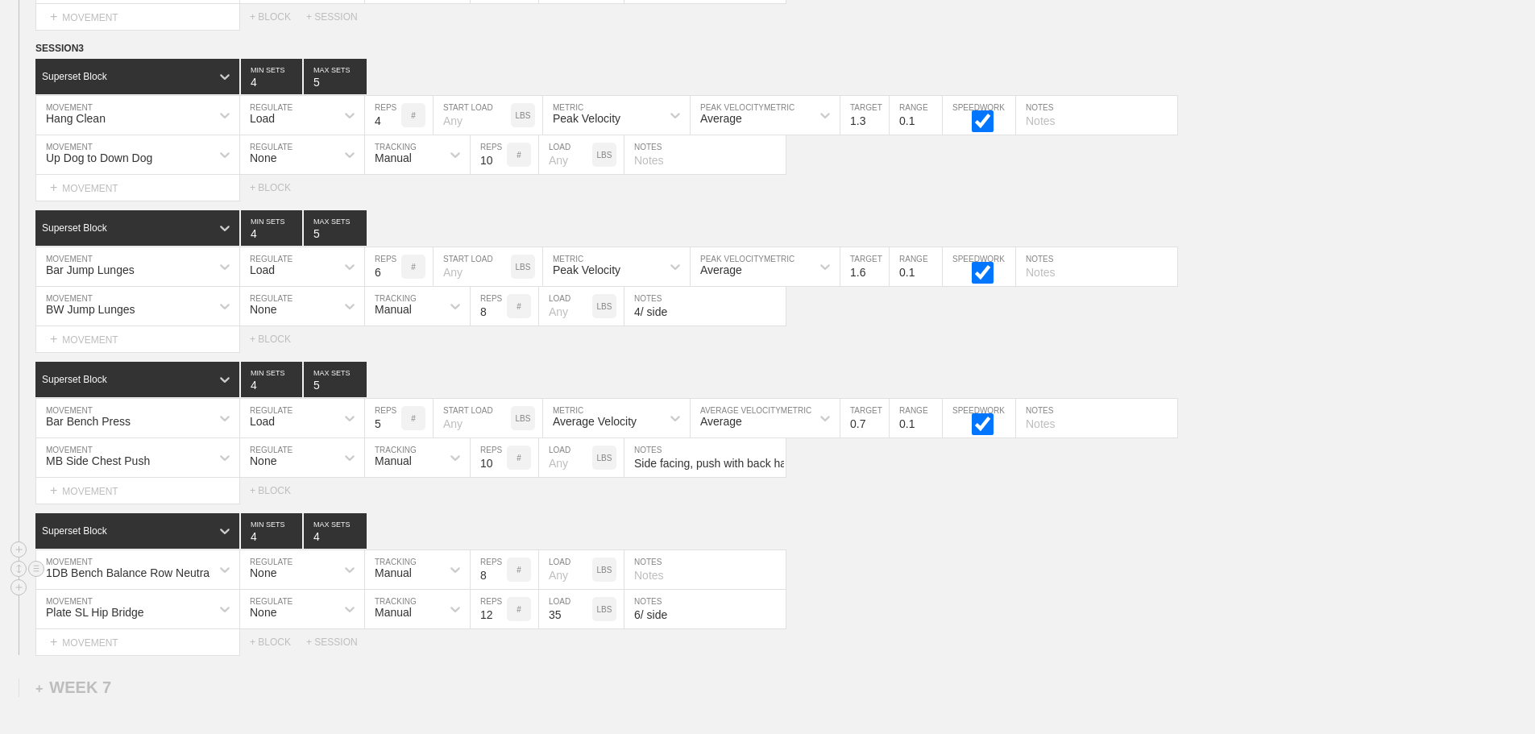
click at [1040, 580] on div "1DB Bench Balance Row Neutral MOVEMENT None REGULATE Manual TRACKING 8 REPS # L…" at bounding box center [767, 569] width 1535 height 39
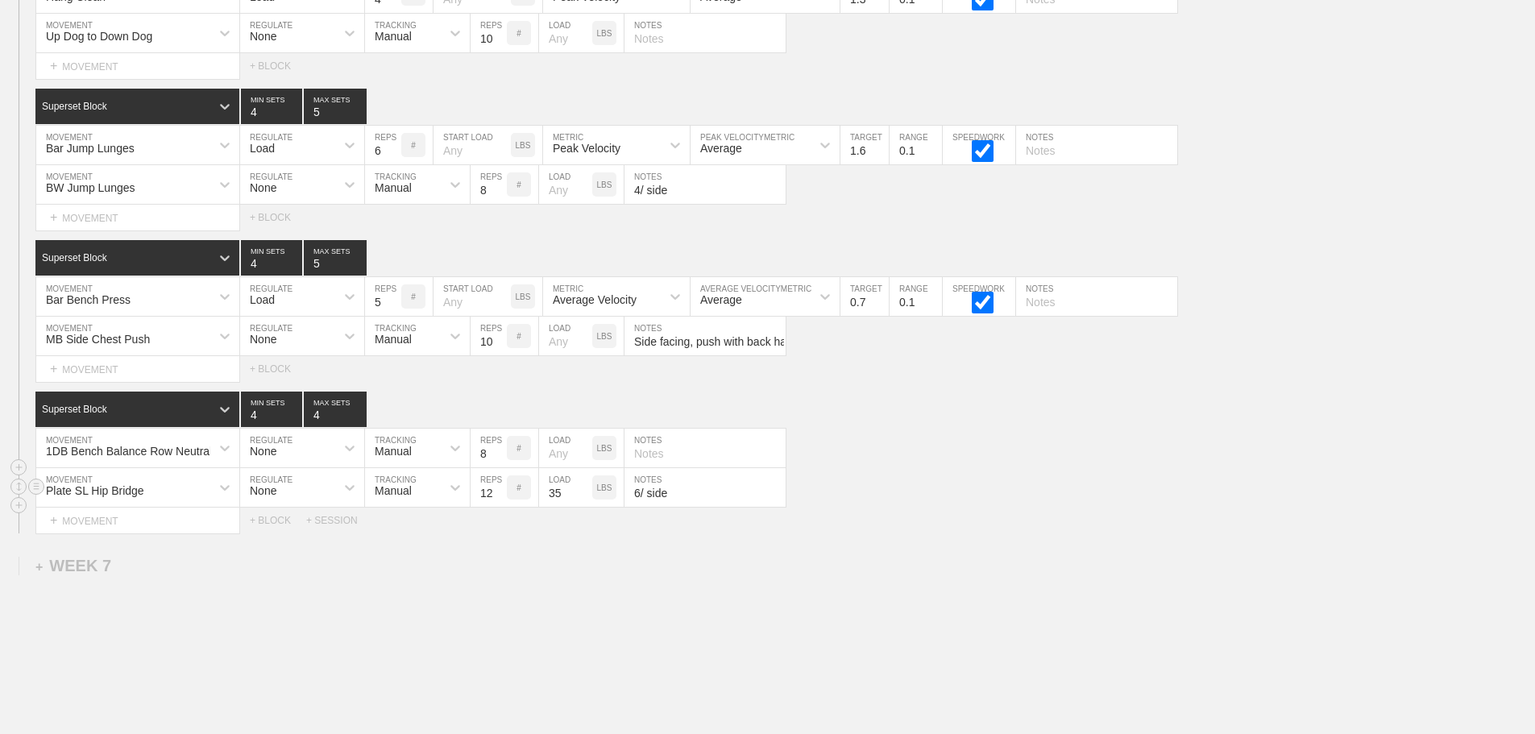
click at [198, 507] on div "Plate SL Hip Bridge" at bounding box center [137, 487] width 203 height 39
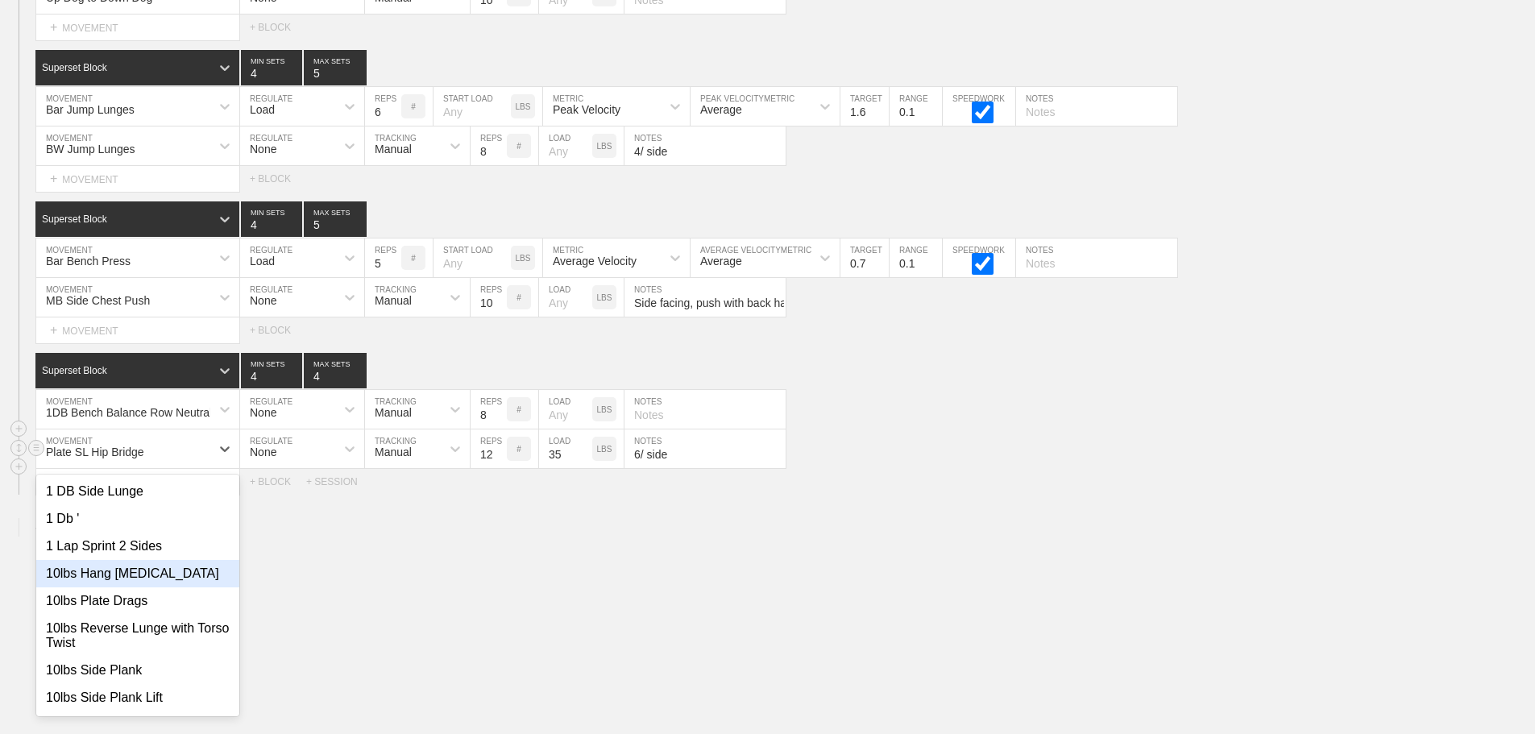
scroll to position [10035, 0]
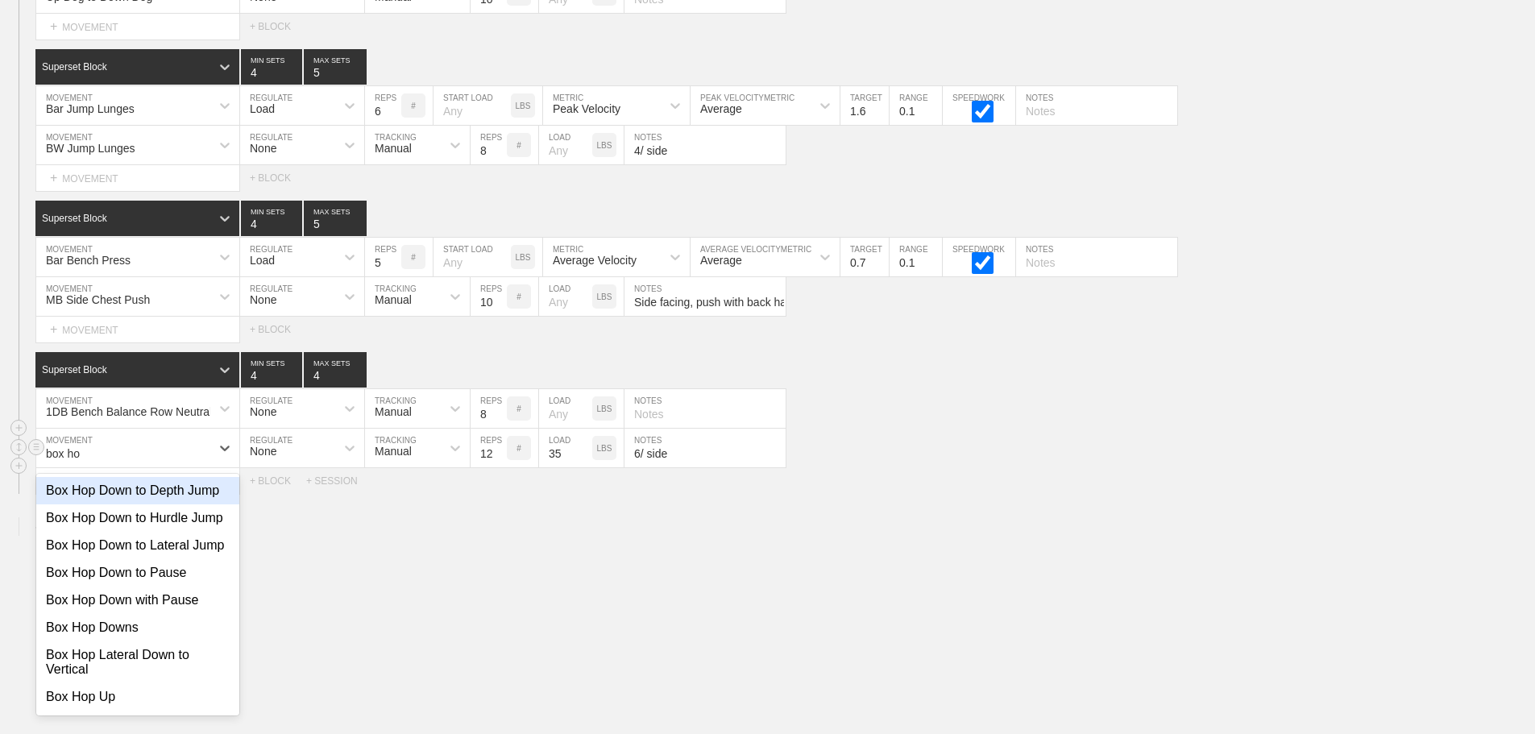
type input "box hop"
click at [145, 587] on div "Box Hop Down to Pause" at bounding box center [137, 572] width 203 height 27
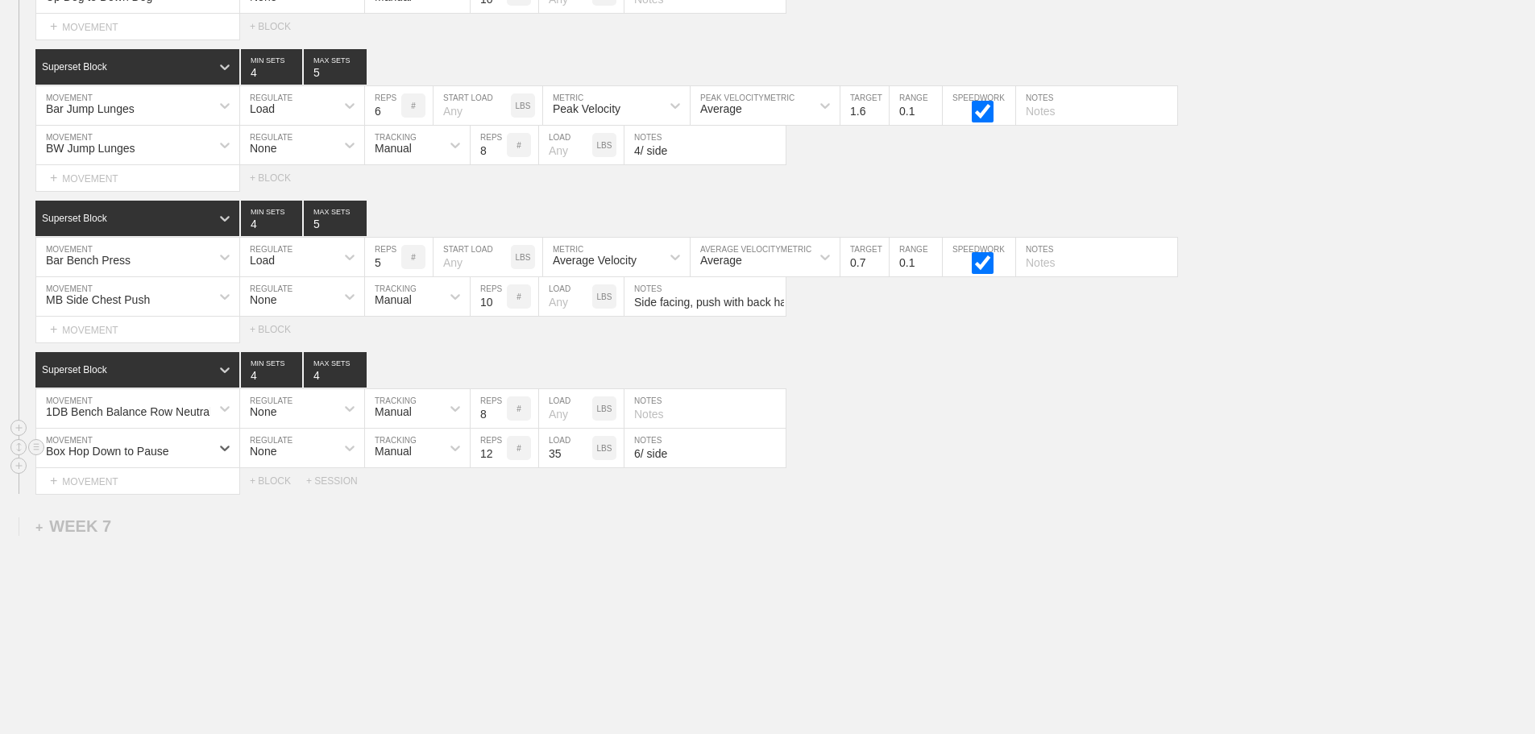
click at [564, 467] on input "35" at bounding box center [565, 448] width 53 height 39
click at [499, 466] on input "11" at bounding box center [489, 448] width 36 height 39
click at [500, 467] on input "10" at bounding box center [489, 448] width 36 height 39
click at [500, 467] on input "9" at bounding box center [489, 448] width 36 height 39
click at [500, 467] on input "8" at bounding box center [489, 448] width 36 height 39
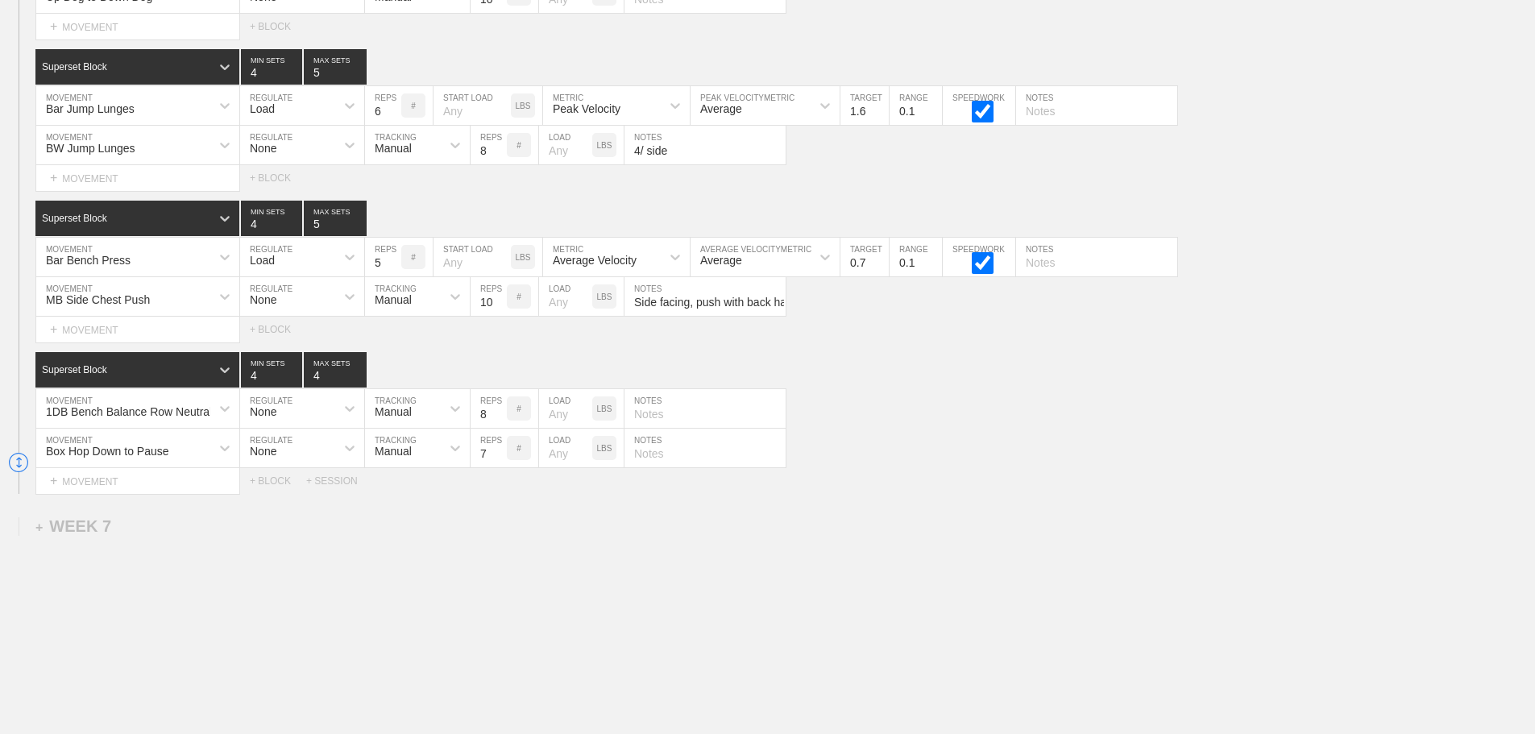
click at [500, 467] on input "7" at bounding box center [489, 448] width 36 height 39
click at [500, 467] on input "6" at bounding box center [489, 448] width 36 height 39
click at [500, 467] on input "5" at bounding box center [489, 448] width 36 height 39
type input "4"
click at [500, 467] on input "4" at bounding box center [489, 448] width 36 height 39
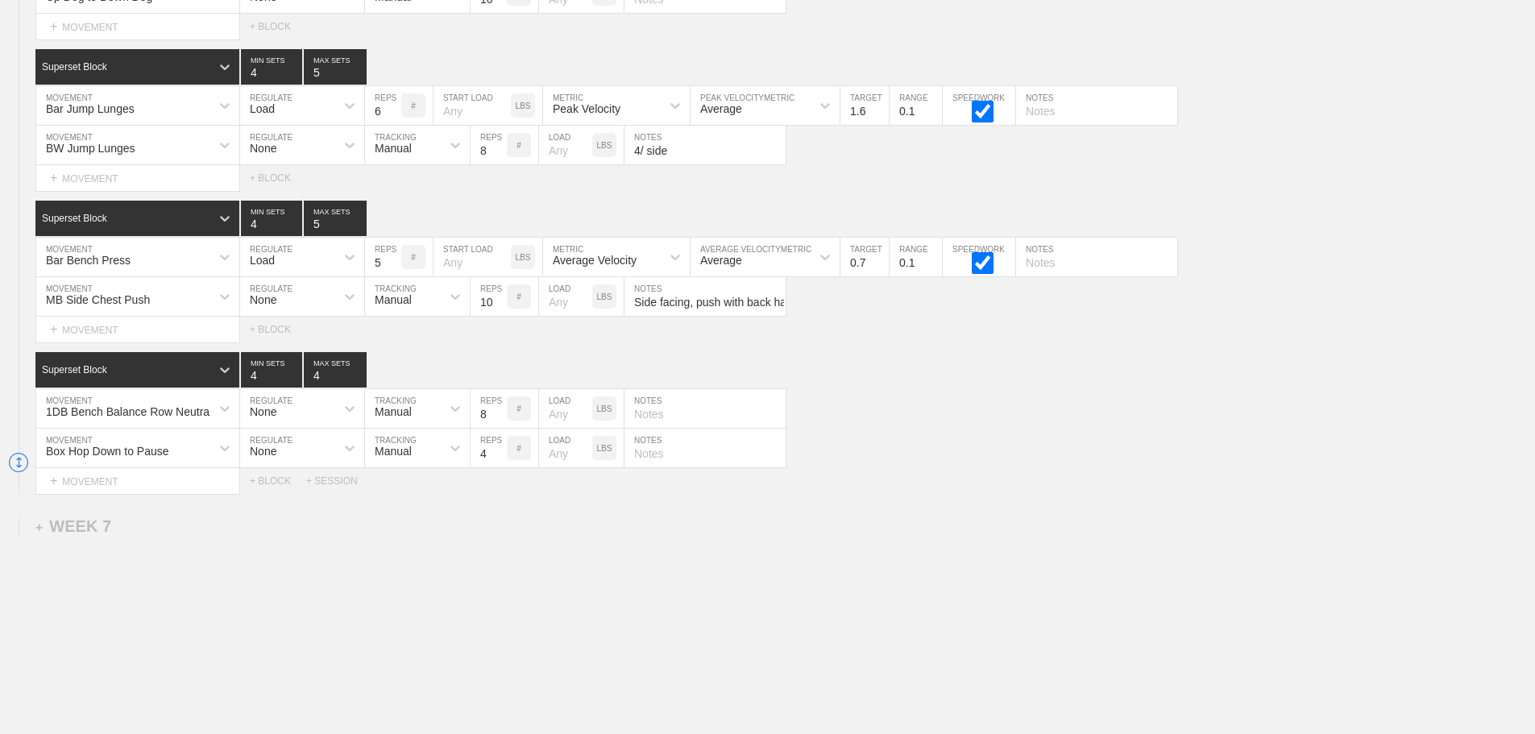
click at [879, 482] on div "Select... MOVEMENT + MOVEMENT + BLOCK + SESSION" at bounding box center [767, 481] width 1535 height 26
click at [961, 494] on div "Select... MOVEMENT + MOVEMENT + BLOCK + SESSION" at bounding box center [767, 481] width 1535 height 26
click at [965, 494] on div "Select... MOVEMENT + MOVEMENT + BLOCK + SESSION" at bounding box center [767, 481] width 1535 height 26
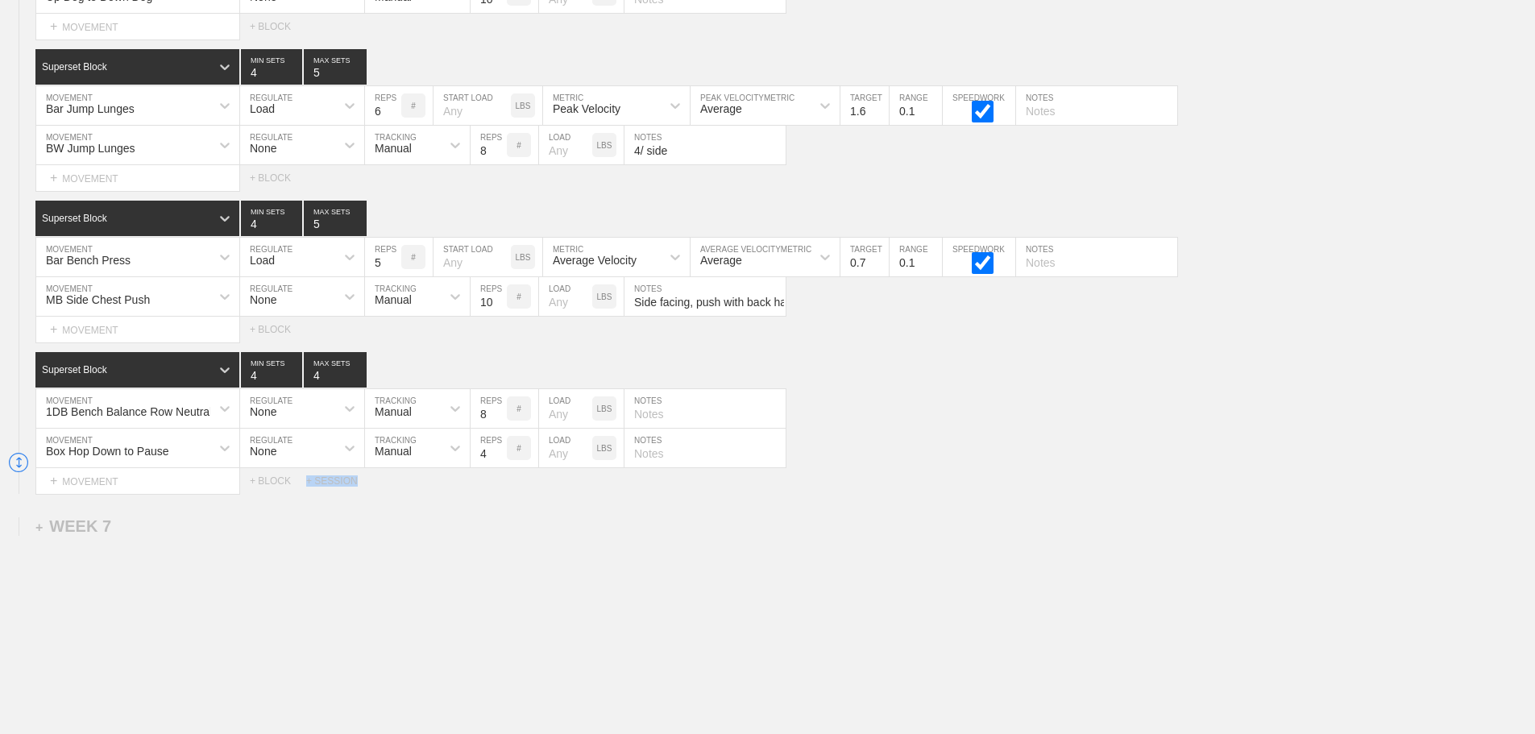
click at [965, 494] on div "Select... MOVEMENT + MOVEMENT + BLOCK + SESSION" at bounding box center [767, 481] width 1535 height 26
click at [966, 494] on div "Select... MOVEMENT + MOVEMENT + BLOCK + SESSION" at bounding box center [767, 481] width 1535 height 26
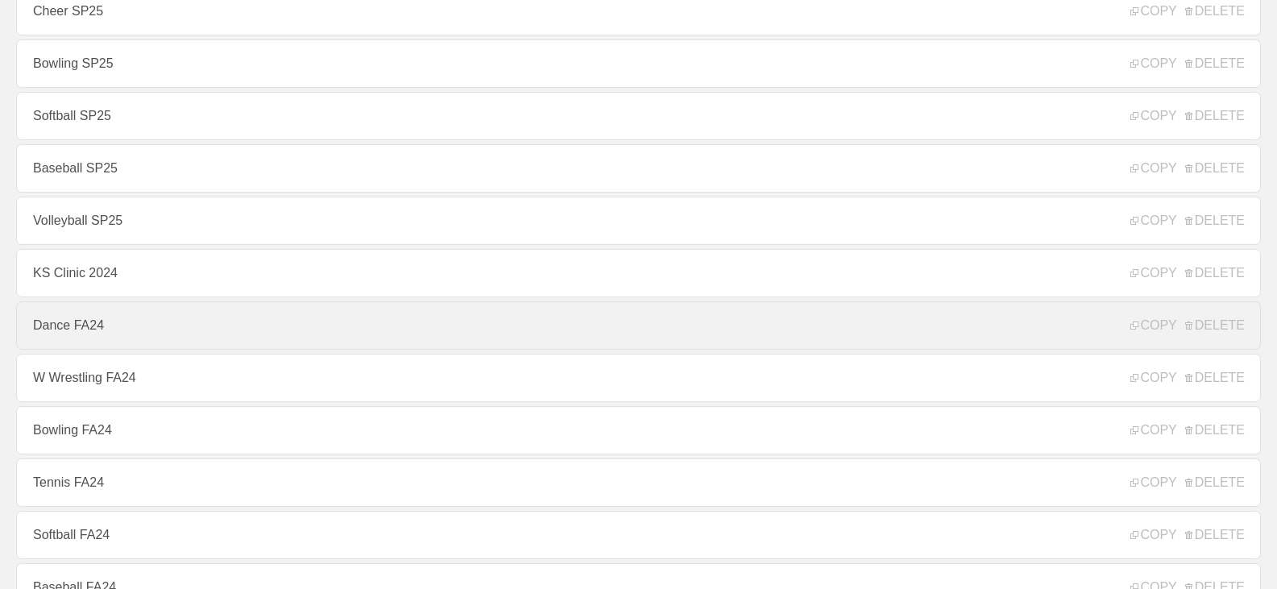
scroll to position [1289, 0]
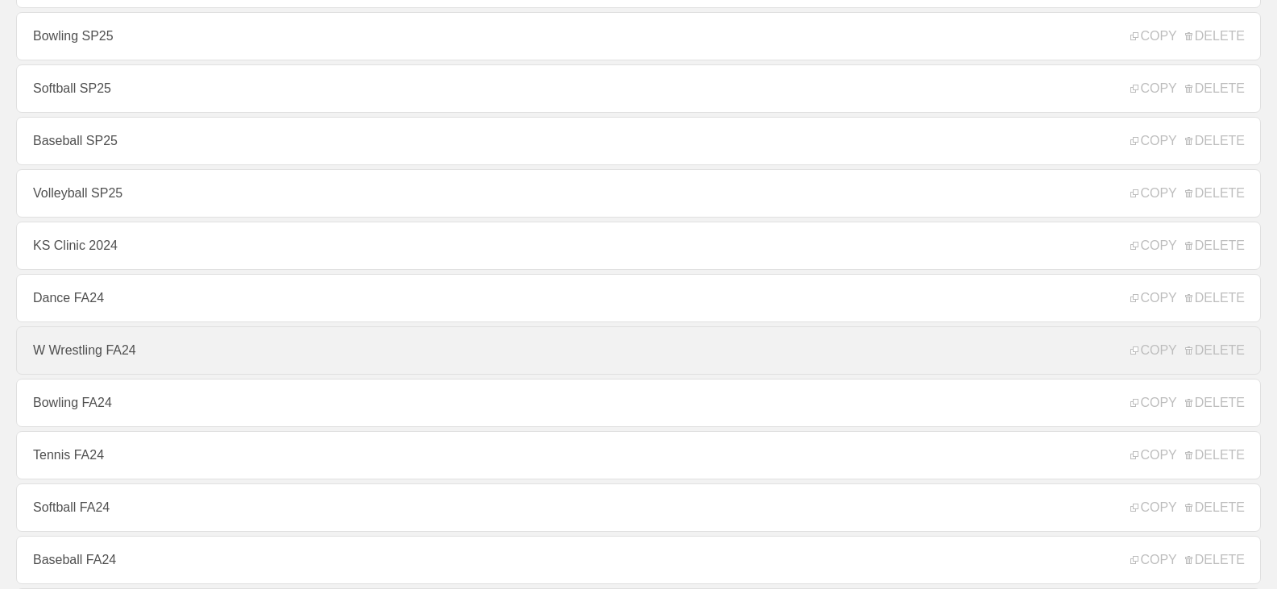
click at [135, 355] on link "W Wrestling FA24" at bounding box center [638, 350] width 1245 height 48
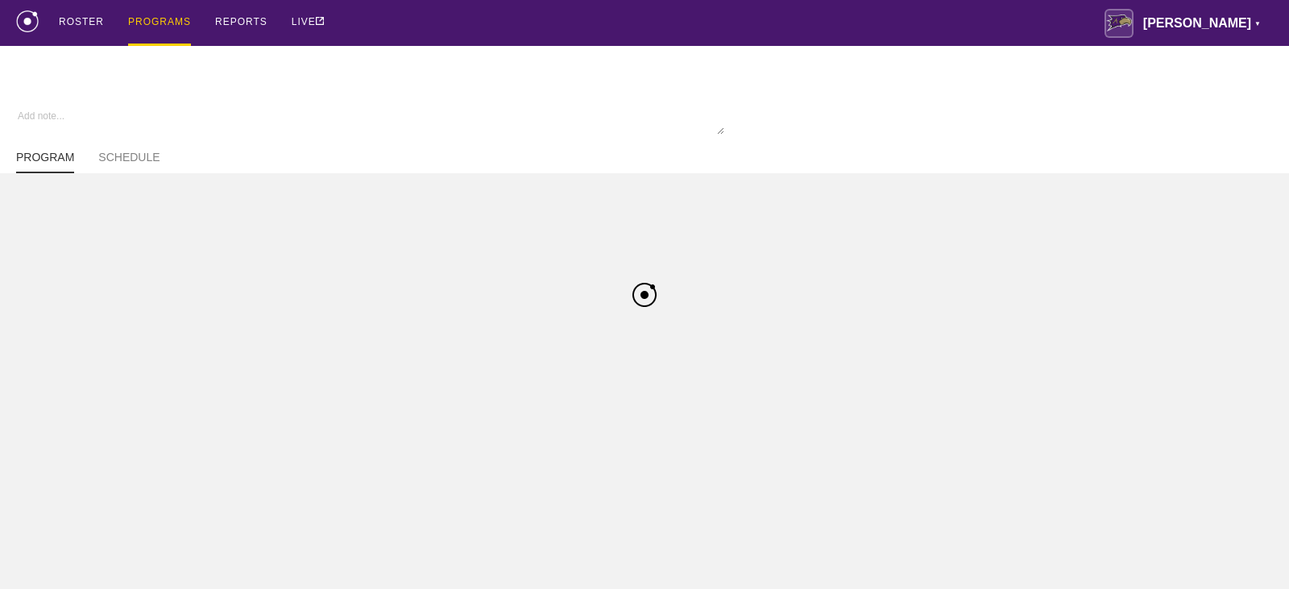
click at [543, 23] on div "ROSTER PROGRAMS REPORTS LIVE [PERSON_NAME] ▼ [PERSON_NAME][EMAIL_ADDRESS][PERSO…" at bounding box center [644, 23] width 1257 height 46
type textarea "x"
type input "W Wrestling FA24"
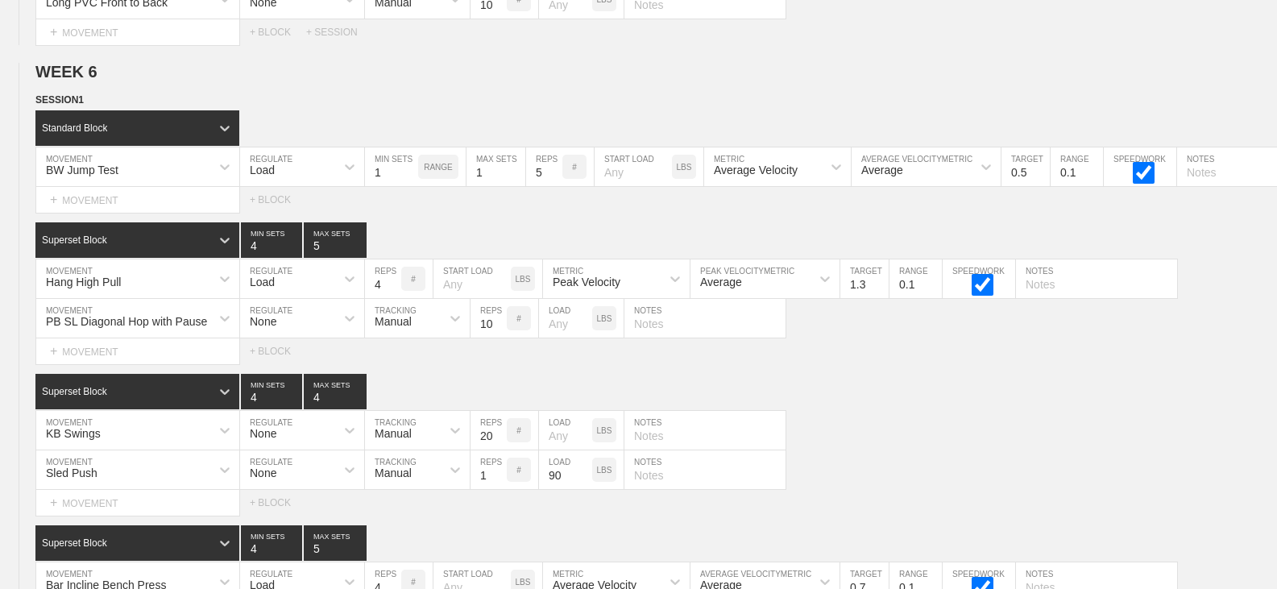
scroll to position [11371, 0]
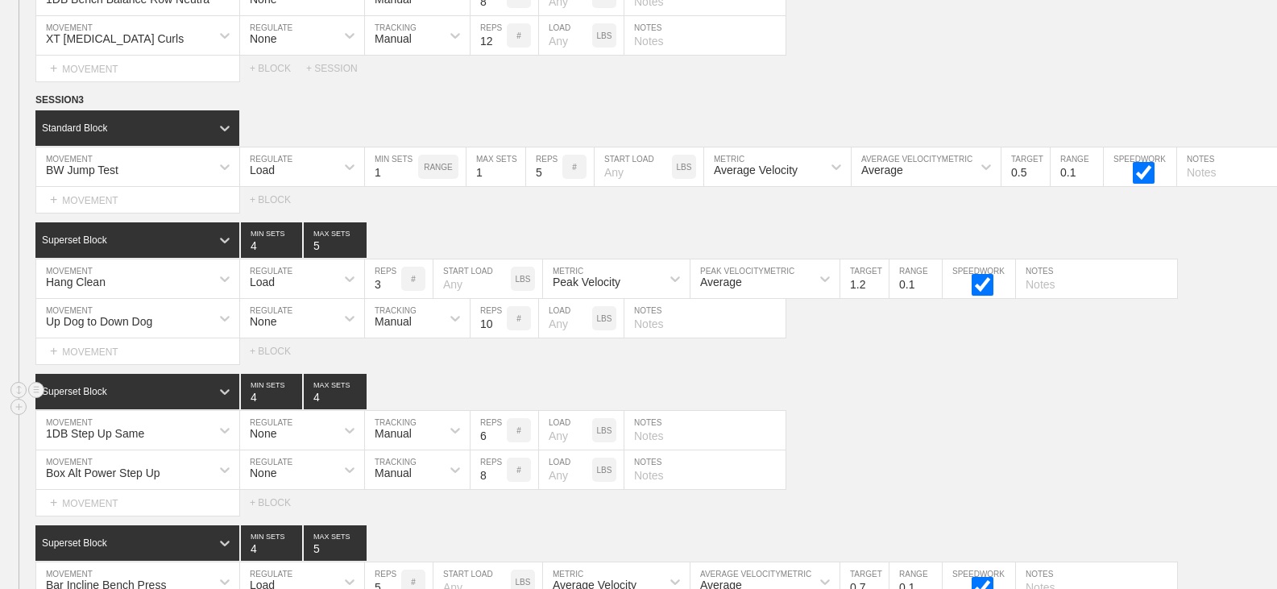
click at [977, 388] on div "Superset Block 4 MIN SETS 4 MAX SETS" at bounding box center [656, 391] width 1242 height 35
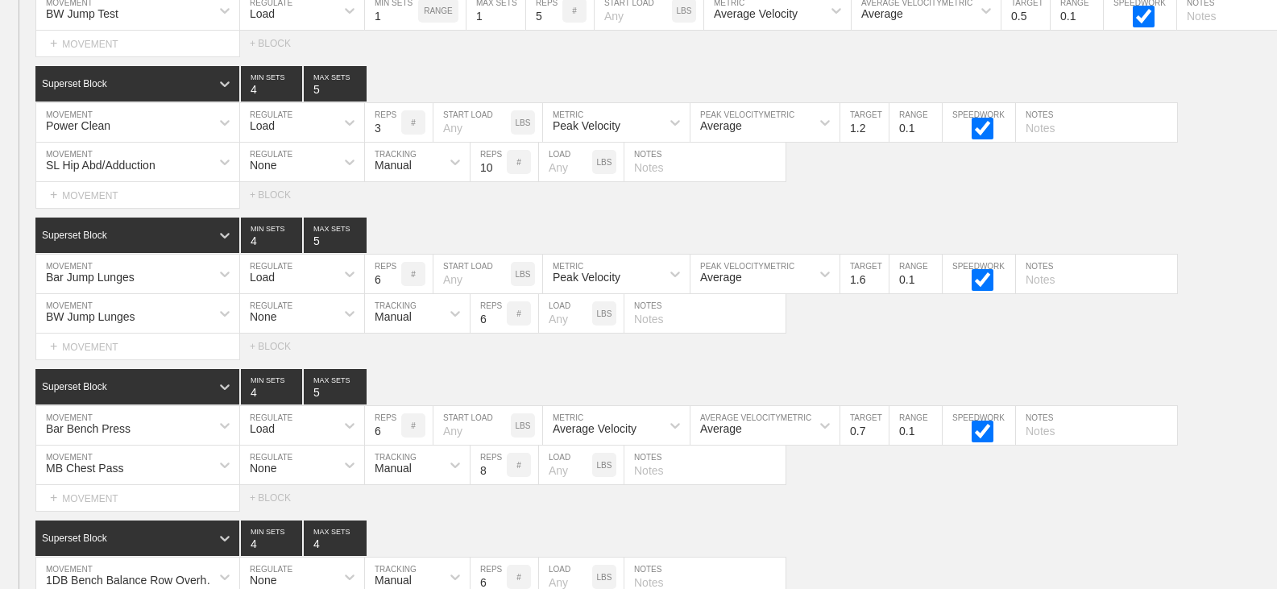
scroll to position [13063, 0]
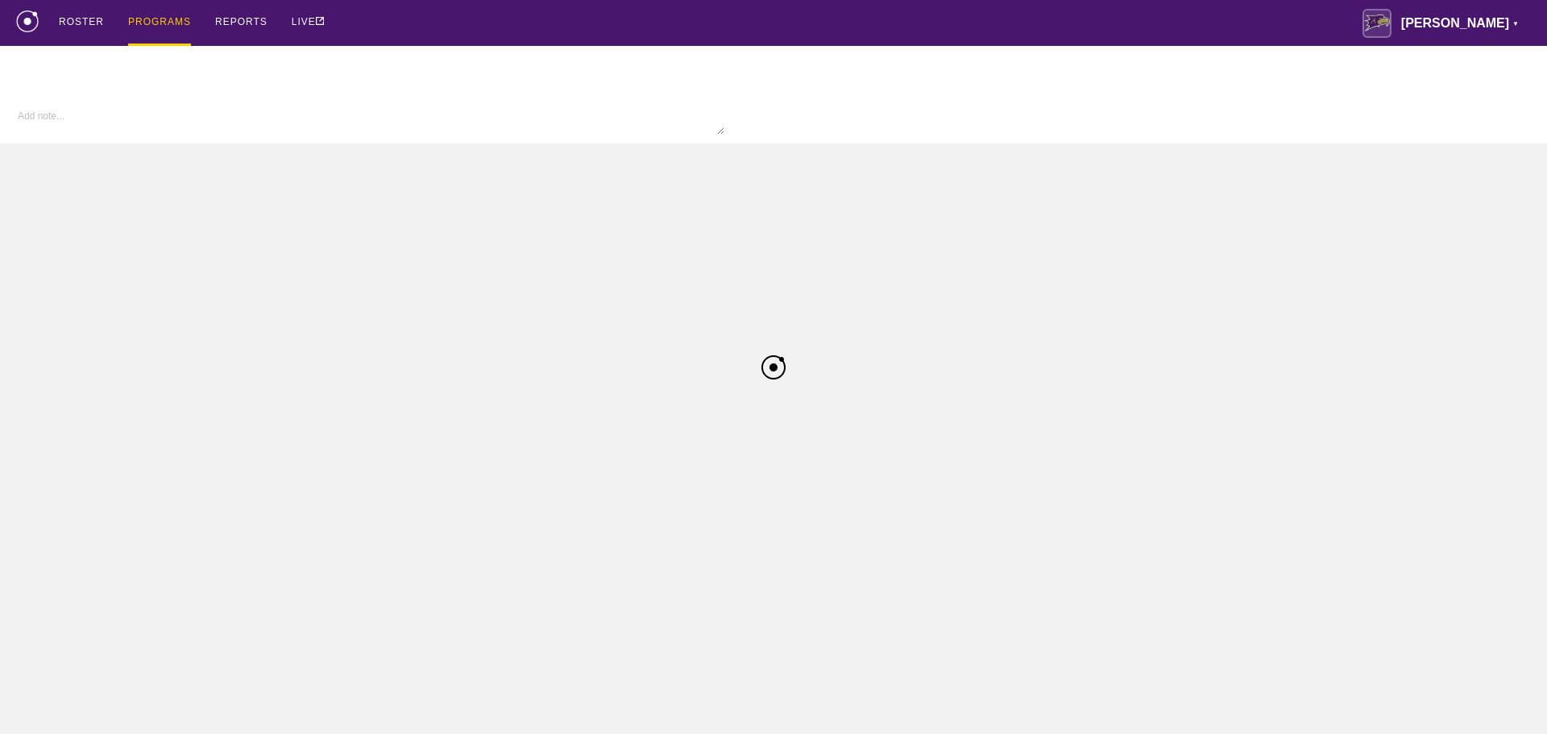
type textarea "x"
type input "W Wrestling FA25"
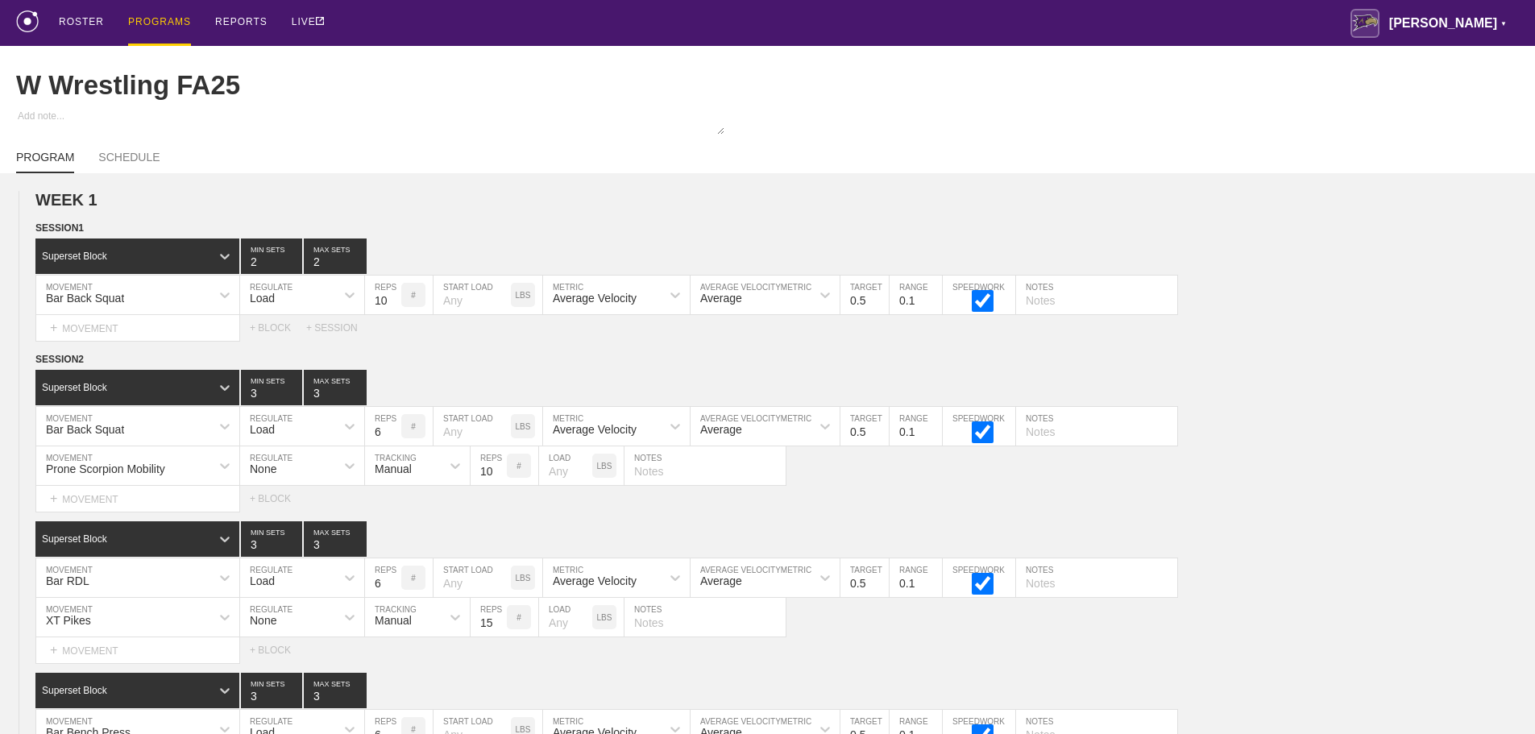
click at [439, 23] on div "ROSTER PROGRAMS REPORTS LIVE [PERSON_NAME] ▼ [PERSON_NAME][EMAIL_ADDRESS][PERSO…" at bounding box center [767, 23] width 1503 height 46
click at [155, 19] on div "PROGRAMS" at bounding box center [159, 23] width 63 height 46
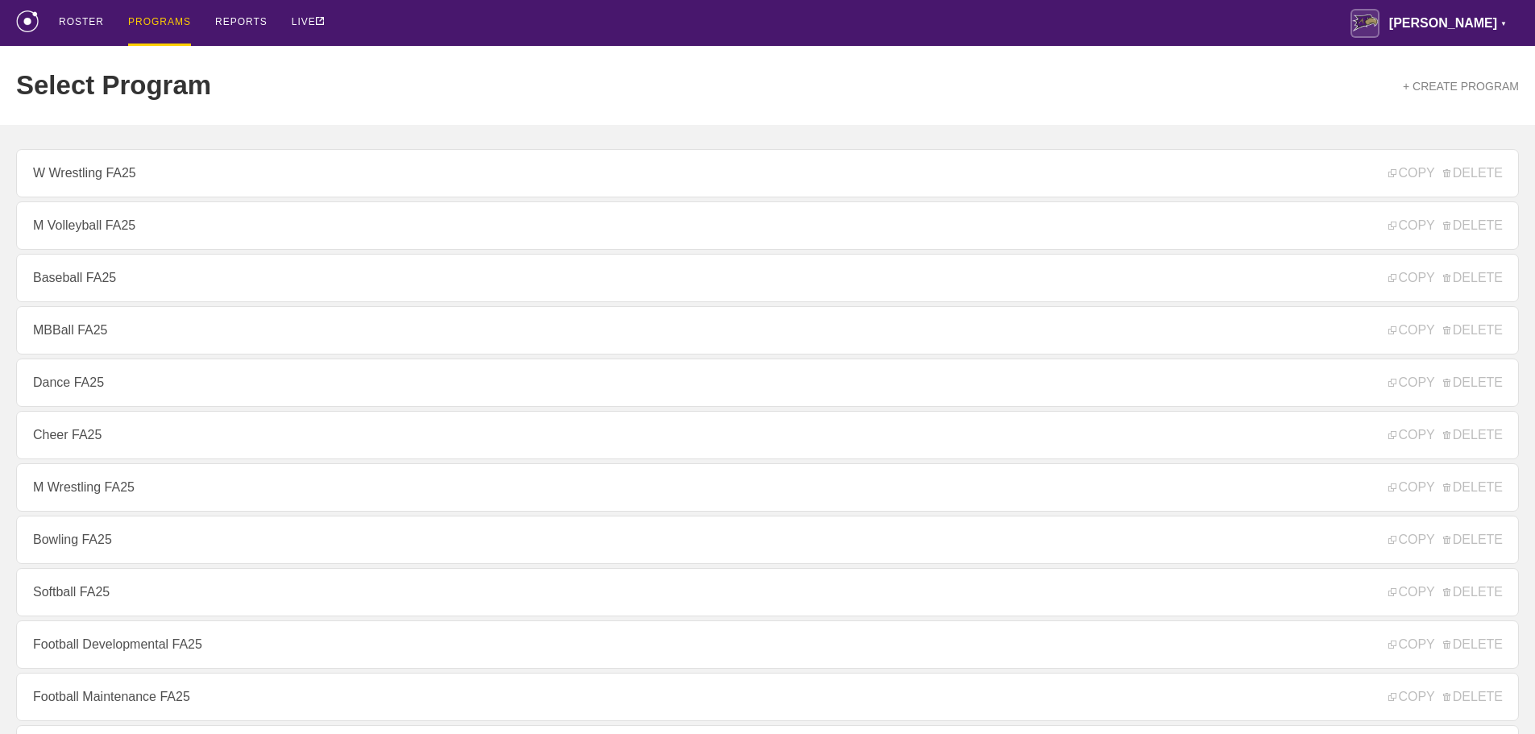
click at [471, 23] on div "ROSTER PROGRAMS REPORTS LIVE [PERSON_NAME] ▼ [PERSON_NAME][EMAIL_ADDRESS][PERSO…" at bounding box center [767, 23] width 1503 height 46
click at [464, 16] on div "ROSTER PROGRAMS REPORTS LIVE [PERSON_NAME] ▼ [PERSON_NAME][EMAIL_ADDRESS][PERSO…" at bounding box center [767, 23] width 1503 height 46
click at [463, 14] on div "ROSTER PROGRAMS REPORTS LIVE [PERSON_NAME] ▼ [PERSON_NAME][EMAIL_ADDRESS][PERSO…" at bounding box center [767, 23] width 1503 height 46
click at [363, 73] on div "Select Program + CREATE PROGRAM" at bounding box center [767, 85] width 1503 height 79
click at [353, 66] on div "Select Program + CREATE PROGRAM" at bounding box center [767, 85] width 1503 height 79
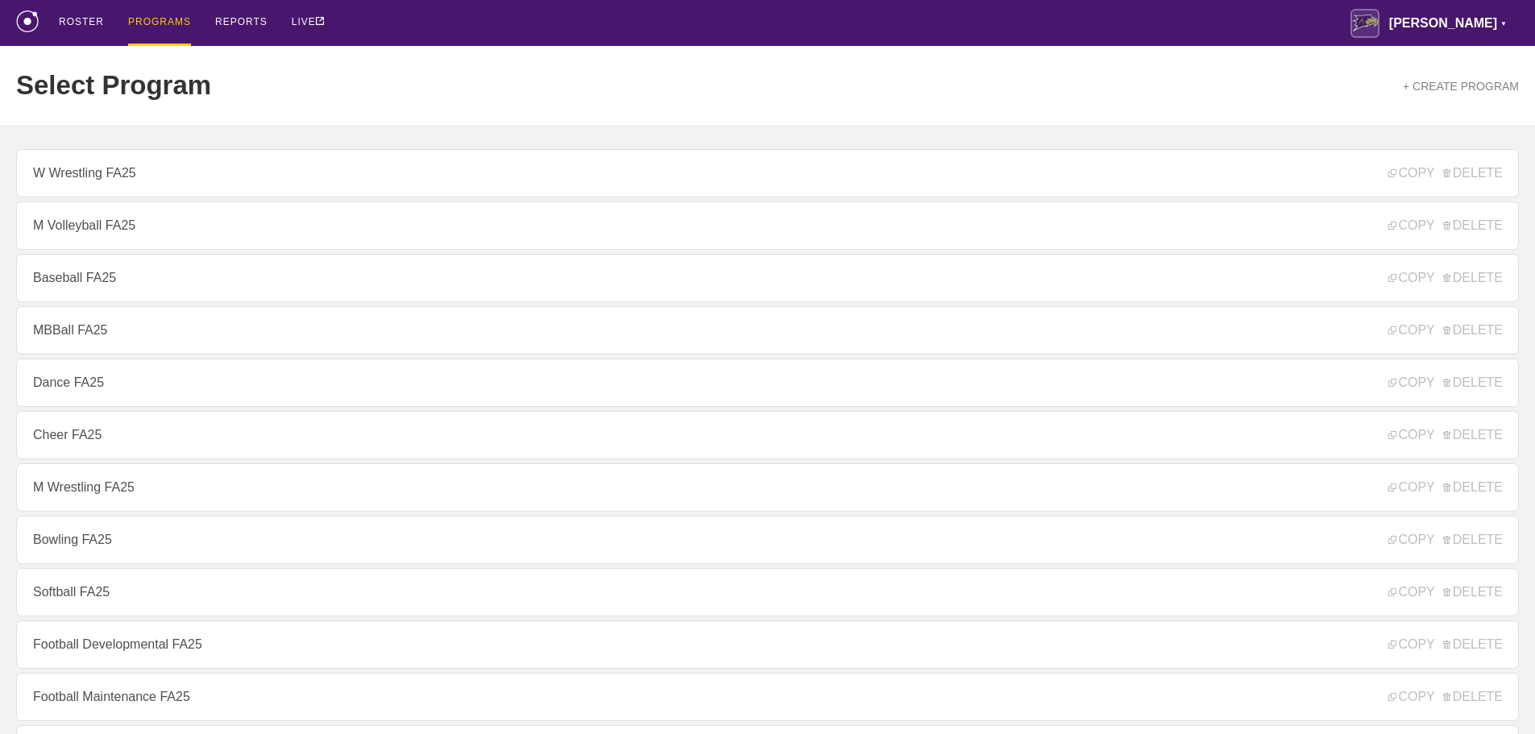
click at [86, 334] on link "MBBall FA25" at bounding box center [767, 330] width 1503 height 48
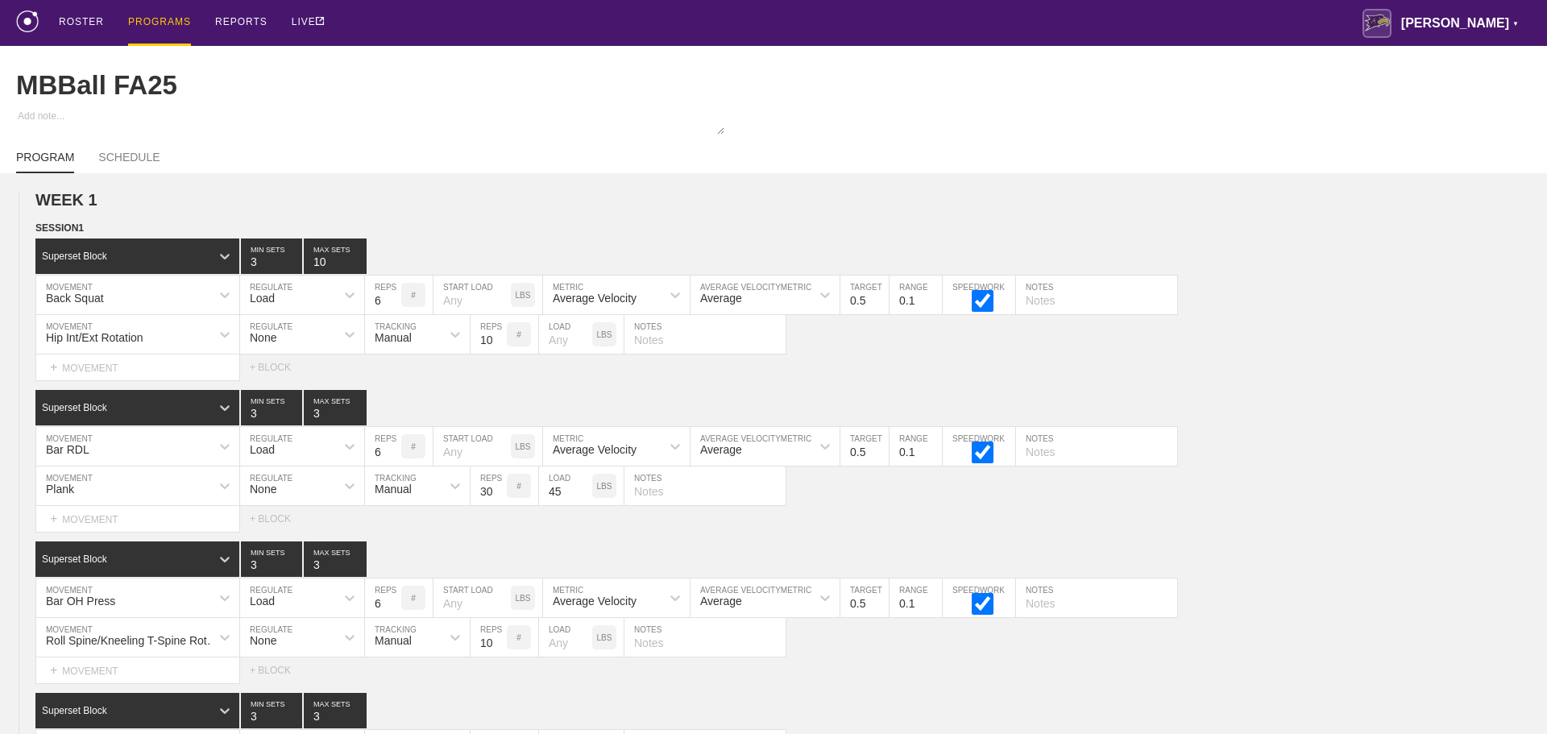
type textarea "x"
type input "MBBall FA25"
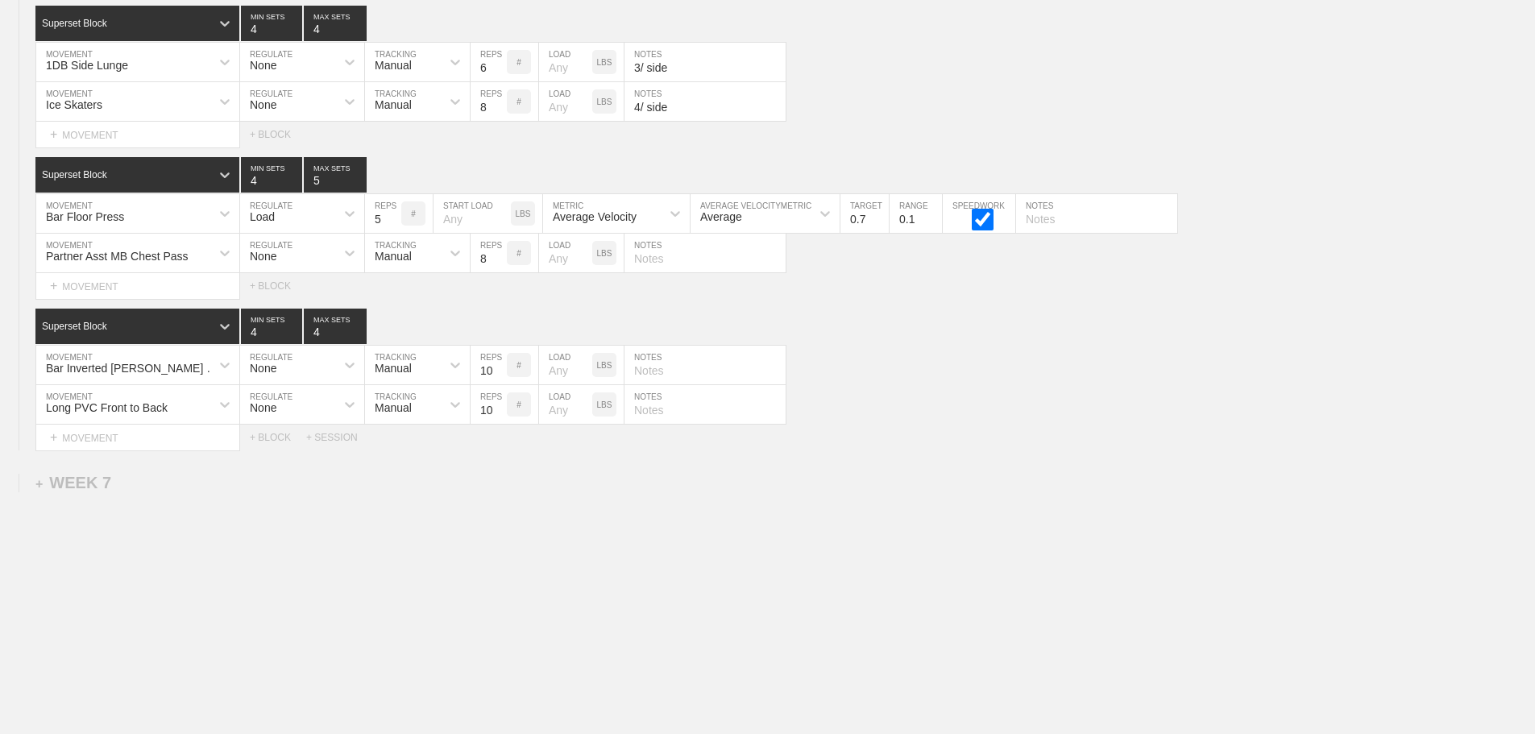
click at [966, 442] on div "Select... MOVEMENT + MOVEMENT + BLOCK + SESSION" at bounding box center [767, 438] width 1535 height 26
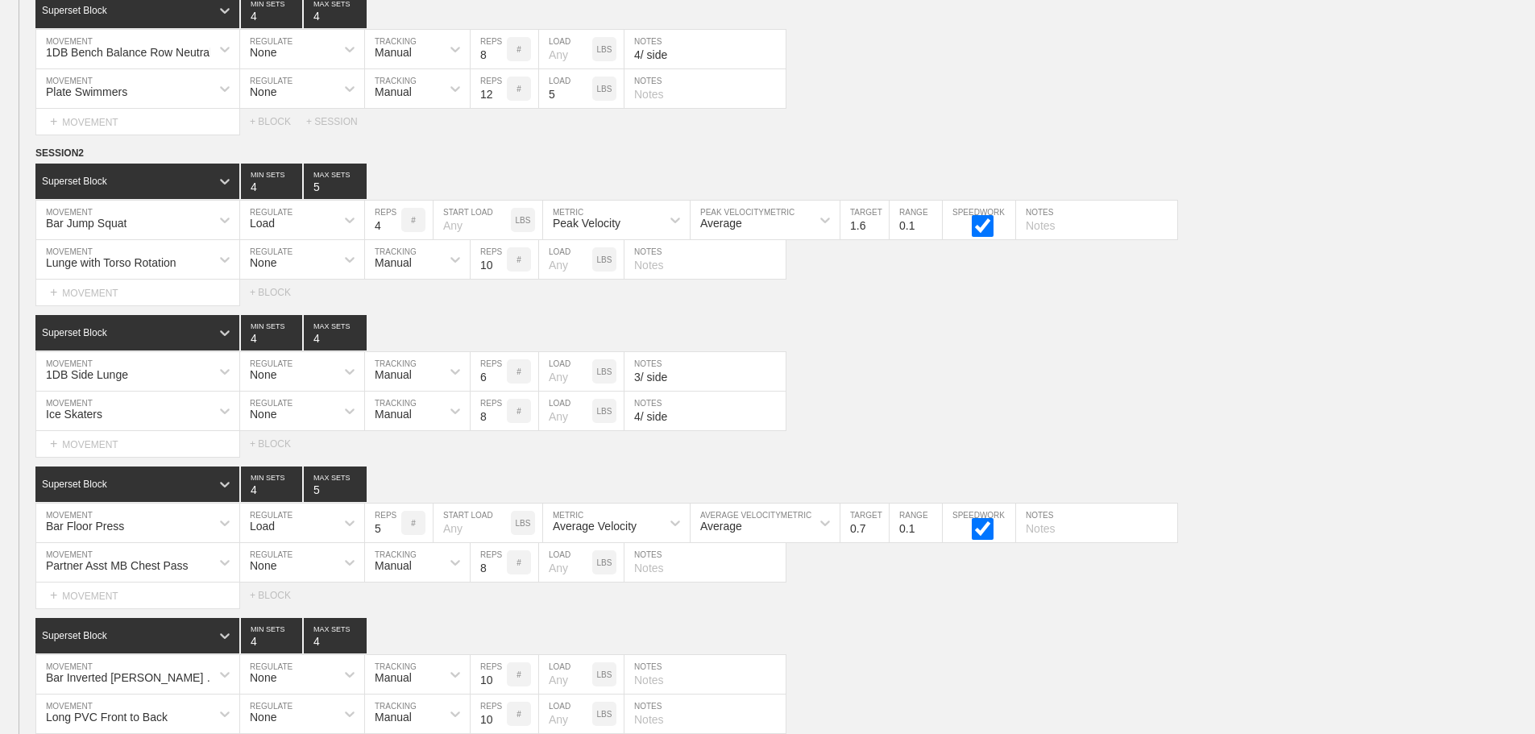
scroll to position [10822, 0]
click at [1231, 392] on div "1DB Side Lunge MOVEMENT None REGULATE Manual TRACKING 6 REPS # LOAD LBS 3/ side…" at bounding box center [767, 372] width 1535 height 39
click at [862, 414] on div "Ice Skaters MOVEMENT None REGULATE Manual TRACKING 8 REPS # LOAD LBS 4/ side NO…" at bounding box center [767, 411] width 1535 height 39
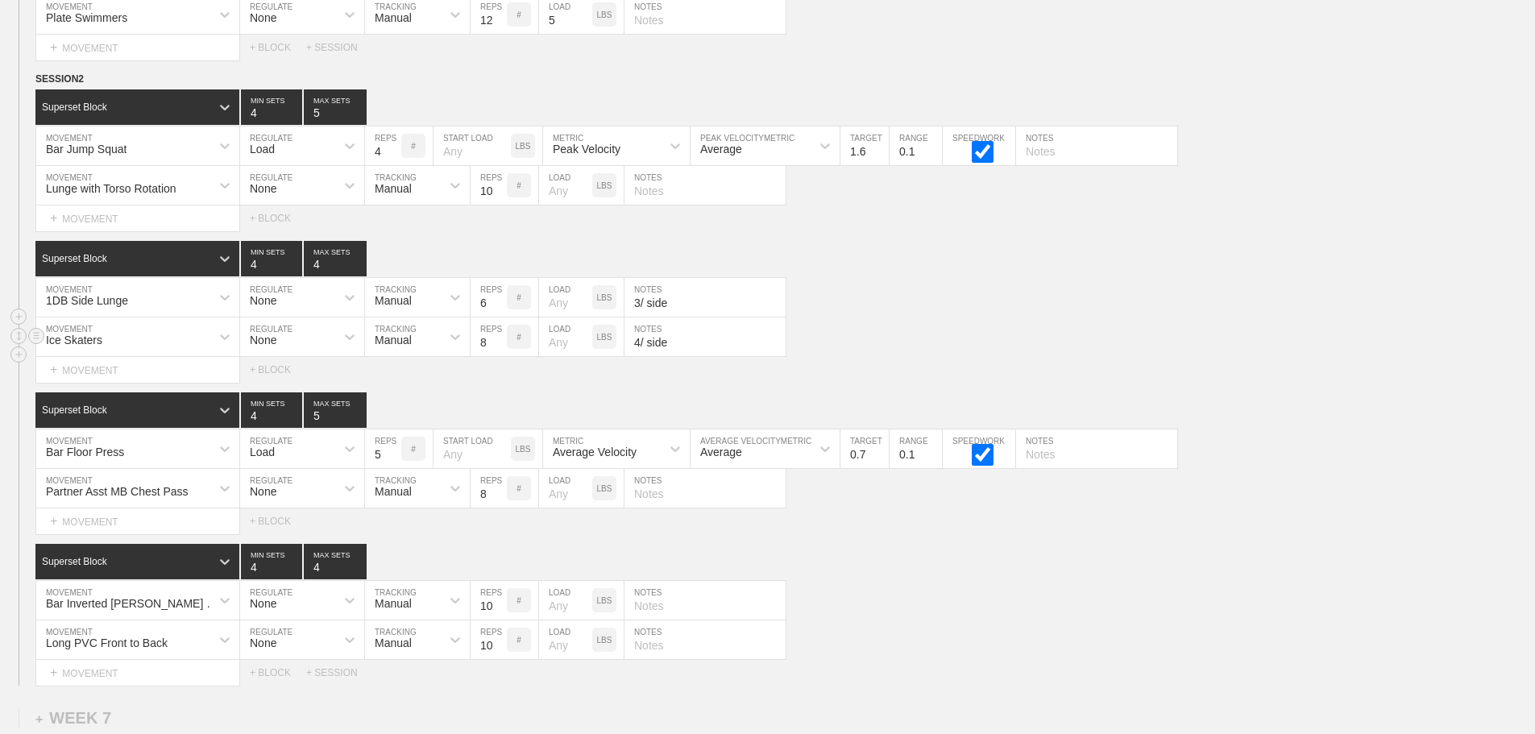
scroll to position [10983, 0]
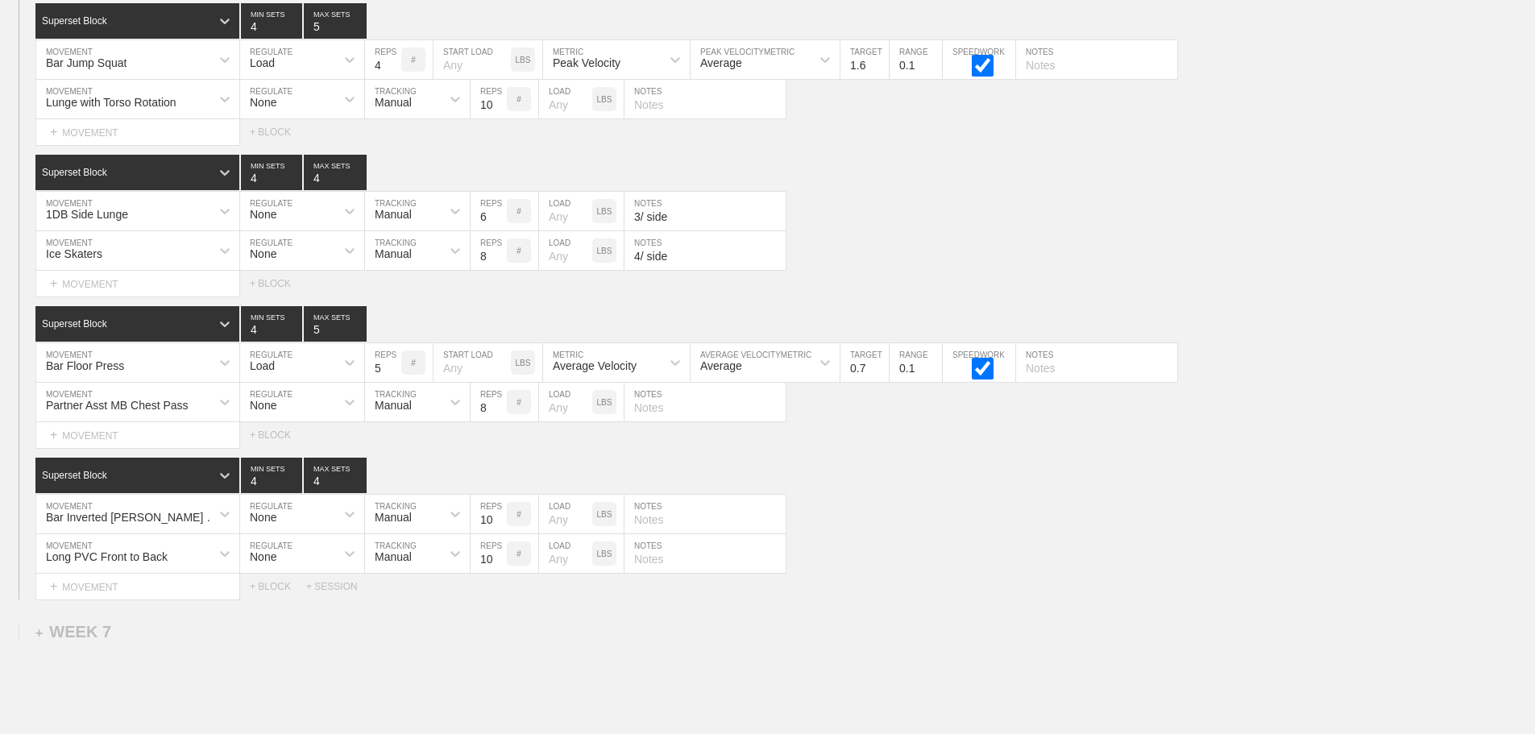
click at [1044, 599] on div "Select... MOVEMENT + MOVEMENT + BLOCK + SESSION" at bounding box center [767, 587] width 1535 height 26
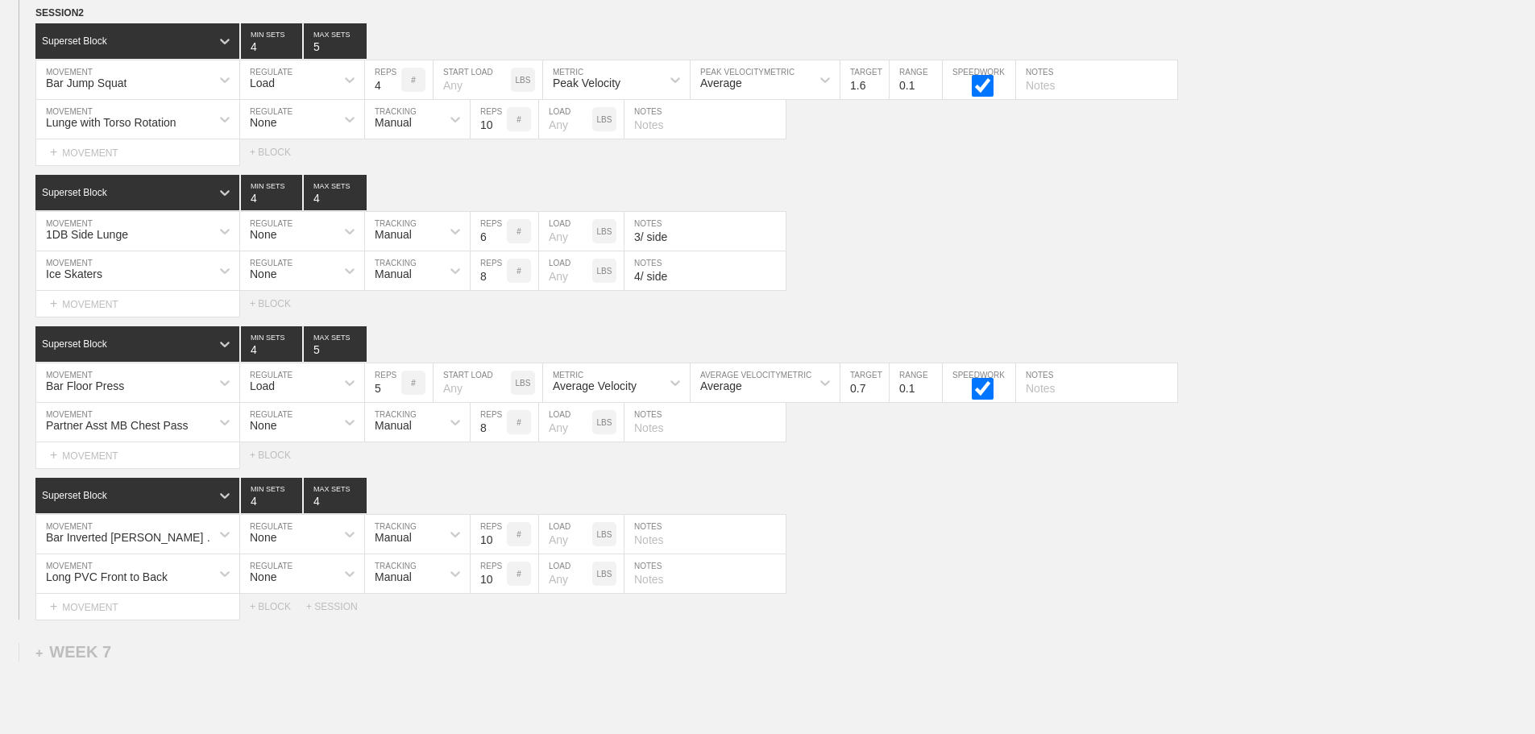
click at [868, 451] on div "Superset Block 4 MIN SETS 5 MAX SETS DUPLICATE INSERT MOVEMENT AFTER DELETE Bar…" at bounding box center [767, 397] width 1535 height 142
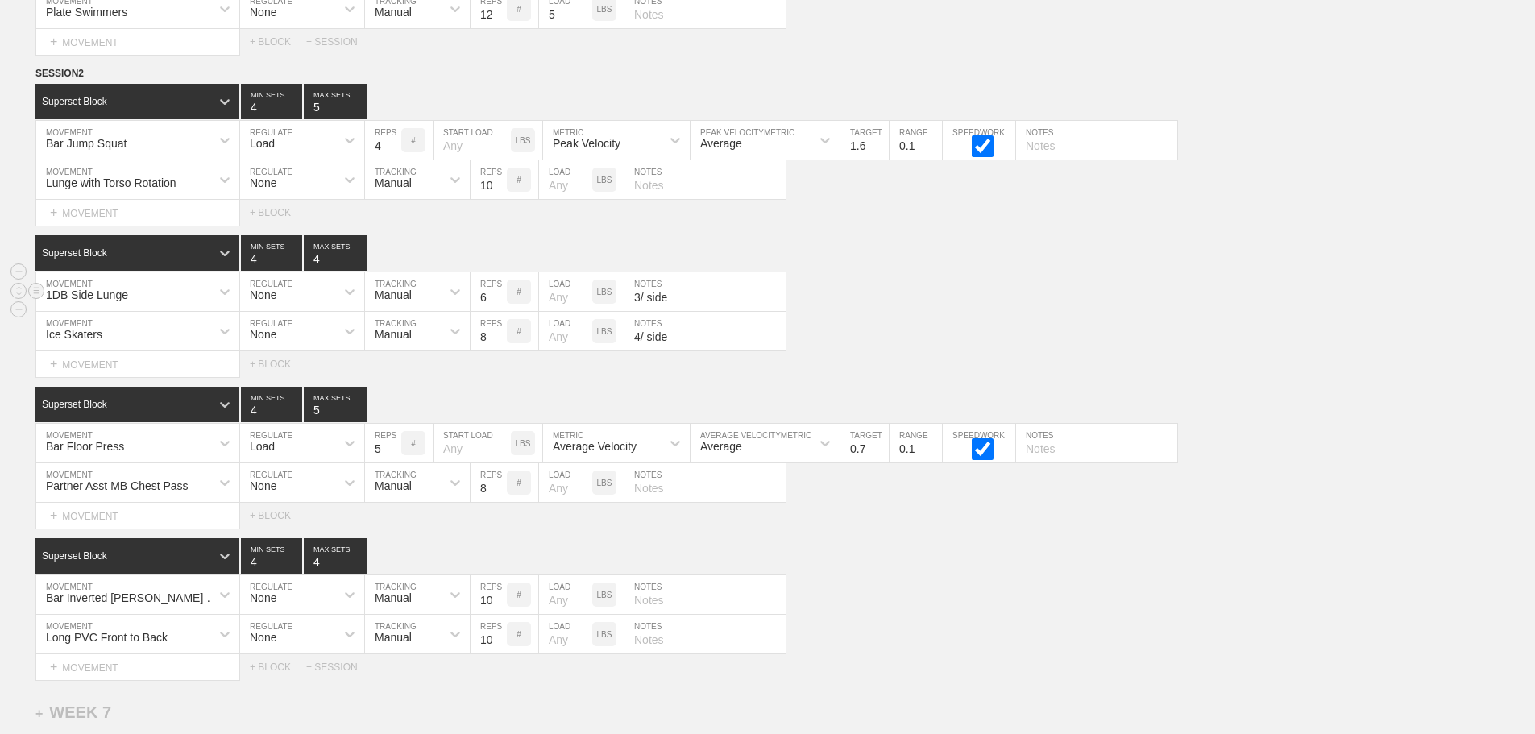
click at [1064, 311] on div "1DB Side Lunge MOVEMENT None REGULATE Manual TRACKING 6 REPS # LOAD LBS 3/ side…" at bounding box center [767, 291] width 1535 height 39
click at [947, 296] on div "1DB Side Lunge MOVEMENT None REGULATE Manual TRACKING 6 REPS # LOAD LBS 3/ side…" at bounding box center [767, 291] width 1535 height 39
click at [842, 344] on div "Ice Skaters MOVEMENT None REGULATE Manual TRACKING 8 REPS # LOAD LBS 4/ side NO…" at bounding box center [767, 331] width 1535 height 39
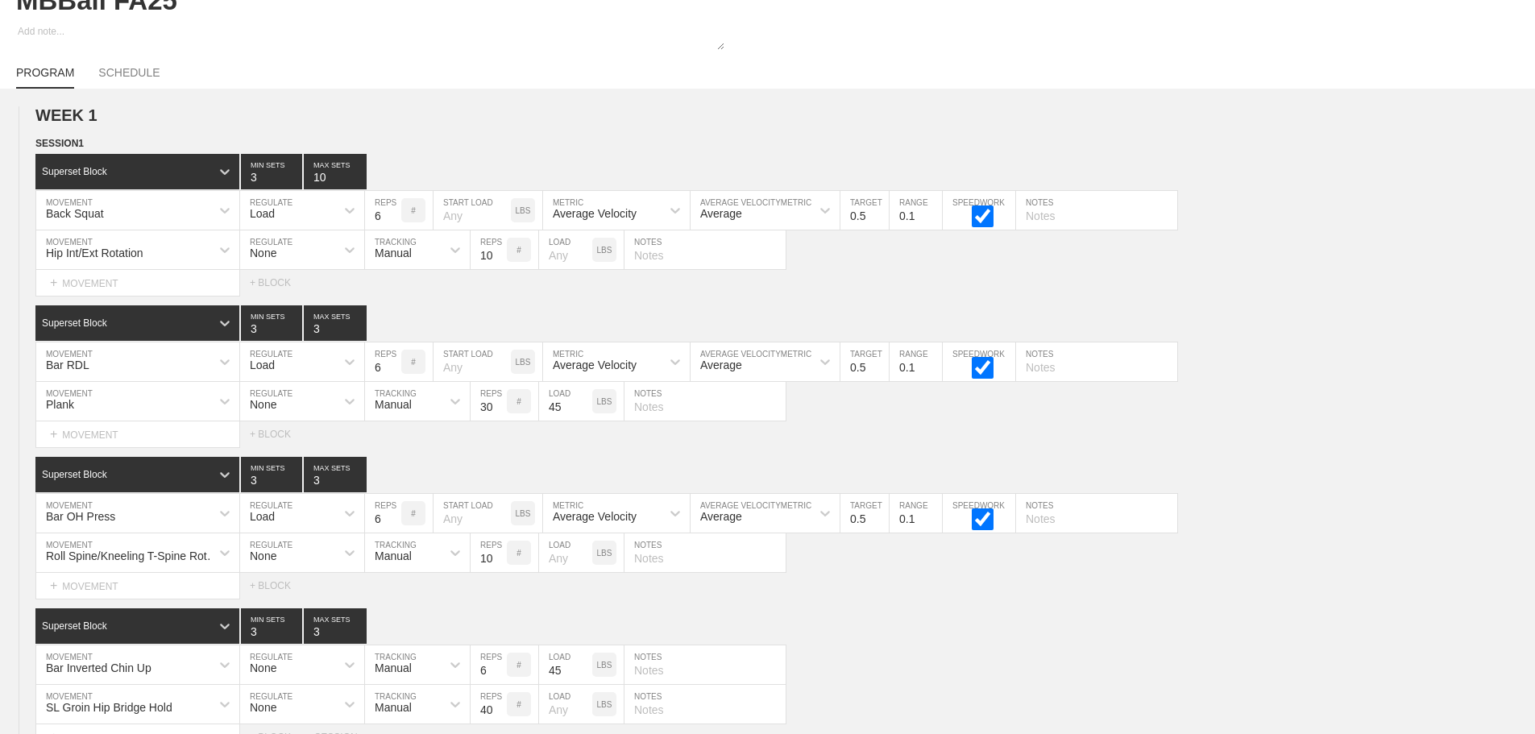
scroll to position [0, 0]
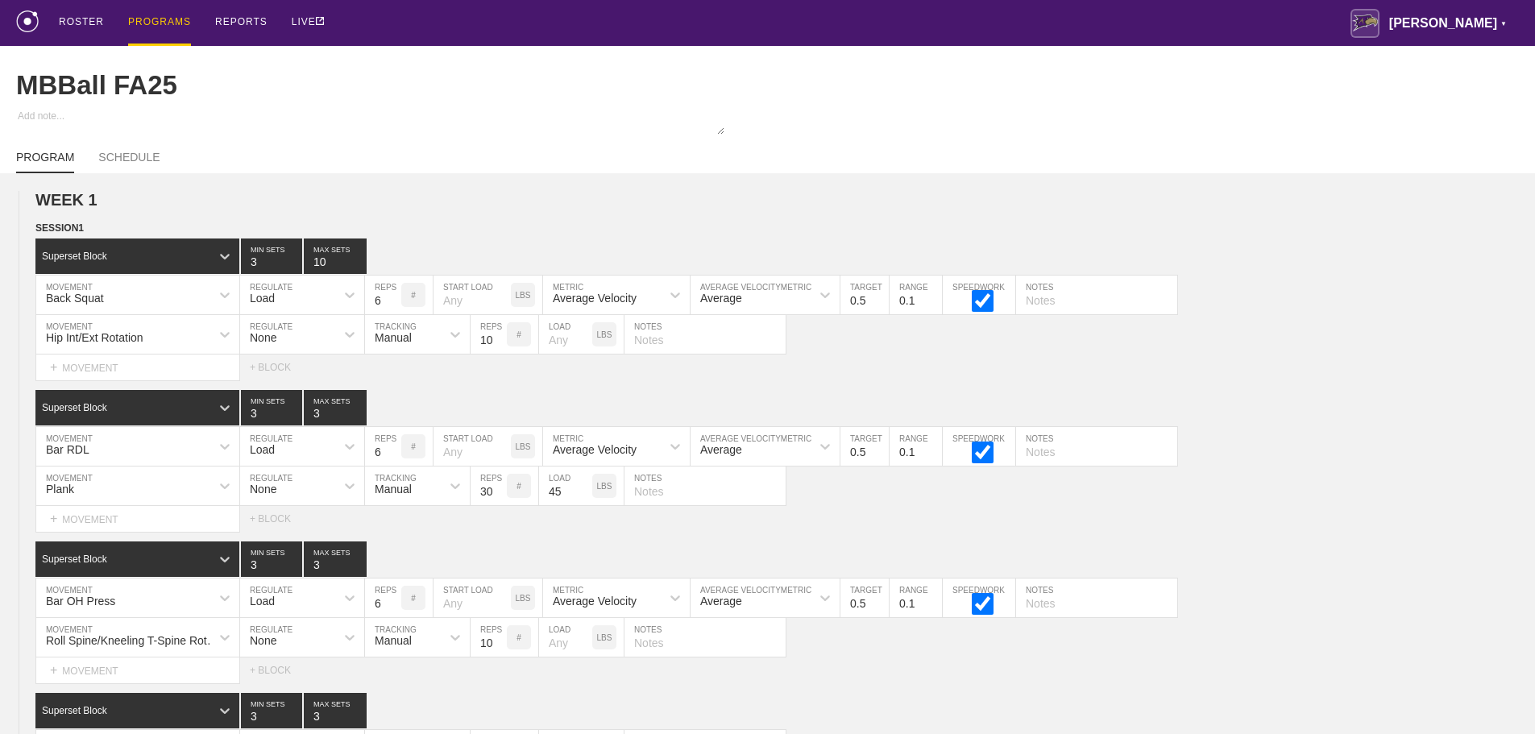
click at [155, 17] on div "PROGRAMS" at bounding box center [159, 23] width 63 height 46
